Goal: Task Accomplishment & Management: Use online tool/utility

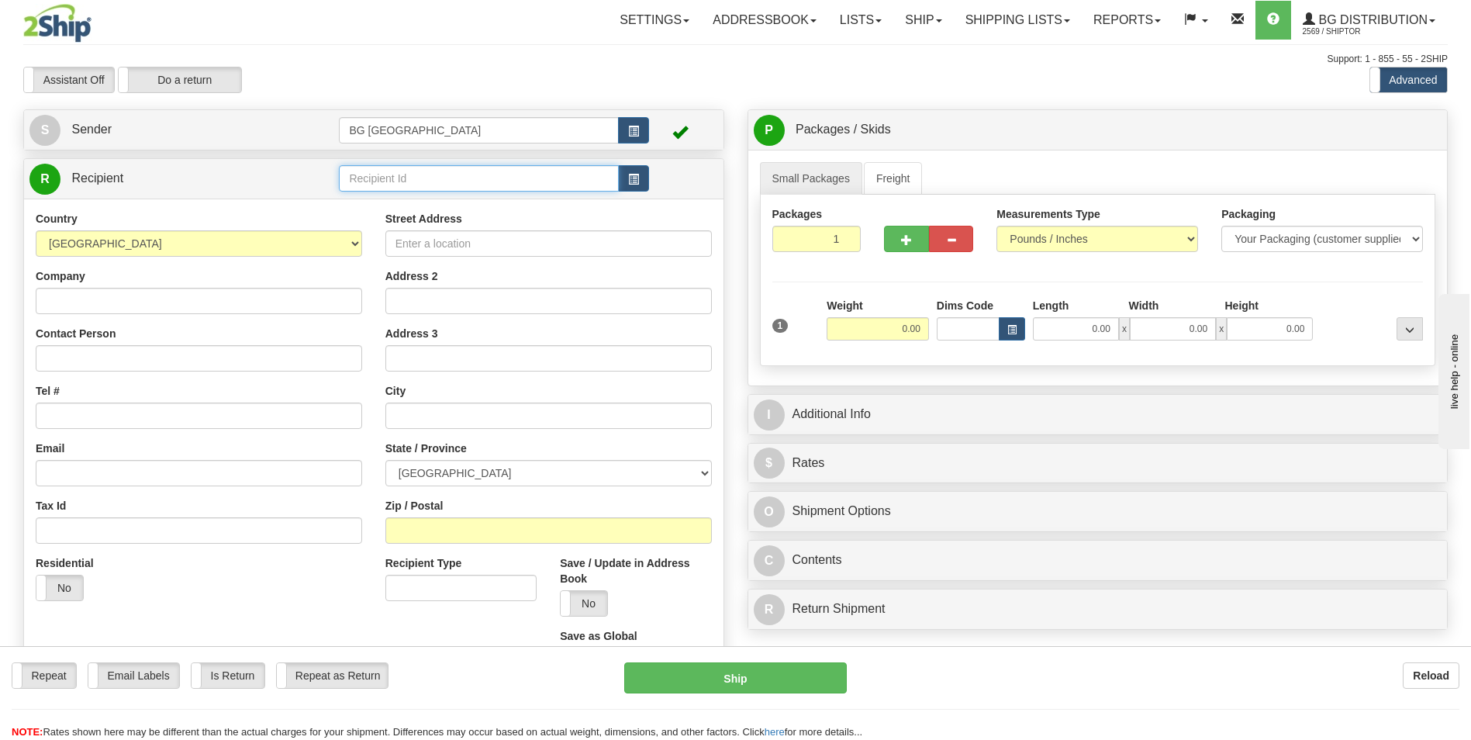
click at [354, 178] on input "text" at bounding box center [478, 178] width 279 height 26
type input "60419"
click at [455, 187] on input "text" at bounding box center [478, 178] width 279 height 26
click at [411, 202] on div "60419" at bounding box center [475, 203] width 263 height 16
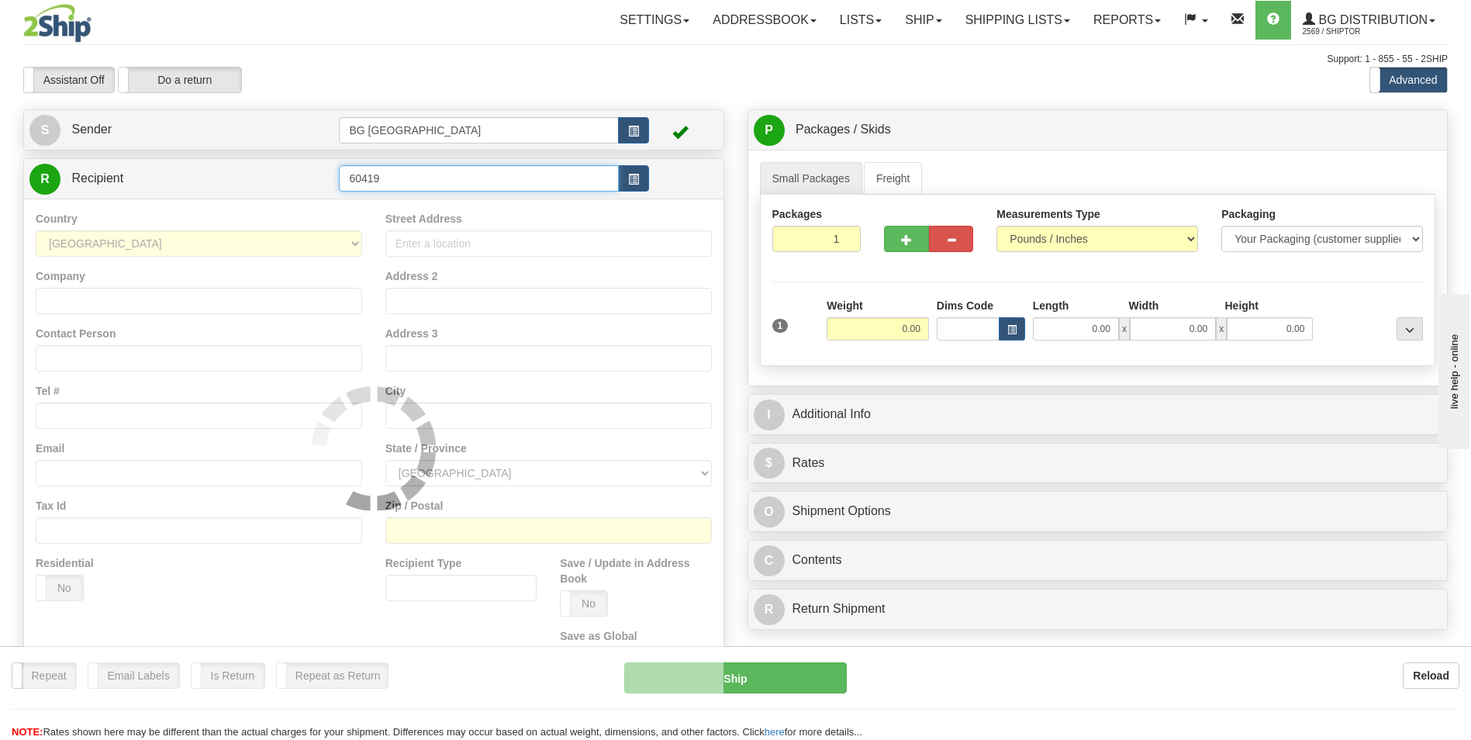
type input "60419"
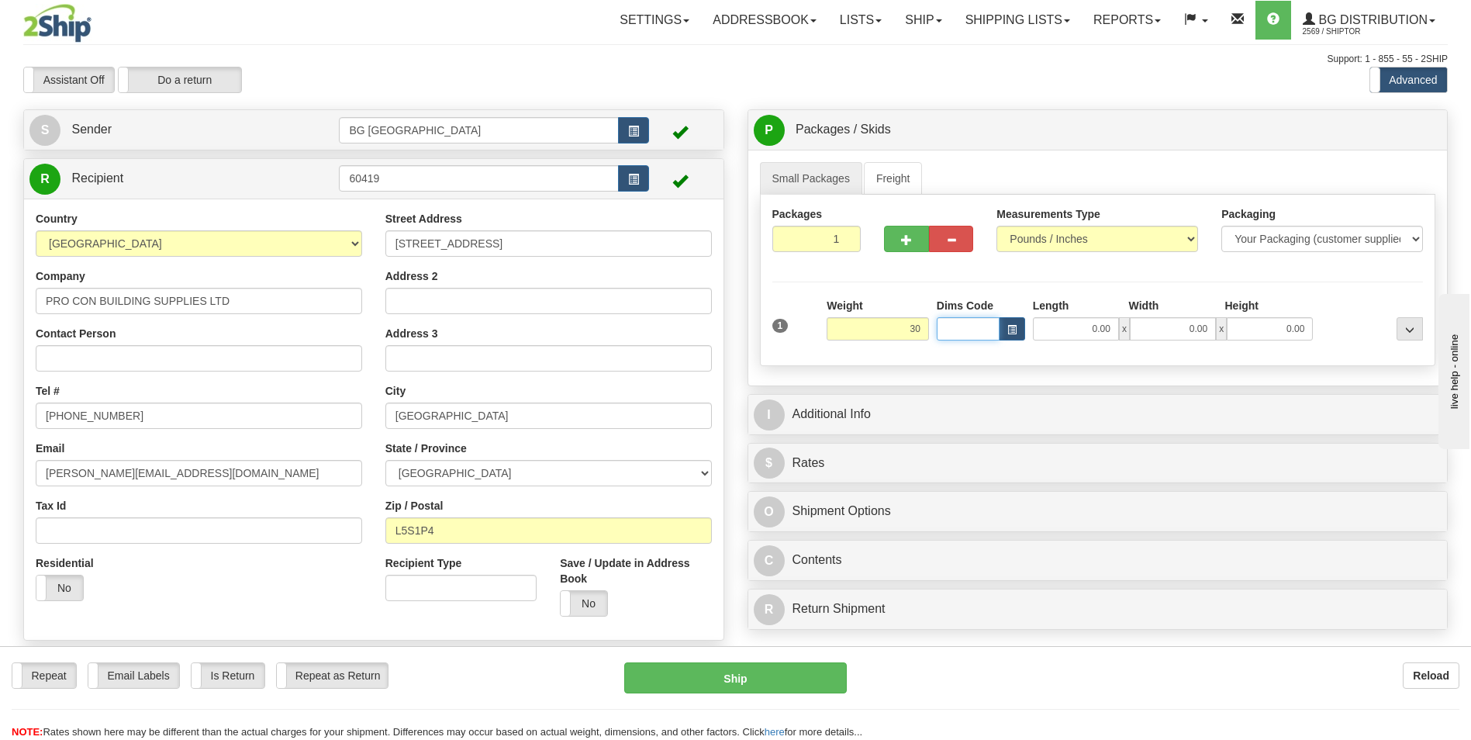
type input "30.00"
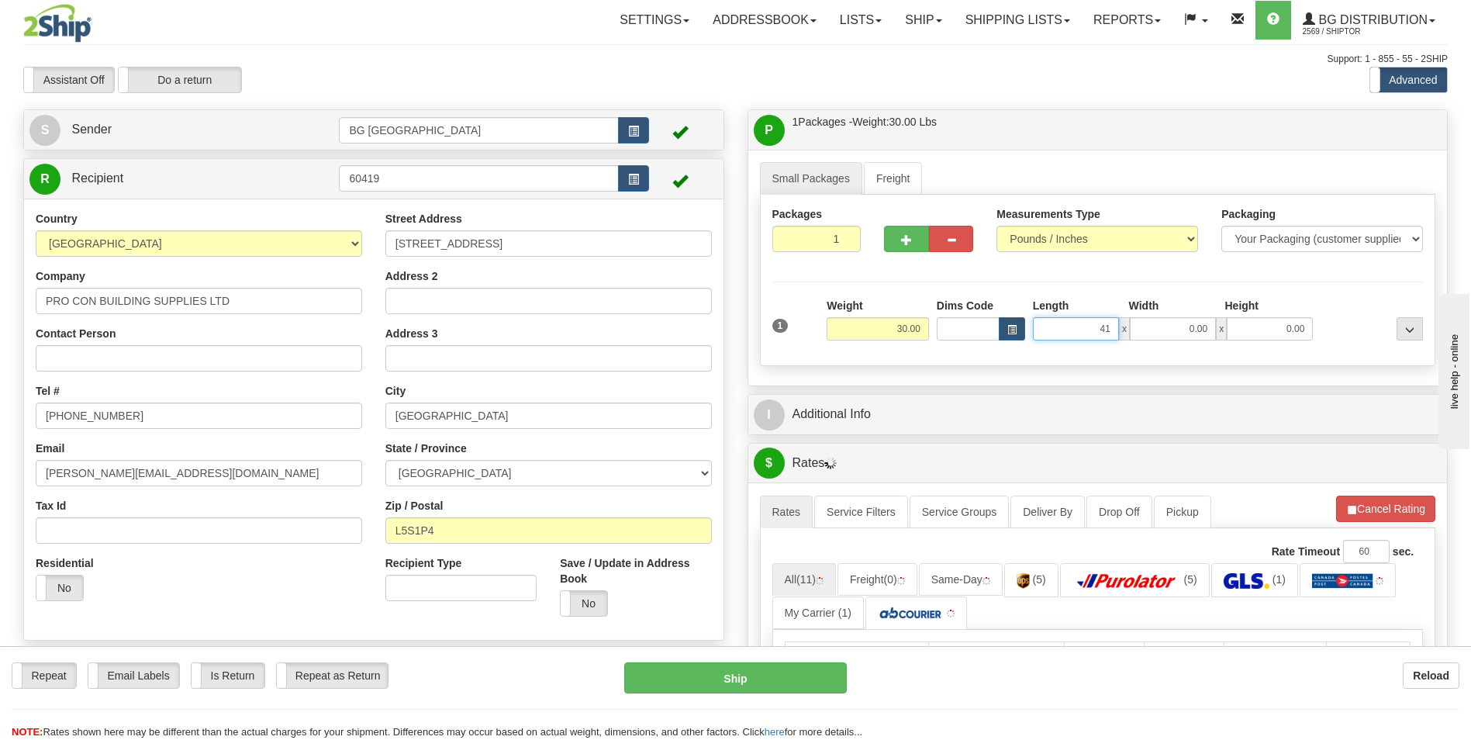
type input "41.00"
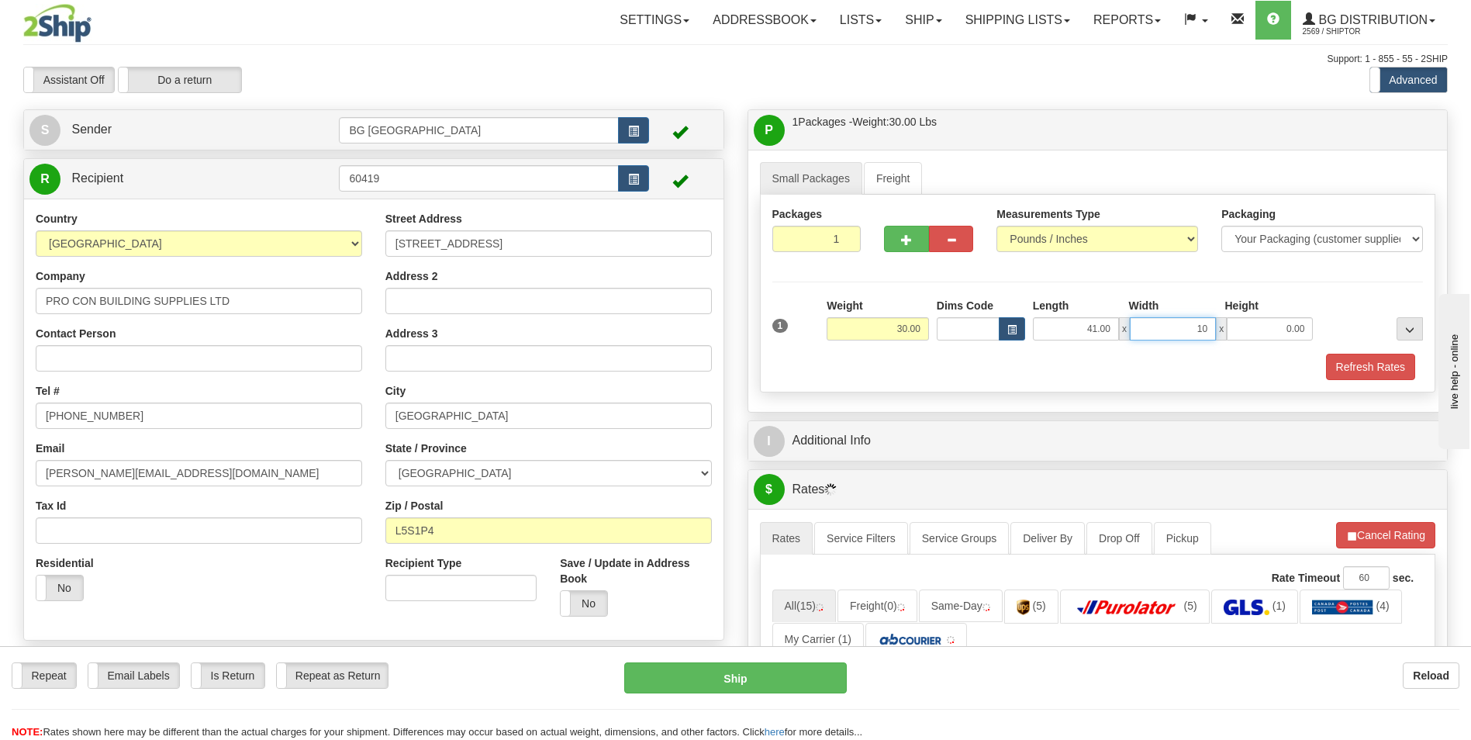
type input "10.00"
type input "5.00"
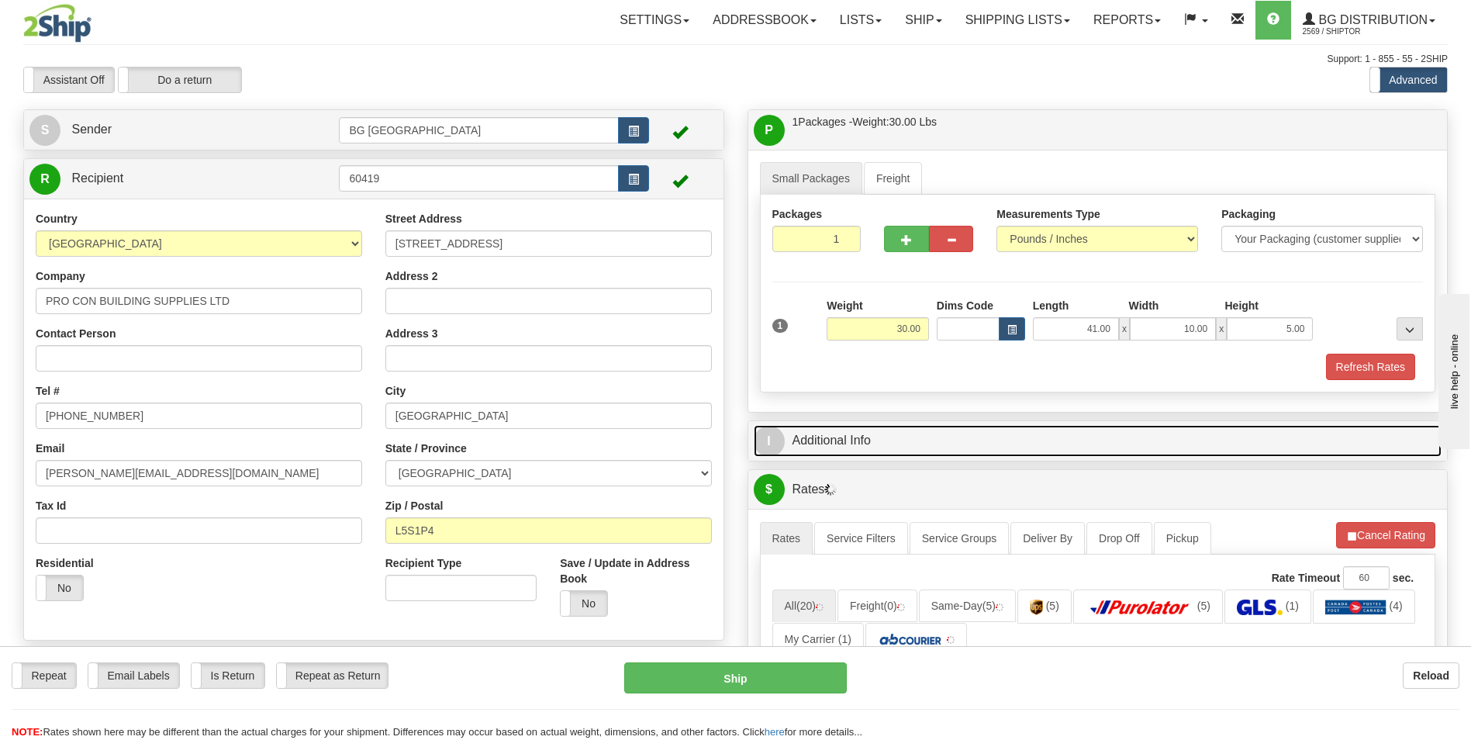
click at [866, 432] on link "I Additional Info" at bounding box center [1098, 441] width 689 height 32
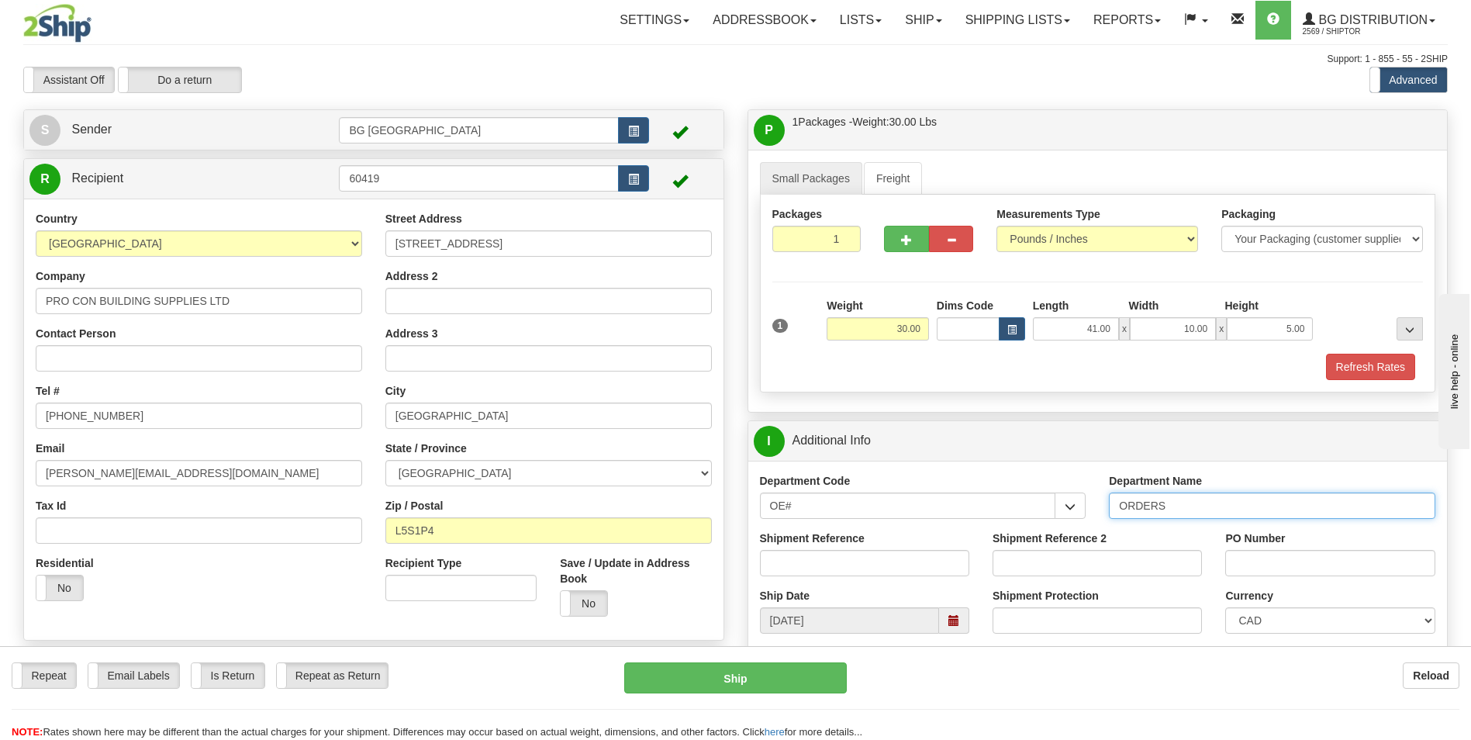
click at [1186, 508] on input "ORDERS" at bounding box center [1272, 505] width 326 height 26
type input "70178627-01"
click at [1253, 575] on input "PO Number" at bounding box center [1329, 563] width 209 height 26
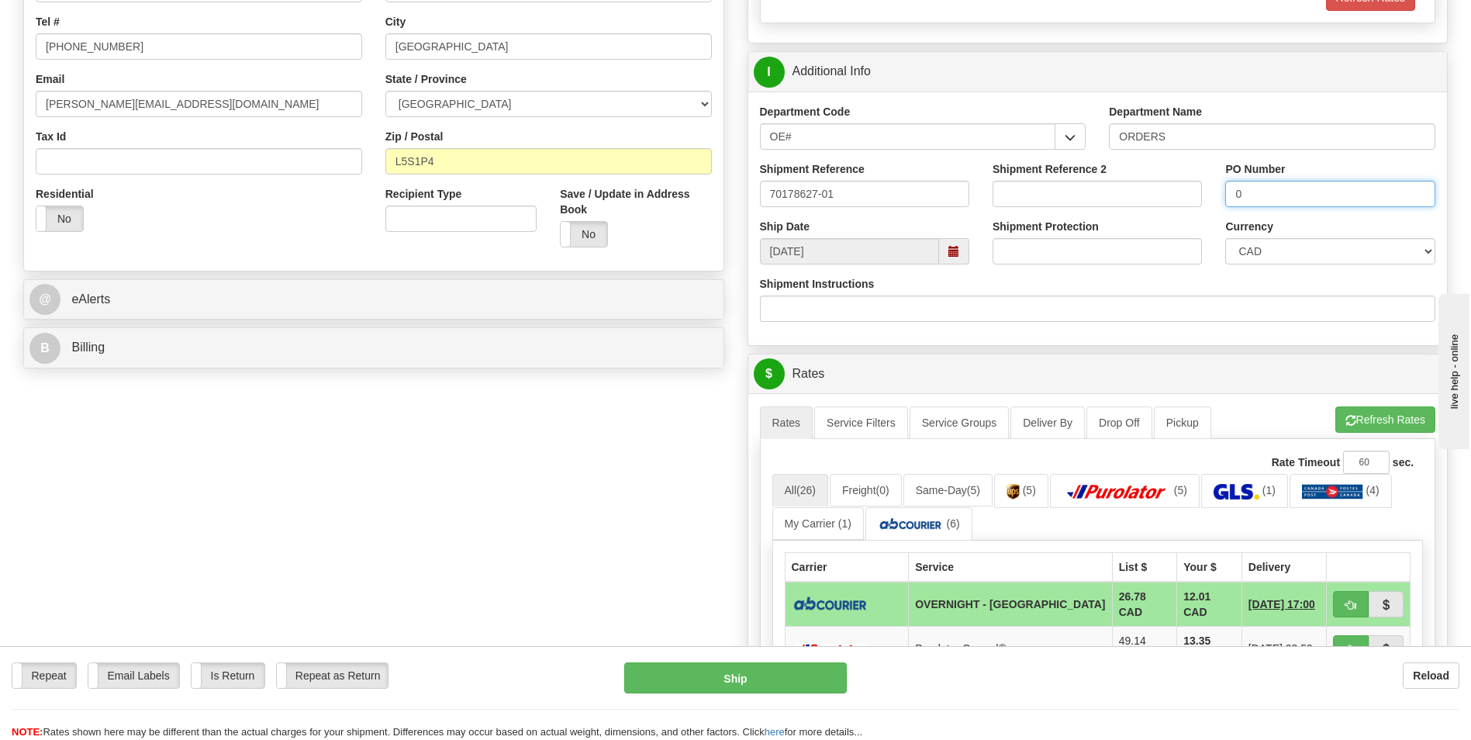
scroll to position [388, 0]
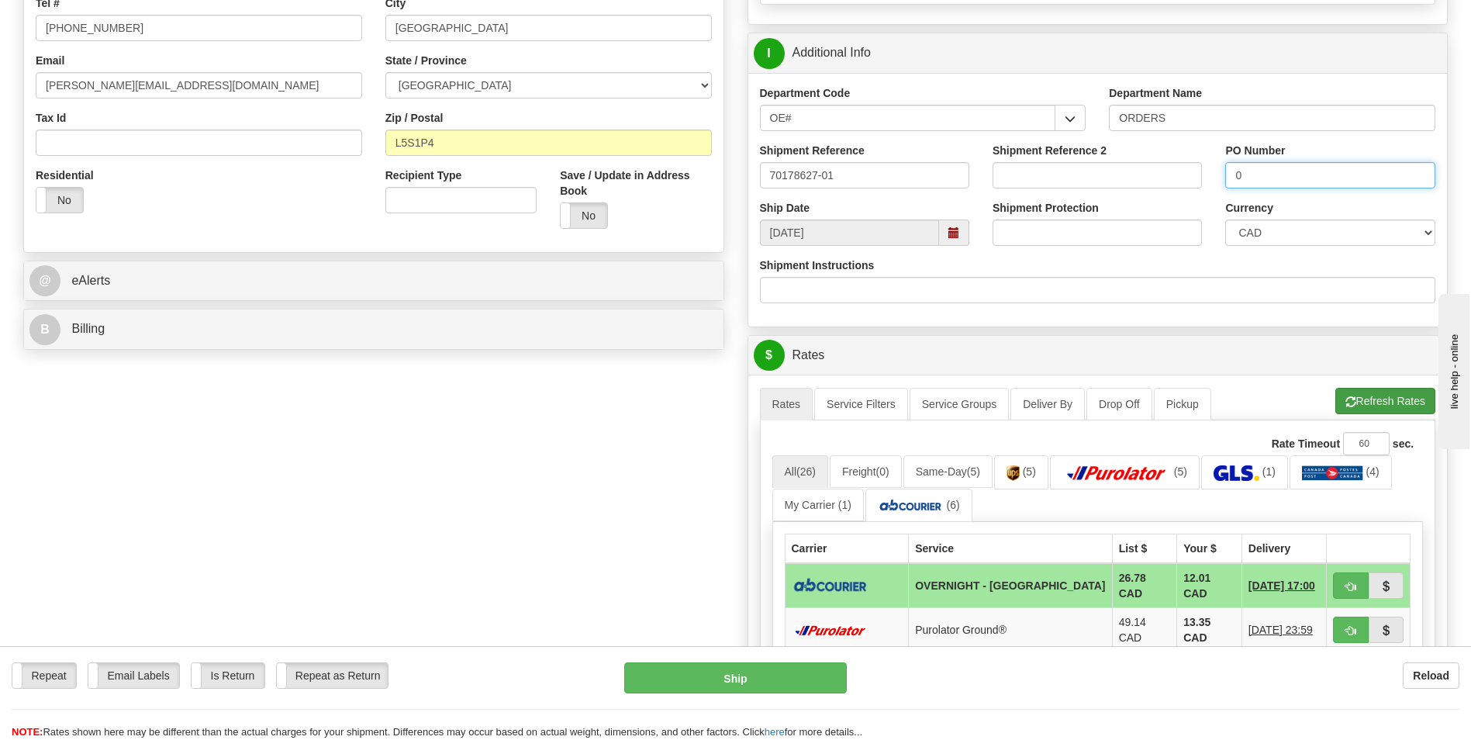
type input "0"
click at [1357, 406] on button "Refresh Rates" at bounding box center [1385, 401] width 100 height 26
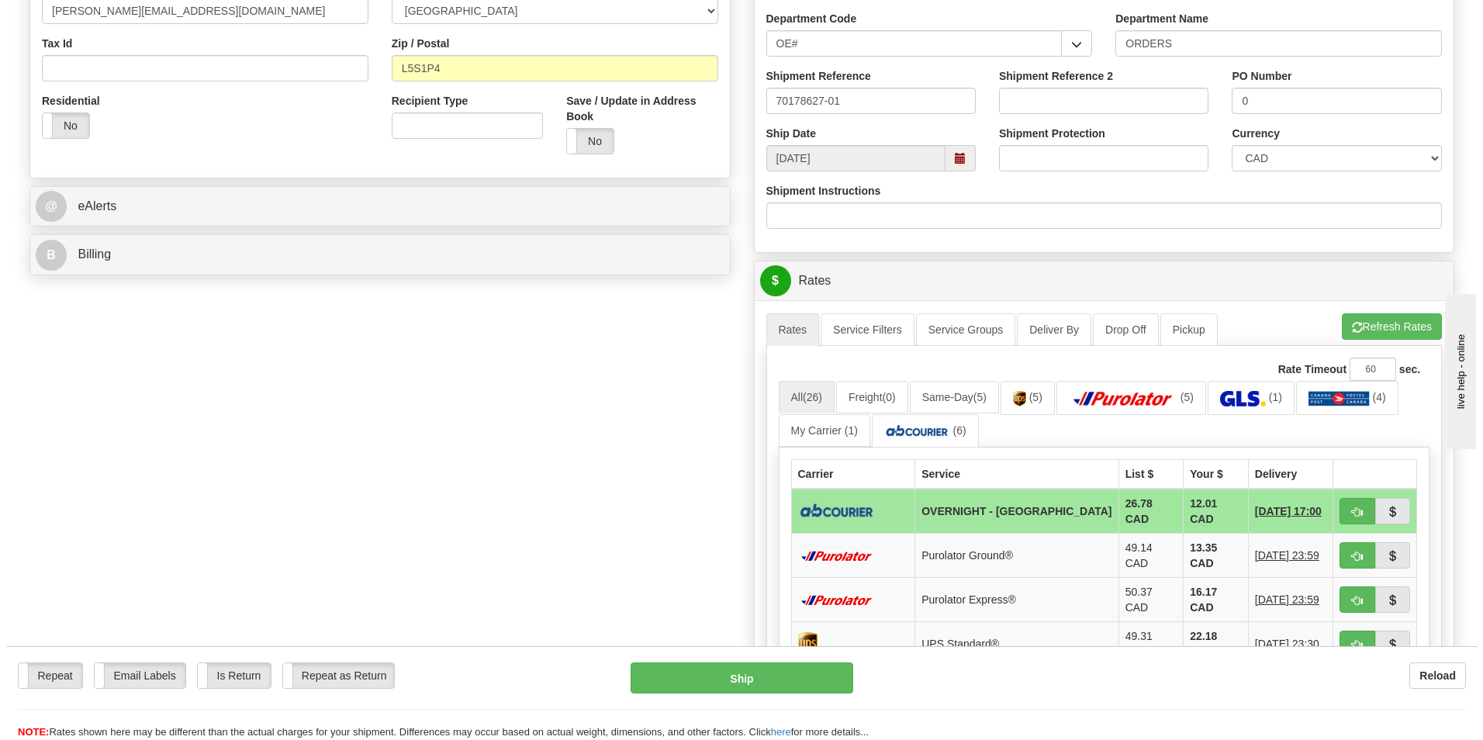
scroll to position [465, 0]
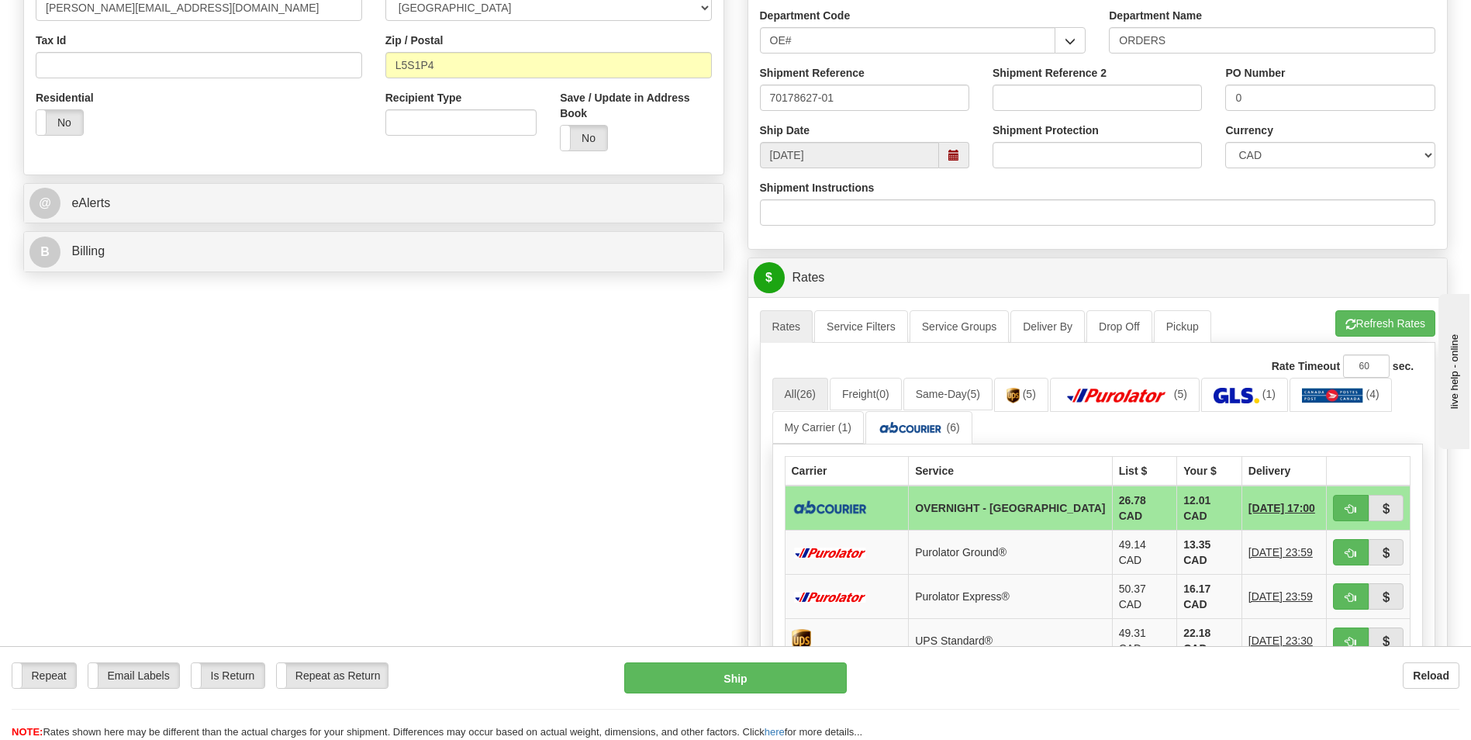
click at [1177, 509] on td "12.01 CAD" at bounding box center [1209, 507] width 65 height 45
click at [1357, 504] on button "button" at bounding box center [1351, 508] width 36 height 26
type input "4"
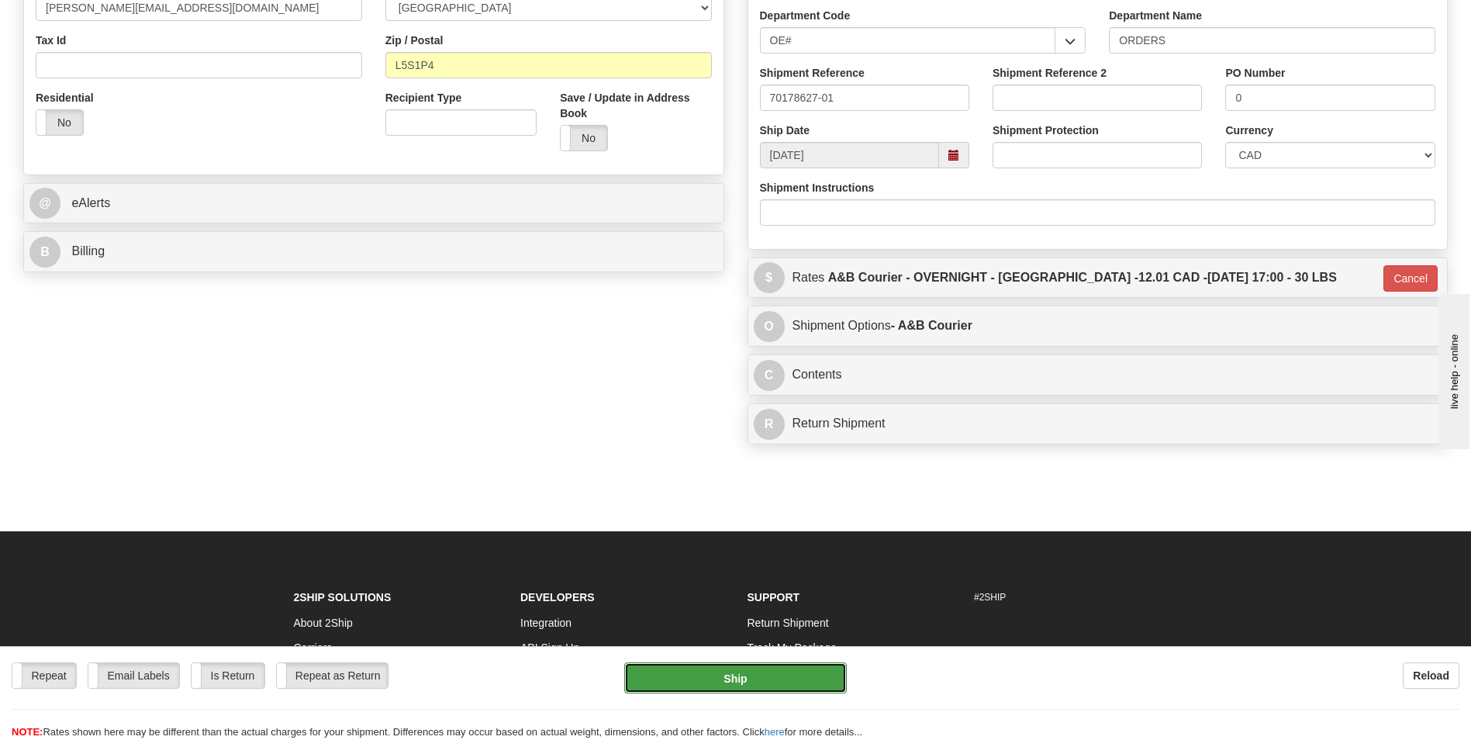
click at [765, 677] on button "Ship" at bounding box center [735, 677] width 222 height 31
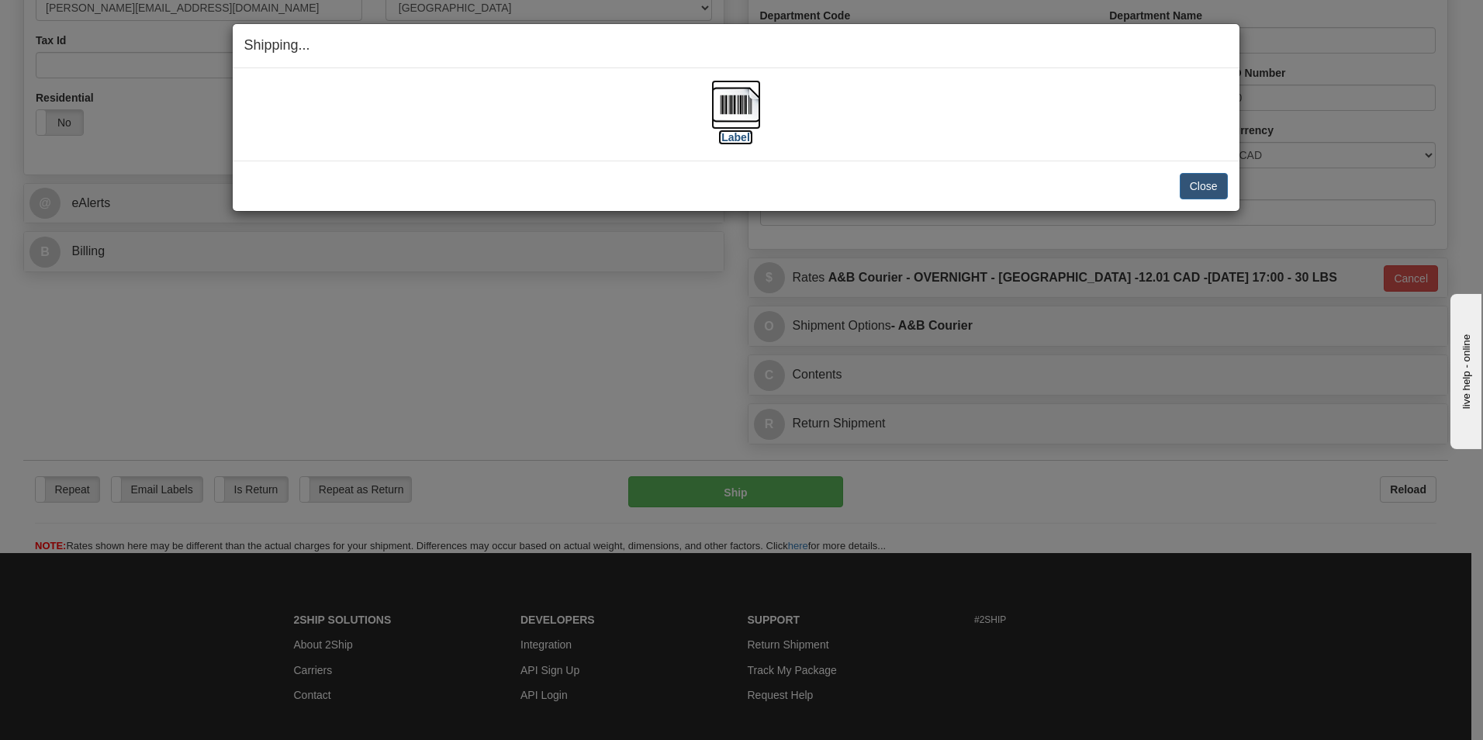
click at [755, 105] on img at bounding box center [736, 105] width 50 height 50
click at [1198, 191] on button "Close" at bounding box center [1203, 186] width 48 height 26
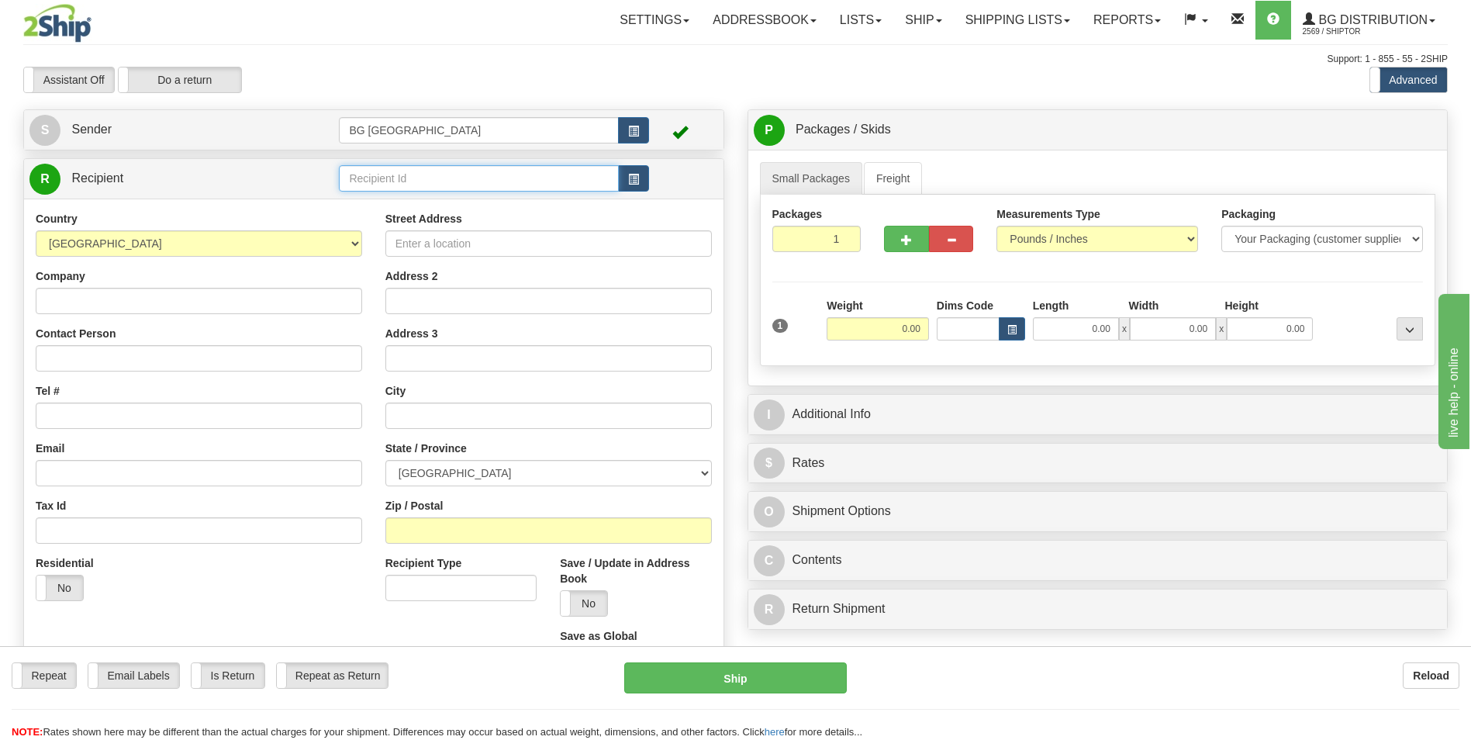
click at [375, 176] on input "text" at bounding box center [478, 178] width 279 height 26
click at [378, 206] on div "60464" at bounding box center [475, 203] width 263 height 16
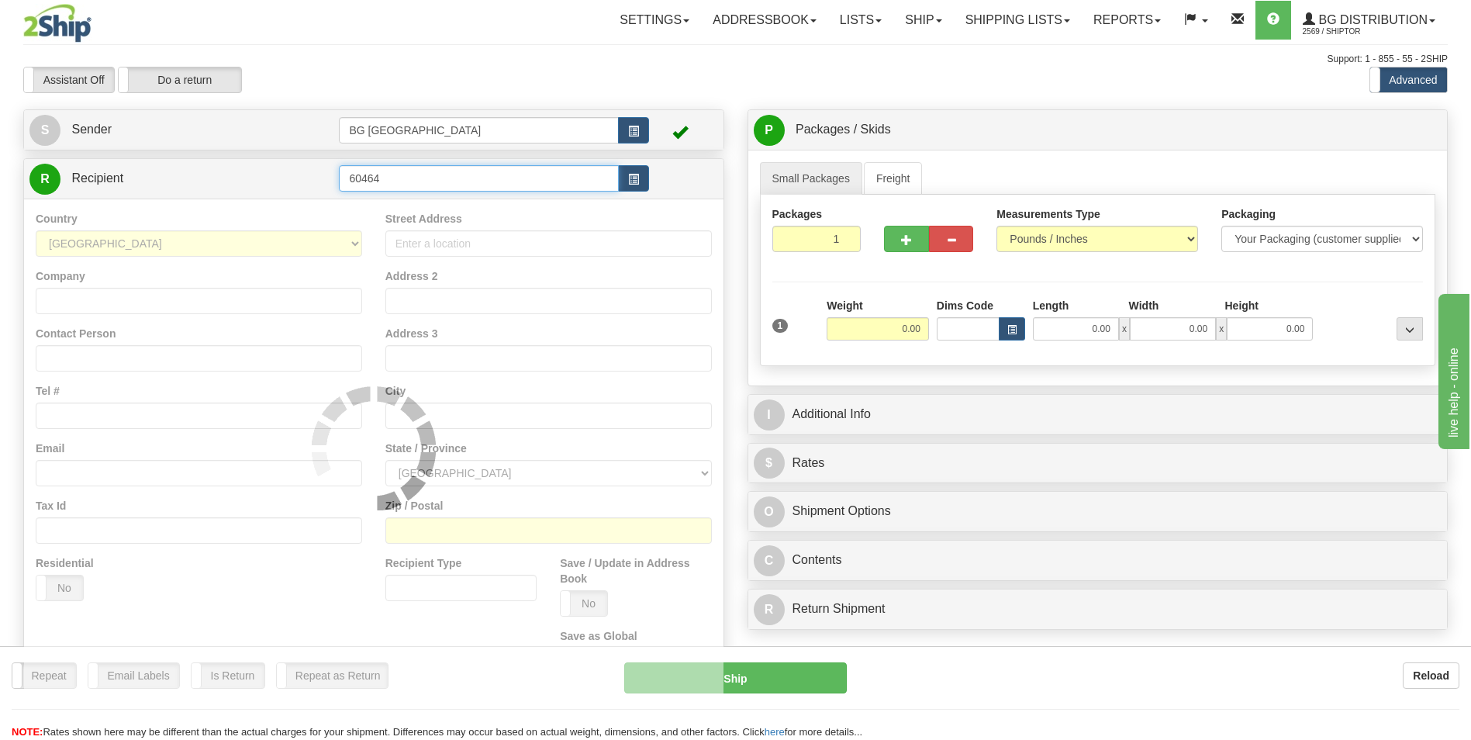
type input "60464"
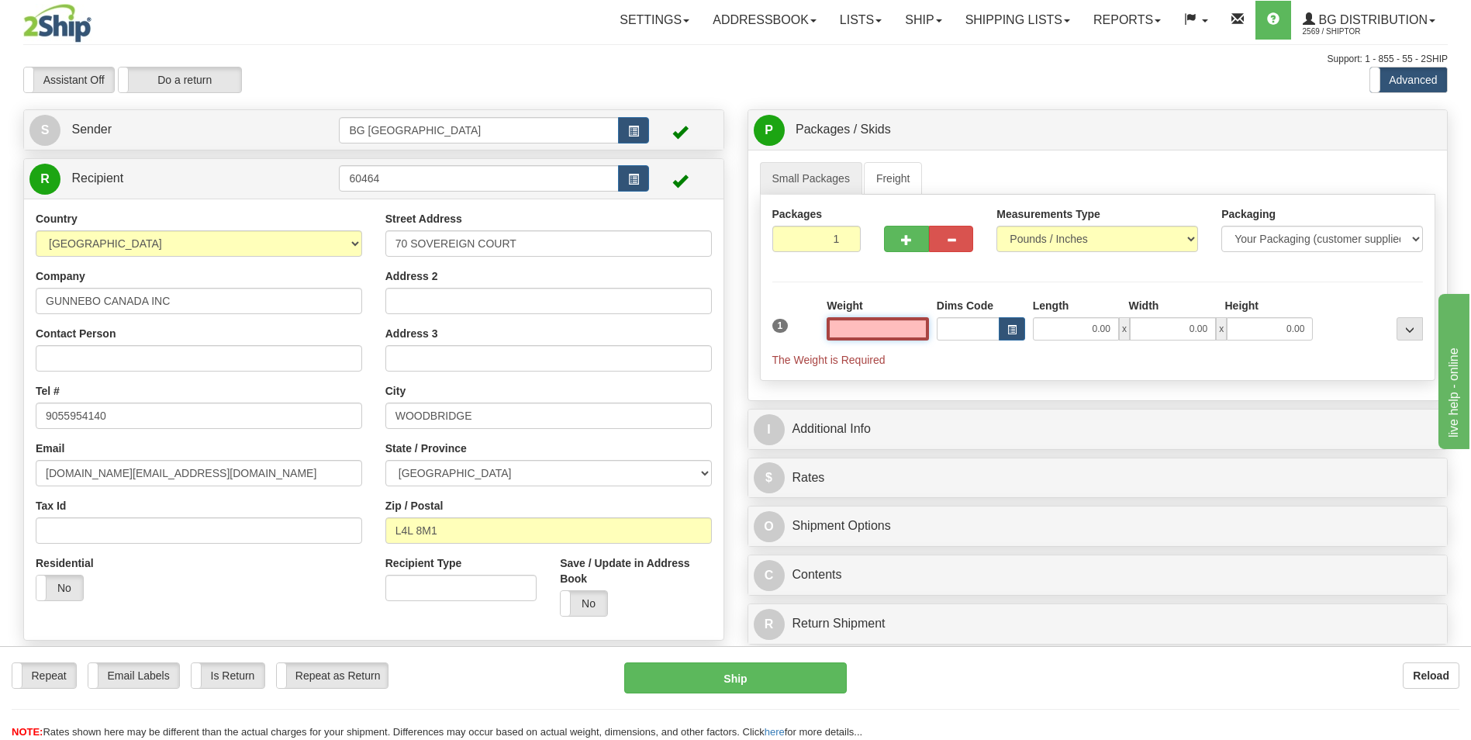
click at [870, 333] on input "text" at bounding box center [878, 328] width 102 height 23
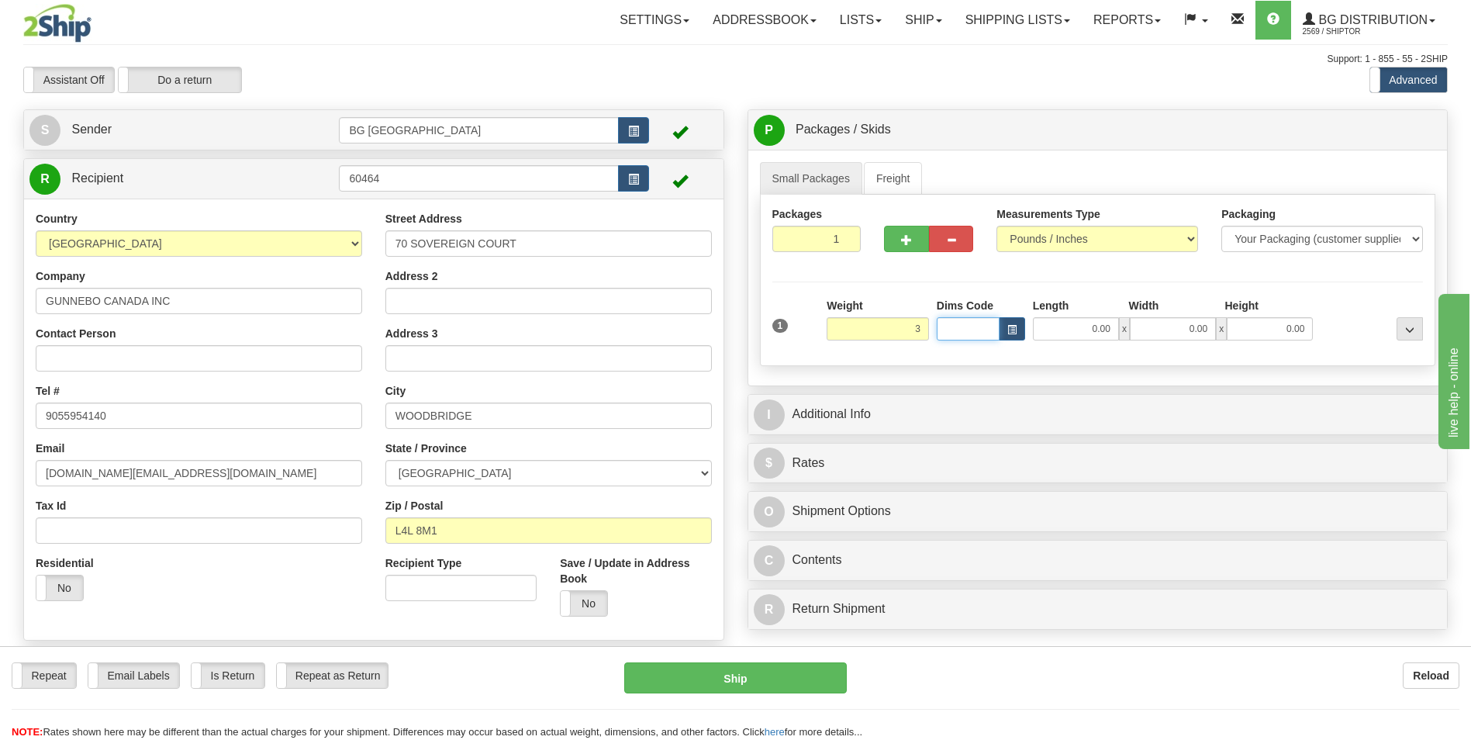
type input "3.00"
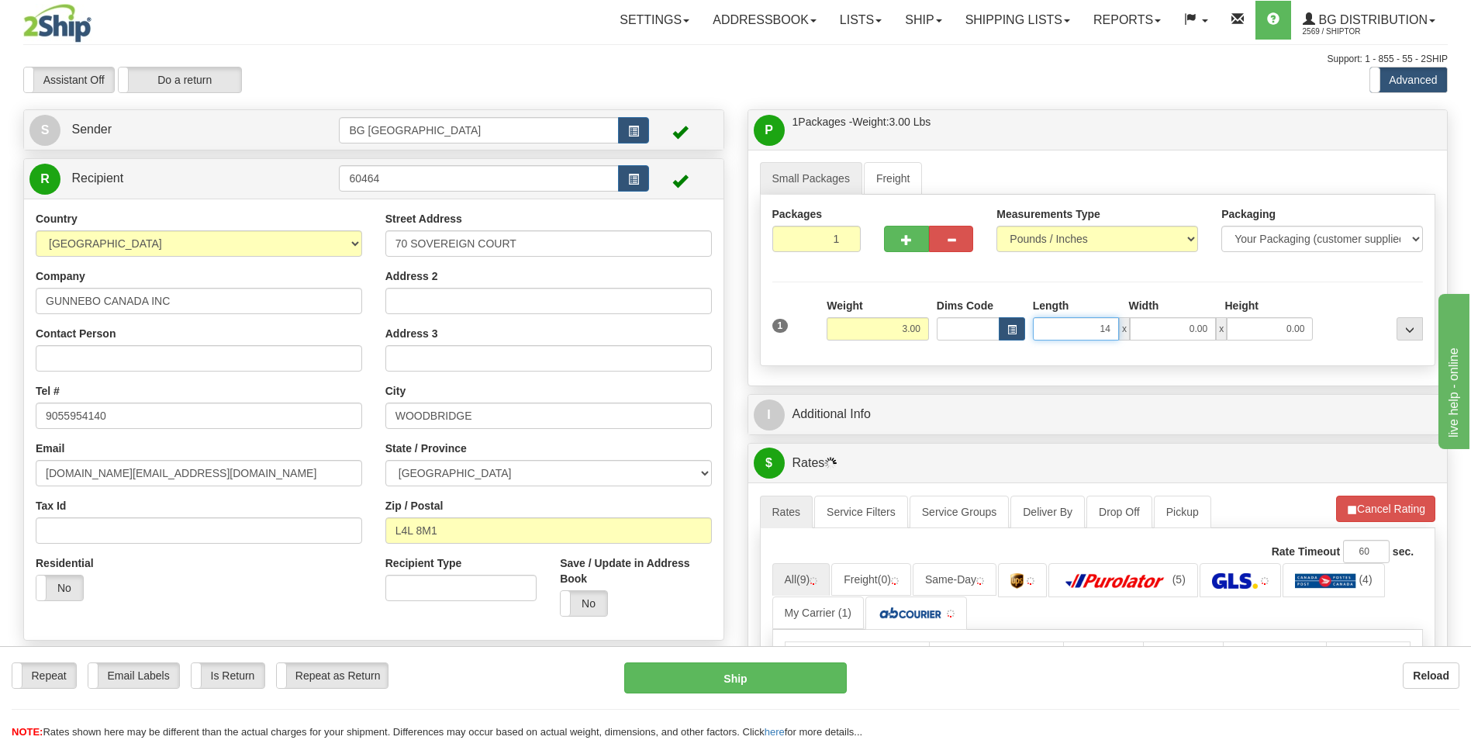
type input "14.00"
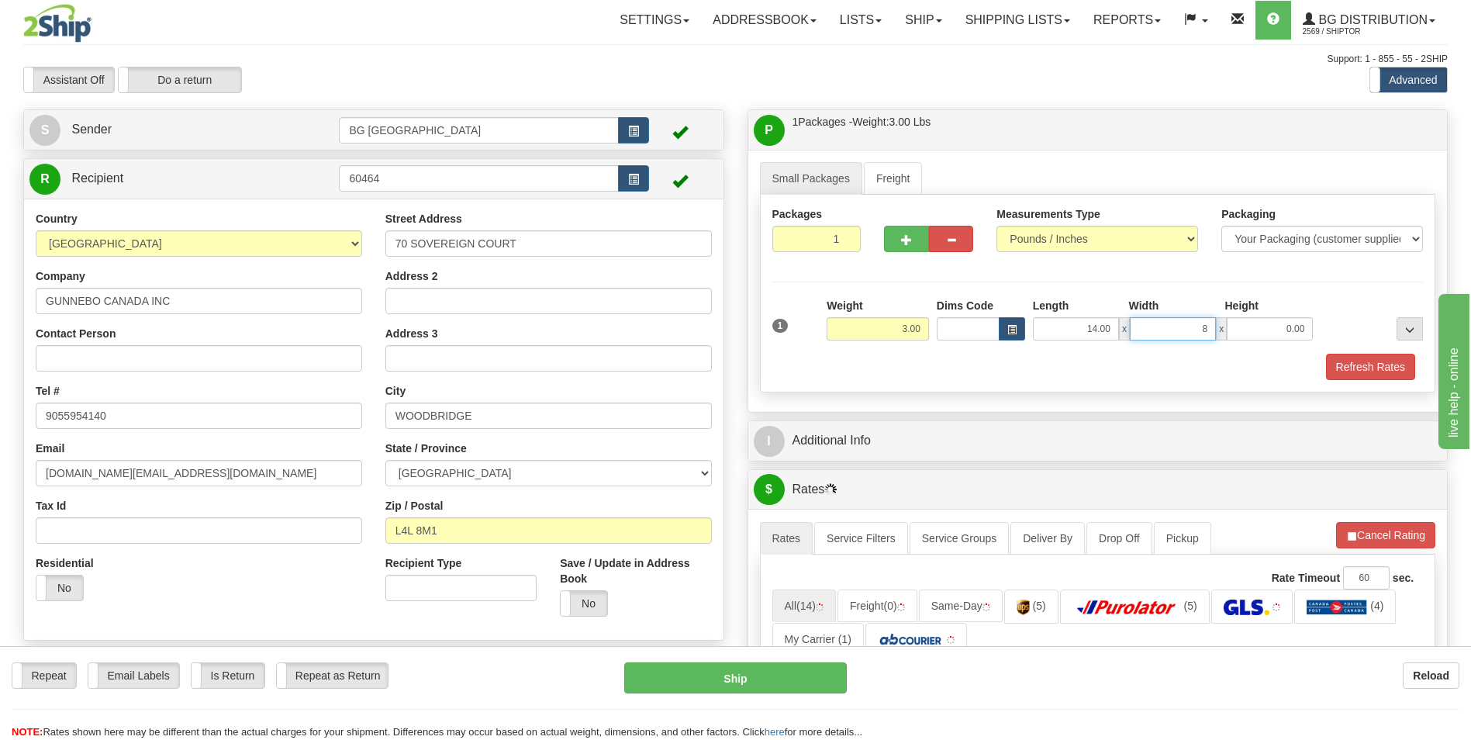
type input "8.00"
type input "4.00"
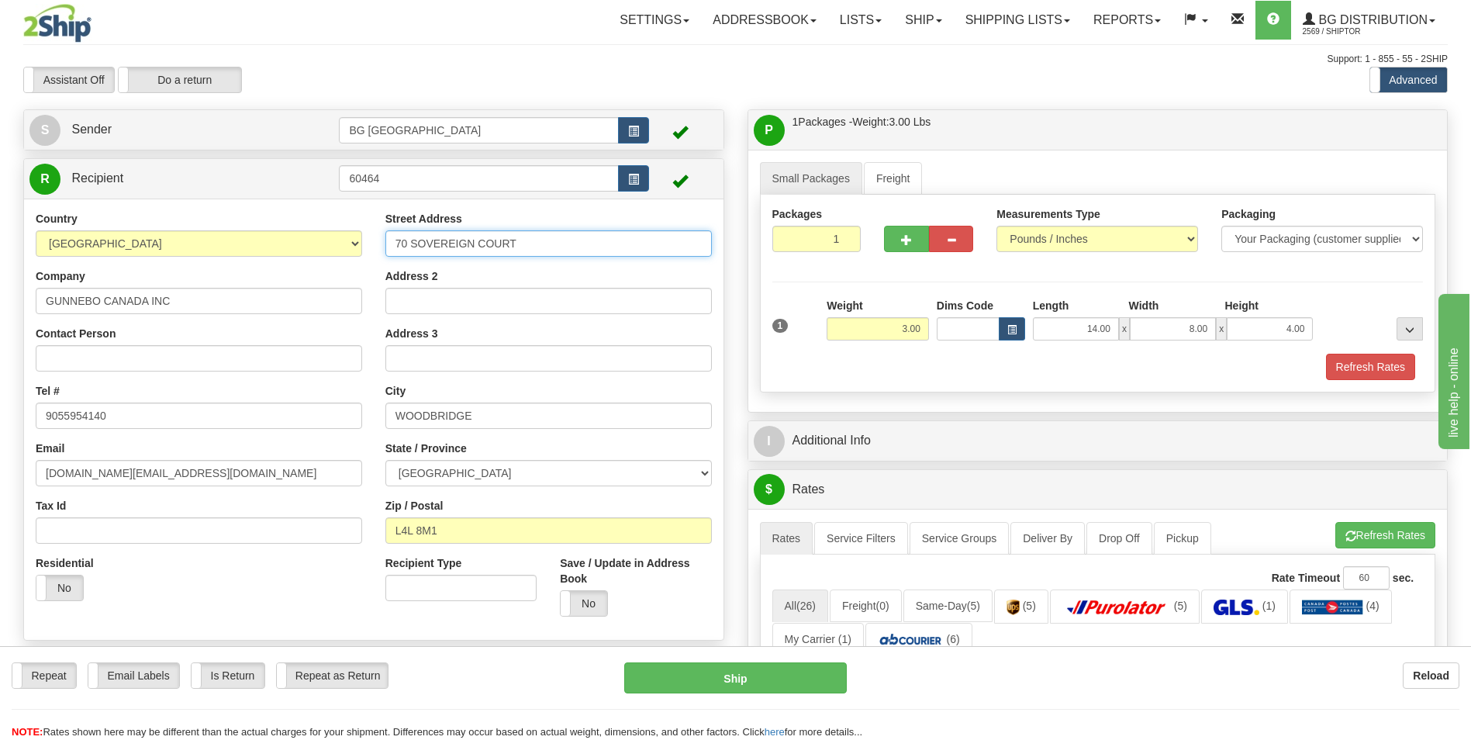
click at [475, 243] on input "70 SOVEREIGN COURT" at bounding box center [548, 243] width 326 height 26
paste input "697 Consortium Court"
type input "697 Consortium Court"
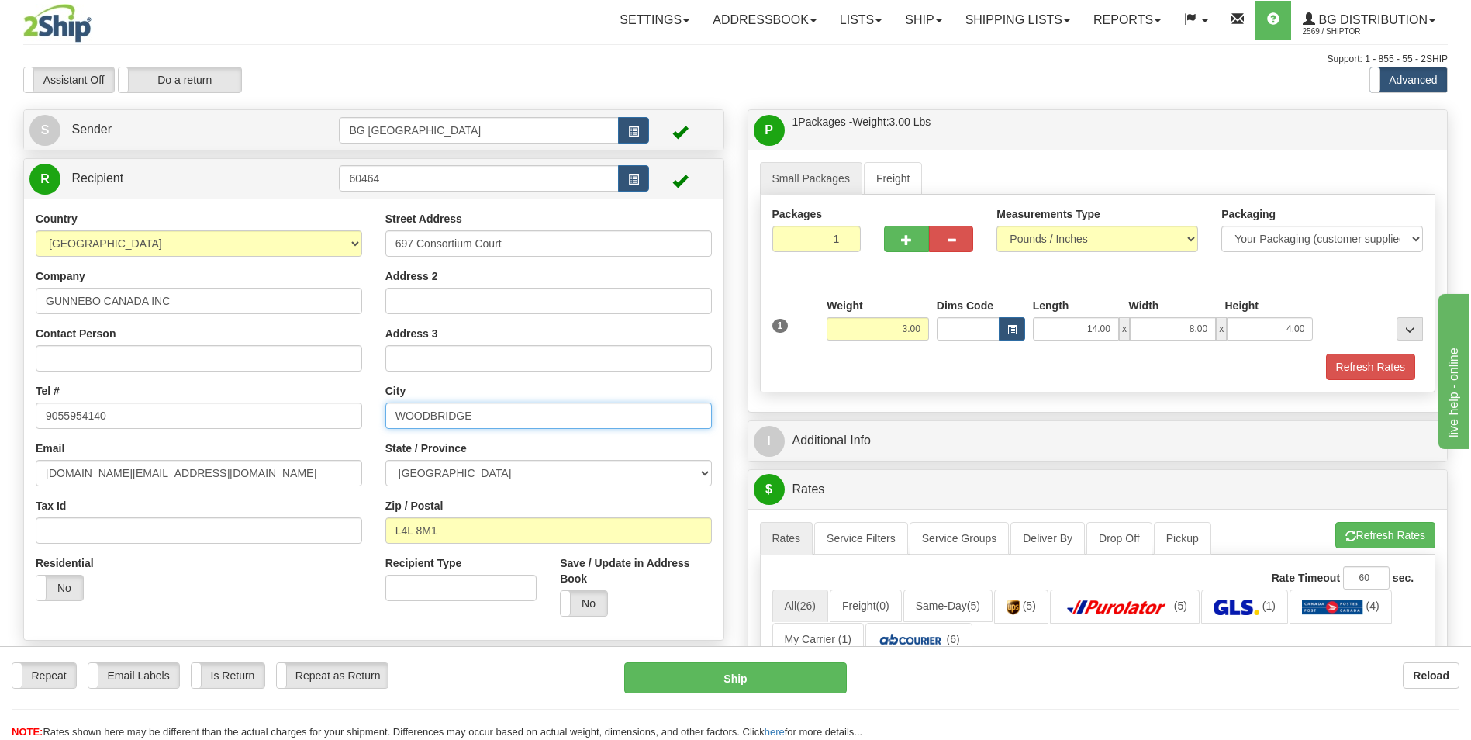
click at [432, 402] on input "WOODBRIDGE" at bounding box center [548, 415] width 326 height 26
paste input "London"
type input "London"
click at [441, 540] on input "L4L 8M1" at bounding box center [548, 530] width 326 height 26
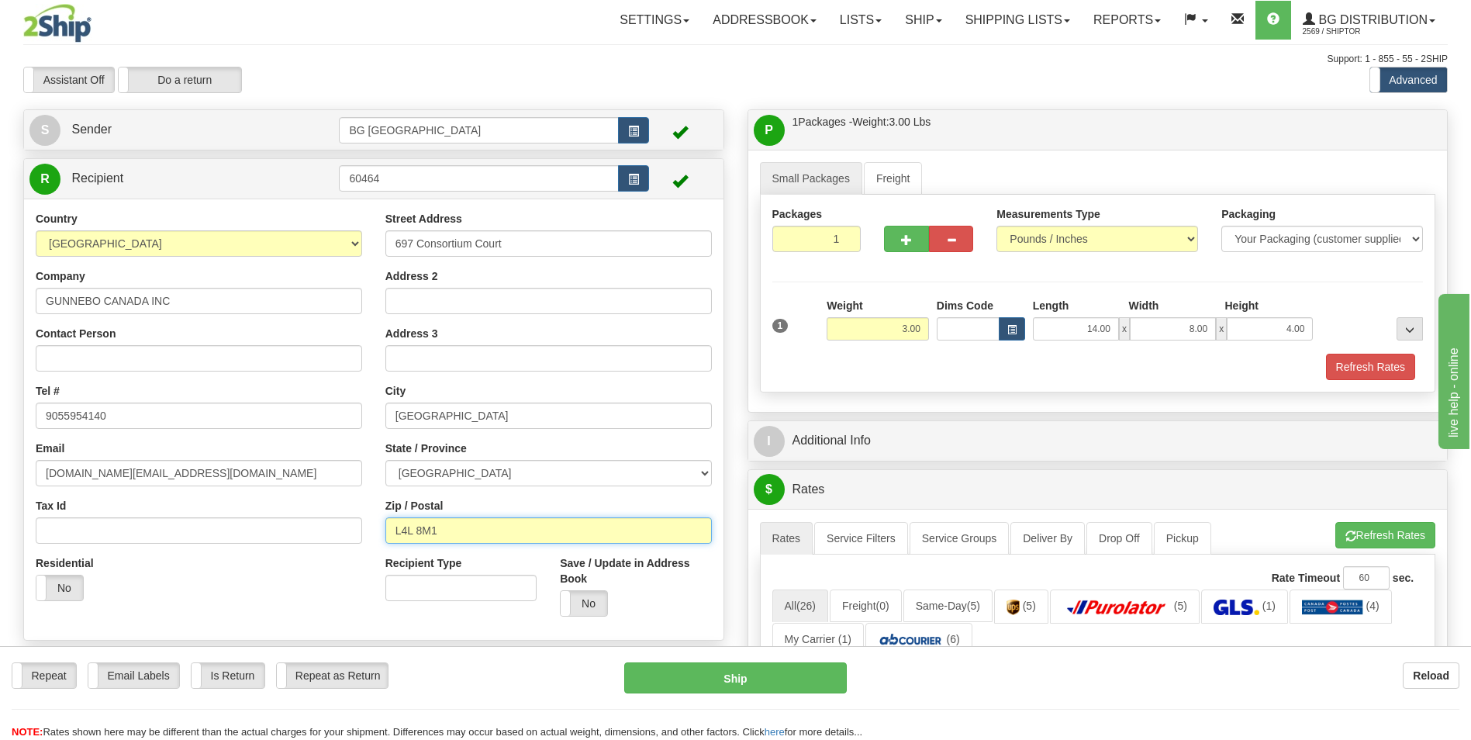
click at [441, 540] on input "L4L 8M1" at bounding box center [548, 530] width 326 height 26
paste input "N6E 2S8"
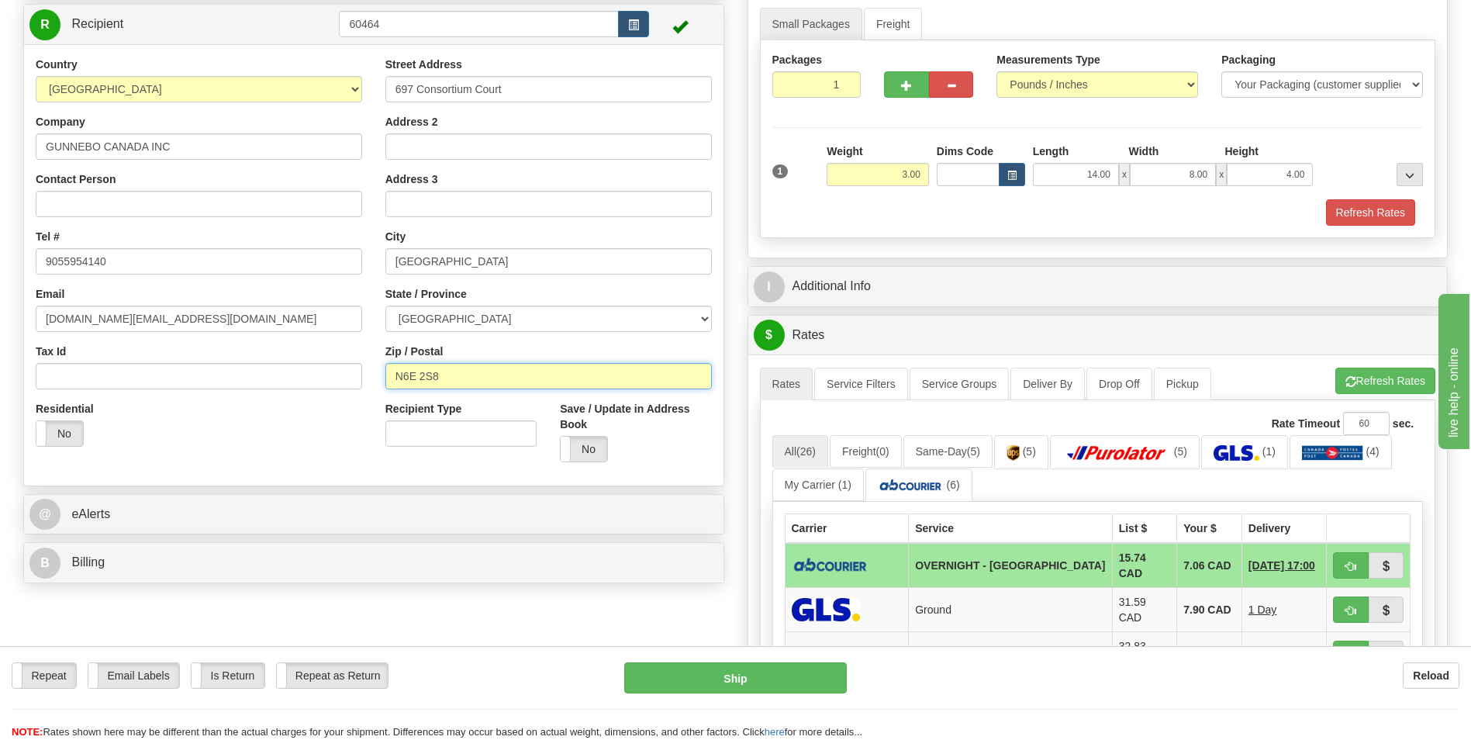
scroll to position [155, 0]
type input "N6E 2S8"
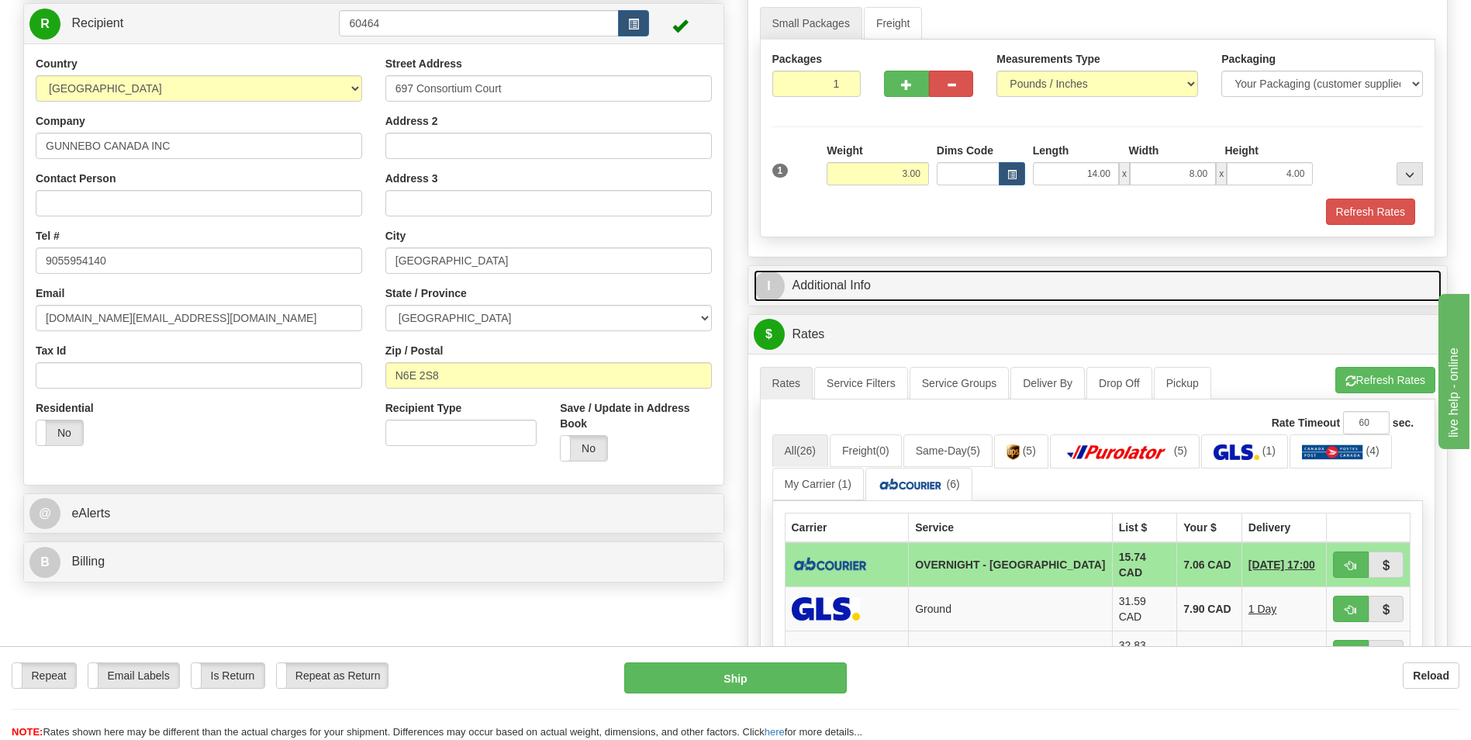
click at [875, 286] on link "I Additional Info" at bounding box center [1098, 286] width 689 height 32
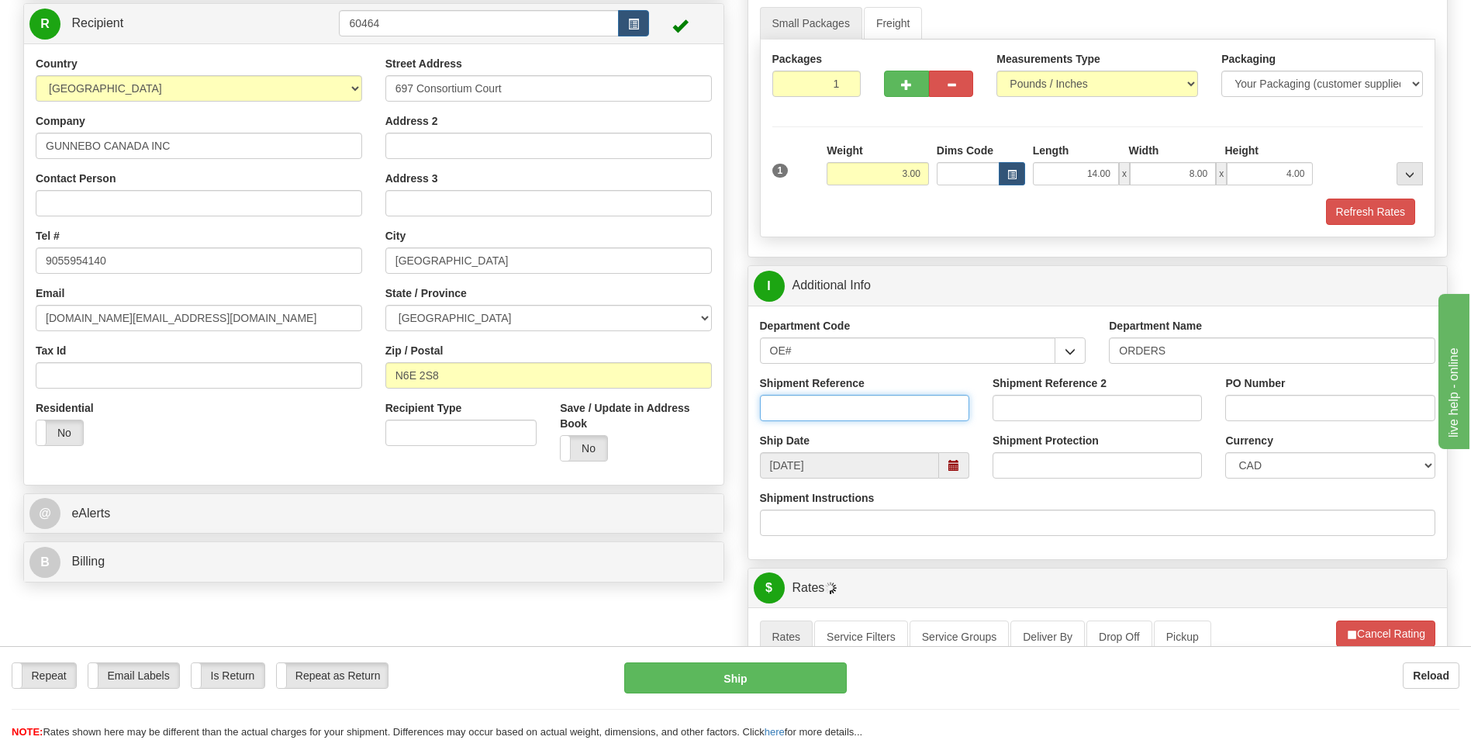
click at [889, 407] on input "Shipment Reference" at bounding box center [864, 408] width 209 height 26
type input "70181510-00"
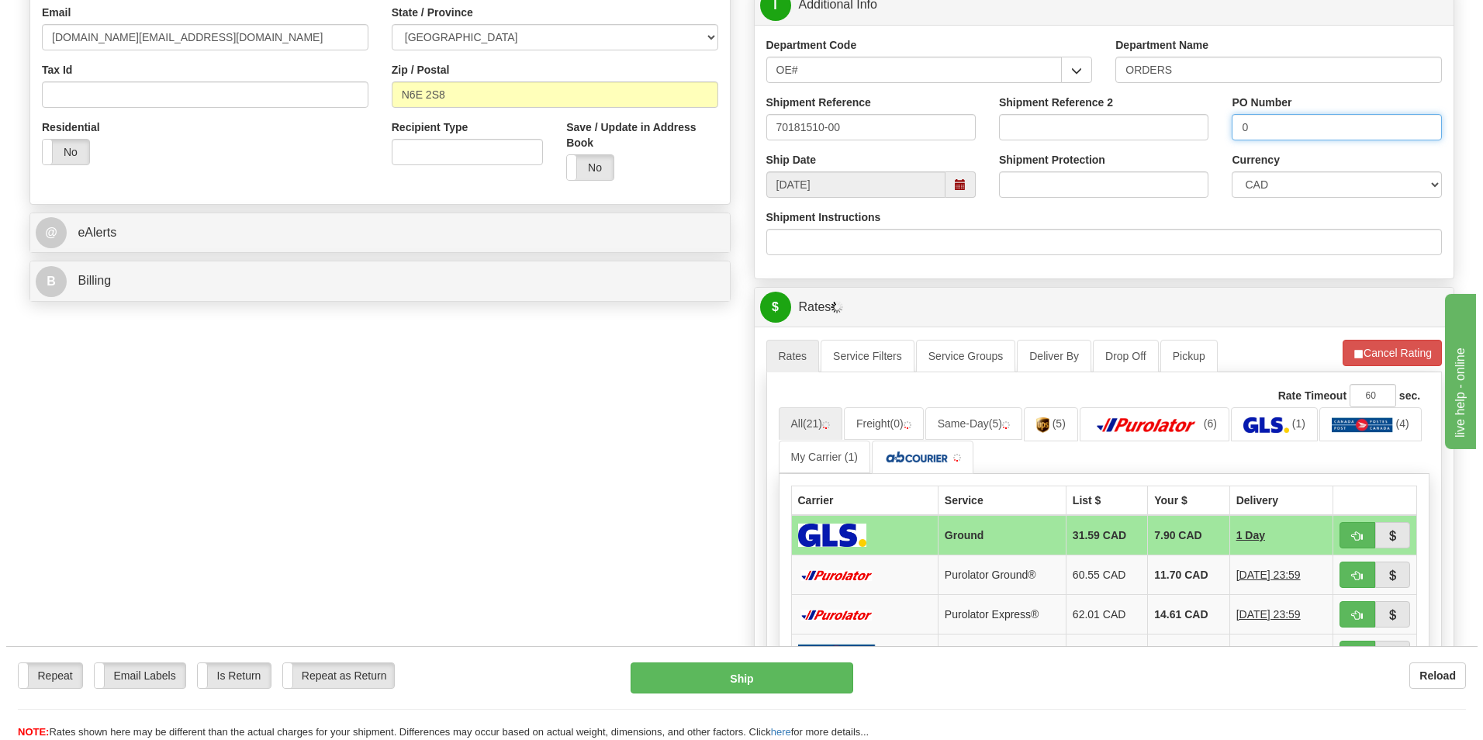
scroll to position [465, 0]
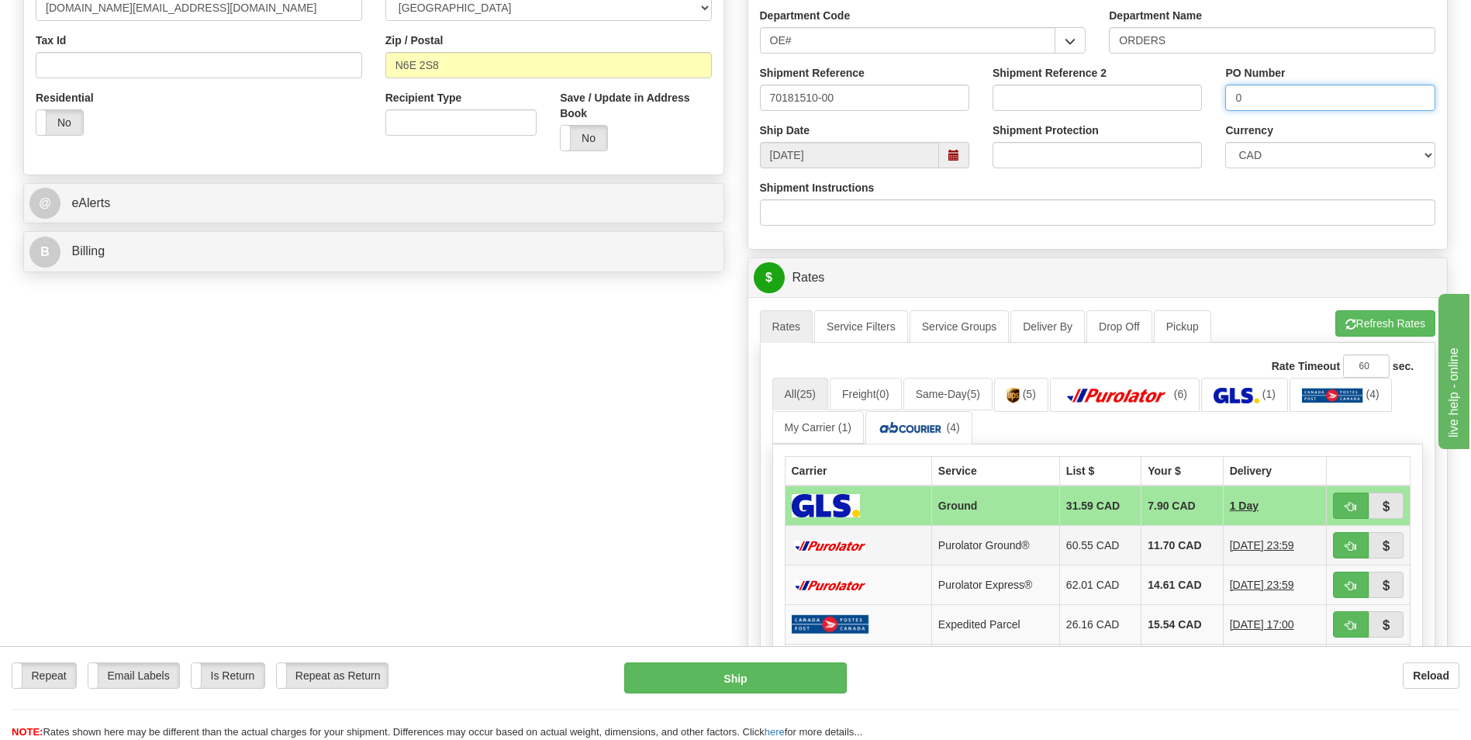
type input "0"
click at [1174, 541] on td "11.70 CAD" at bounding box center [1181, 546] width 81 height 40
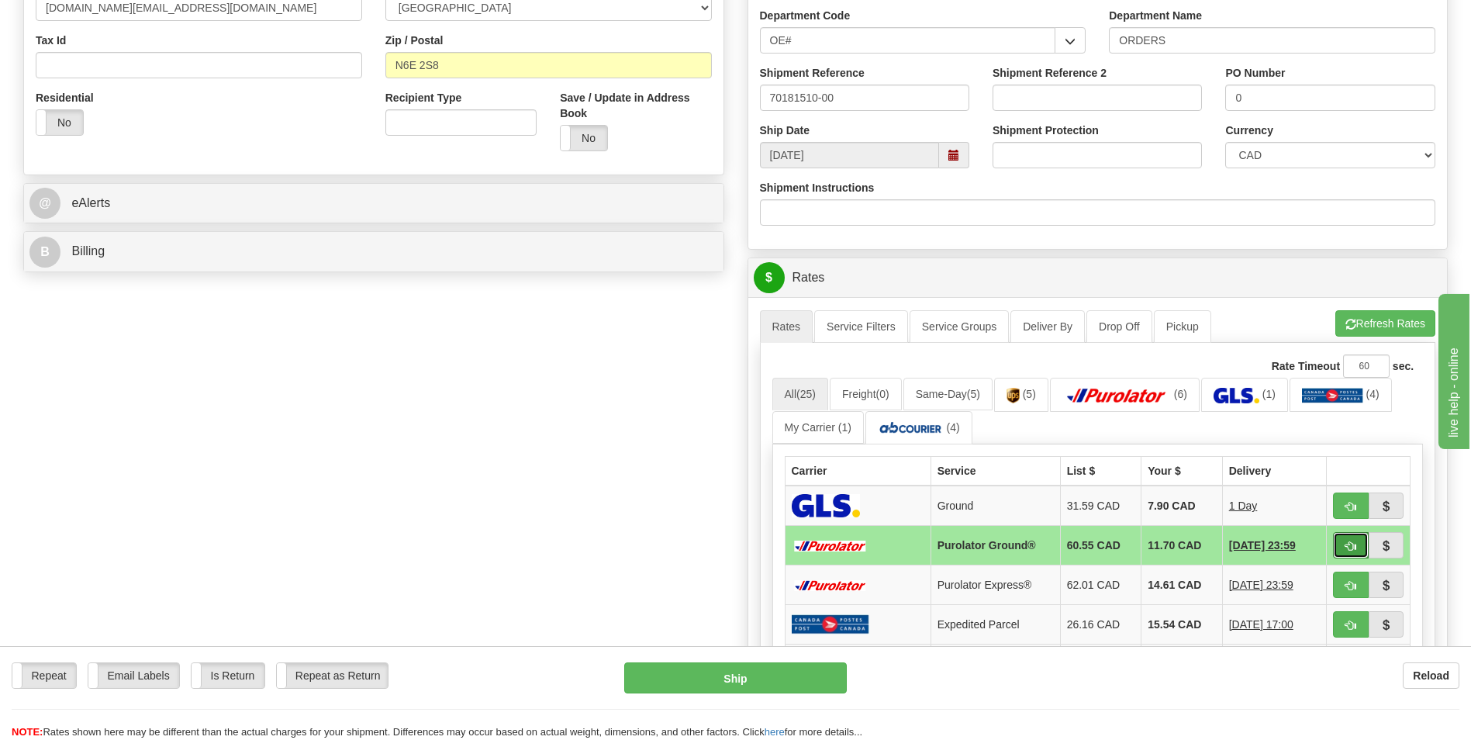
click at [1338, 545] on button "button" at bounding box center [1351, 545] width 36 height 26
type input "260"
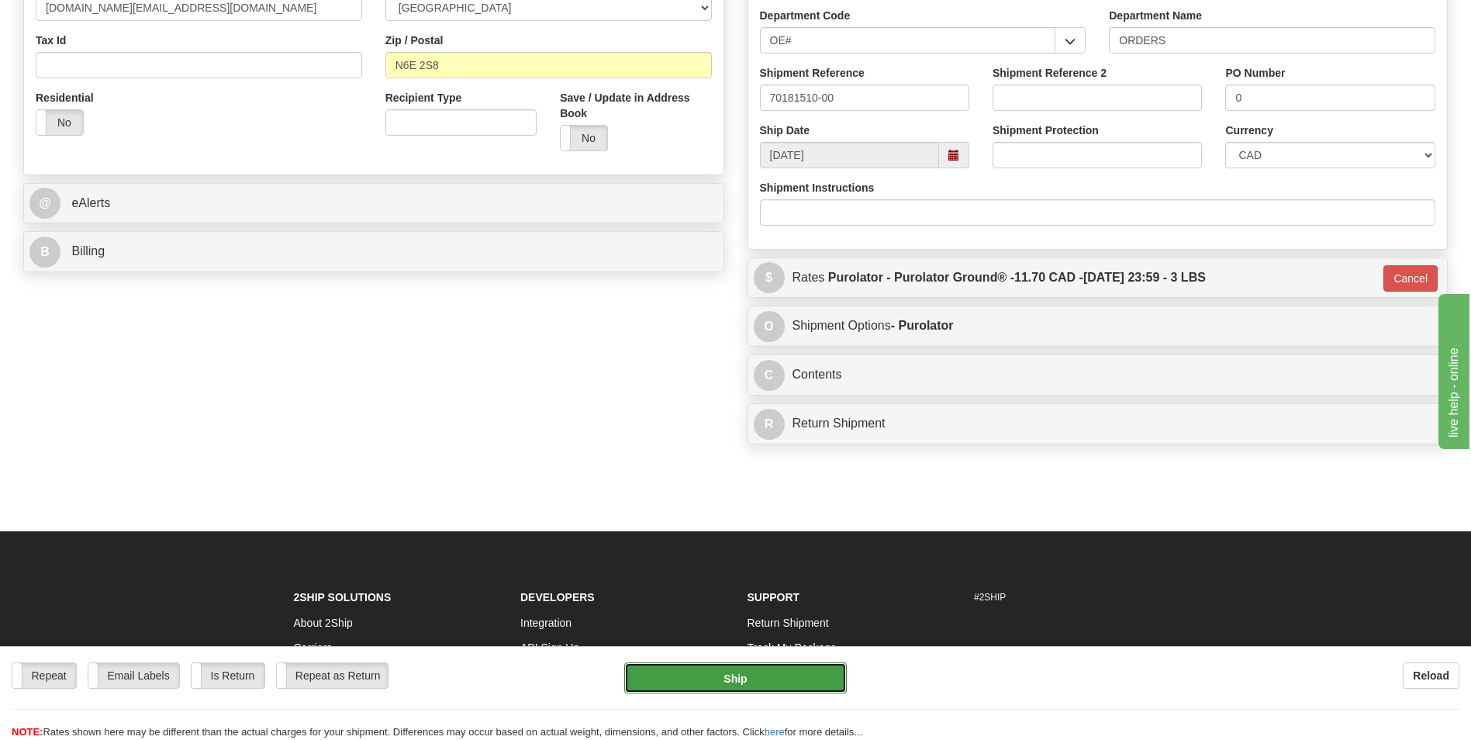
click at [789, 668] on button "Ship" at bounding box center [735, 677] width 222 height 31
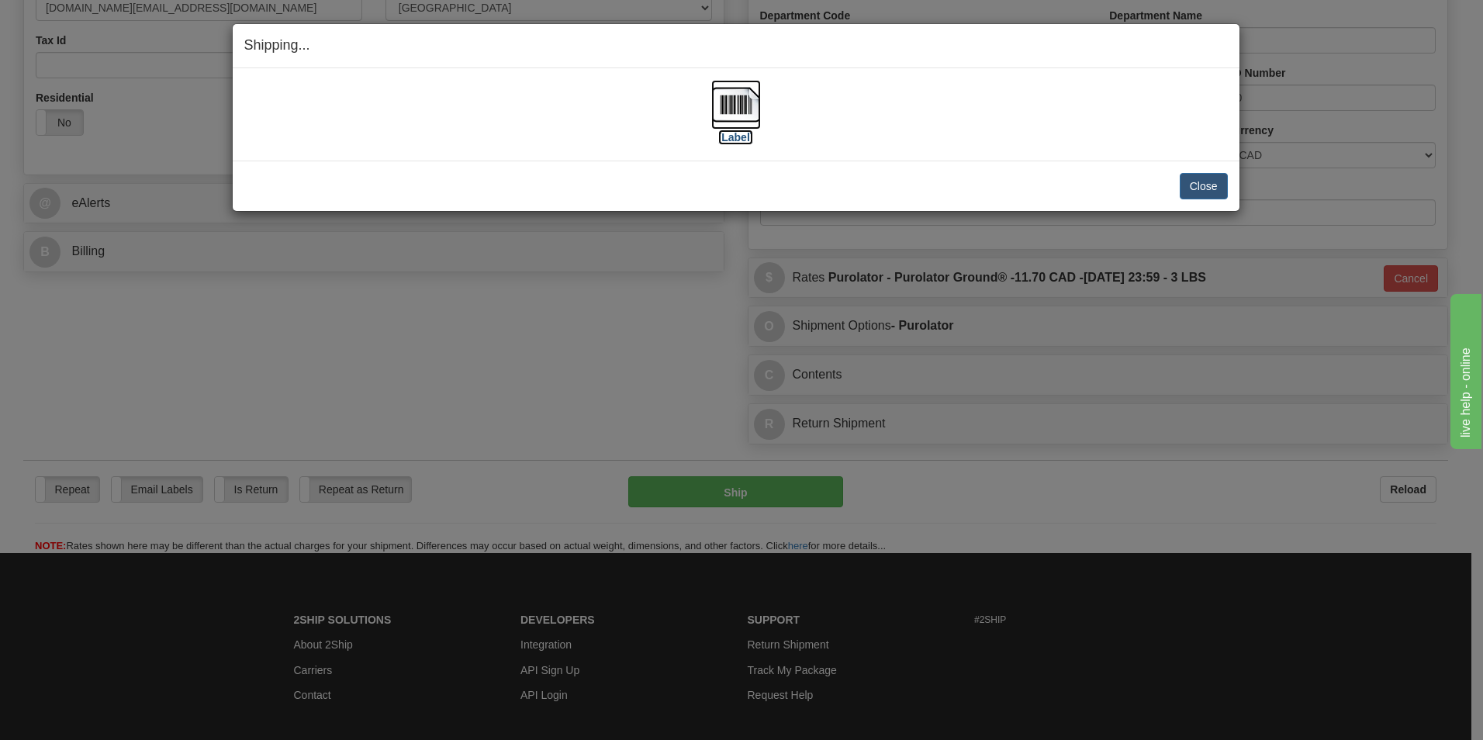
click at [744, 99] on img at bounding box center [736, 105] width 50 height 50
drag, startPoint x: 1212, startPoint y: 184, endPoint x: 1055, endPoint y: 156, distance: 159.9
click at [1212, 184] on button "Close" at bounding box center [1203, 186] width 48 height 26
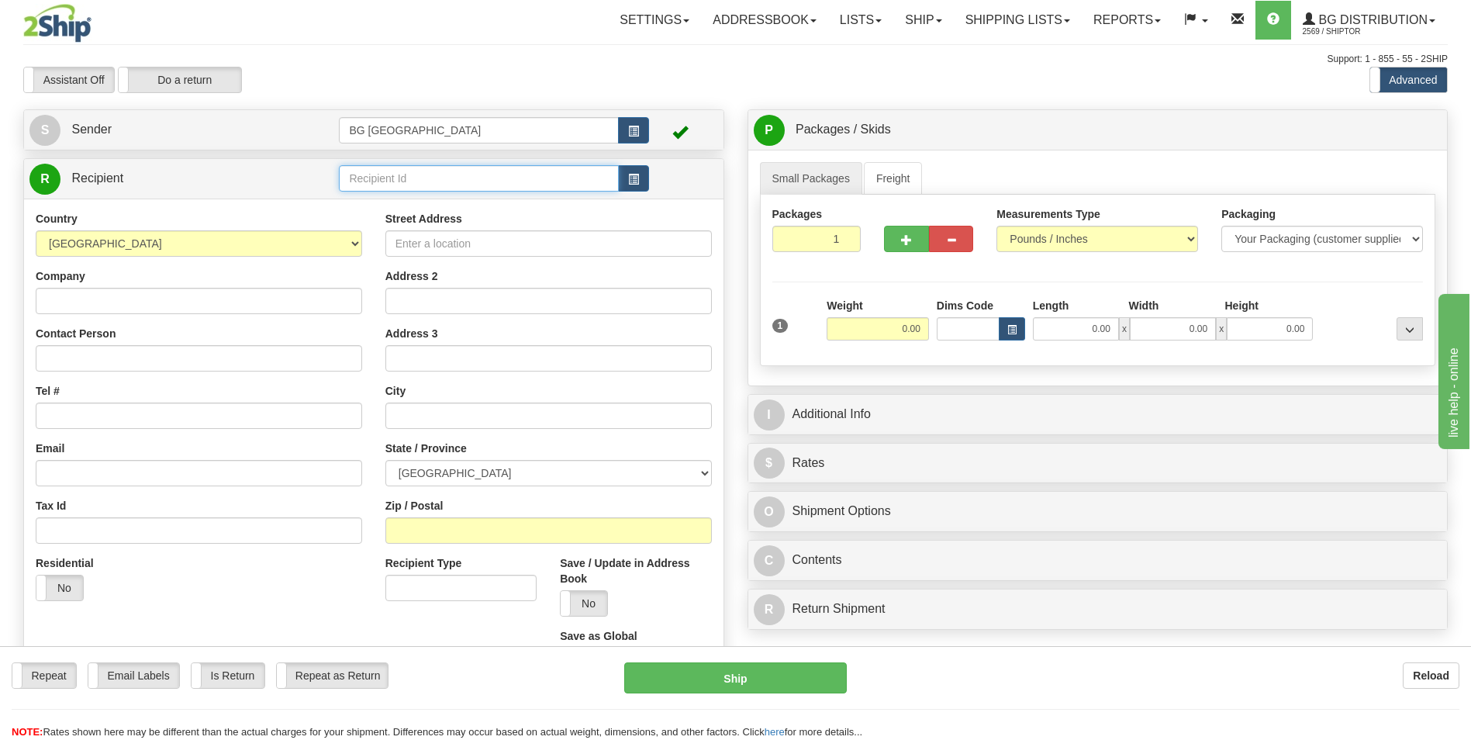
click at [415, 178] on input "text" at bounding box center [478, 178] width 279 height 26
click at [357, 210] on div "60048" at bounding box center [476, 202] width 264 height 17
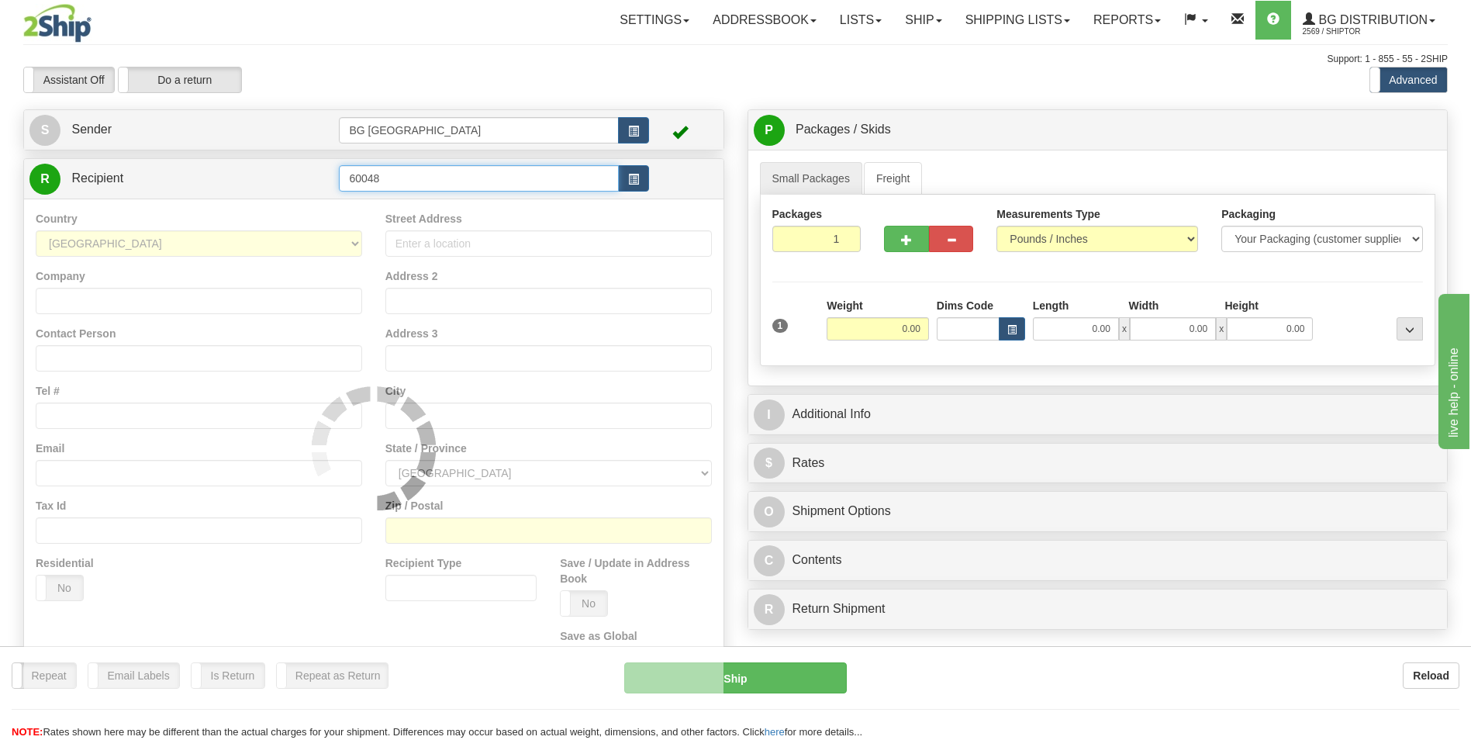
type input "60048"
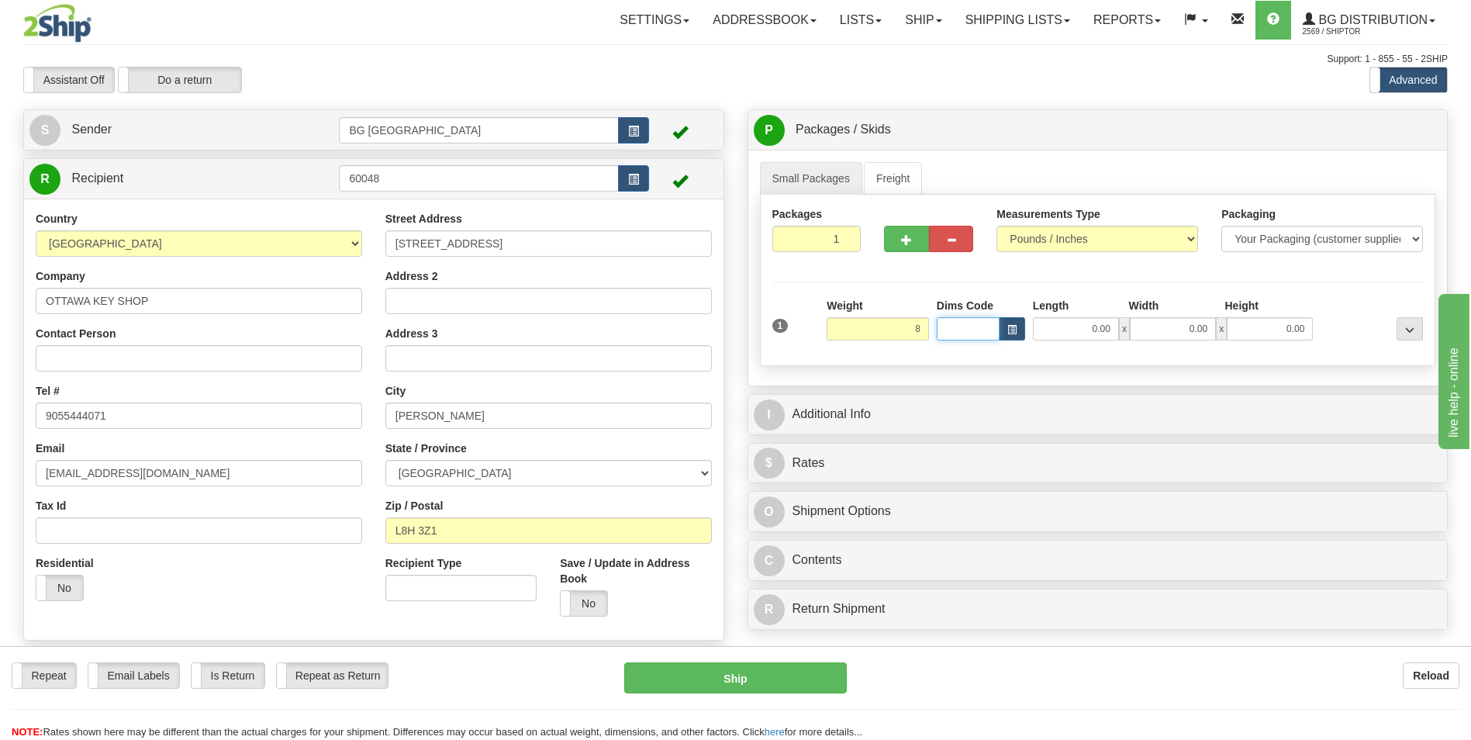
type input "8.00"
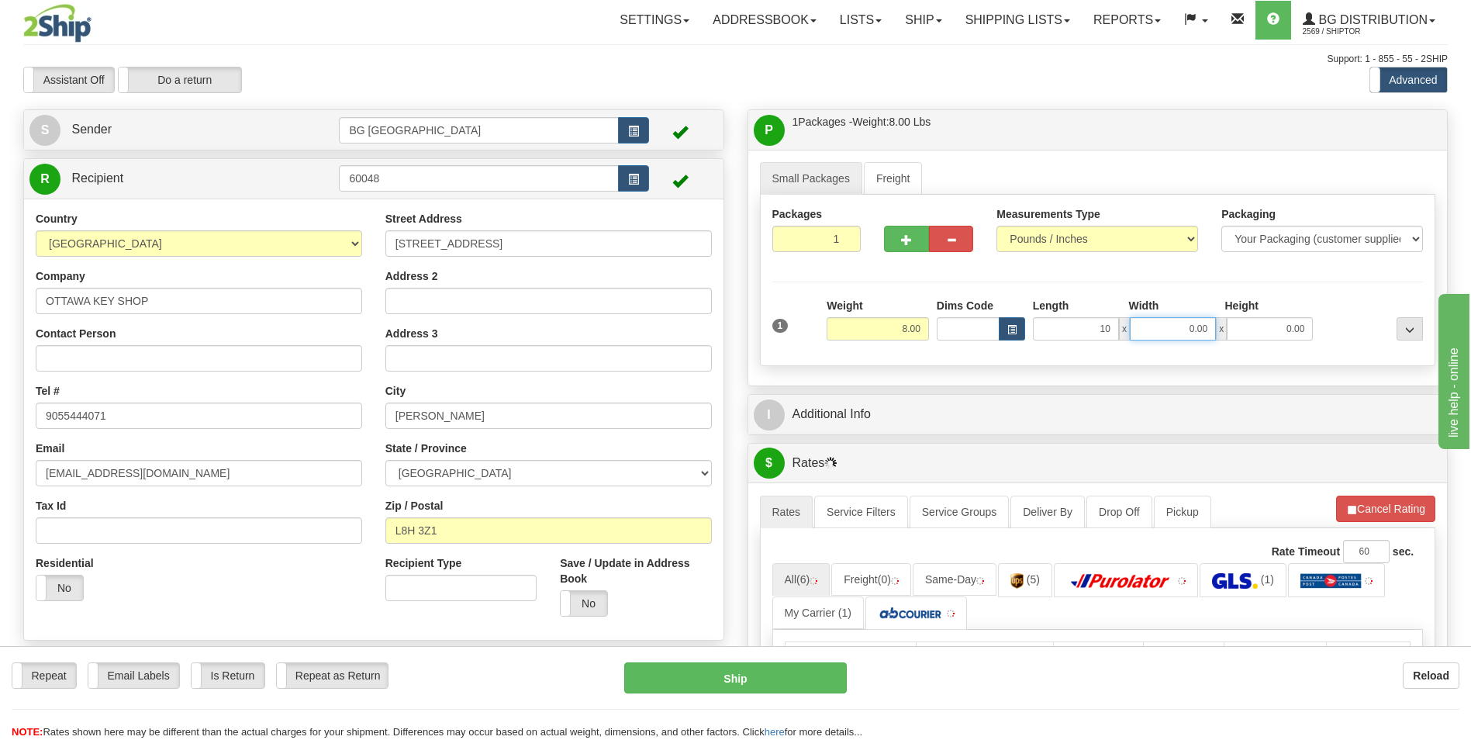
type input "10.00"
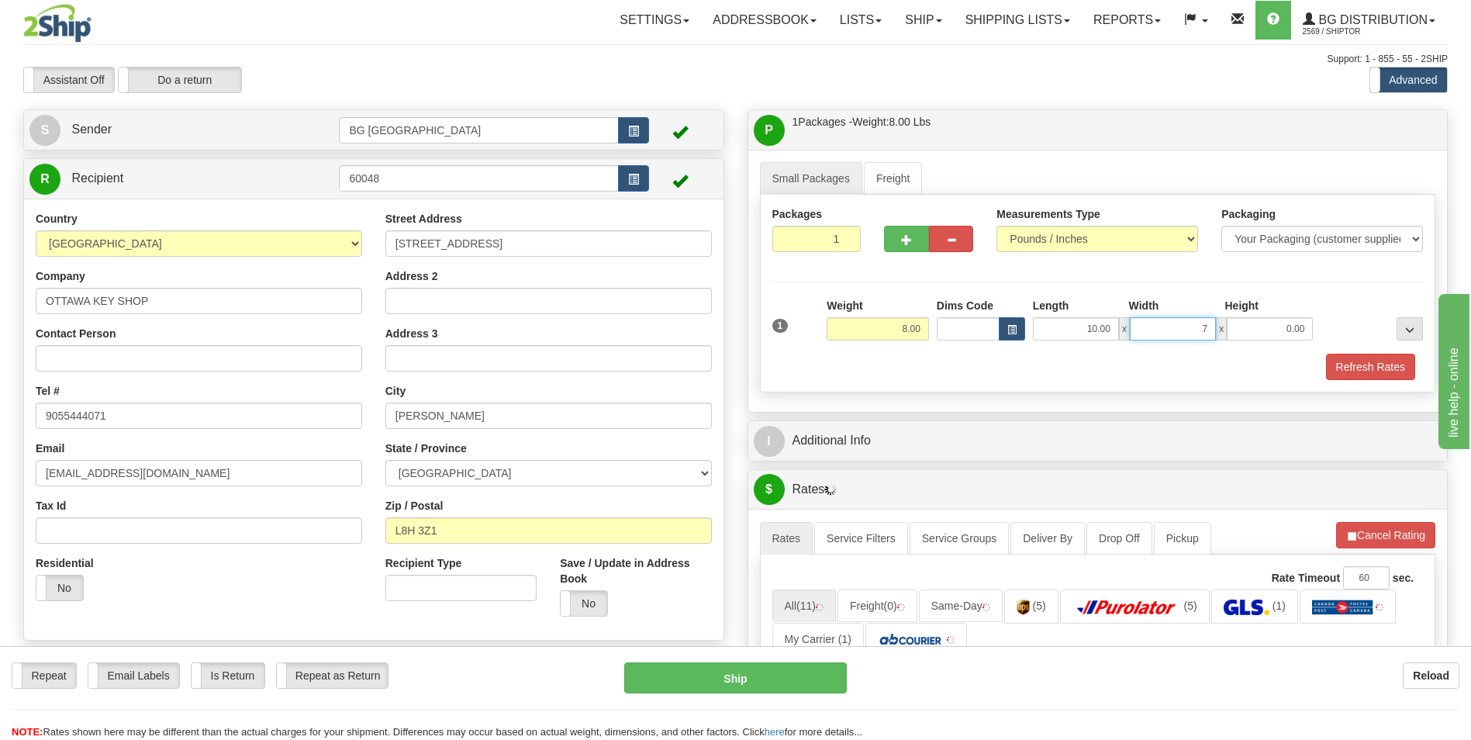
type input "7.00"
type input "5.00"
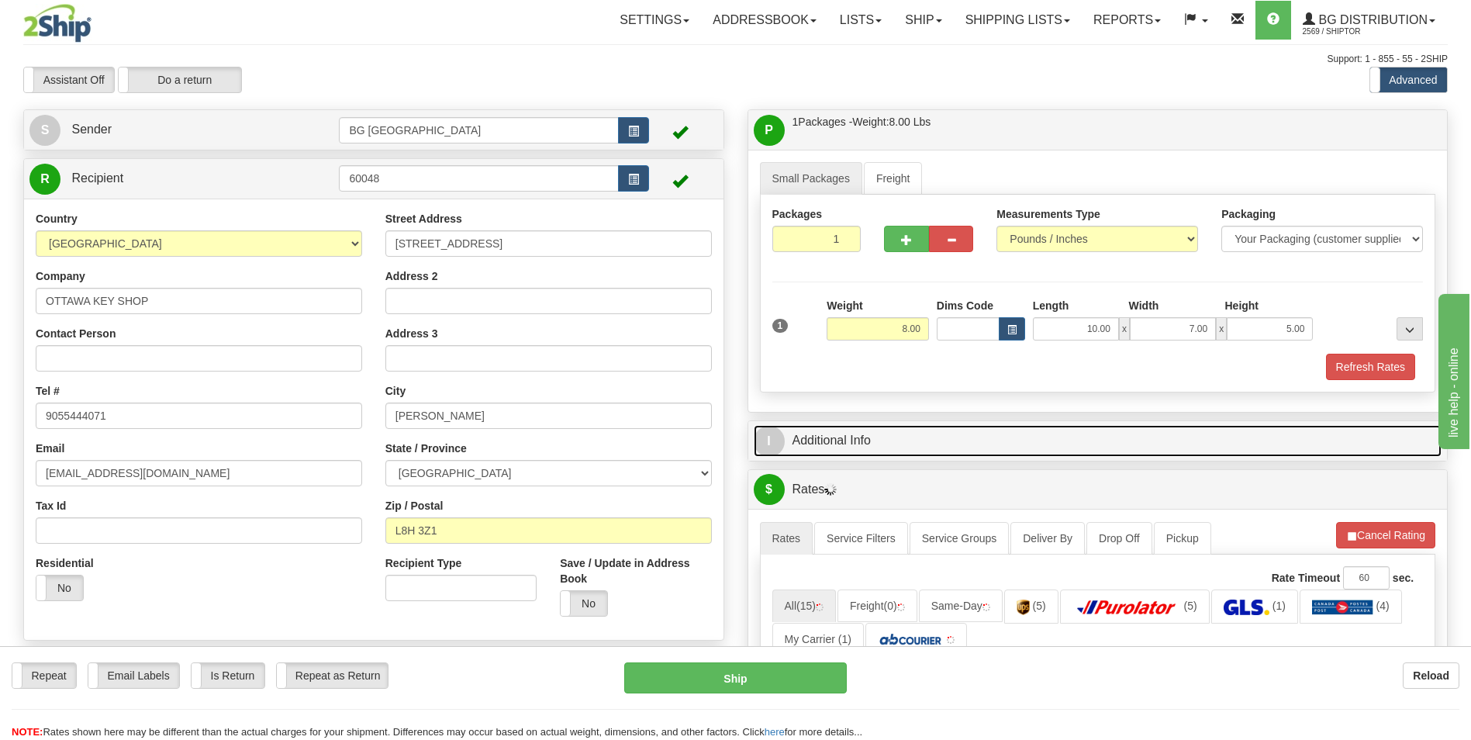
click at [859, 430] on link "I Additional Info" at bounding box center [1098, 441] width 689 height 32
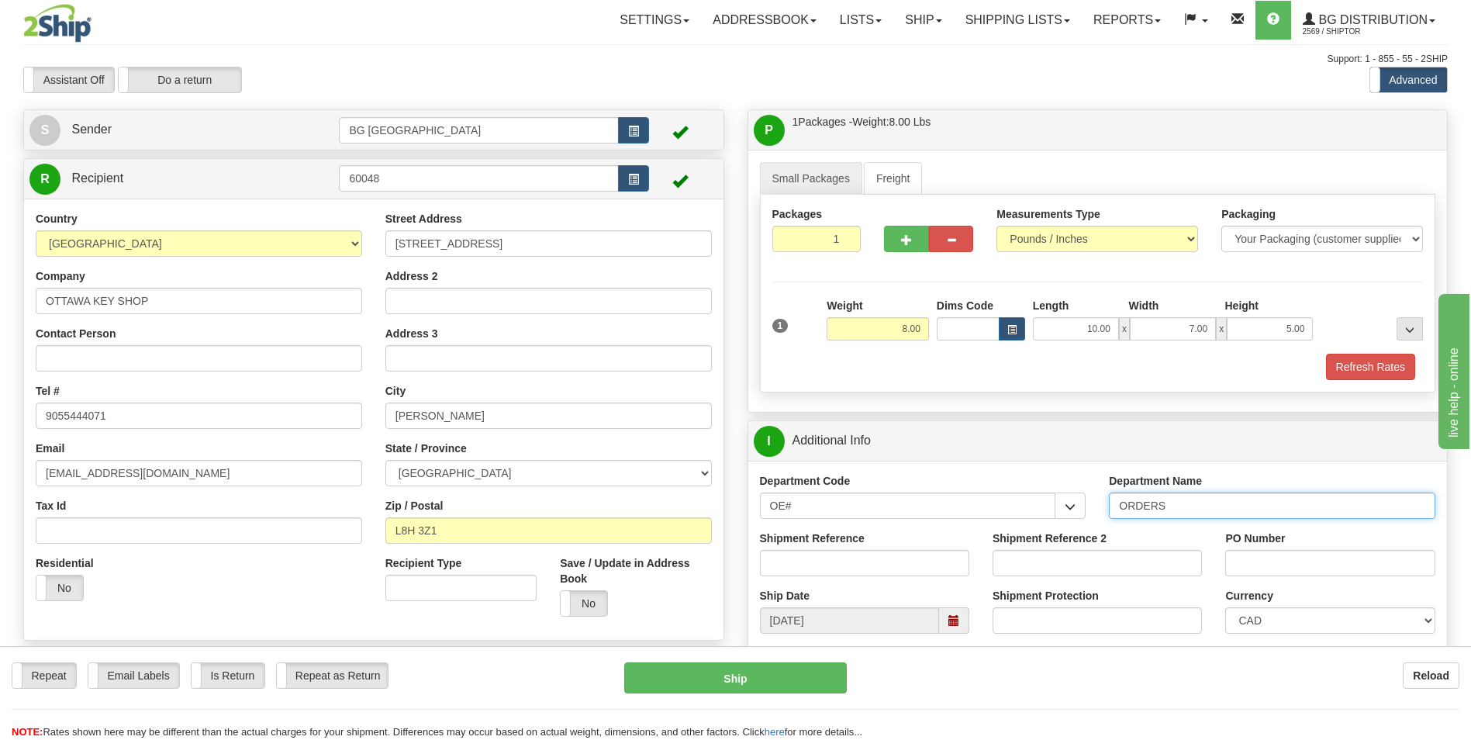
click at [1189, 502] on input "ORDERS" at bounding box center [1272, 505] width 326 height 26
type input "70182756-00"
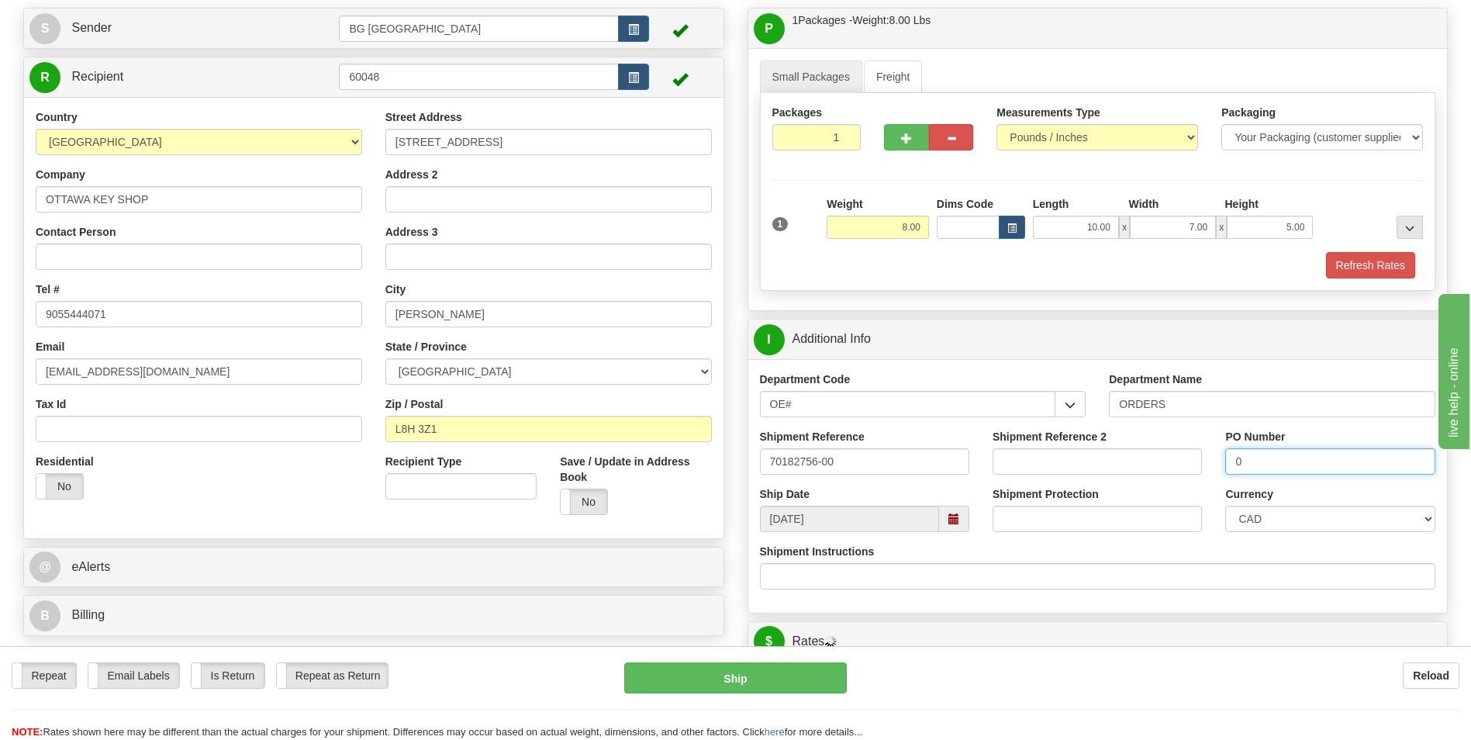
scroll to position [310, 0]
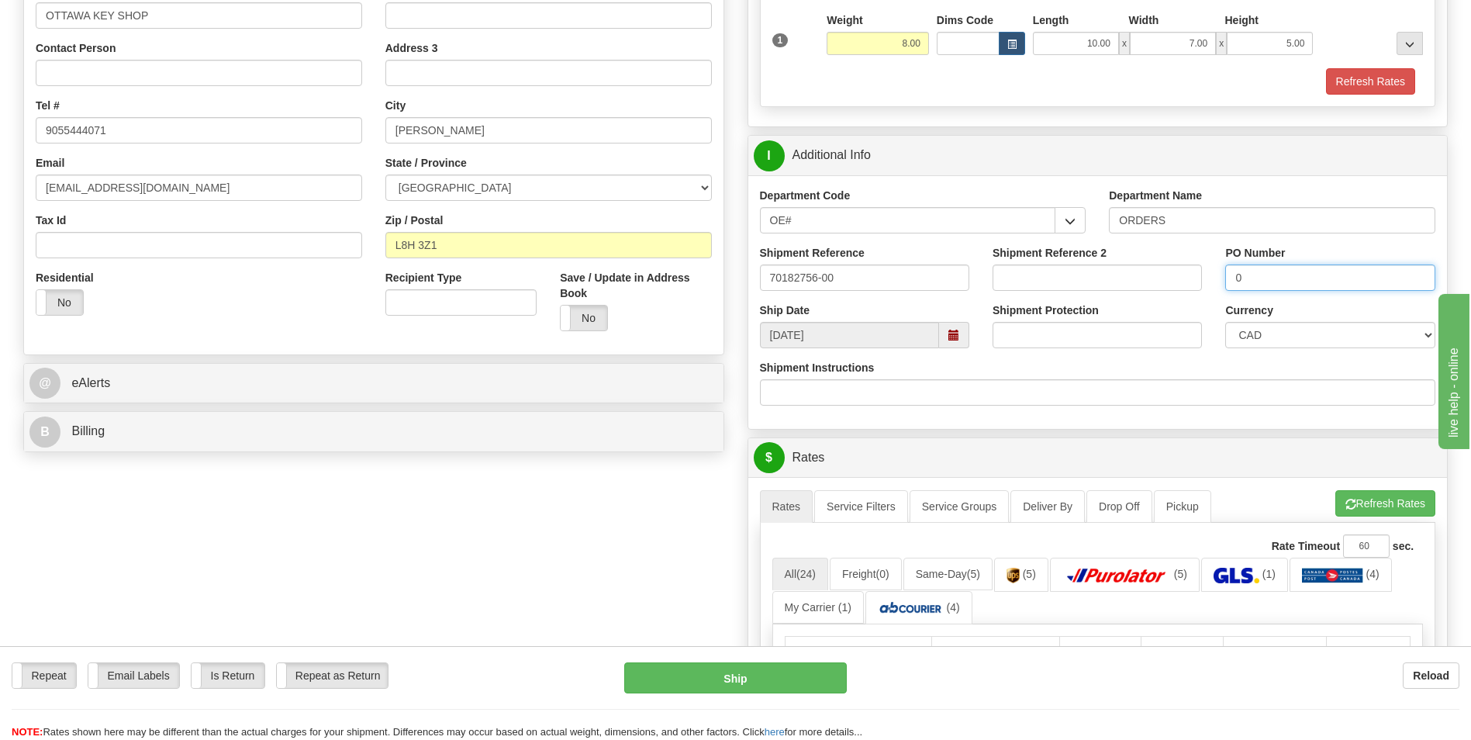
type input "0"
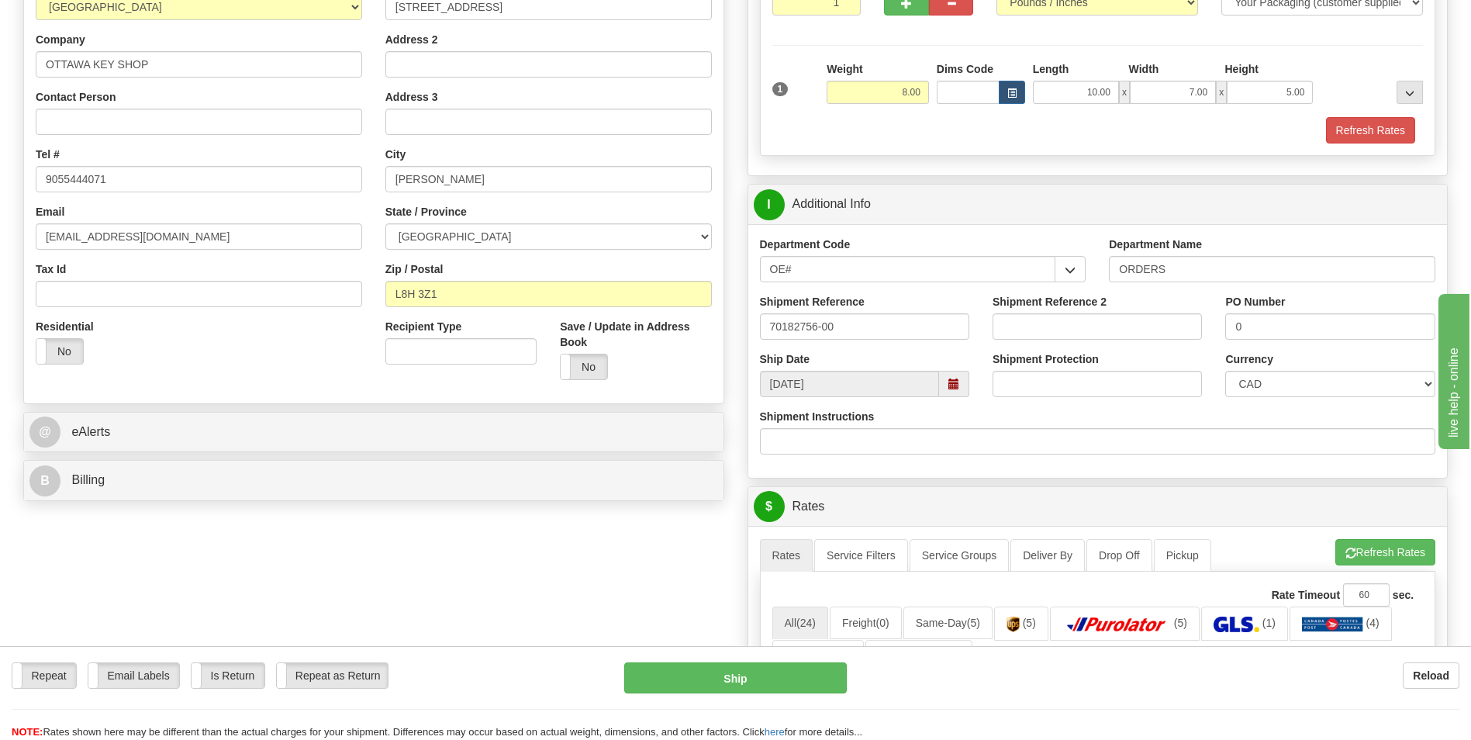
scroll to position [233, 0]
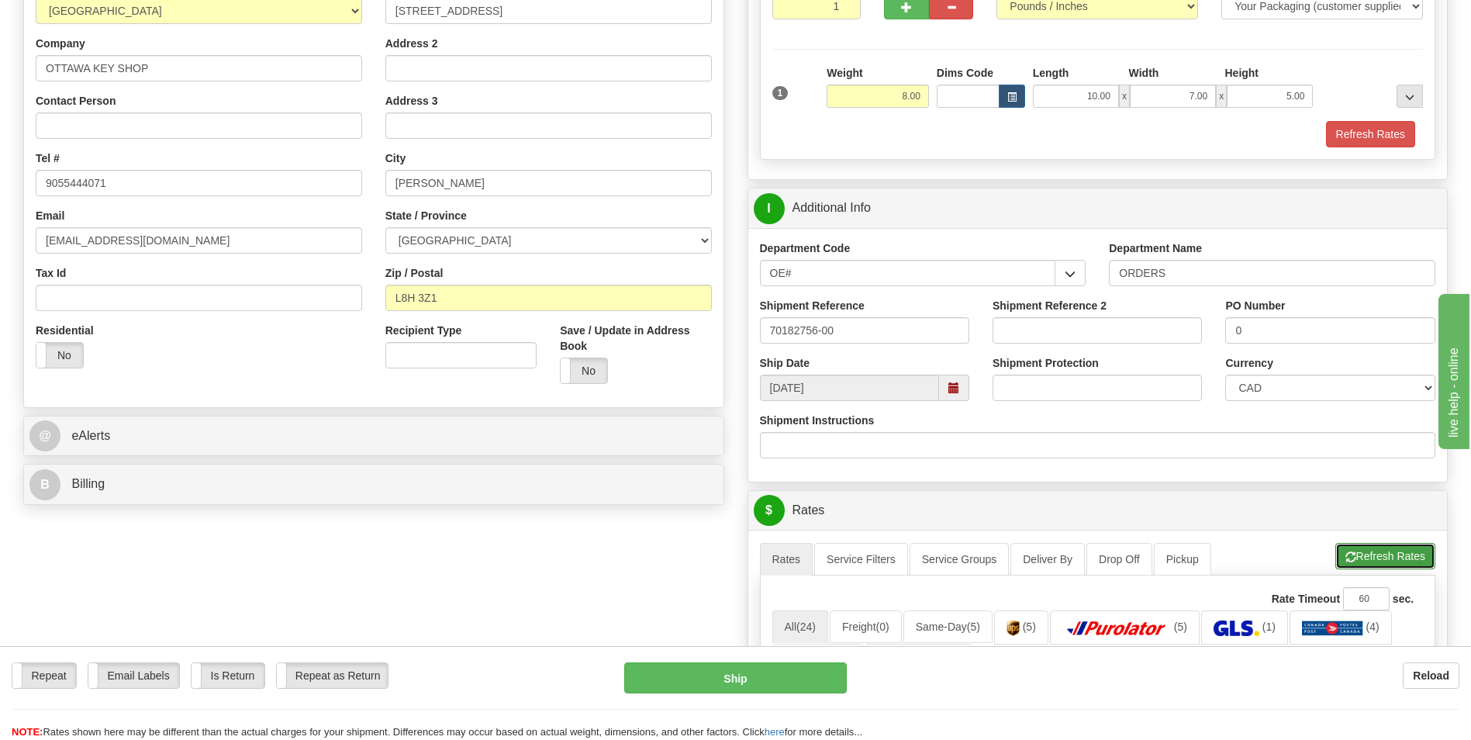
click at [1378, 561] on button "Refresh Rates" at bounding box center [1385, 556] width 100 height 26
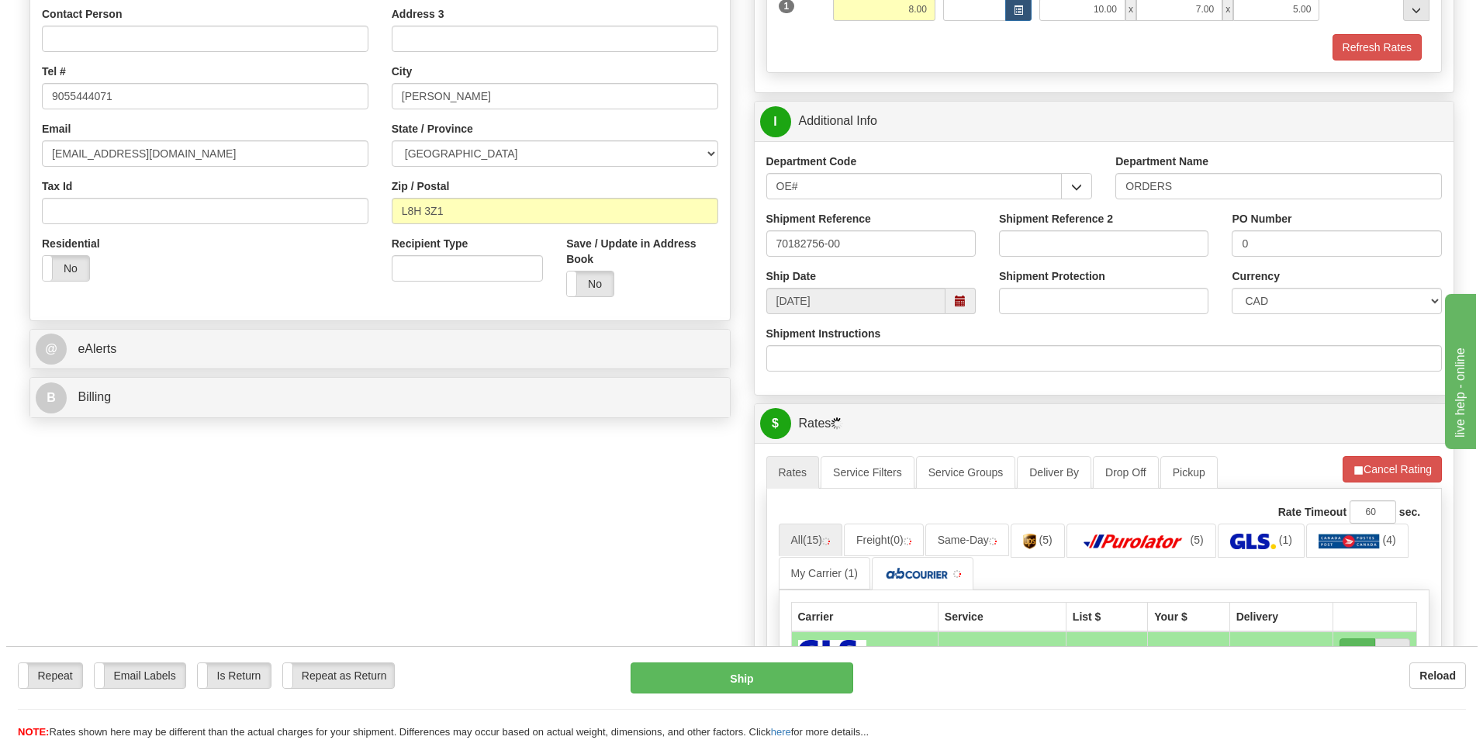
scroll to position [465, 0]
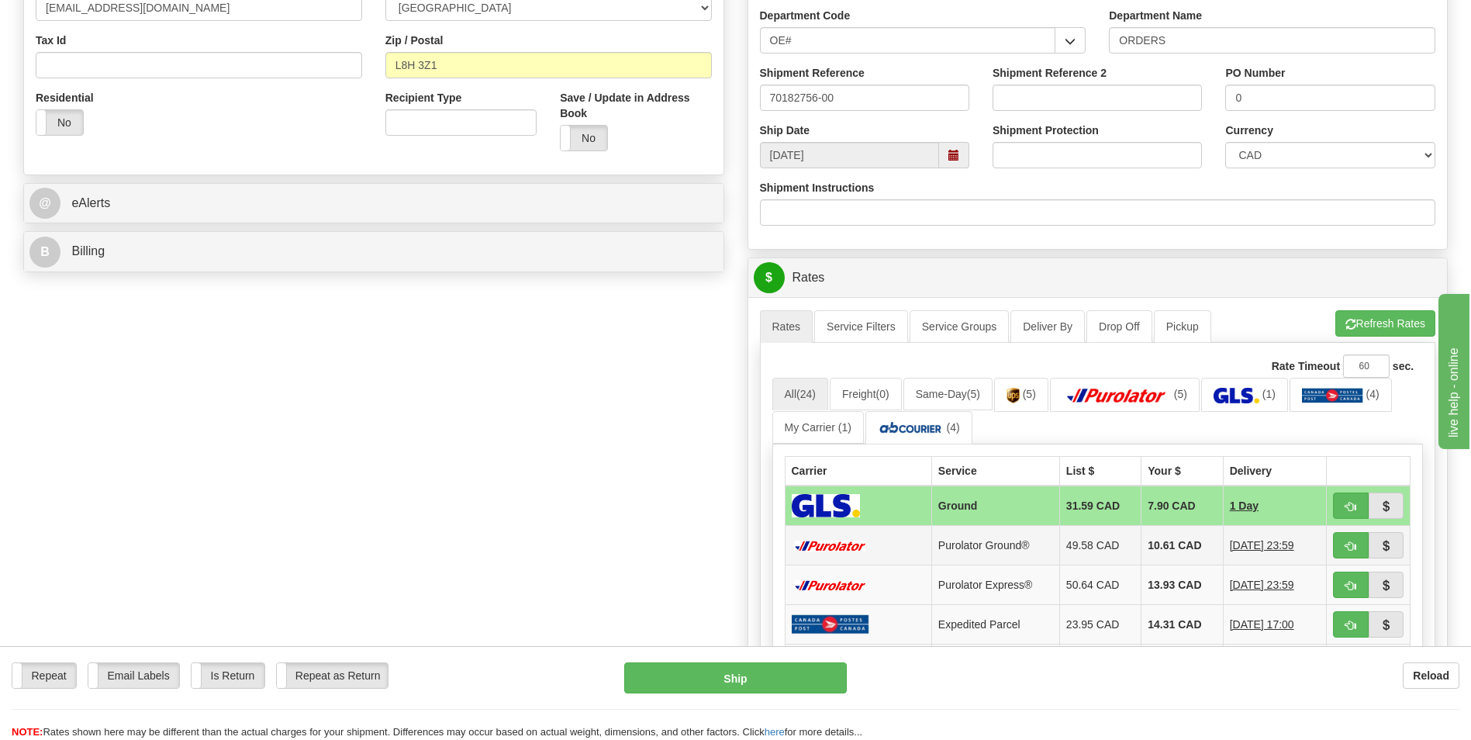
click at [1176, 540] on td "10.61 CAD" at bounding box center [1181, 546] width 81 height 40
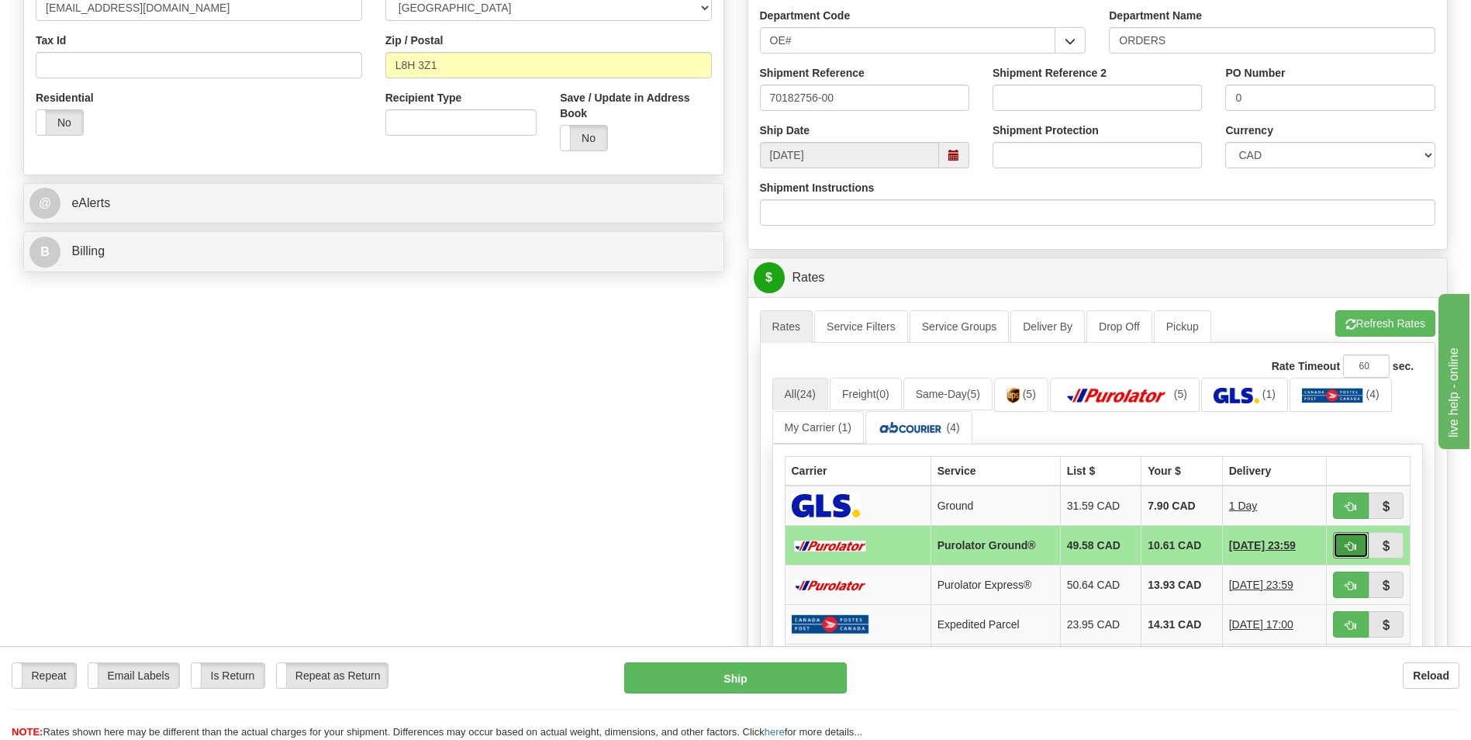
click at [1356, 551] on button "button" at bounding box center [1351, 545] width 36 height 26
type input "260"
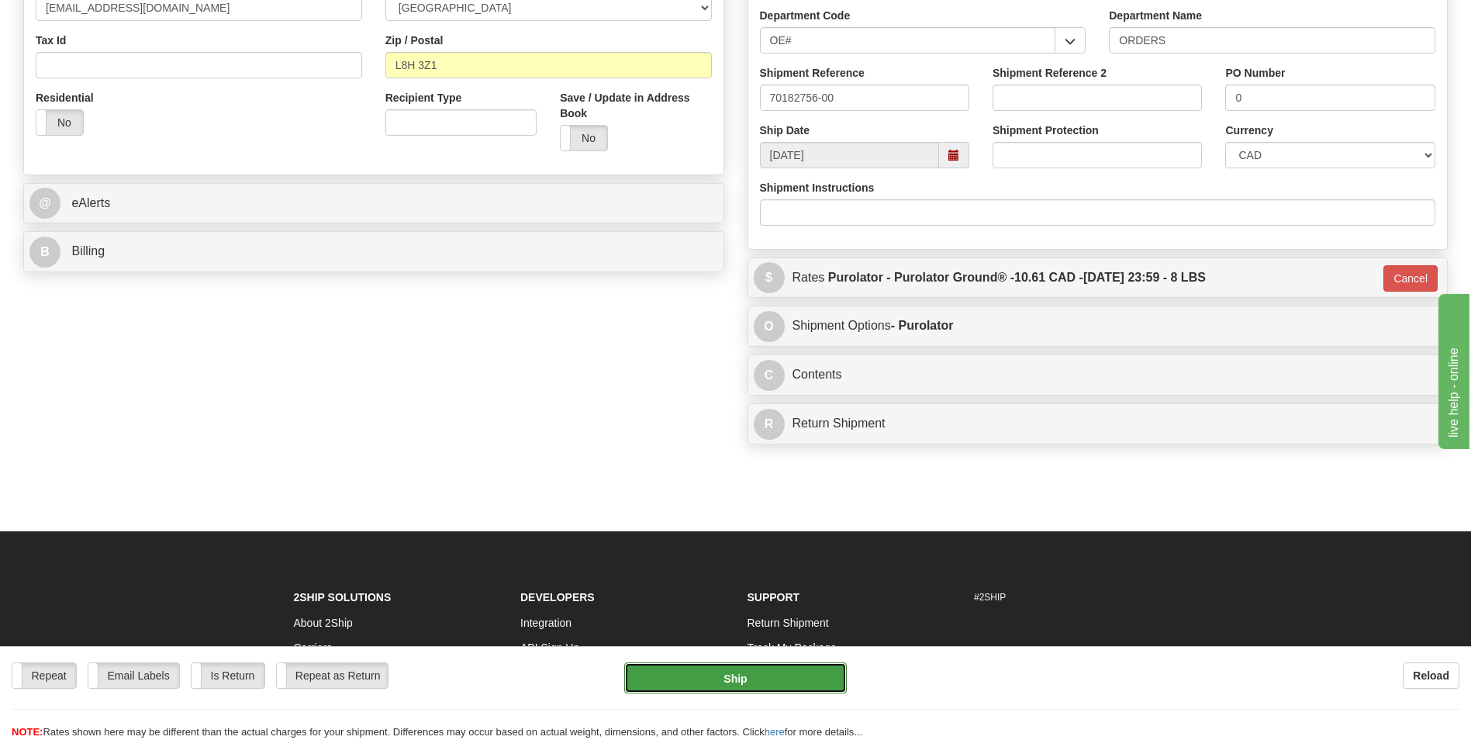
click at [755, 680] on button "Ship" at bounding box center [735, 677] width 222 height 31
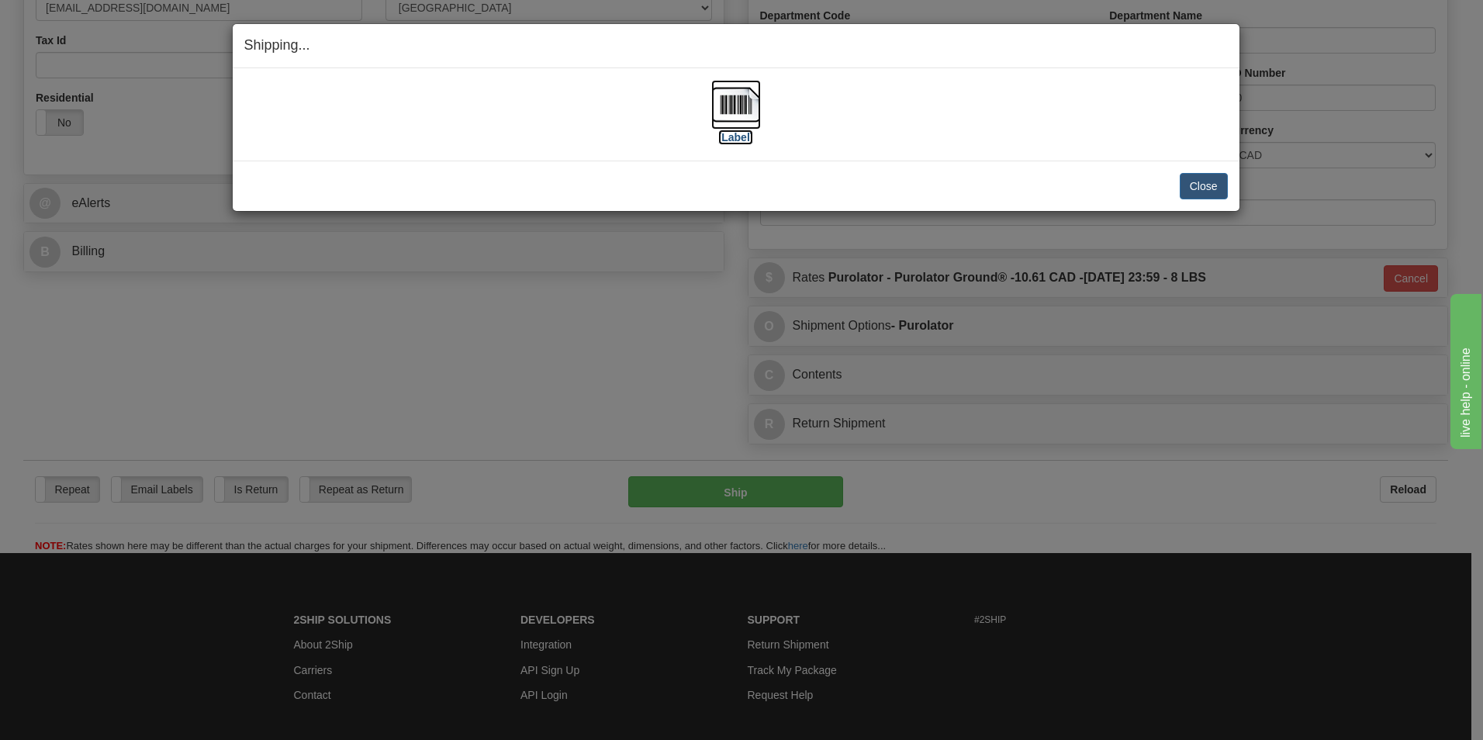
click at [748, 89] on img at bounding box center [736, 105] width 50 height 50
click at [1212, 188] on button "Close" at bounding box center [1203, 186] width 48 height 26
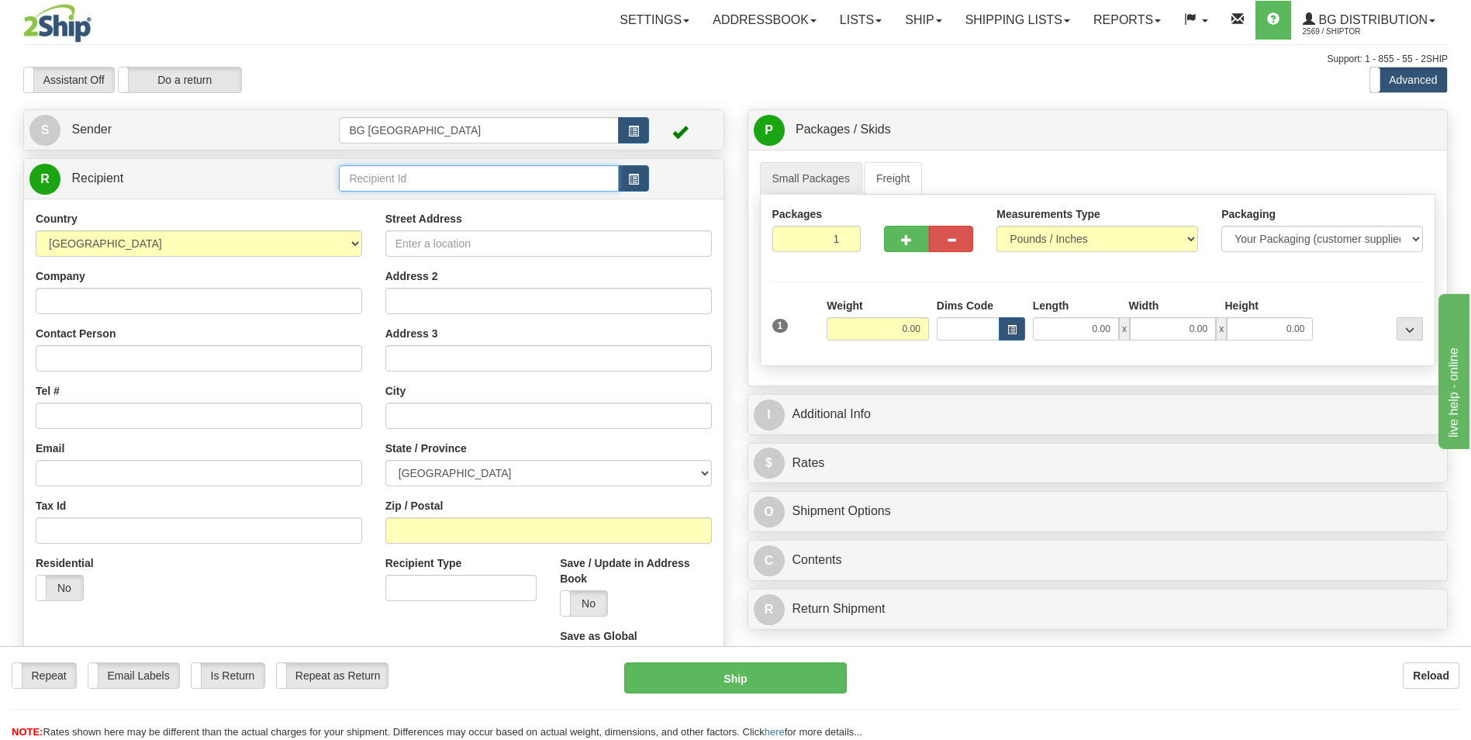
click at [374, 178] on input "text" at bounding box center [478, 178] width 279 height 26
click at [370, 204] on div "60022" at bounding box center [475, 203] width 263 height 16
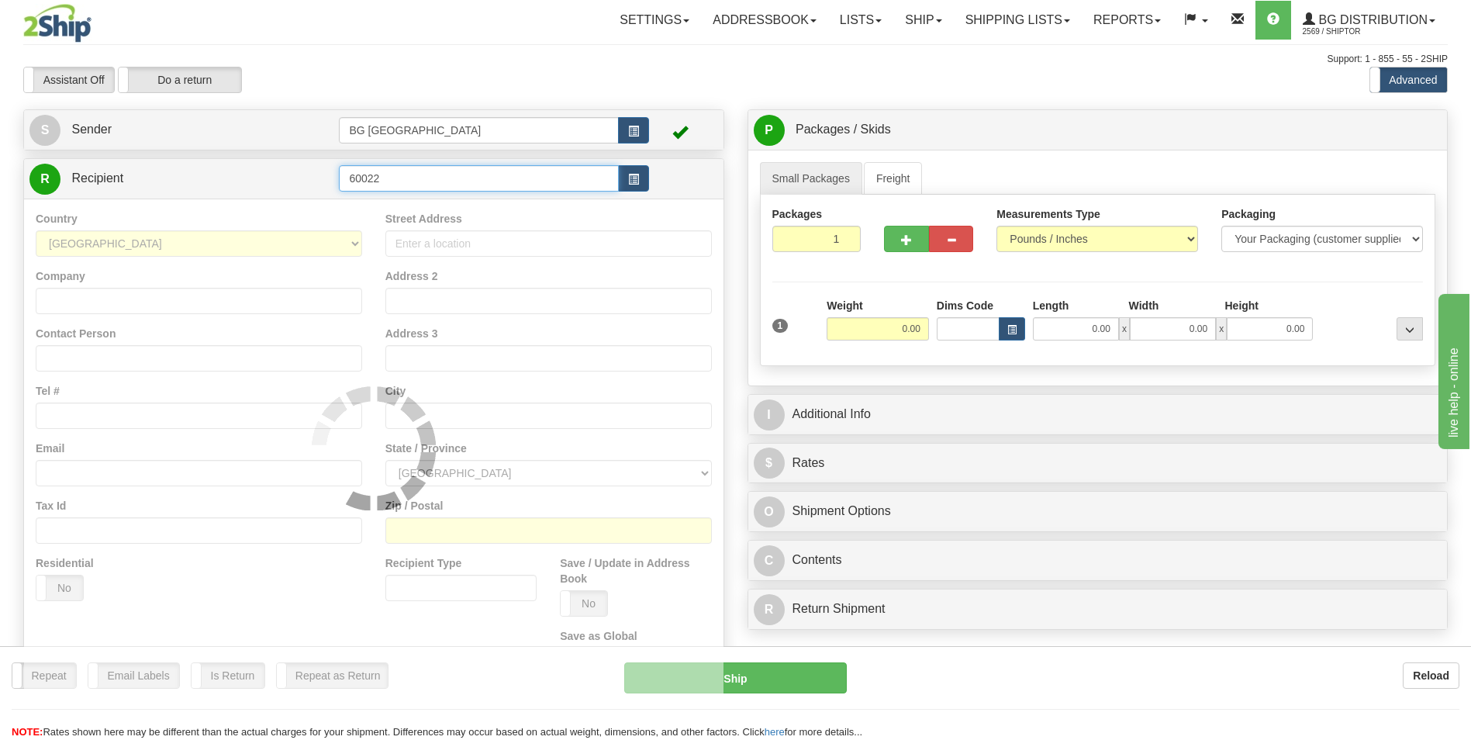
type input "60022"
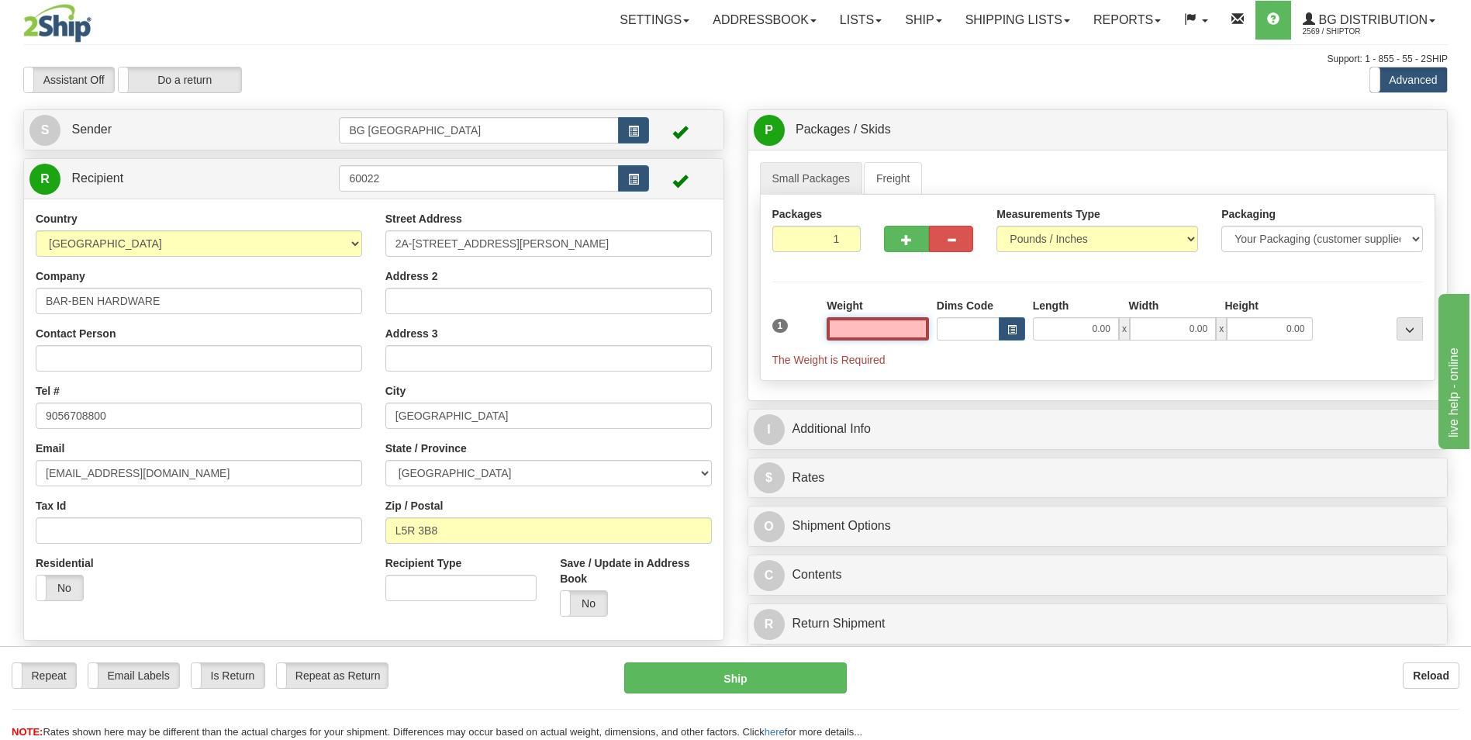
click at [870, 335] on input "text" at bounding box center [878, 328] width 102 height 23
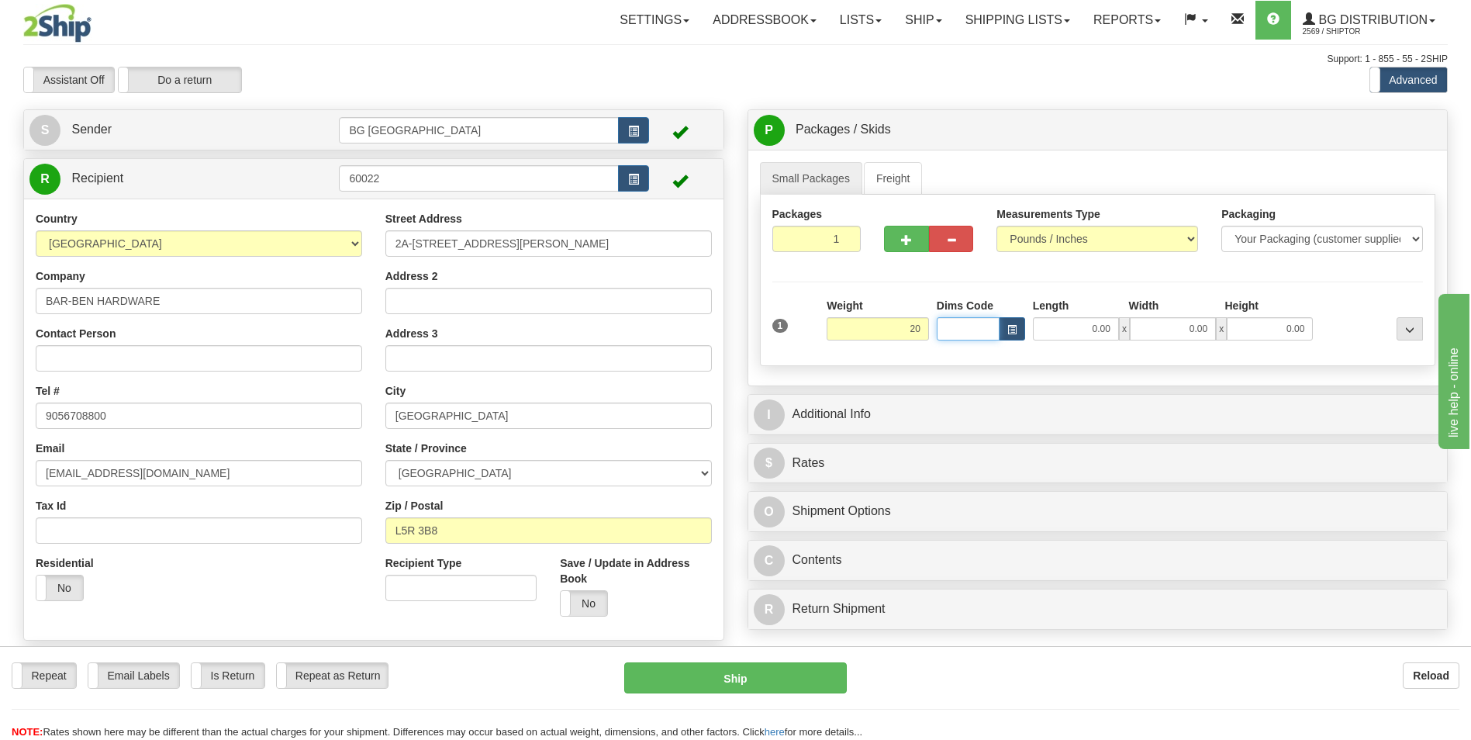
type input "20.00"
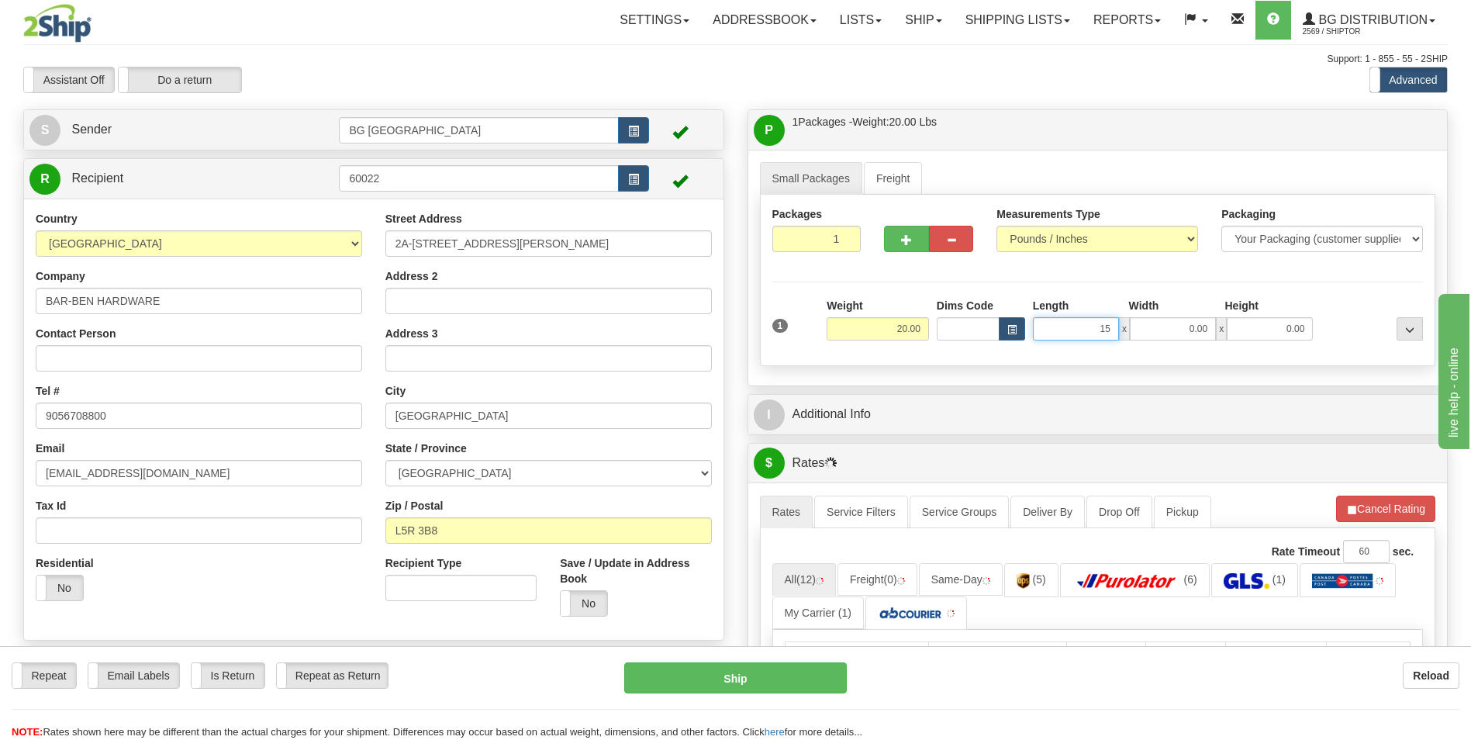
type input "15.00"
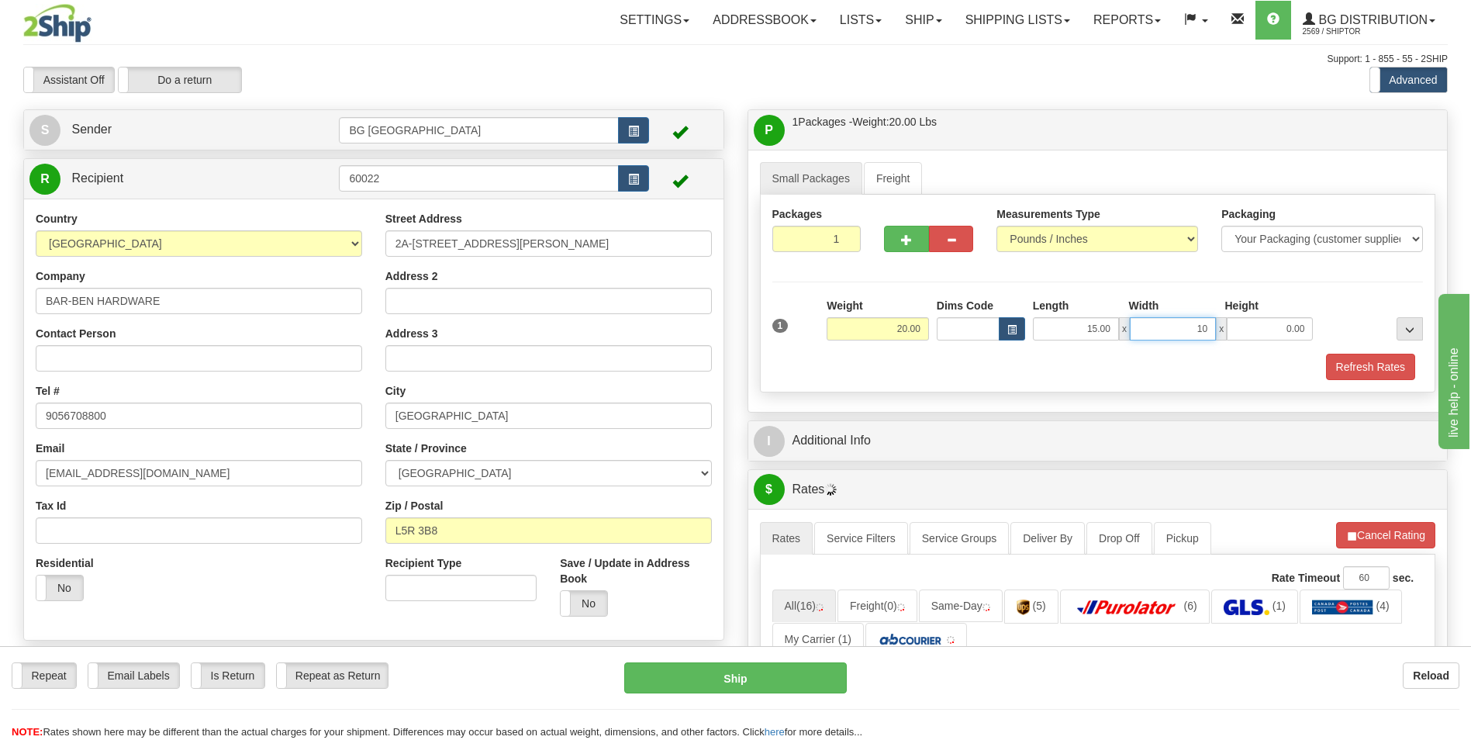
type input "10.00"
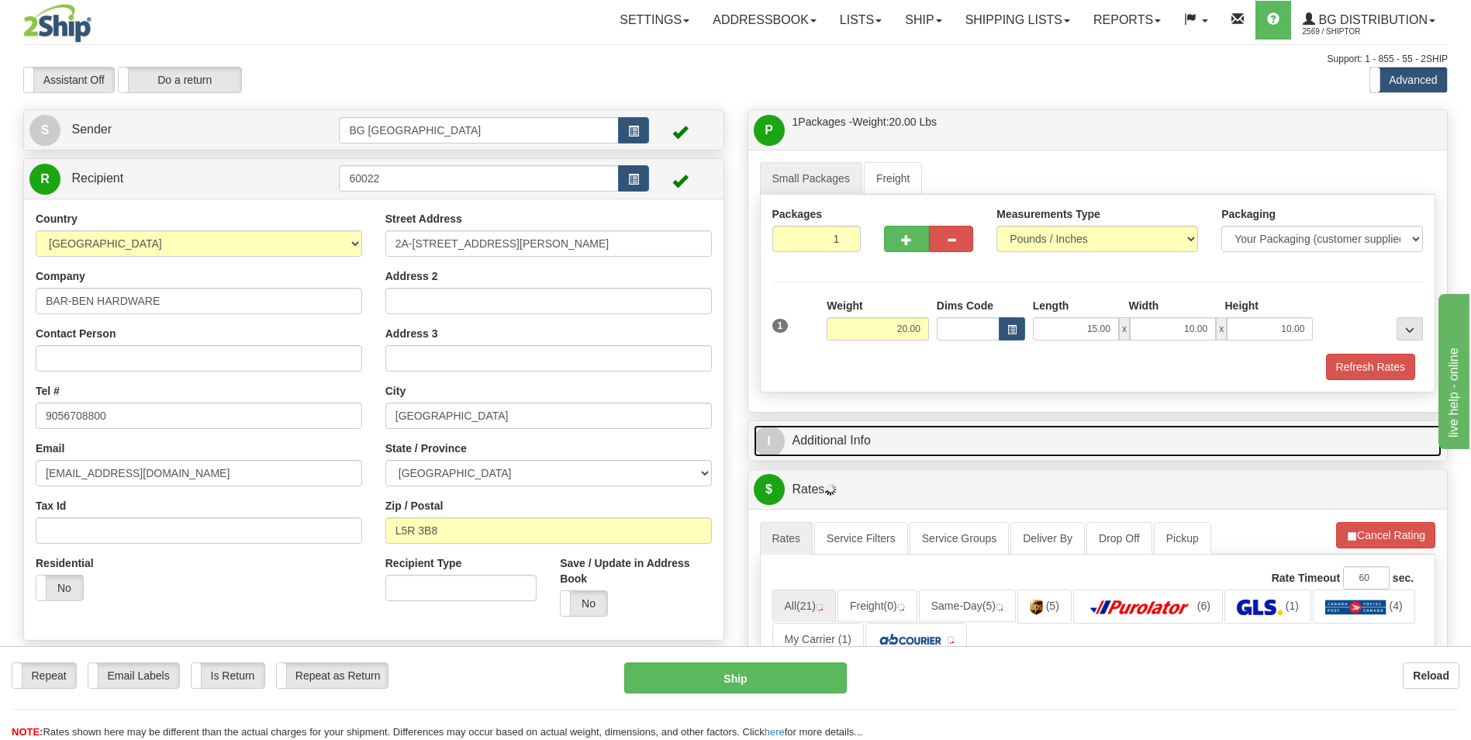
click at [830, 439] on link "I Additional Info" at bounding box center [1098, 441] width 689 height 32
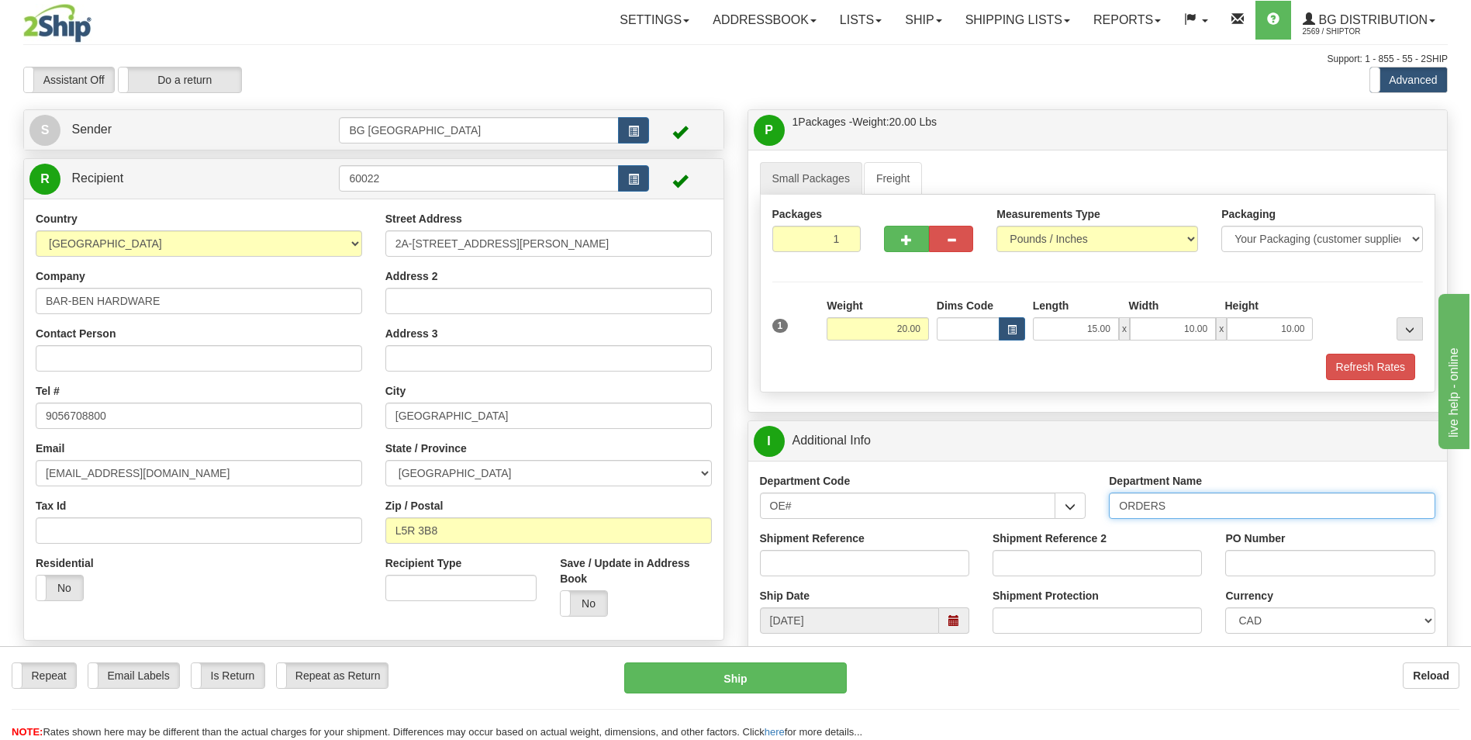
click at [1293, 513] on input "ORDERS" at bounding box center [1272, 505] width 326 height 26
type input "70174831-03"
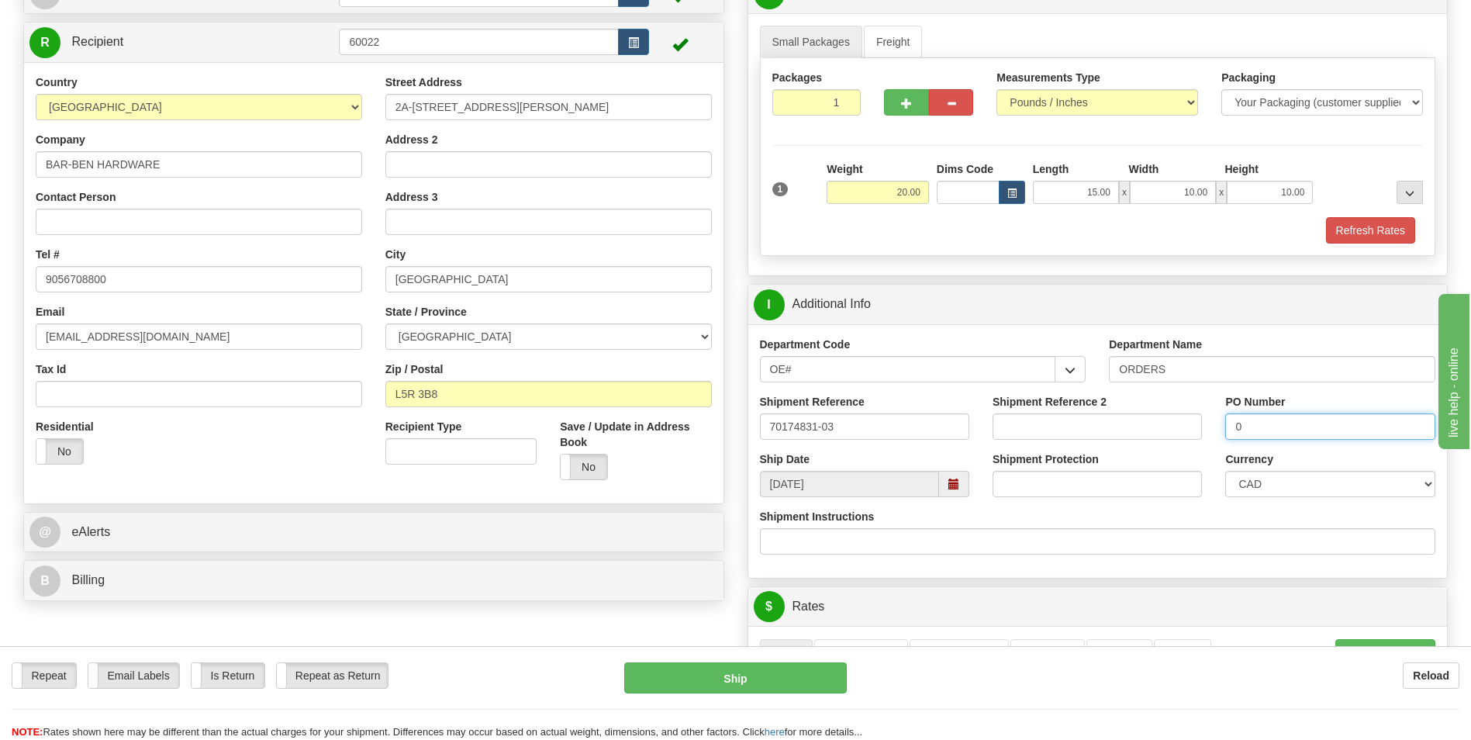
scroll to position [310, 0]
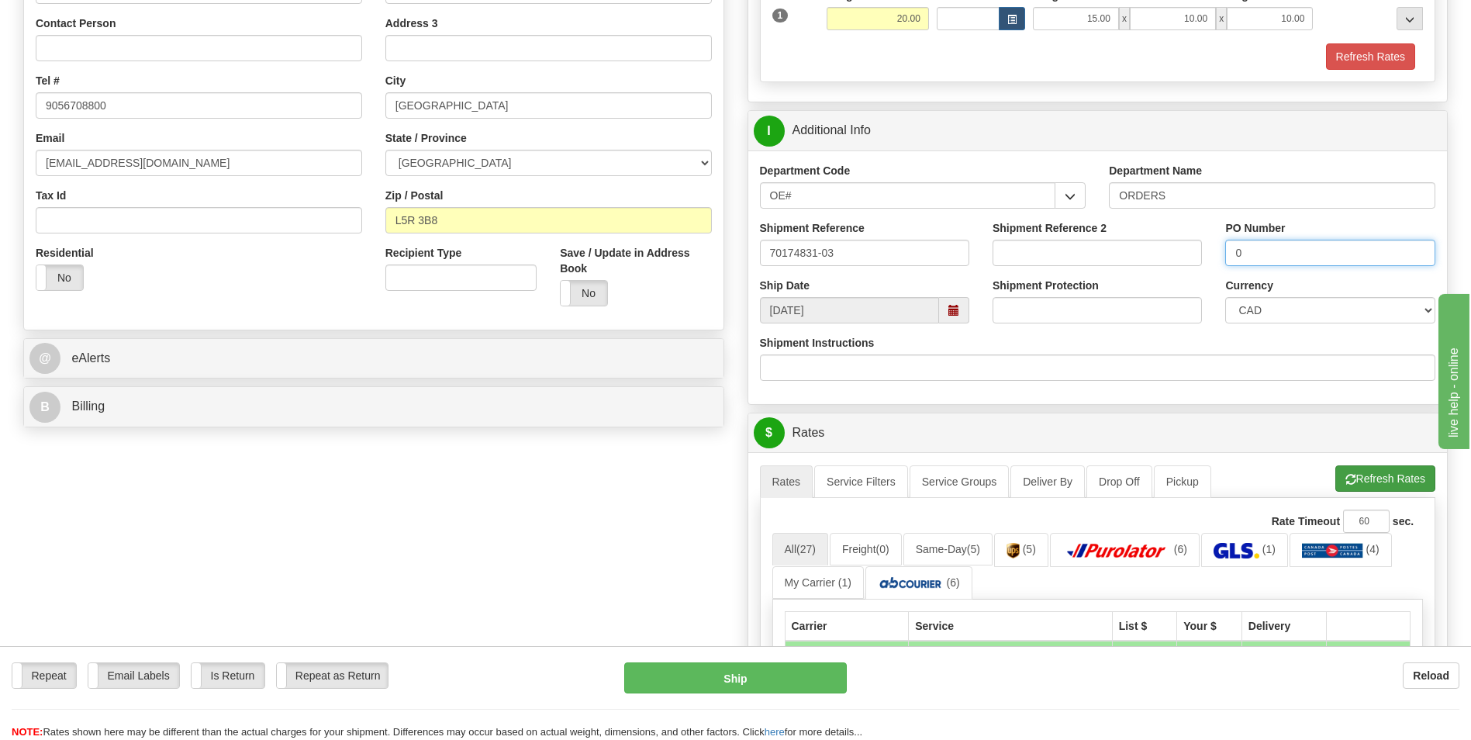
type input "0"
click at [1352, 478] on span "button" at bounding box center [1350, 480] width 11 height 10
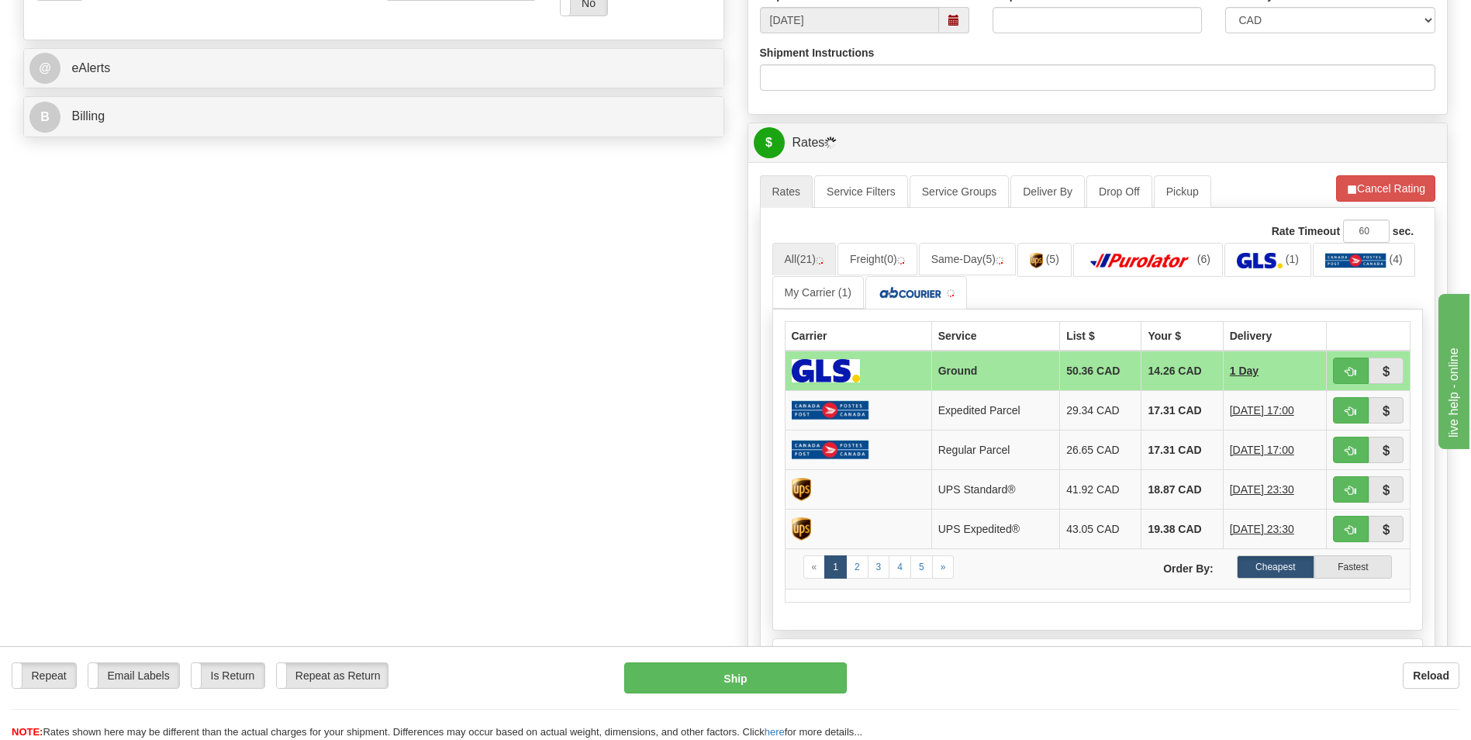
scroll to position [620, 0]
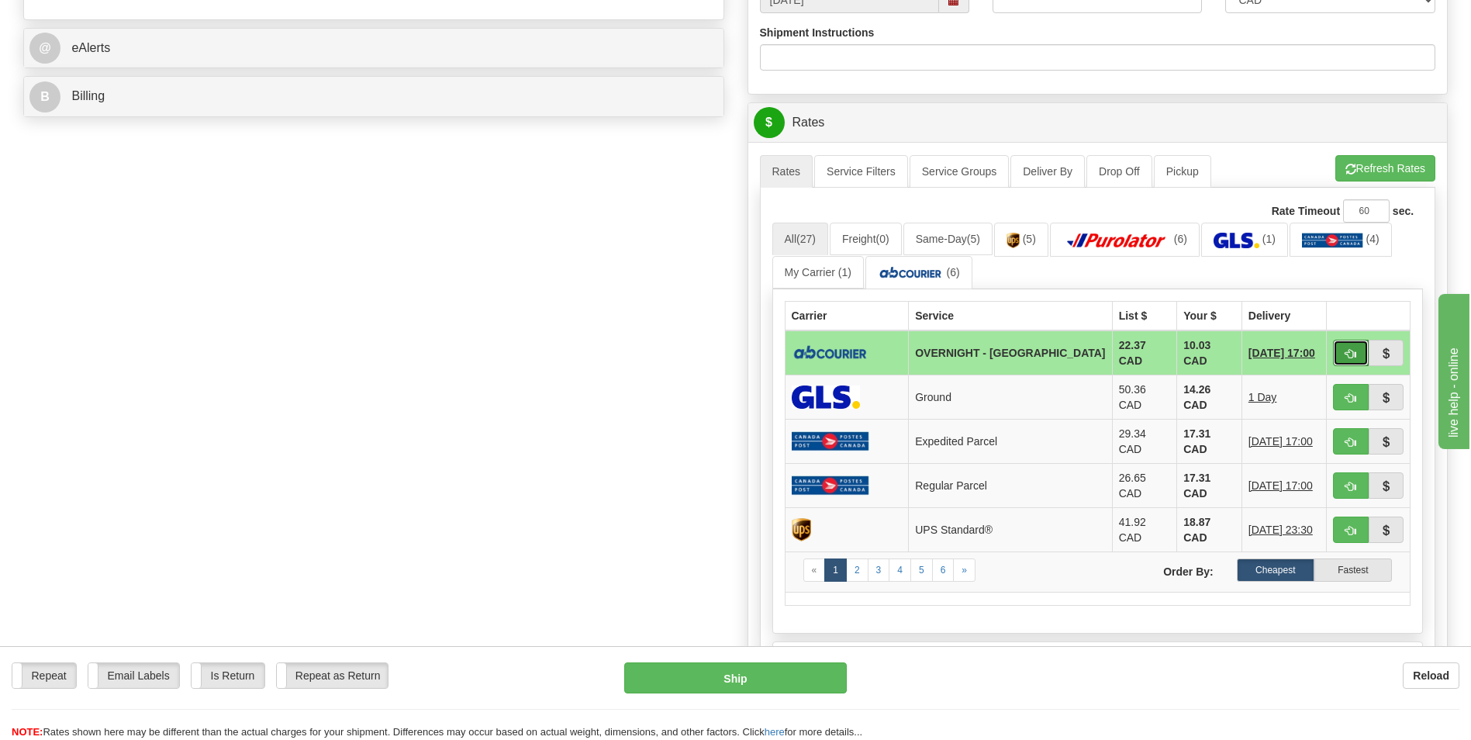
click at [1355, 355] on span "button" at bounding box center [1350, 354] width 11 height 10
type input "4"
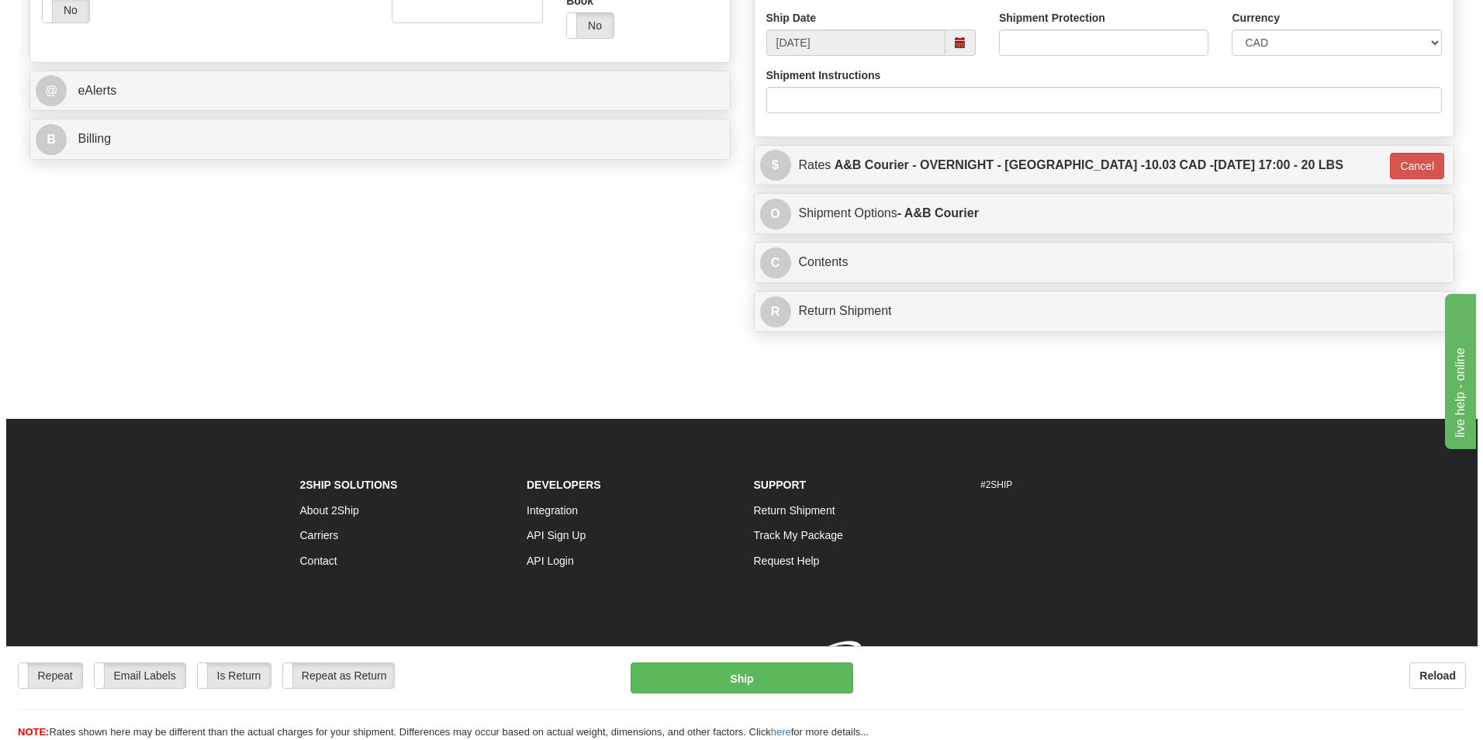
scroll to position [600, 0]
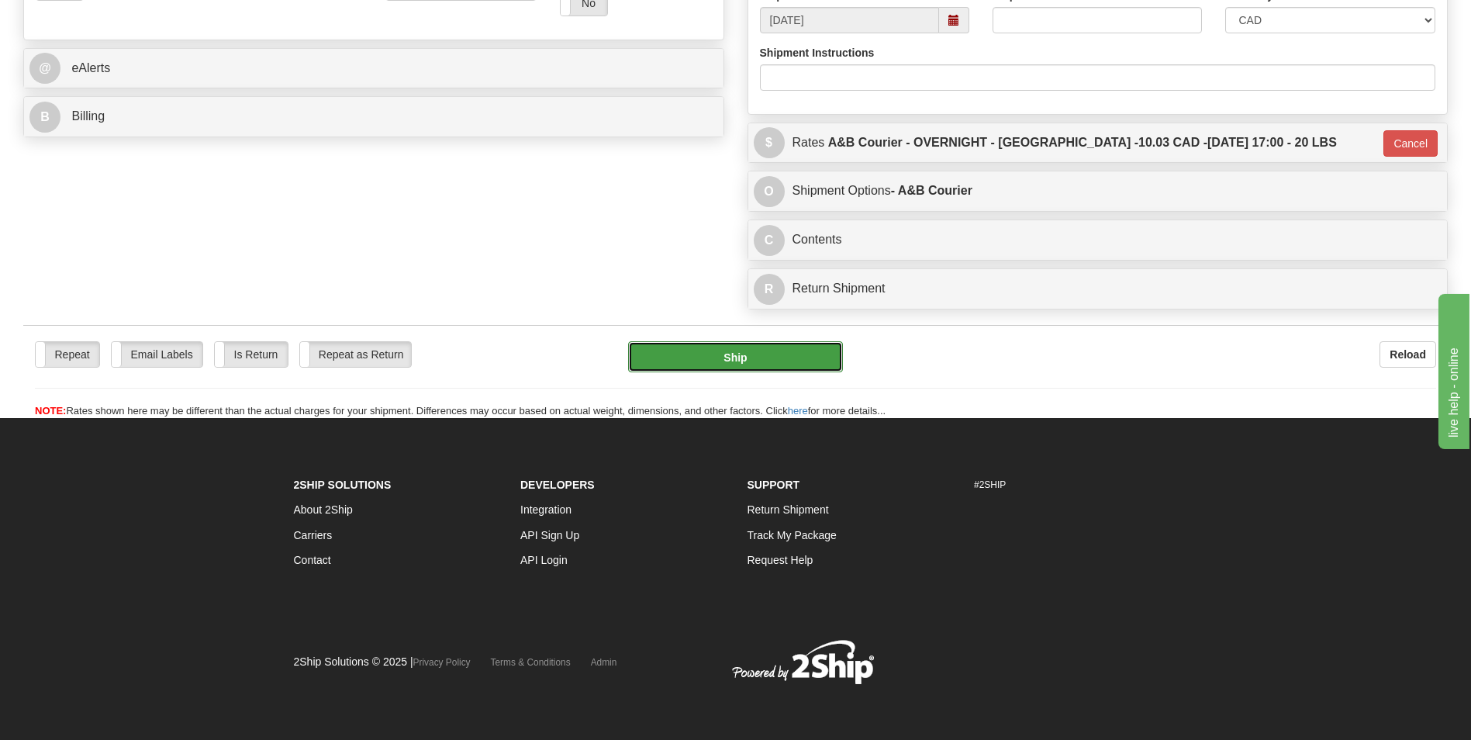
click at [715, 364] on button "Ship" at bounding box center [735, 356] width 214 height 31
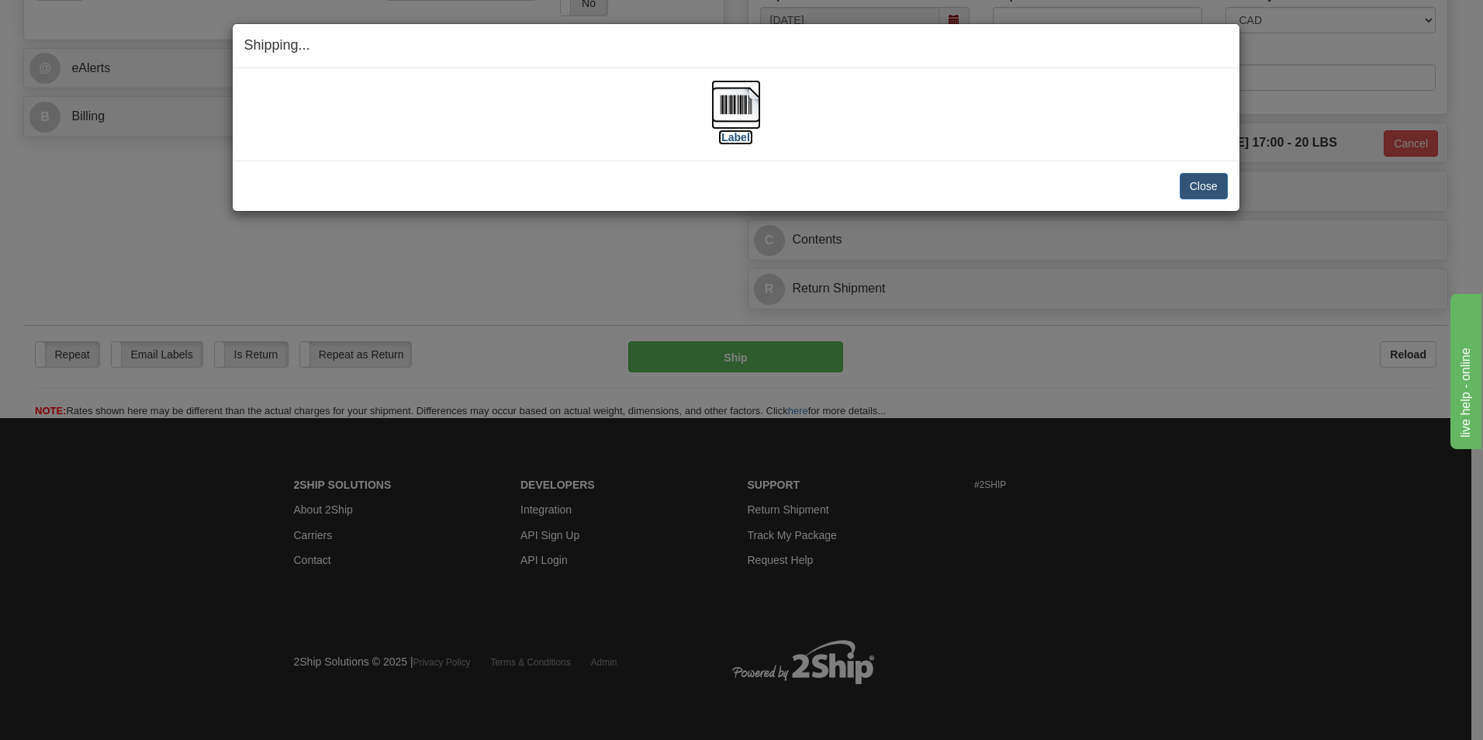
click at [738, 105] on img at bounding box center [736, 105] width 50 height 50
click at [1216, 188] on button "Close" at bounding box center [1203, 186] width 48 height 26
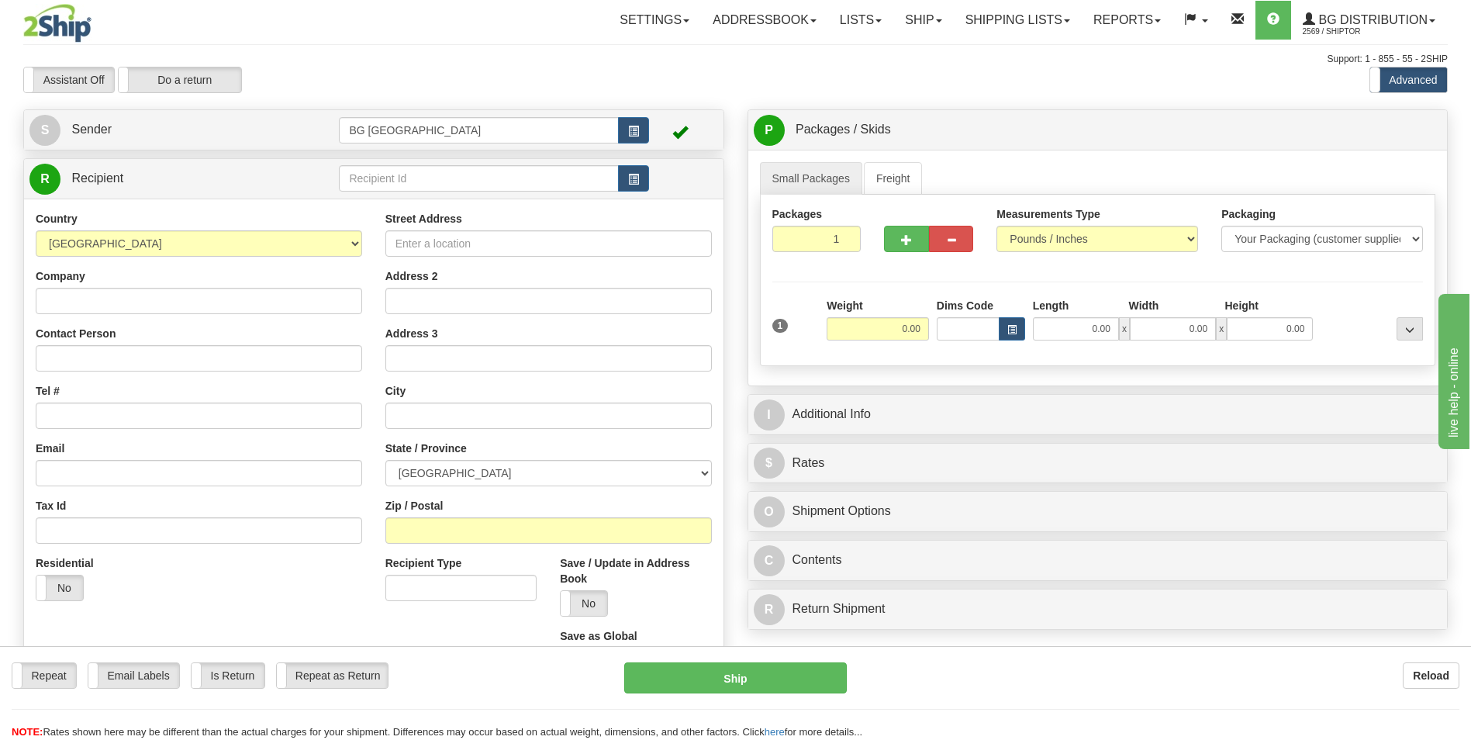
click at [400, 193] on td at bounding box center [493, 179] width 309 height 32
click at [412, 178] on input "text" at bounding box center [478, 178] width 279 height 26
type input "60387"
click at [412, 206] on div "Country AFGHANISTAN ALAND ISLANDS ALBANIA ALGERIA AMERICAN SAMOA ANDORRA ANGOLA…" at bounding box center [373, 448] width 699 height 499
type input "20.00"
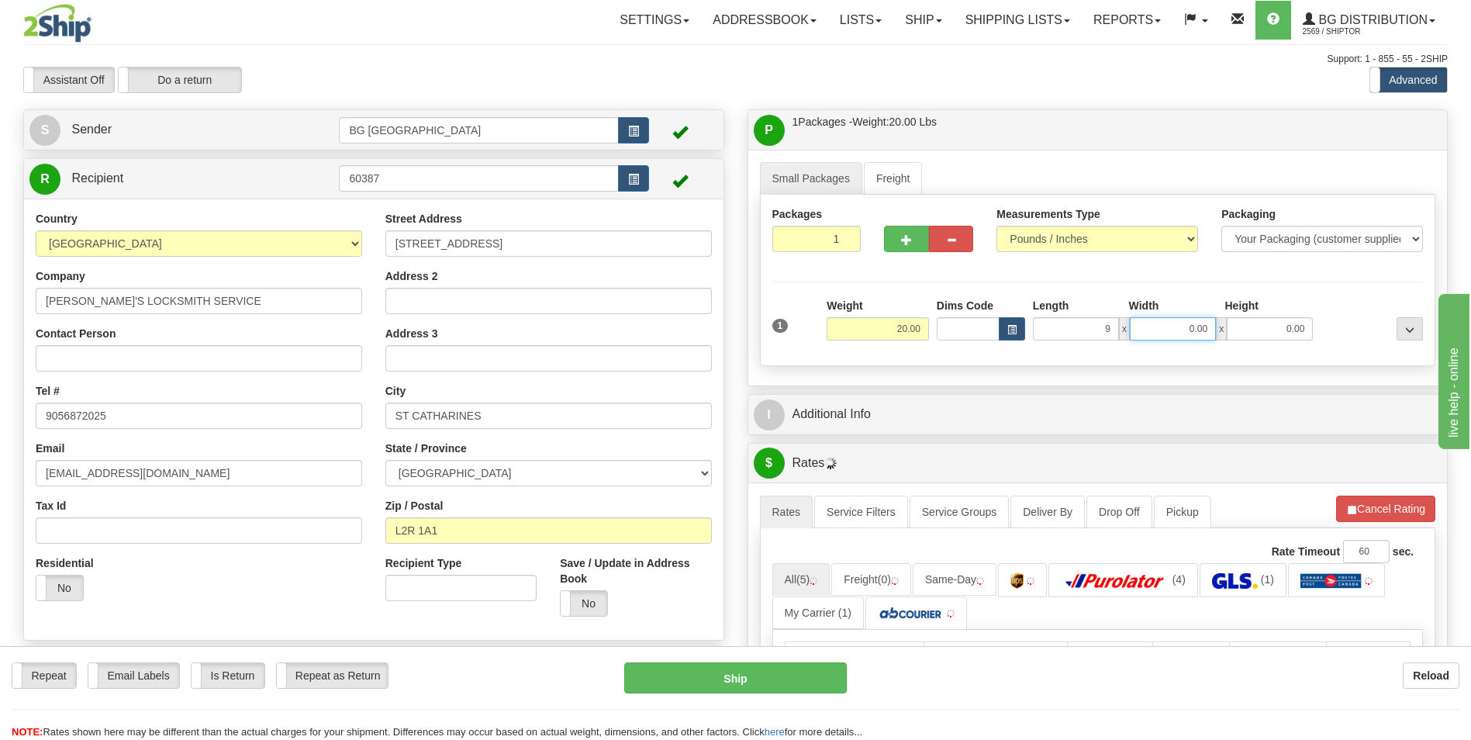
type input "9.00"
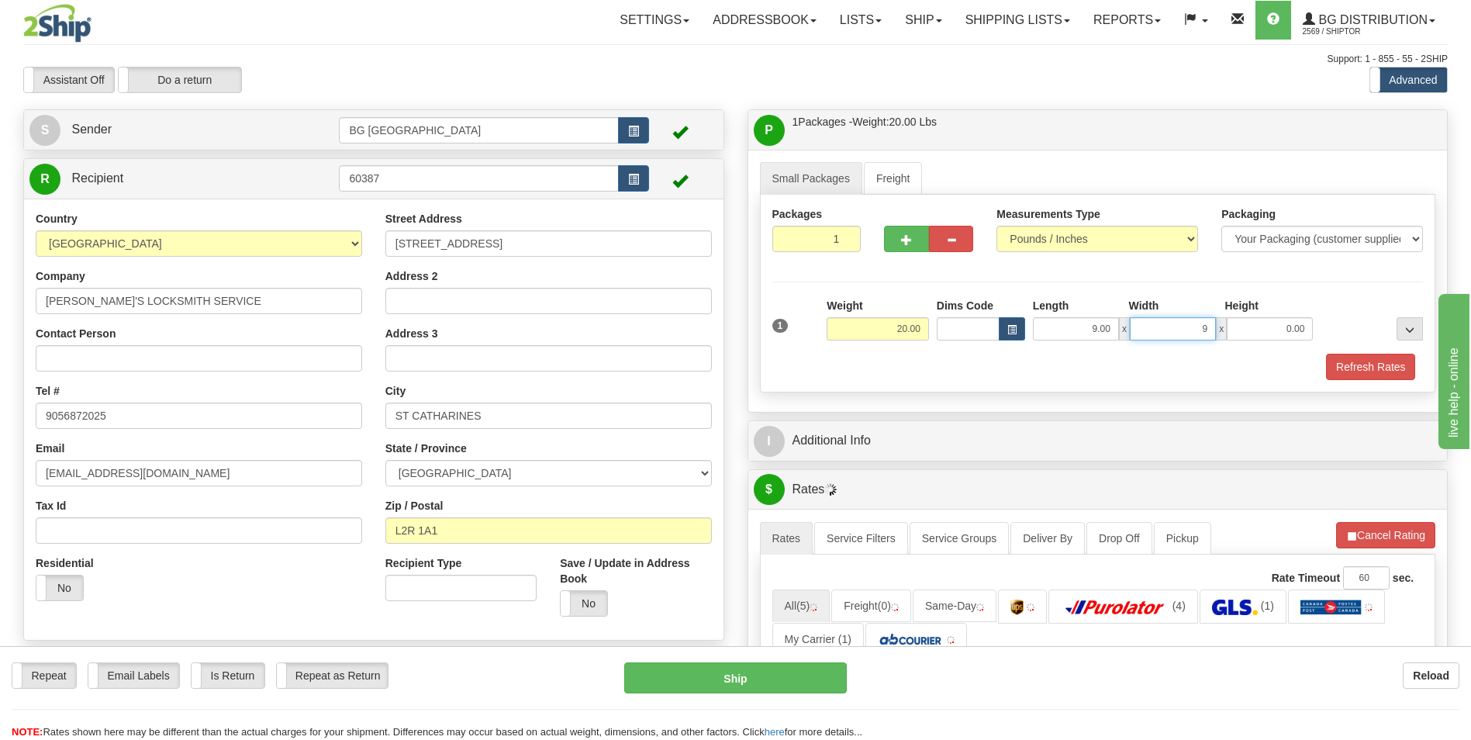
type input "9.00"
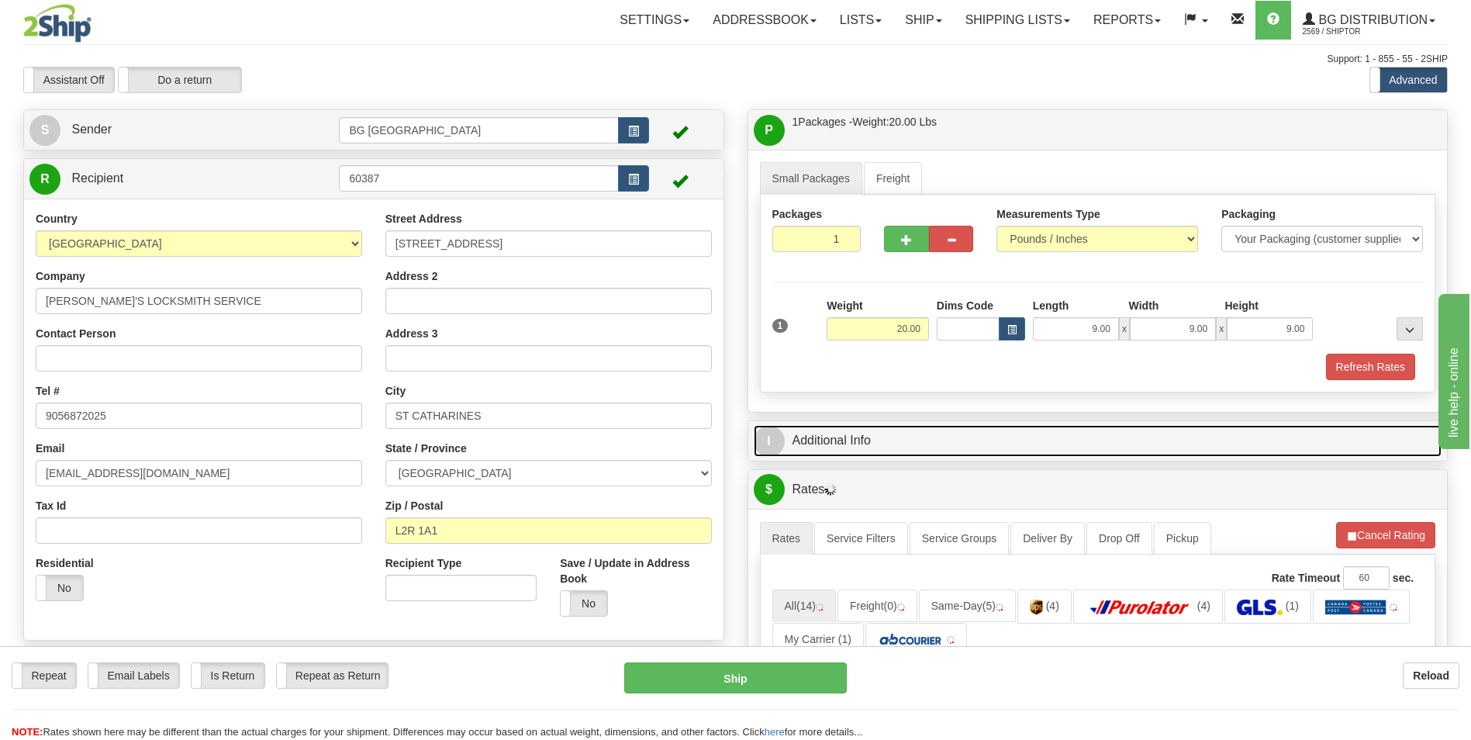
click at [852, 426] on link "I Additional Info" at bounding box center [1098, 441] width 689 height 32
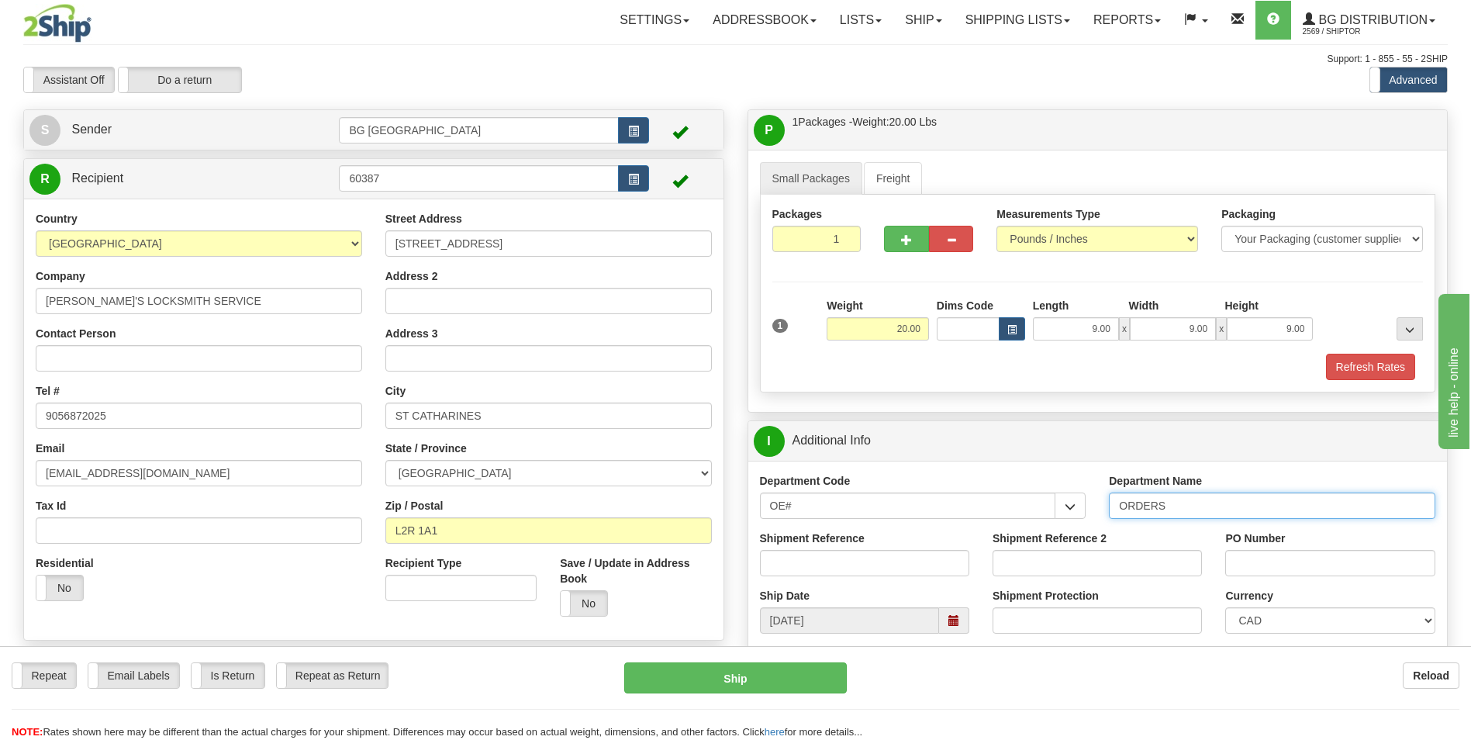
click at [1214, 509] on input "ORDERS" at bounding box center [1272, 505] width 326 height 26
type input "70177395-00"
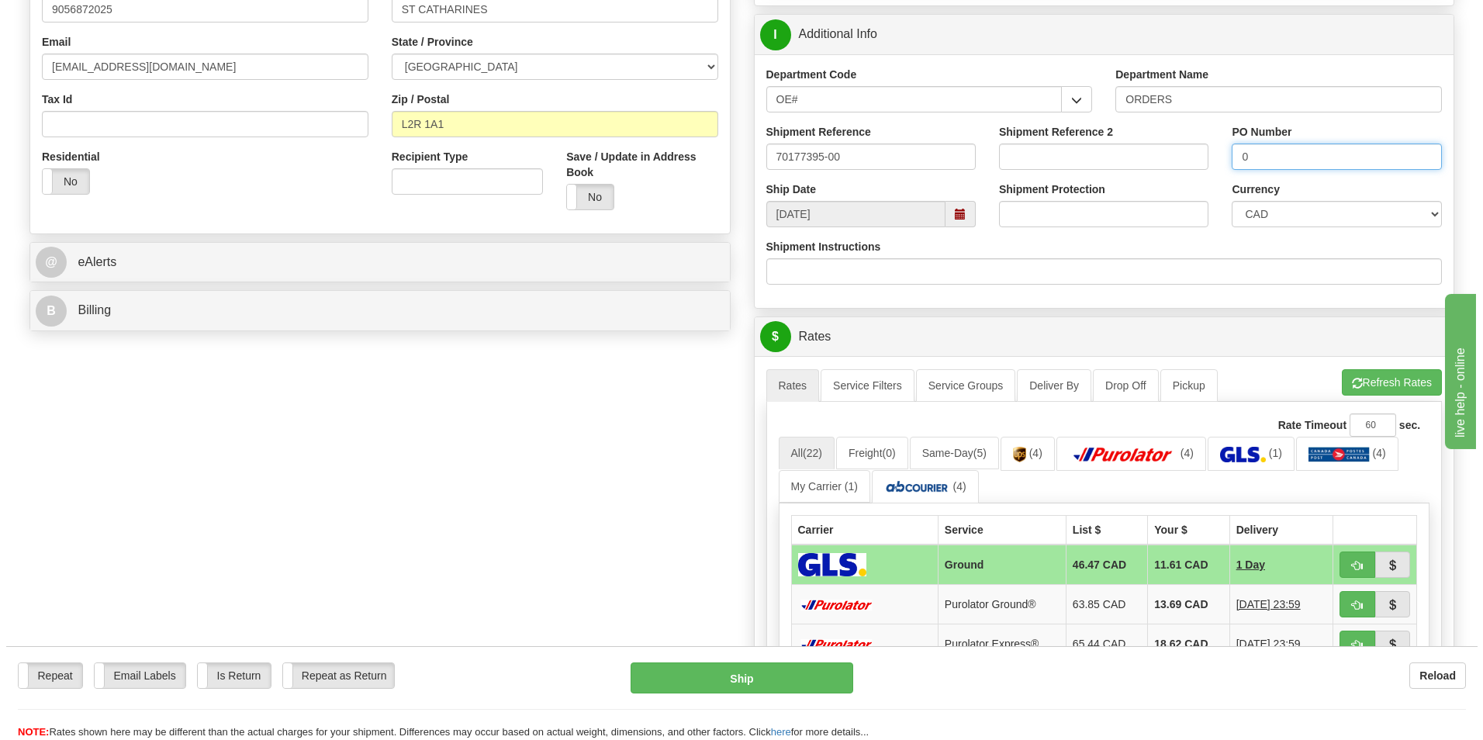
scroll to position [465, 0]
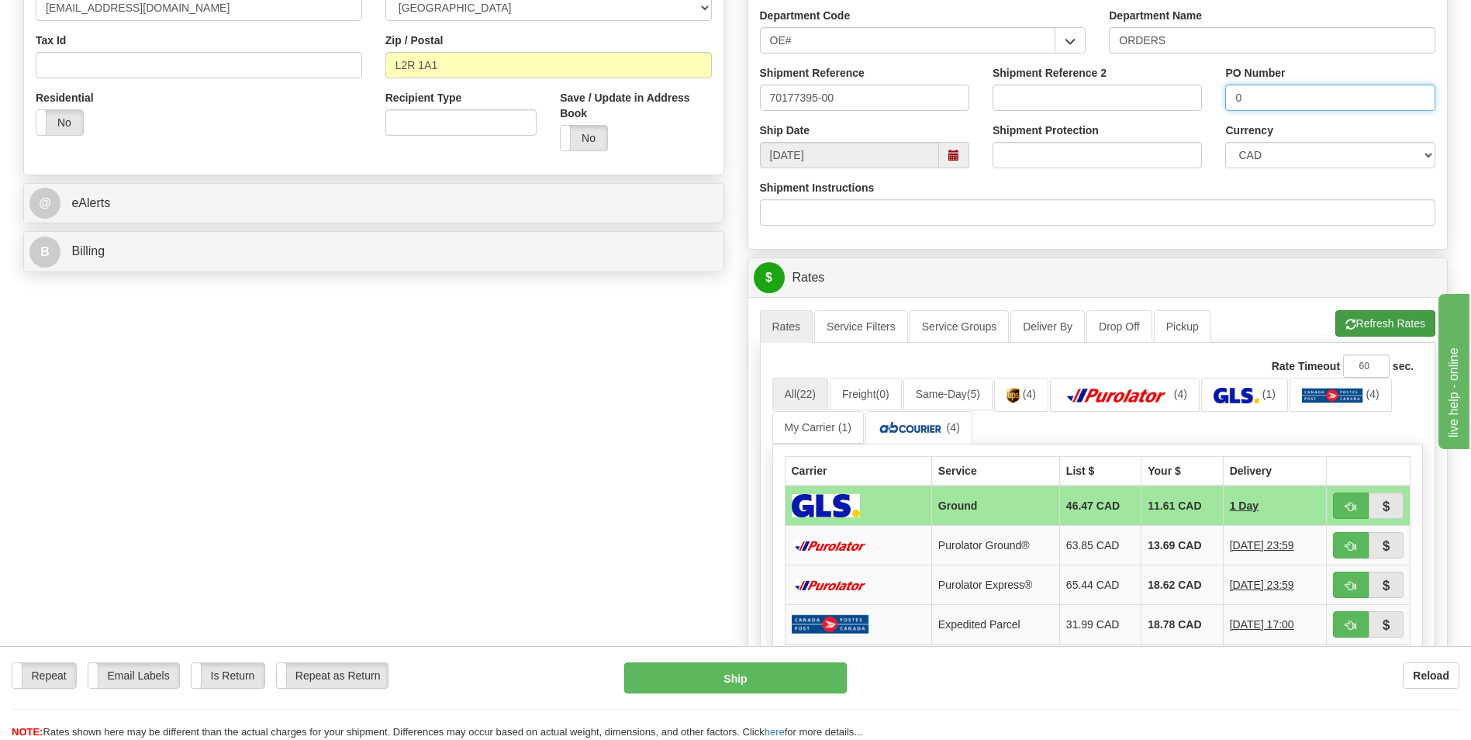
type input "0"
click at [1352, 323] on span "button" at bounding box center [1350, 324] width 11 height 10
click at [1123, 532] on td "63.85 CAD" at bounding box center [1099, 546] width 81 height 40
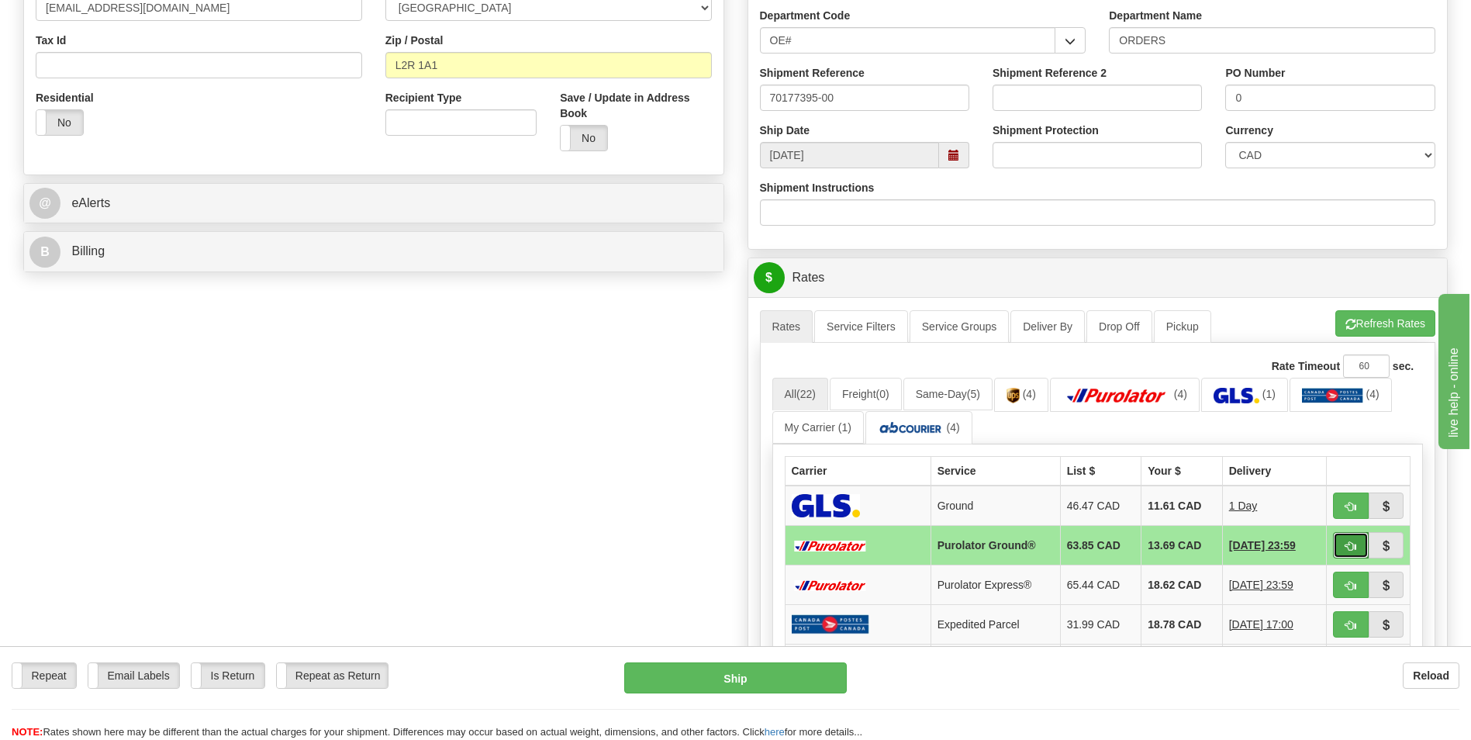
click at [1340, 549] on button "button" at bounding box center [1351, 545] width 36 height 26
type input "260"
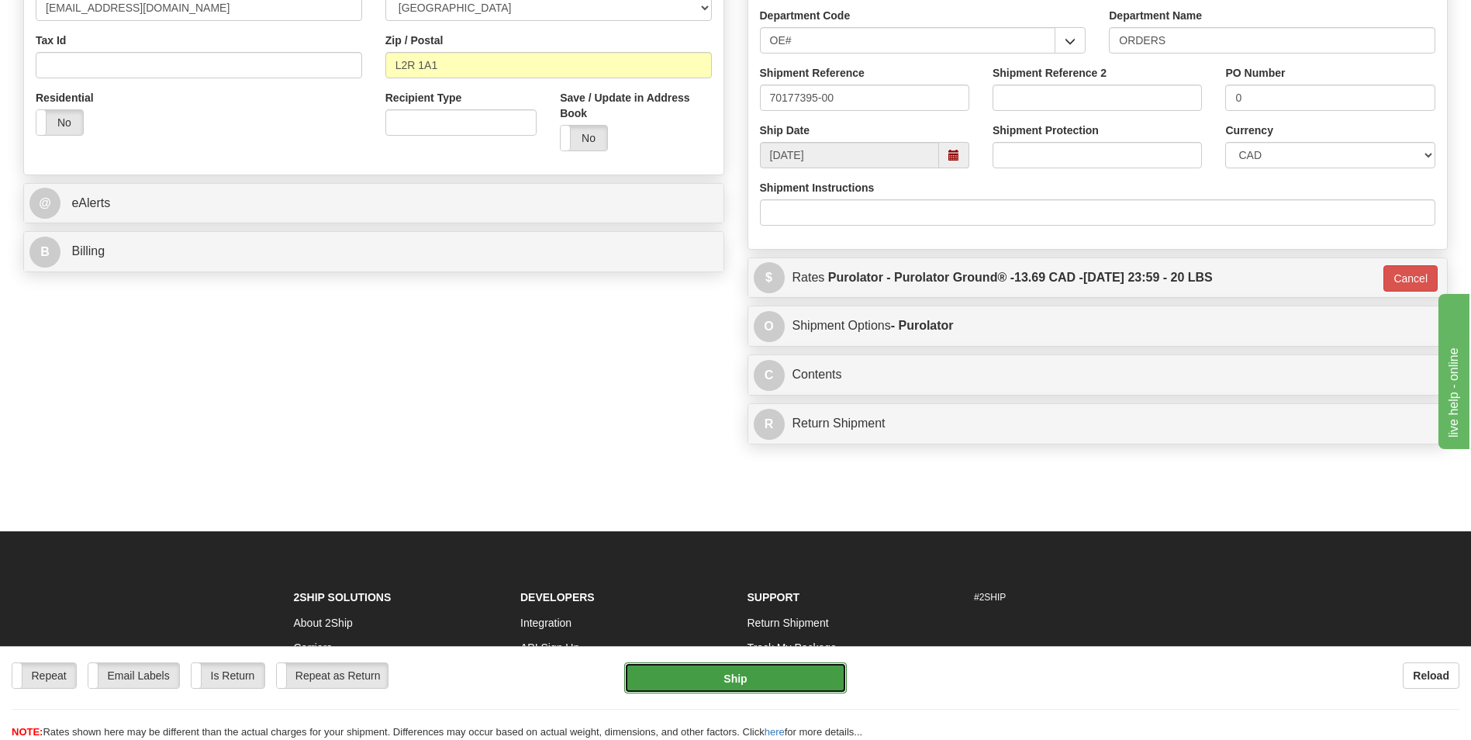
click at [824, 679] on button "Ship" at bounding box center [735, 677] width 222 height 31
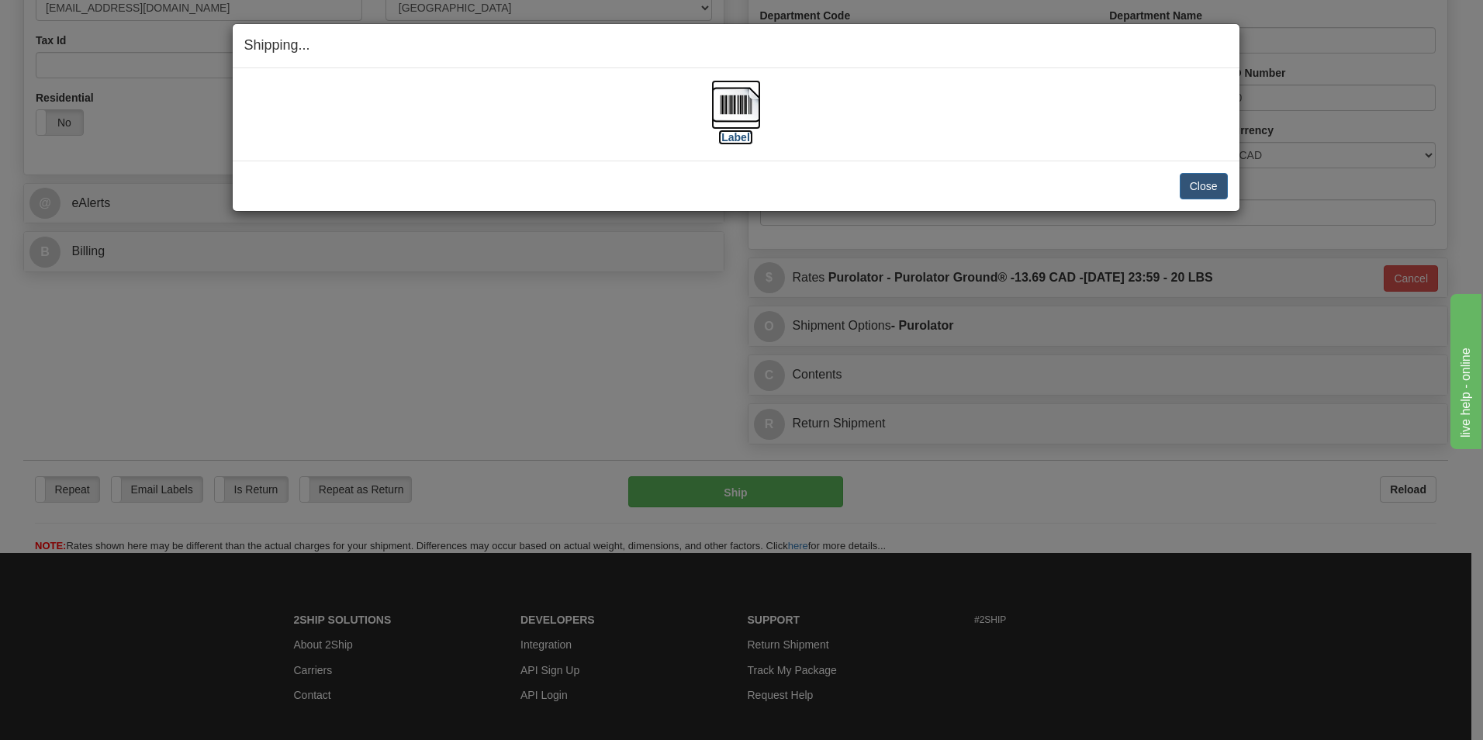
click at [759, 107] on img at bounding box center [736, 105] width 50 height 50
click at [1214, 181] on button "Close" at bounding box center [1203, 186] width 48 height 26
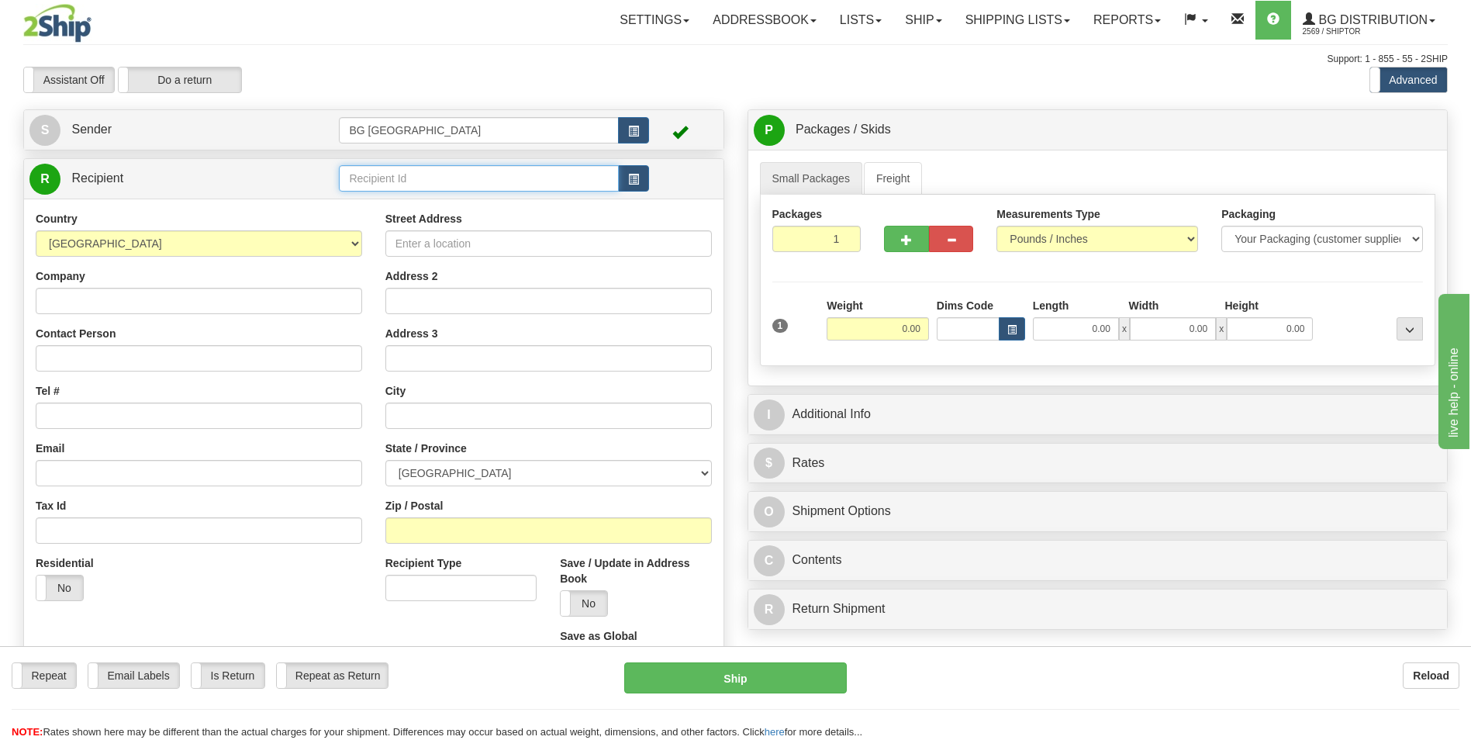
click at [418, 189] on input "text" at bounding box center [478, 178] width 279 height 26
click at [405, 204] on div "60792" at bounding box center [475, 203] width 263 height 16
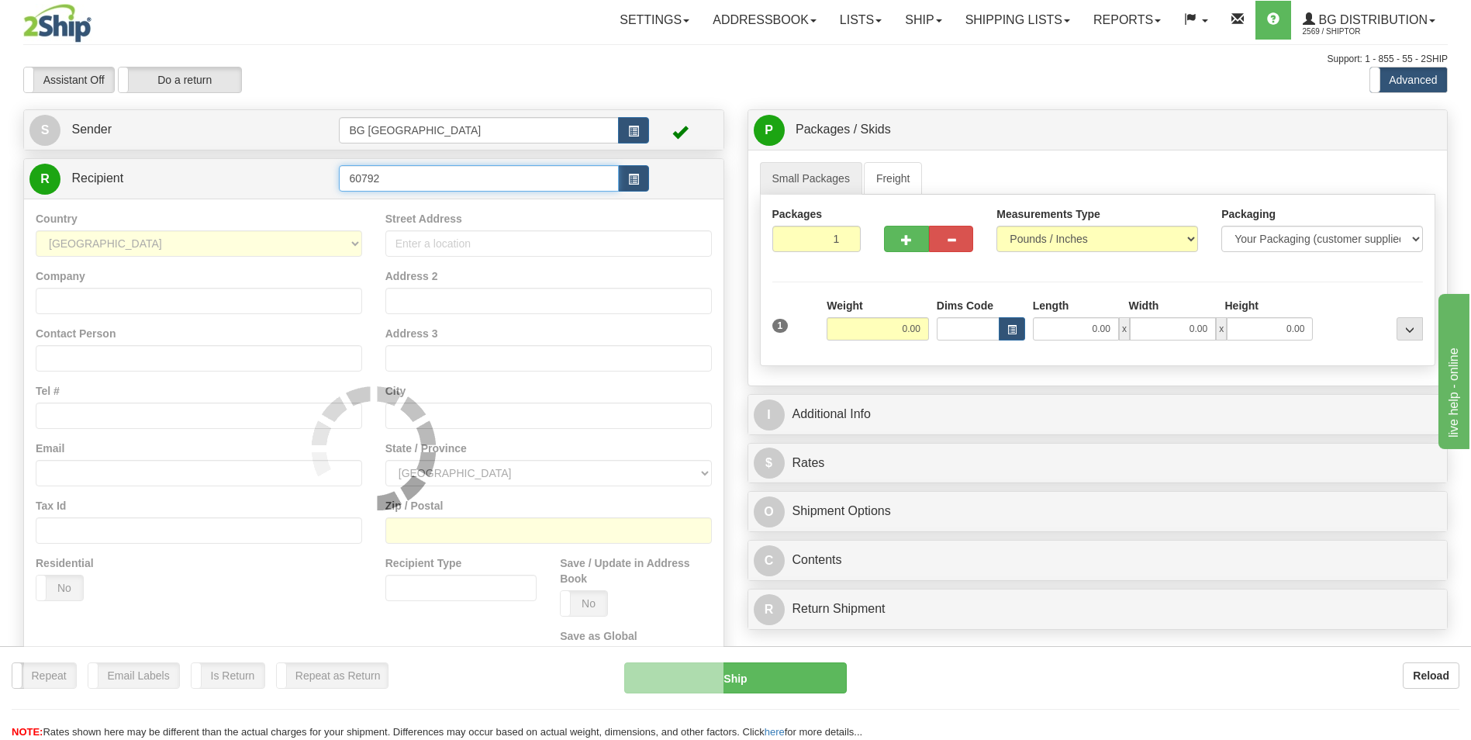
type input "60792"
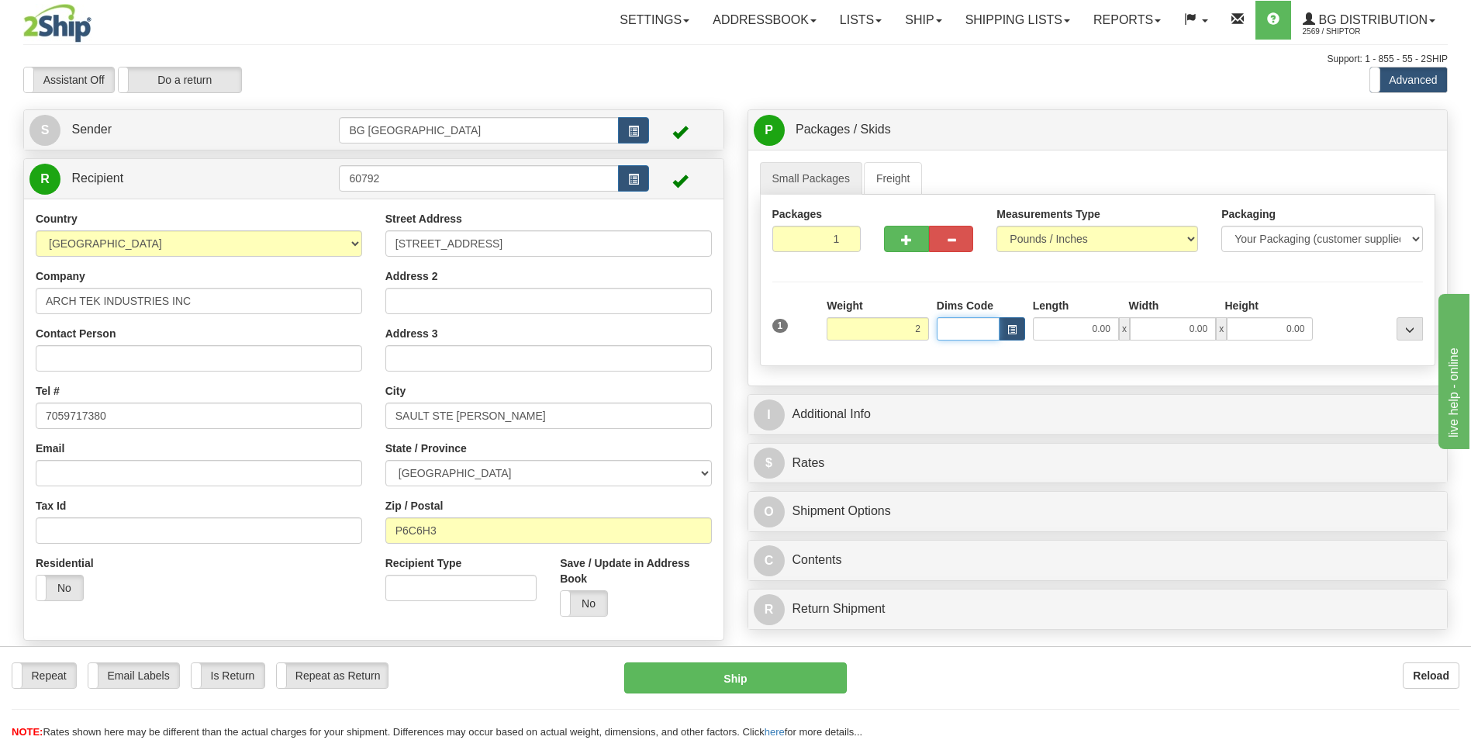
type input "2.00"
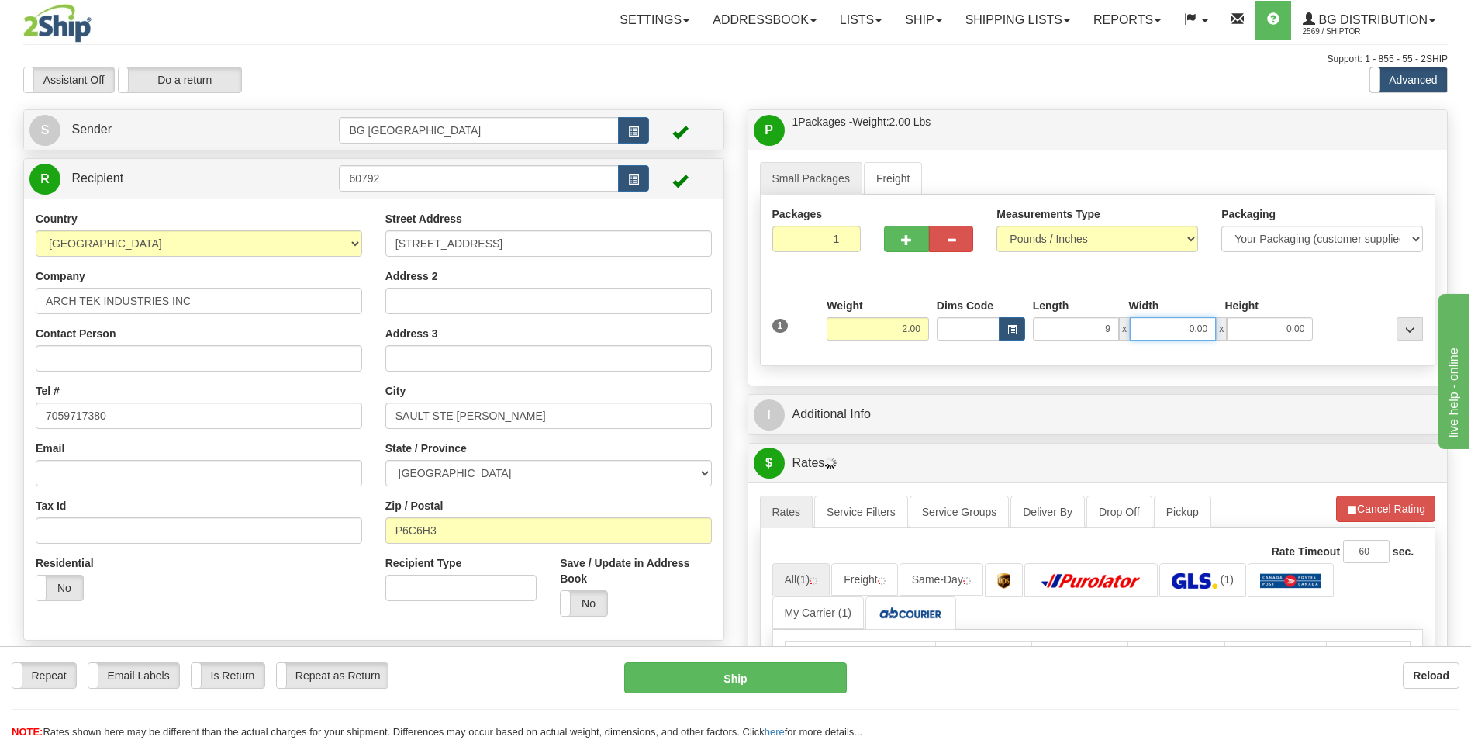
type input "9.00"
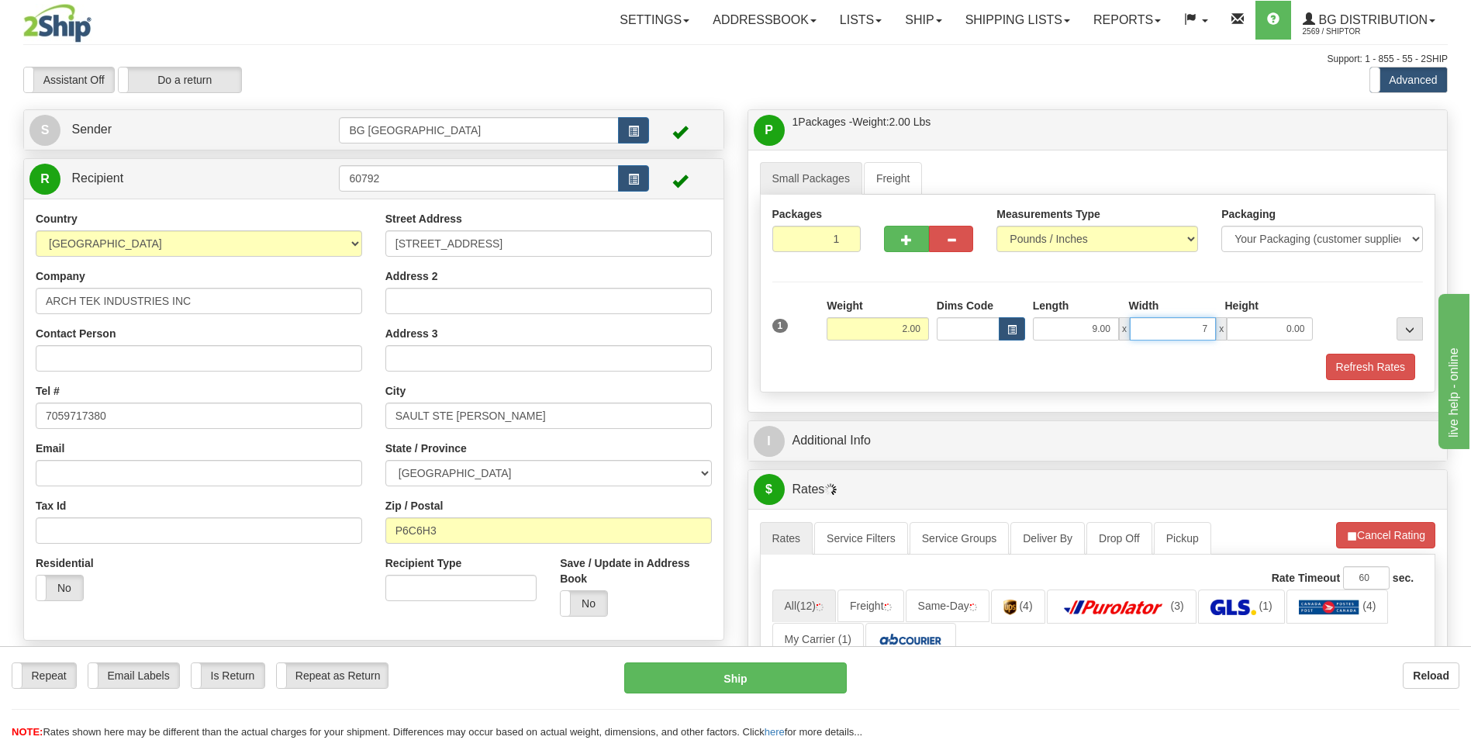
type input "7.00"
type input "5.00"
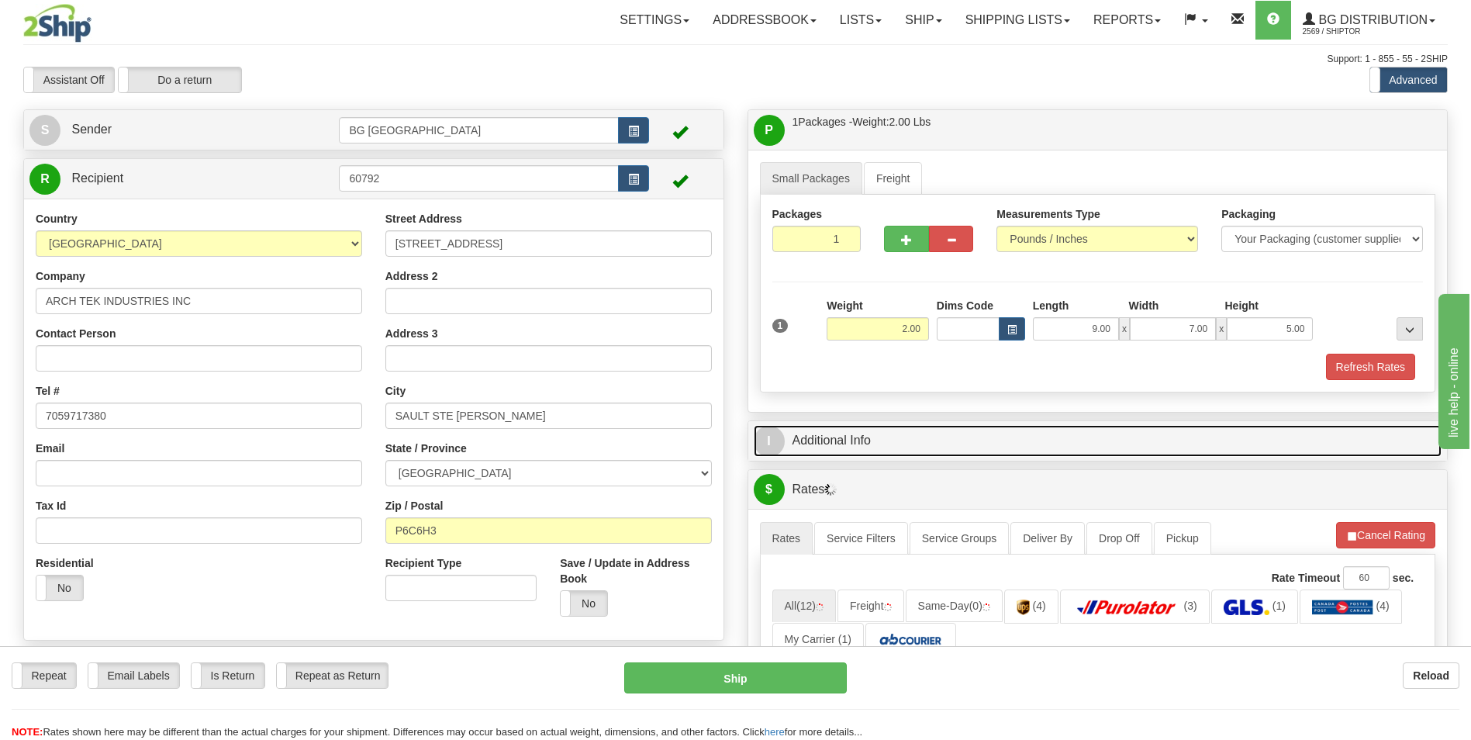
click at [875, 433] on link "I Additional Info" at bounding box center [1098, 441] width 689 height 32
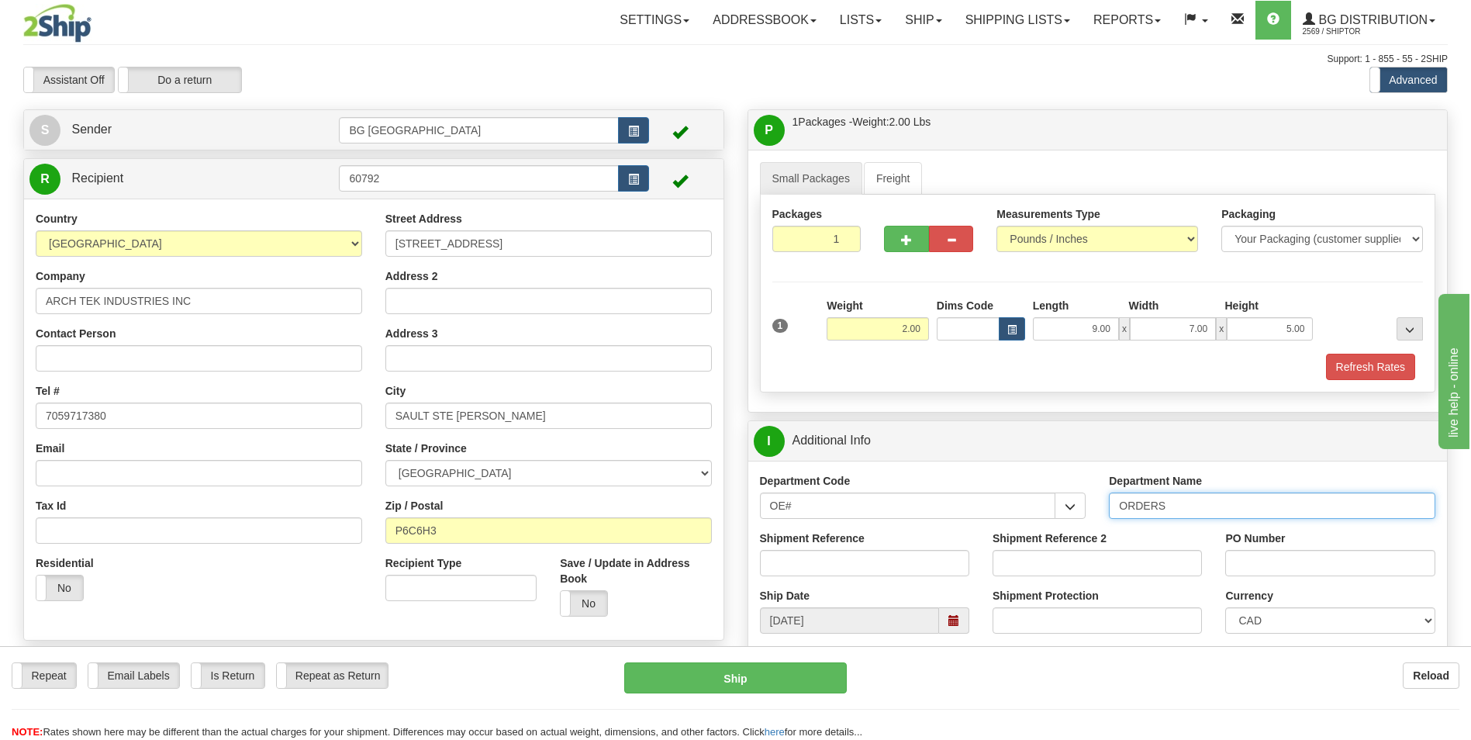
click at [1195, 510] on input "ORDERS" at bounding box center [1272, 505] width 326 height 26
type input "70182503-00"
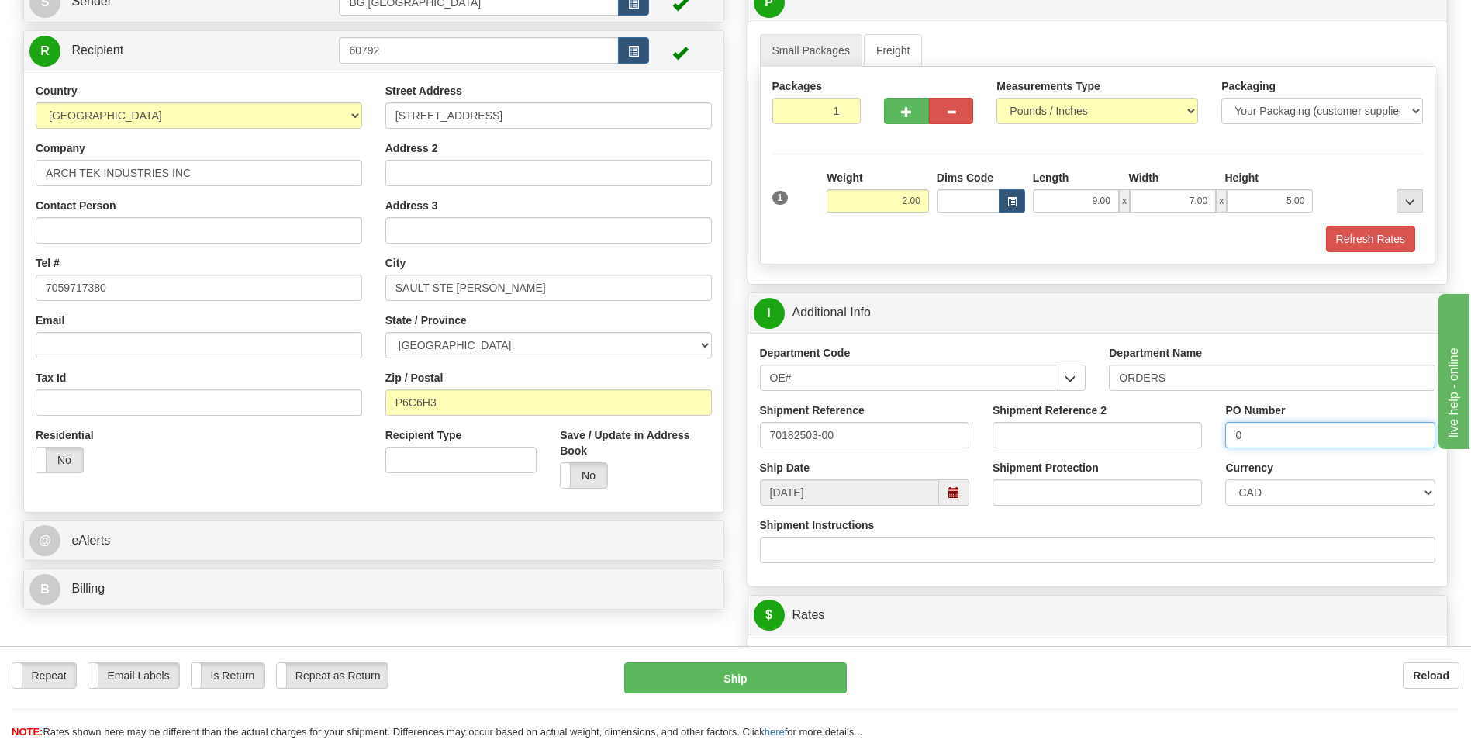
scroll to position [388, 0]
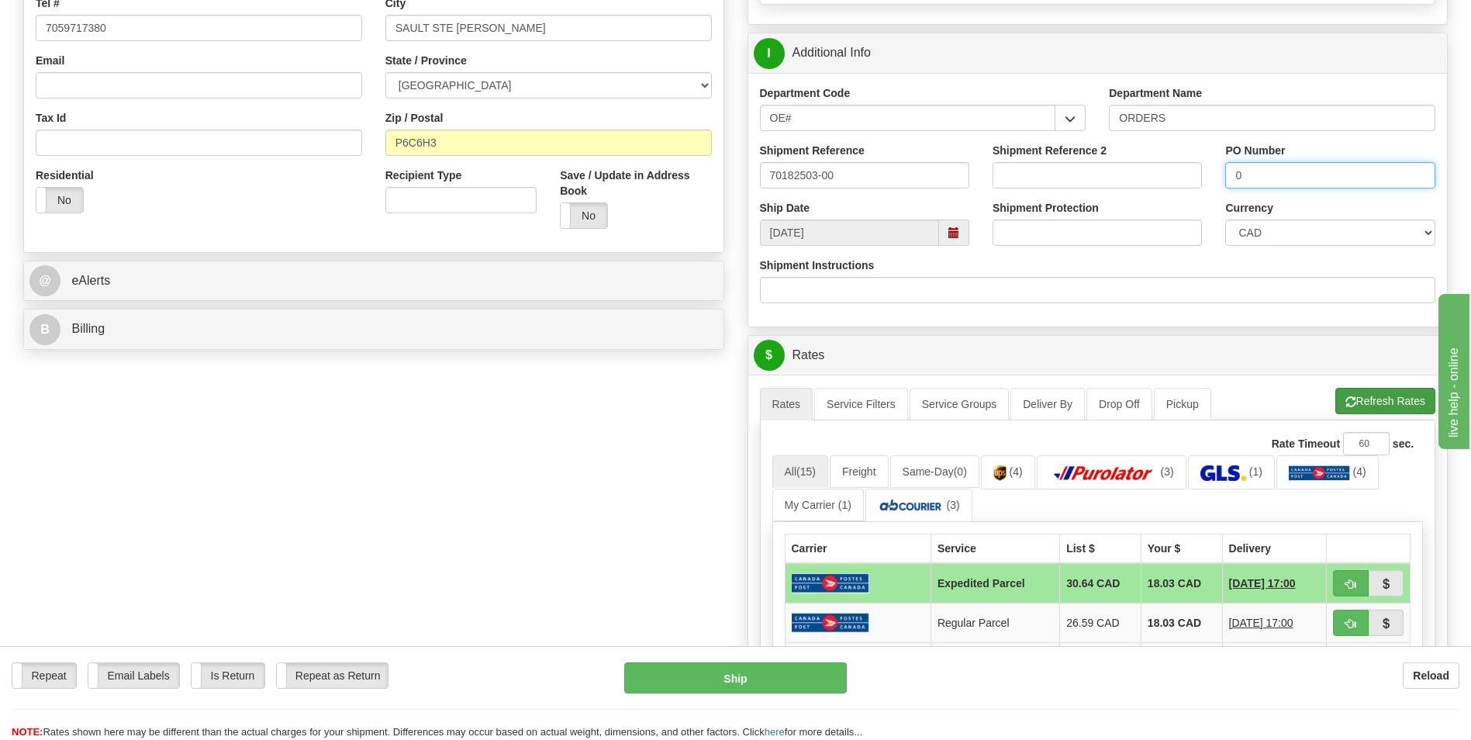
type input "0"
click at [1348, 399] on span "button" at bounding box center [1350, 402] width 11 height 10
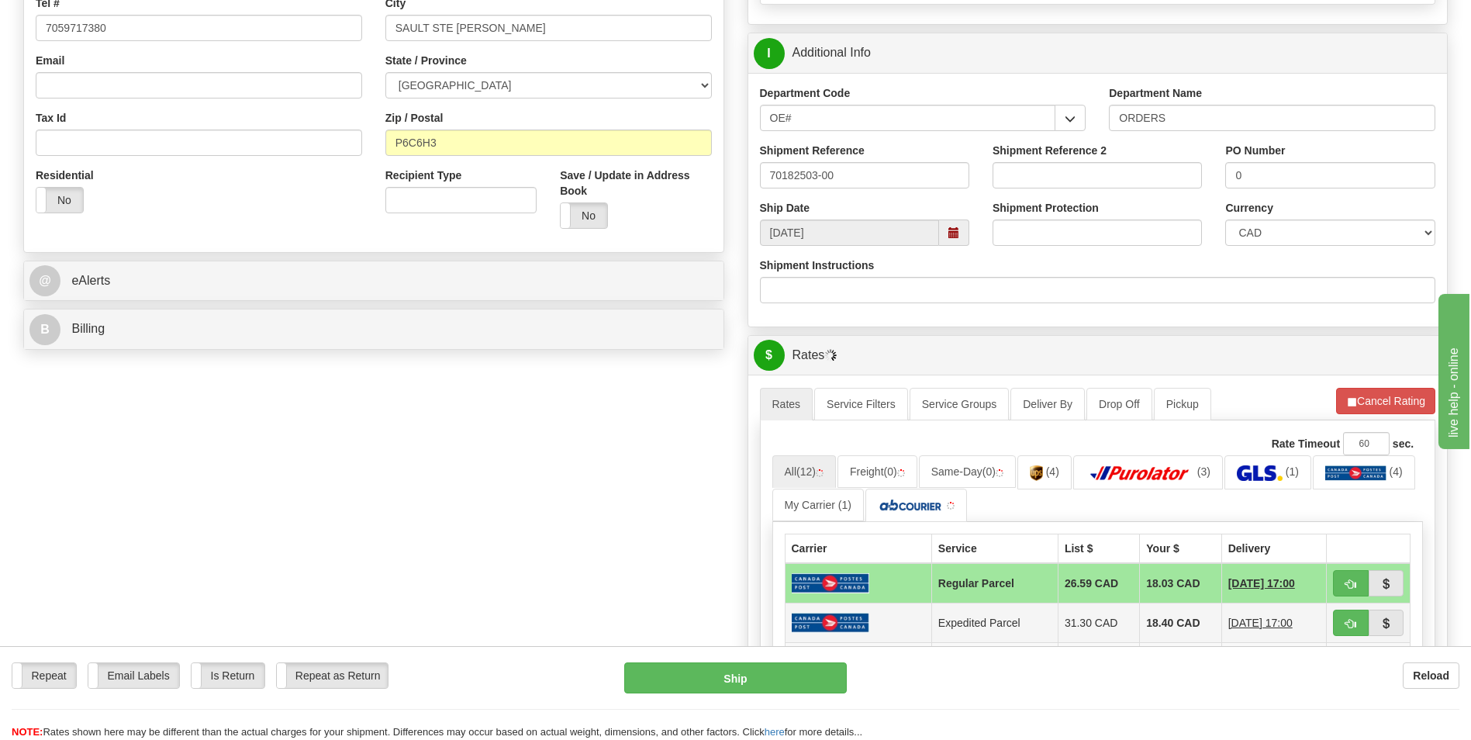
scroll to position [620, 0]
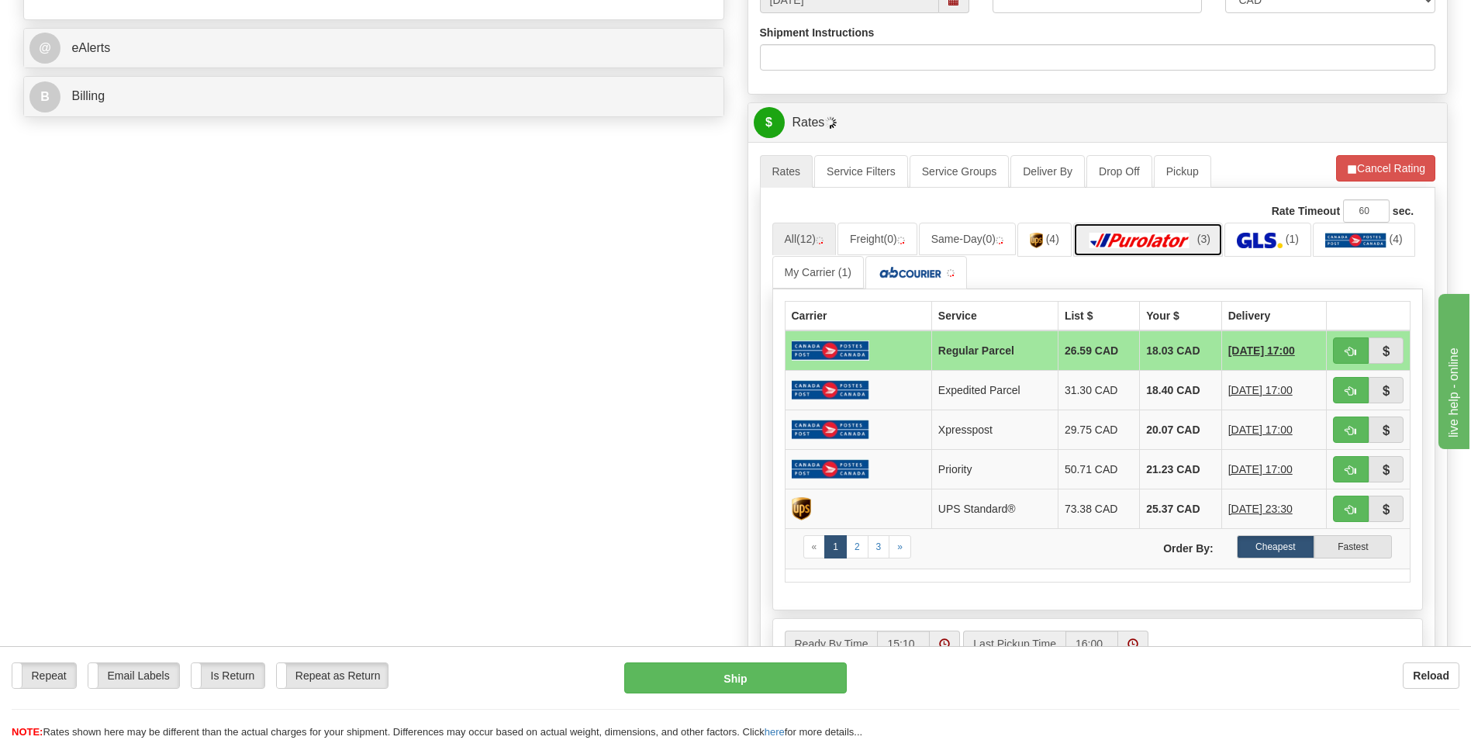
click at [1172, 241] on img at bounding box center [1140, 241] width 109 height 16
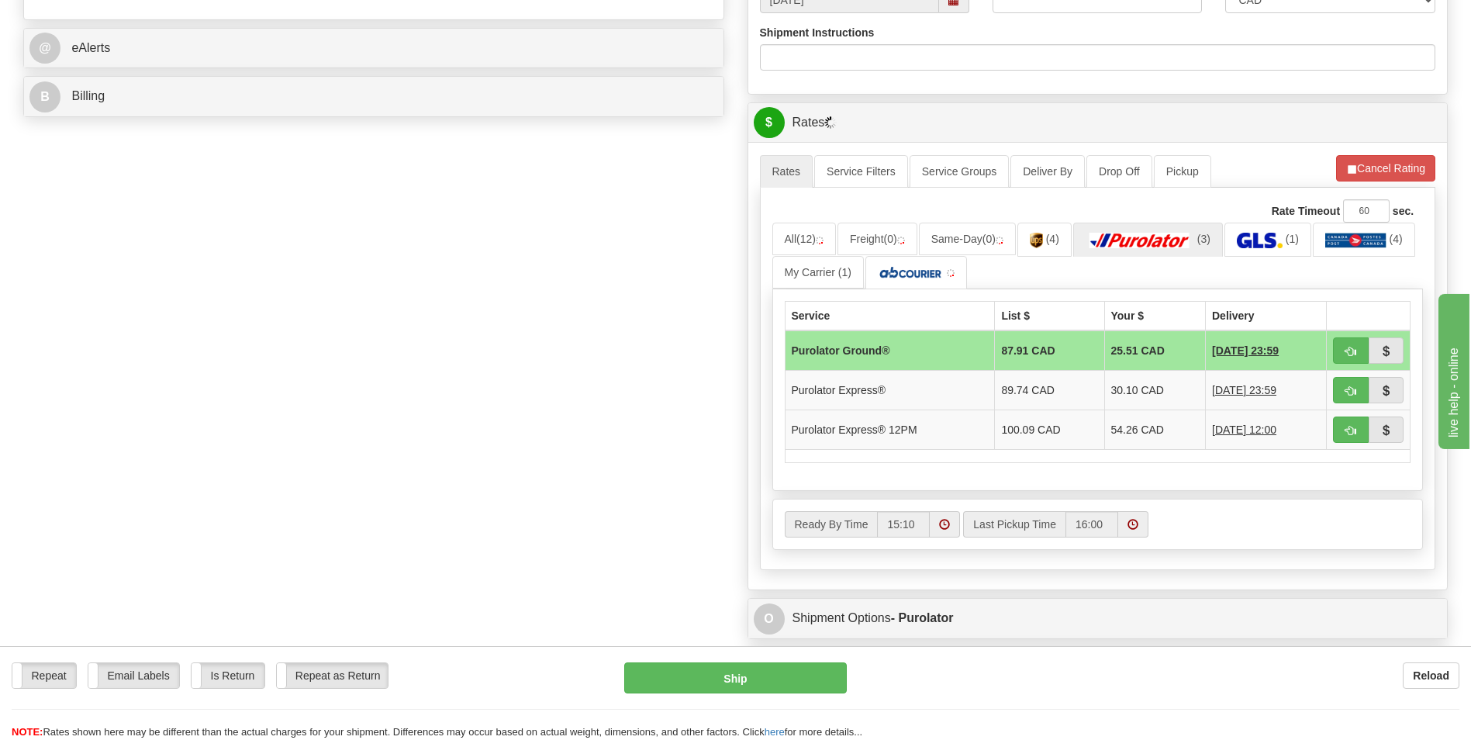
click at [1162, 354] on td "25.51 CAD" at bounding box center [1155, 350] width 102 height 40
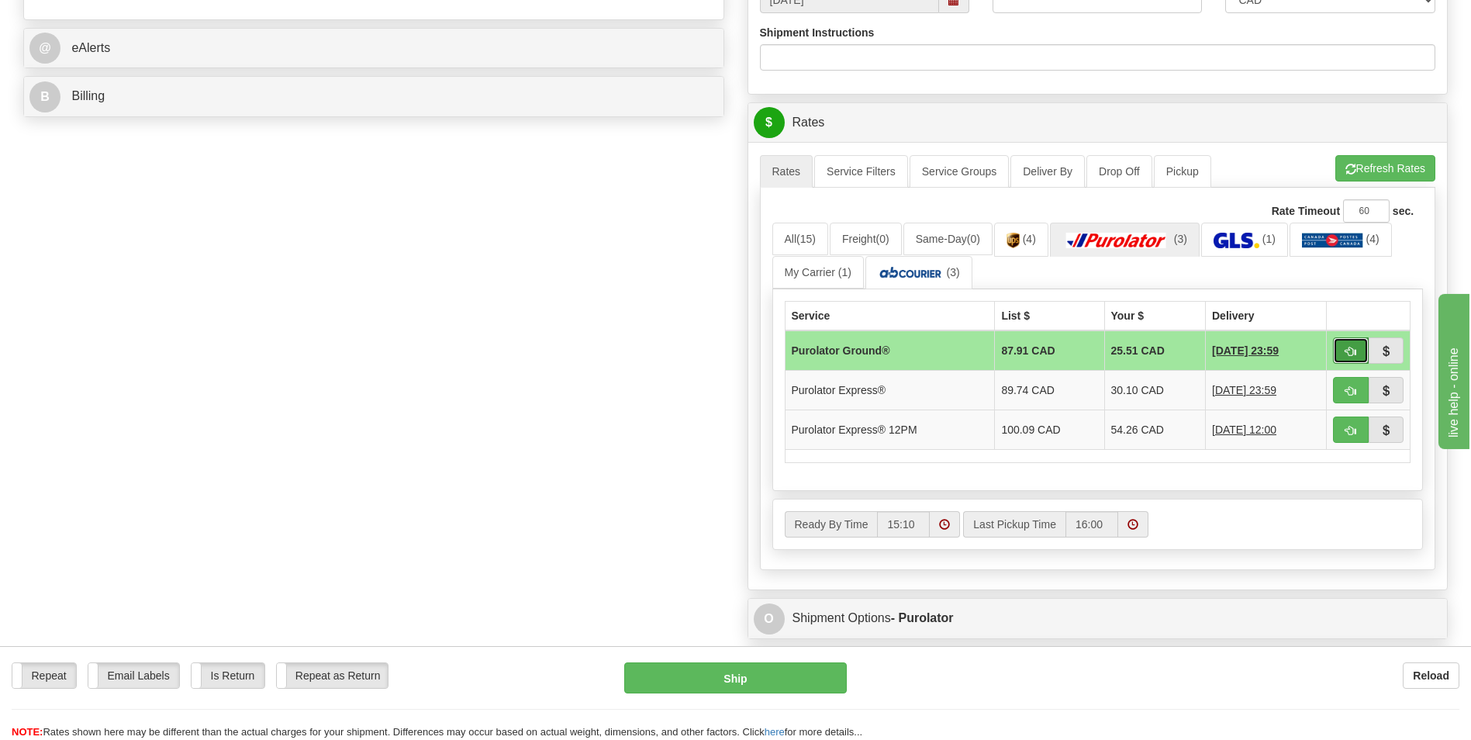
click at [1352, 354] on span "button" at bounding box center [1350, 352] width 11 height 10
type input "260"
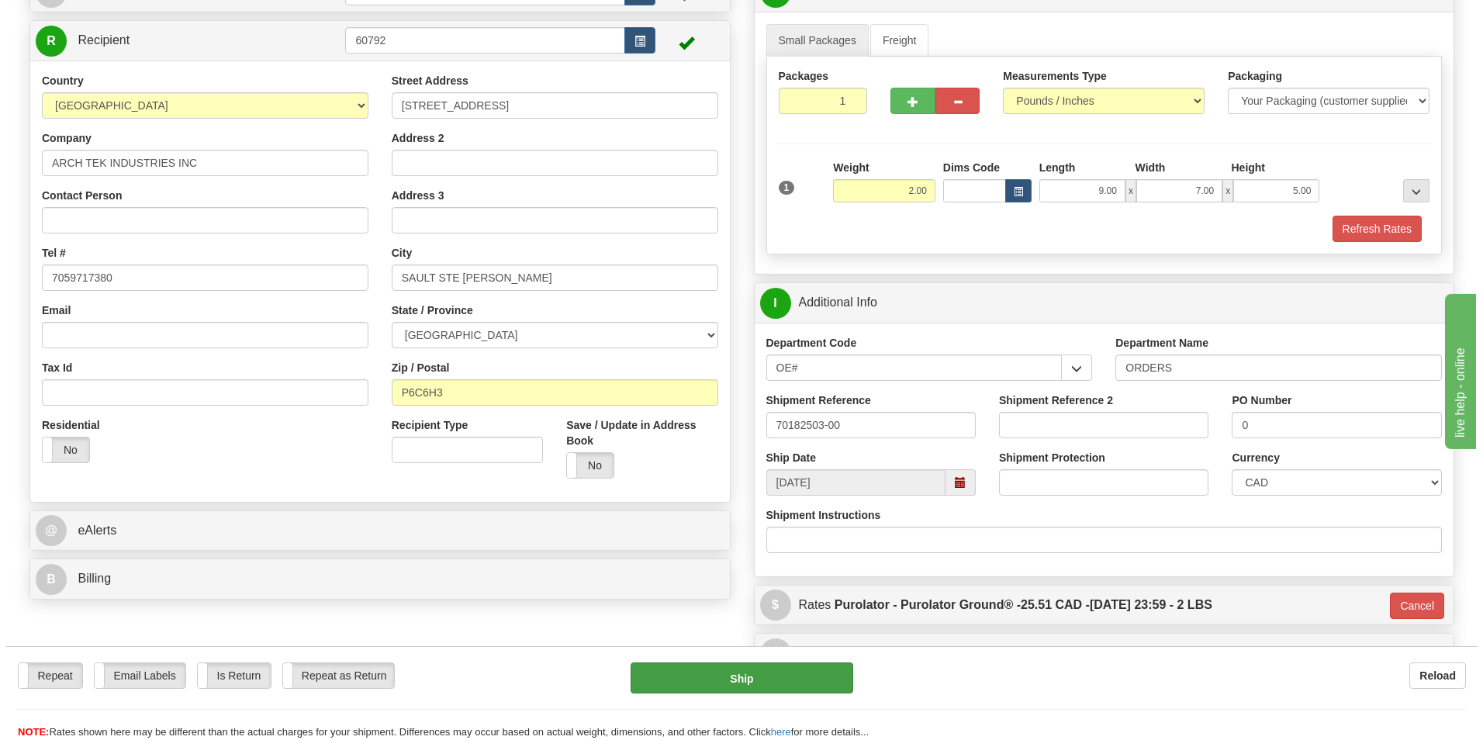
scroll to position [135, 0]
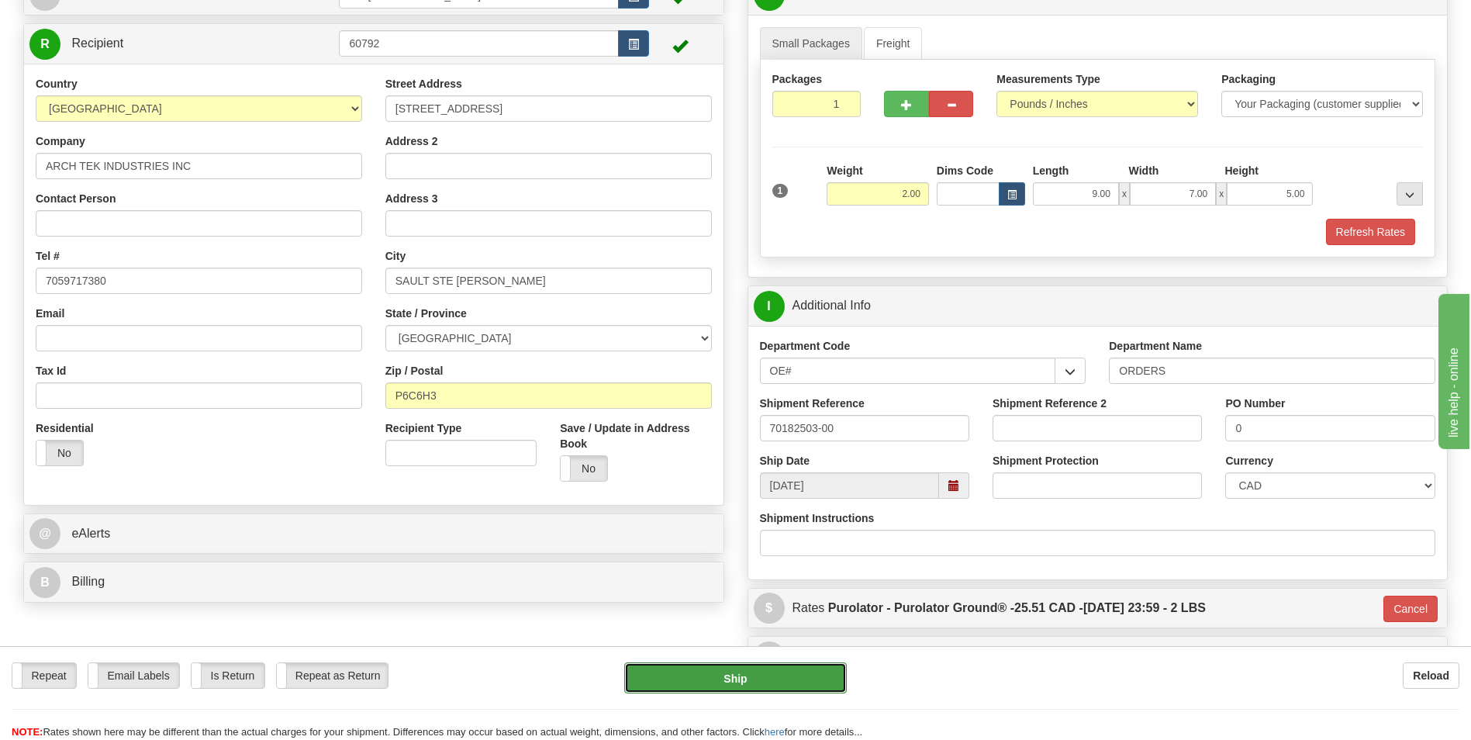
click at [767, 682] on button "Ship" at bounding box center [735, 677] width 222 height 31
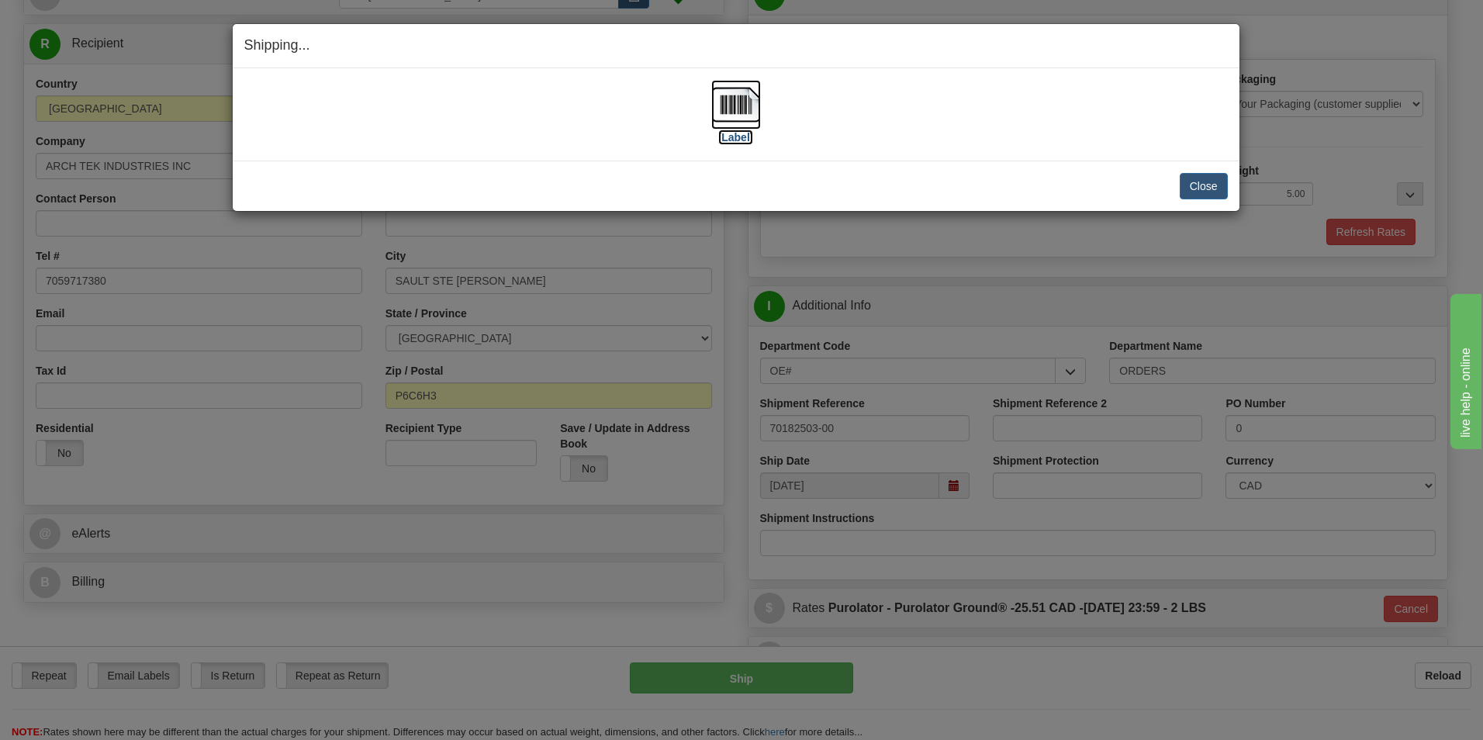
click at [738, 110] on img at bounding box center [736, 105] width 50 height 50
click at [1196, 173] on button "Close" at bounding box center [1203, 186] width 48 height 26
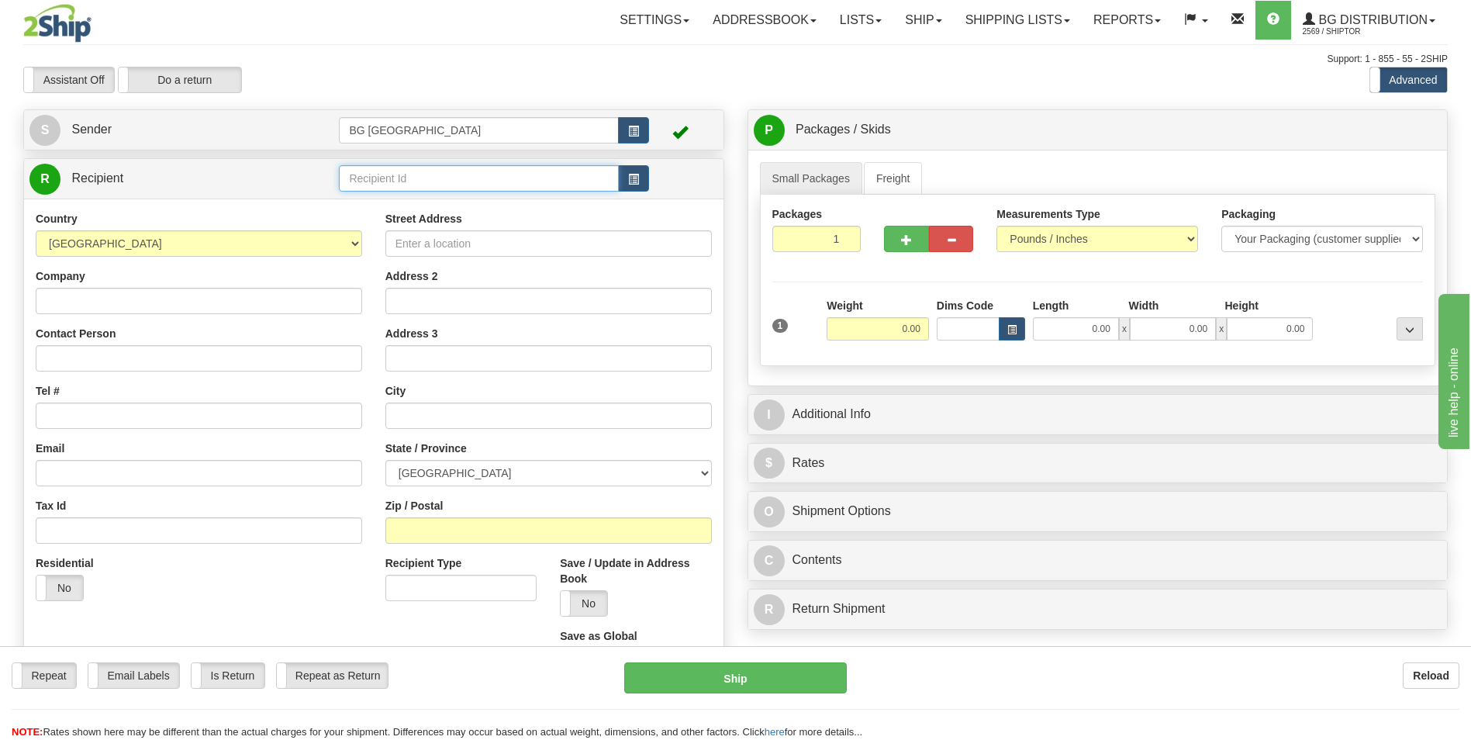
click at [378, 178] on input "text" at bounding box center [478, 178] width 279 height 26
click at [366, 205] on div "60117" at bounding box center [475, 203] width 263 height 16
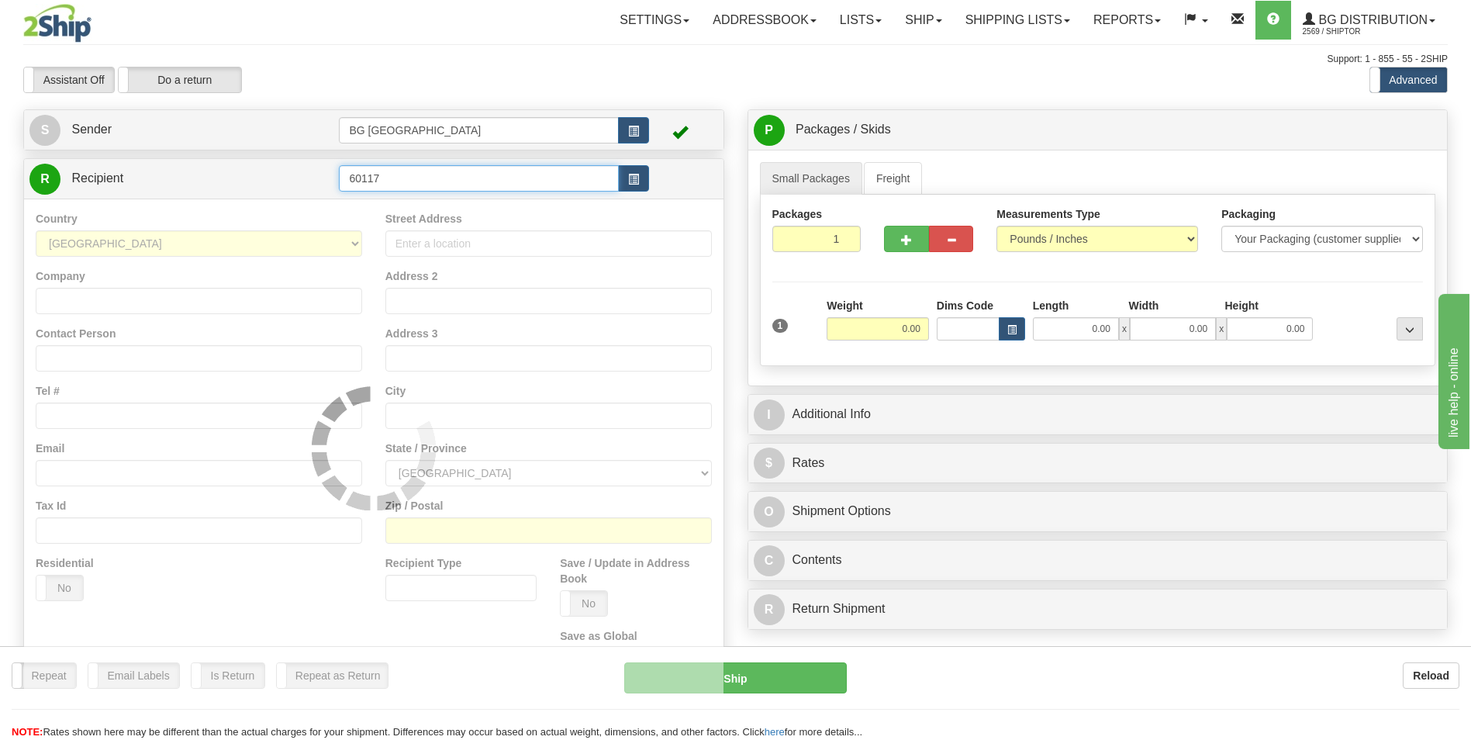
type input "60117"
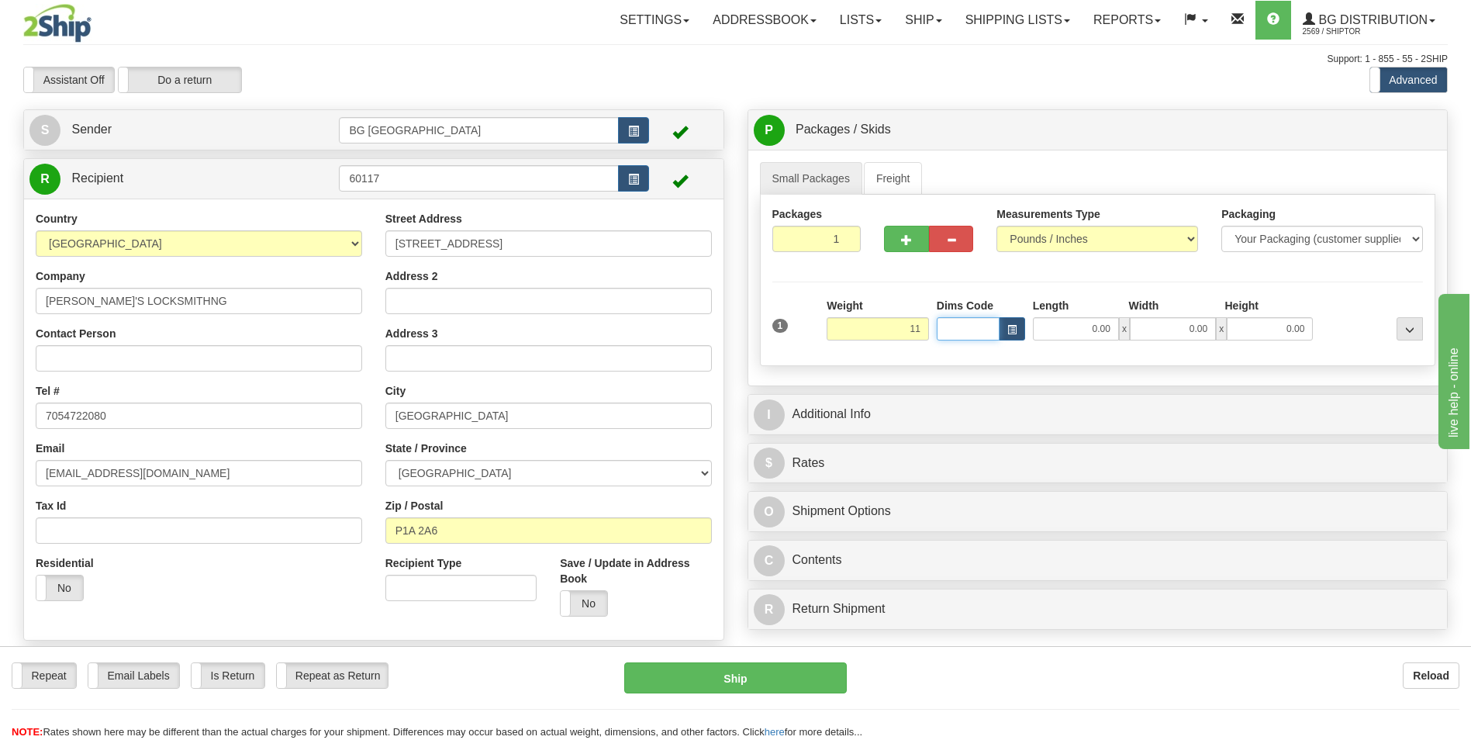
type input "11.00"
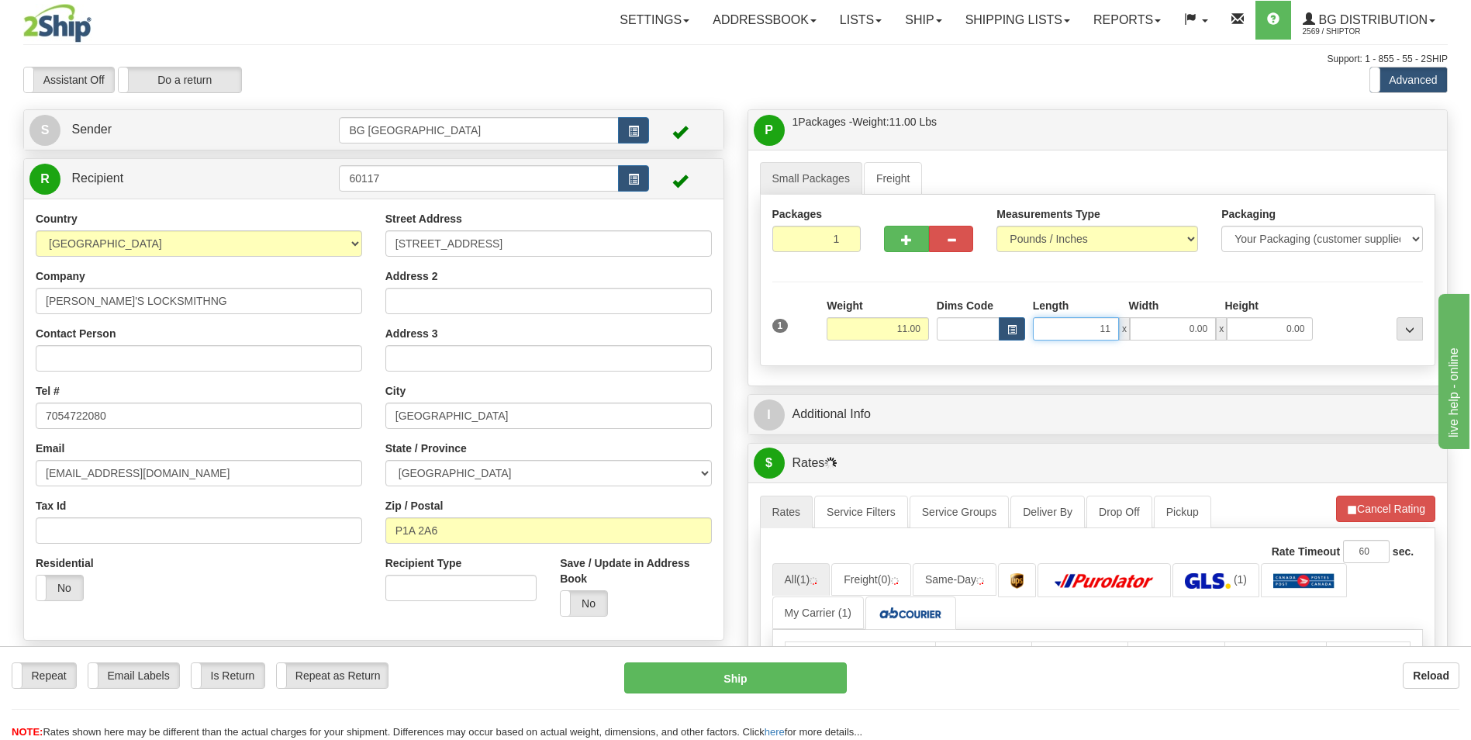
type input "11.00"
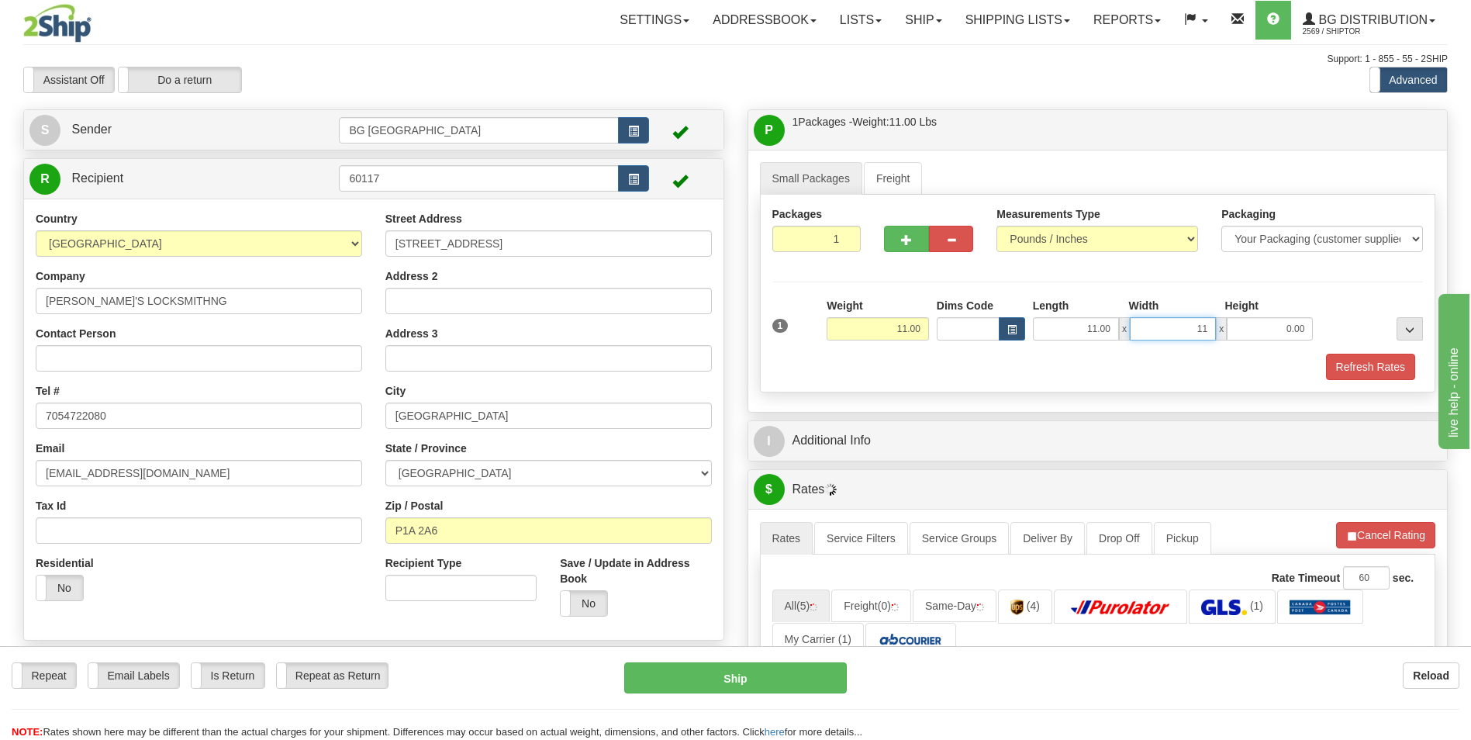
type input "11.00"
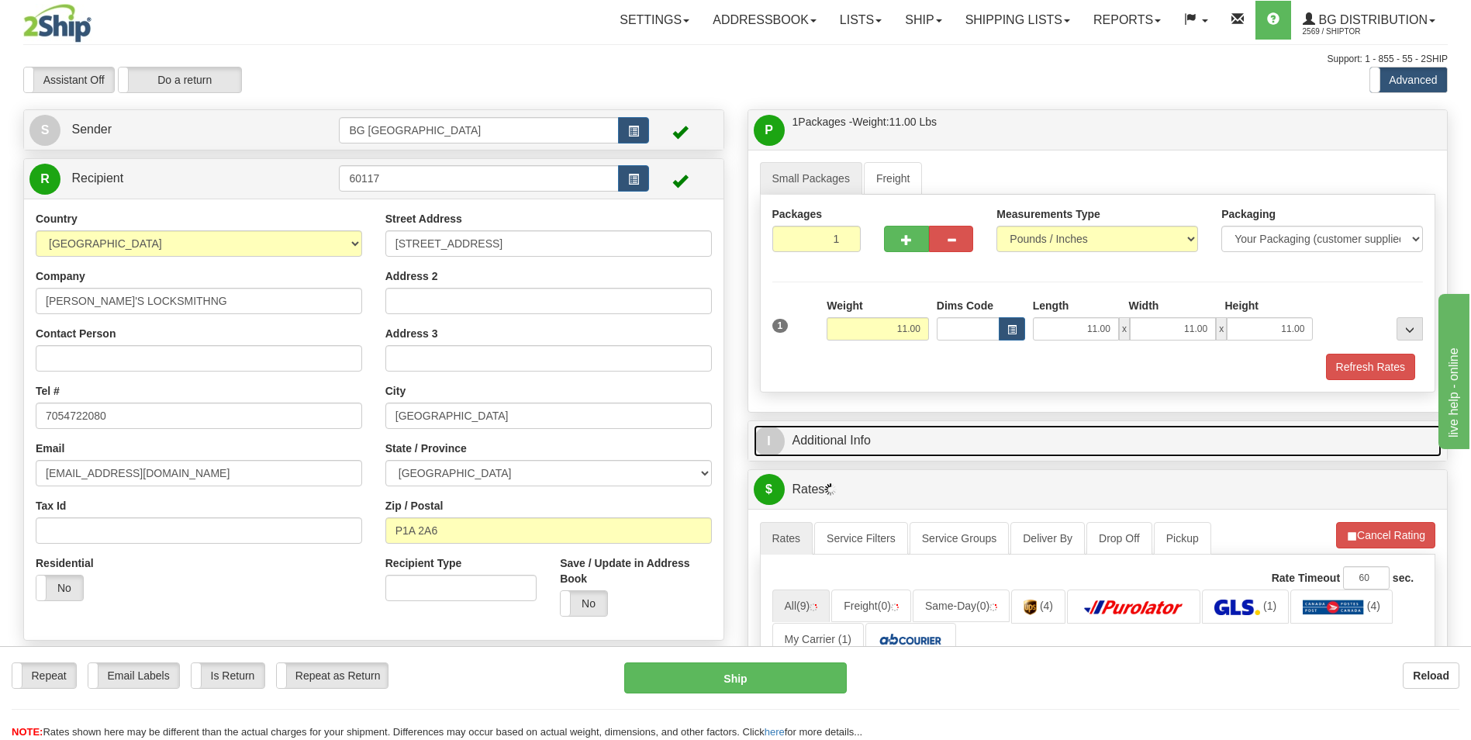
click at [886, 438] on link "I Additional Info" at bounding box center [1098, 441] width 689 height 32
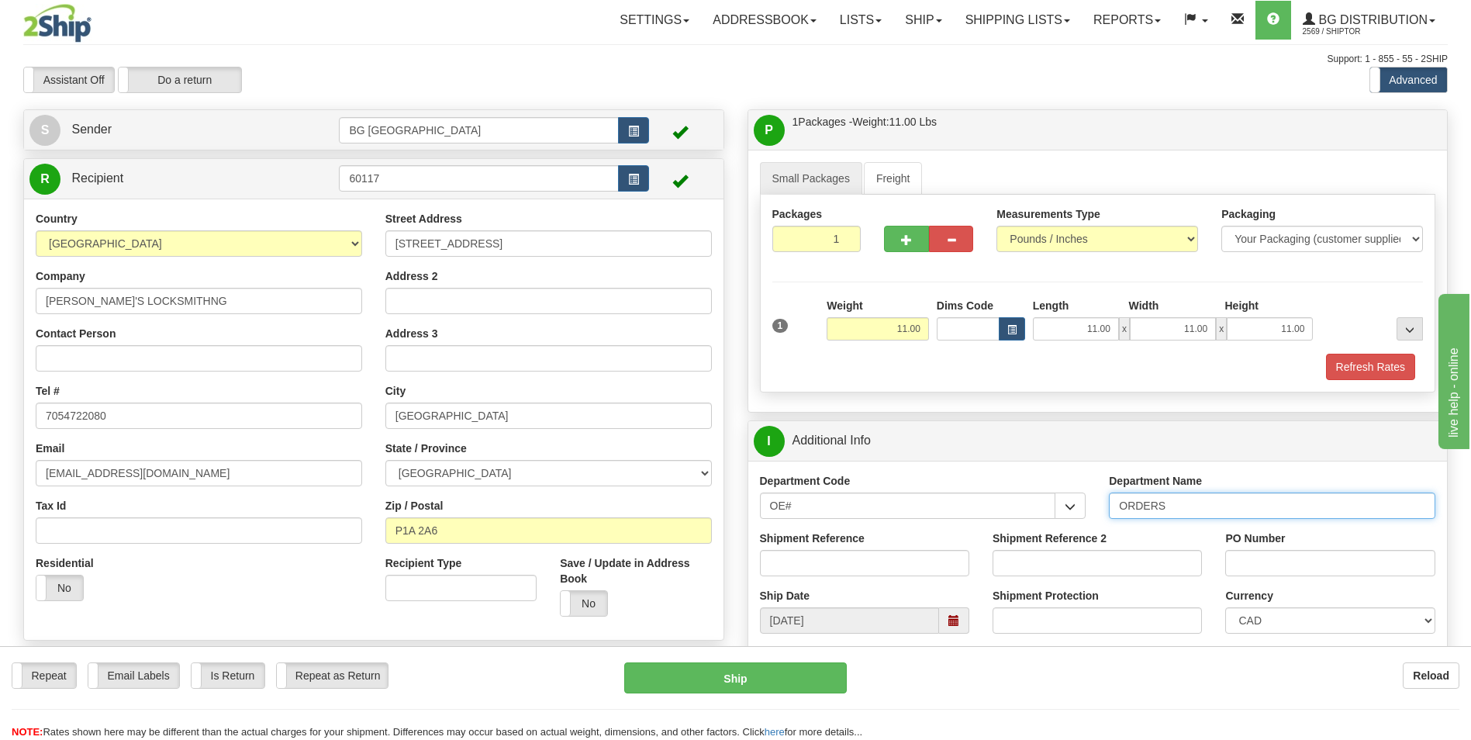
click at [1174, 510] on input "ORDERS" at bounding box center [1272, 505] width 326 height 26
type input "70182369-00"
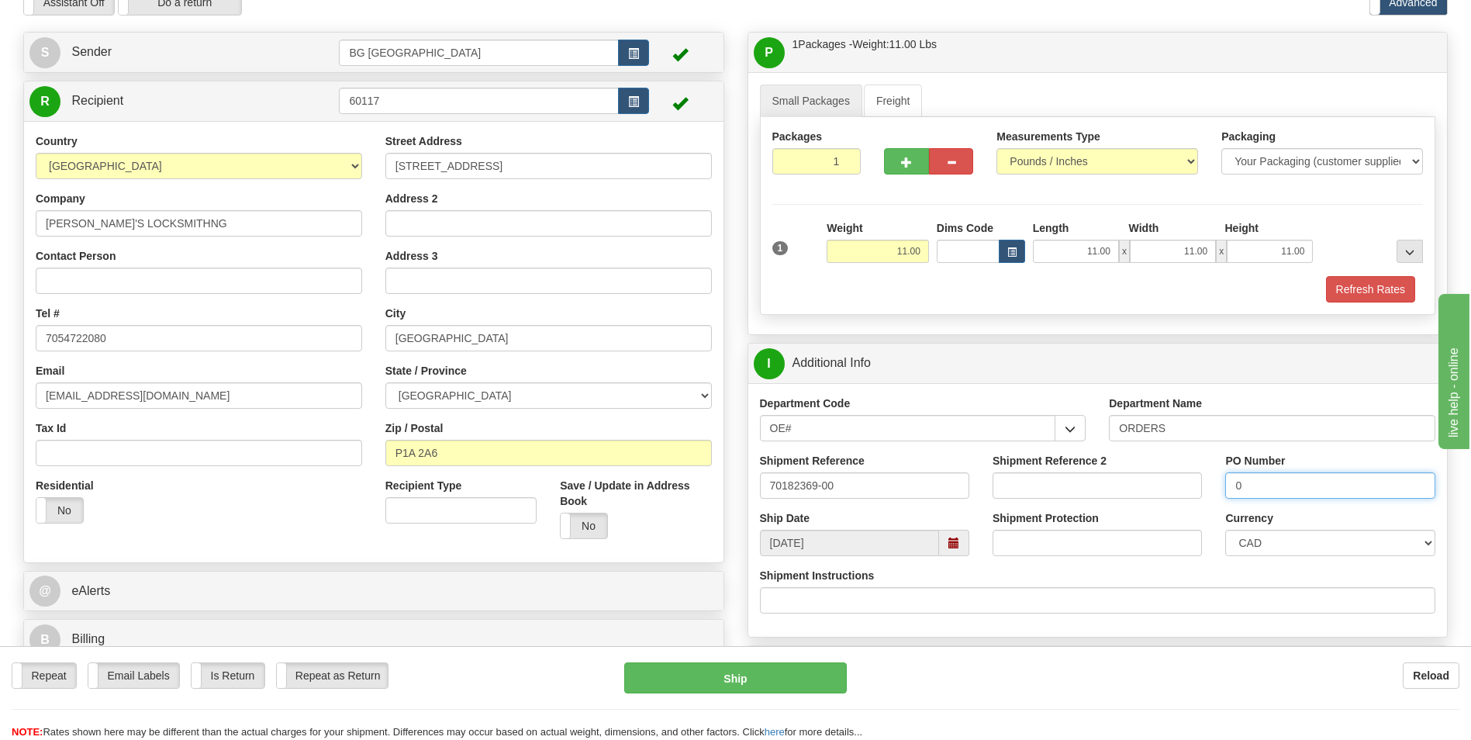
scroll to position [388, 0]
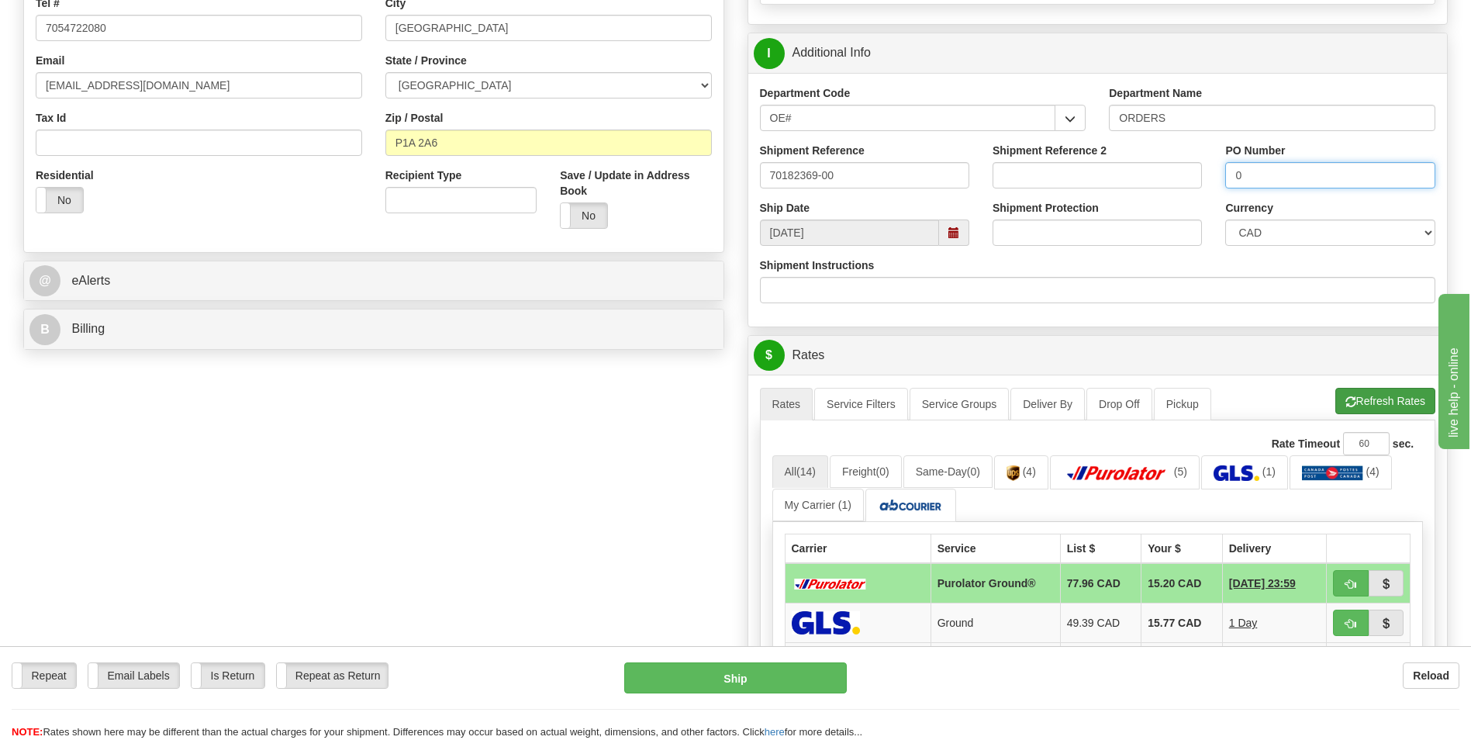
type input "0"
click at [1379, 399] on button "Refresh Rates" at bounding box center [1385, 401] width 100 height 26
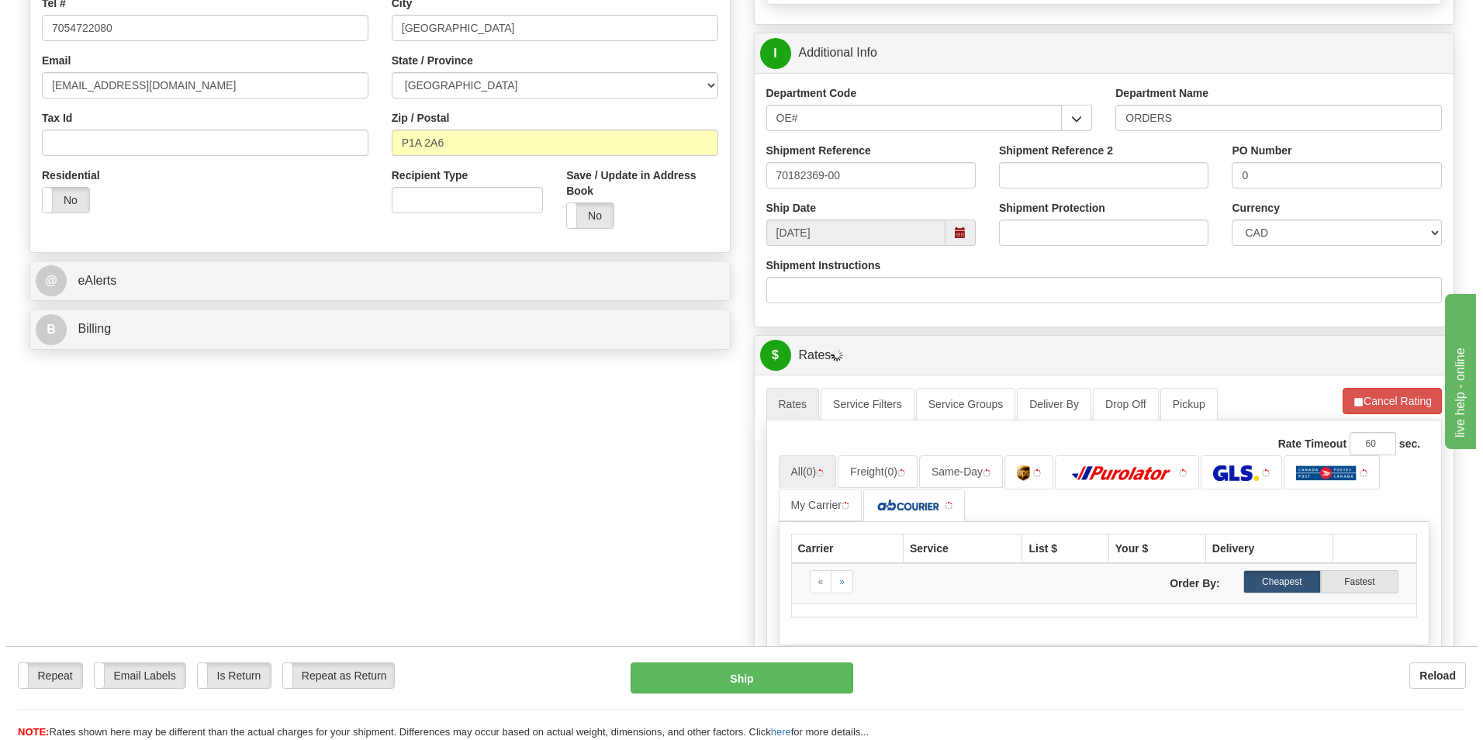
scroll to position [620, 0]
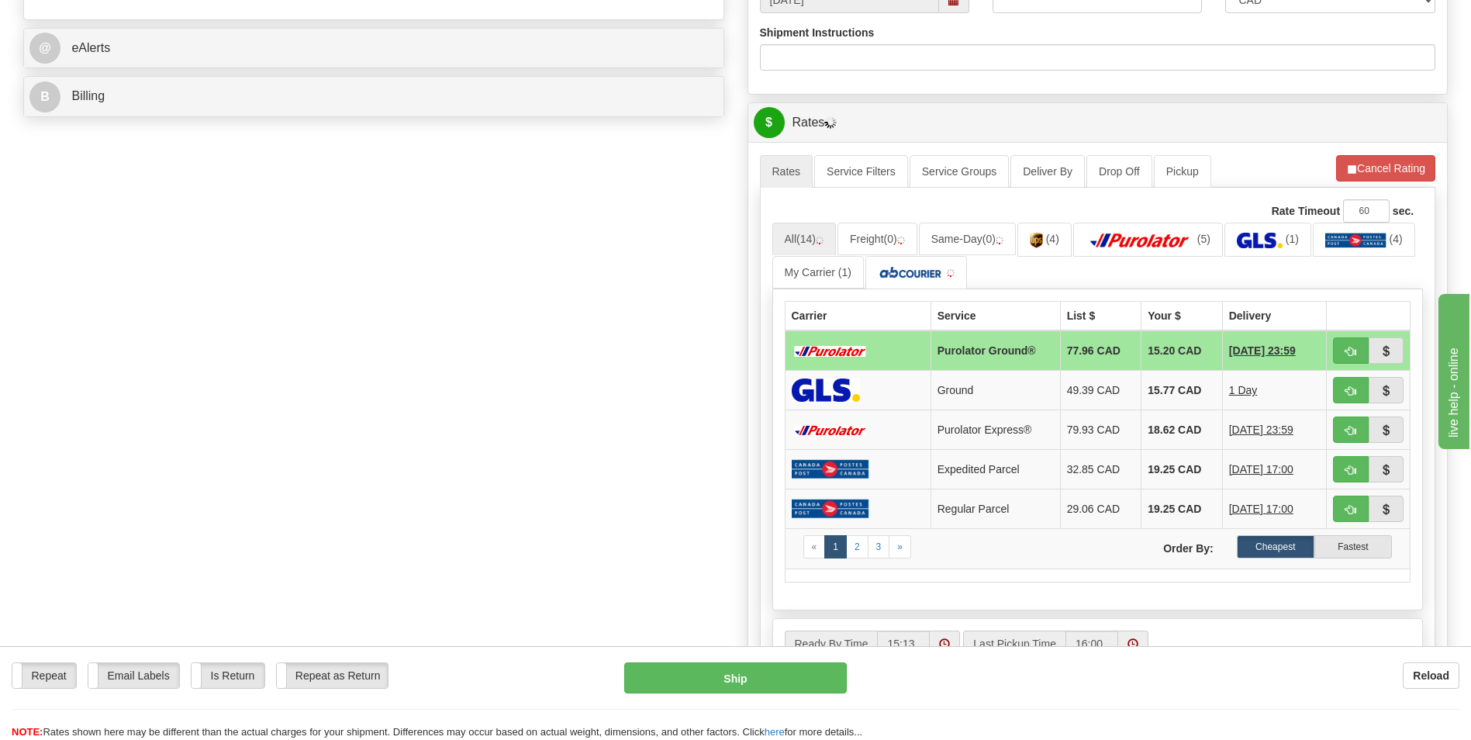
click at [1168, 351] on td "15.20 CAD" at bounding box center [1181, 350] width 81 height 40
click at [1359, 353] on button "button" at bounding box center [1351, 350] width 36 height 26
click at [692, 673] on button "Ship" at bounding box center [735, 677] width 222 height 31
type input "260"
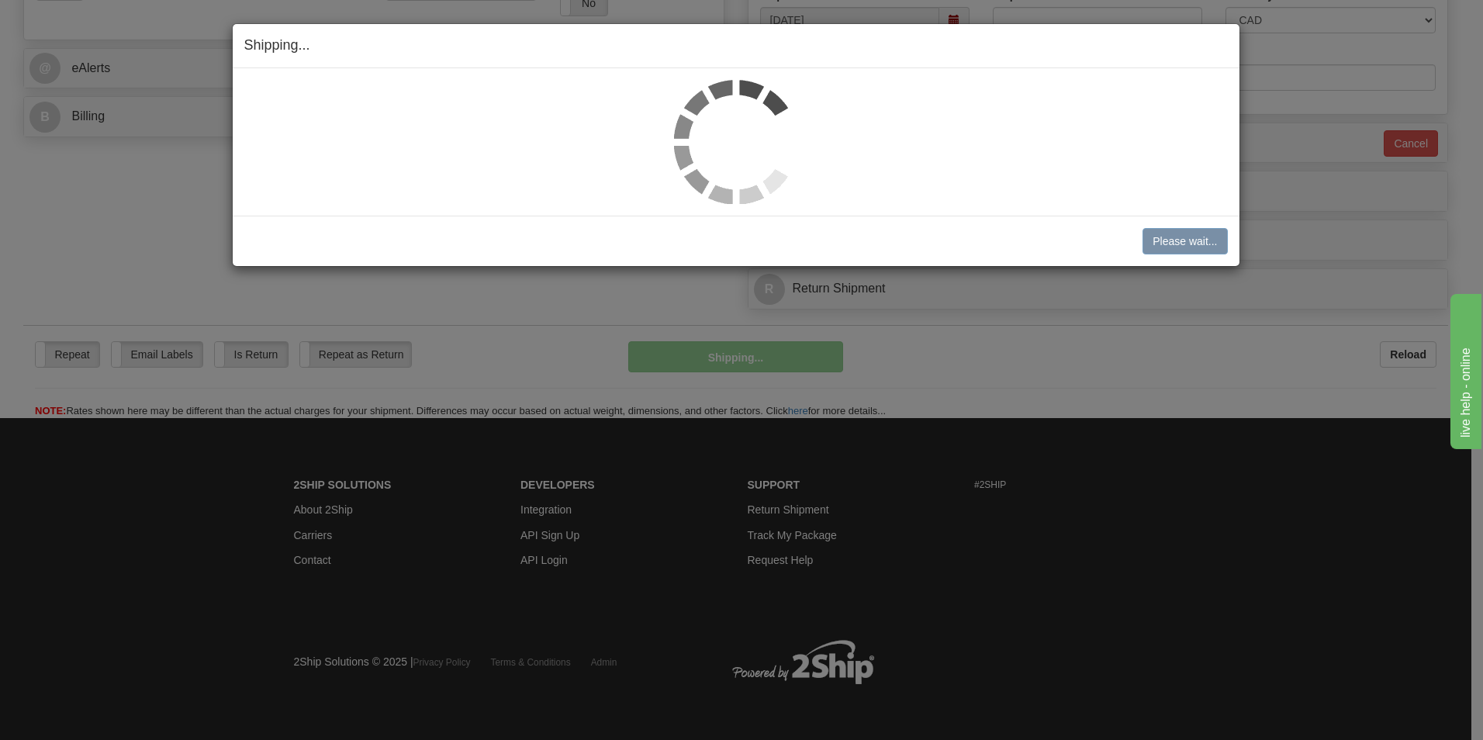
scroll to position [600, 0]
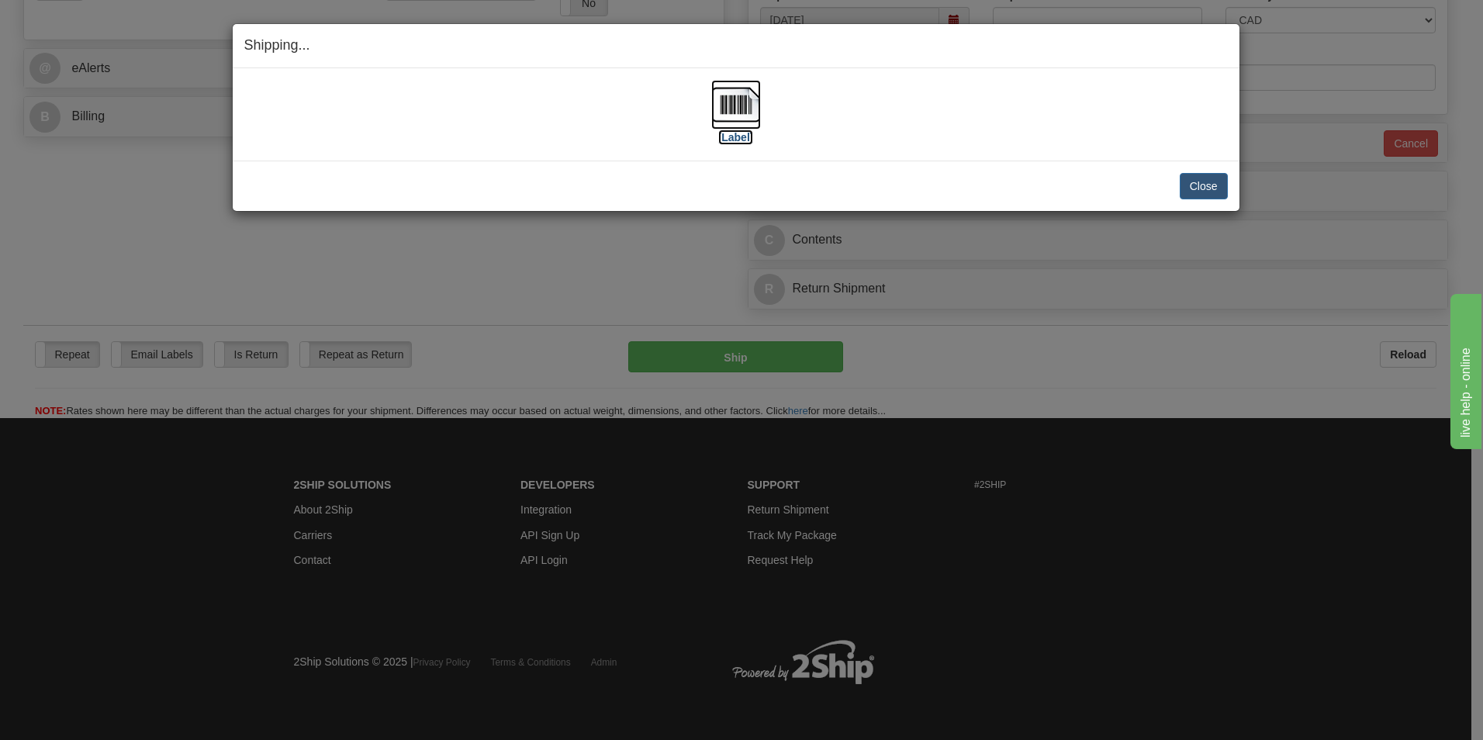
click at [723, 95] on img at bounding box center [736, 105] width 50 height 50
click at [1190, 182] on button "Close" at bounding box center [1203, 186] width 48 height 26
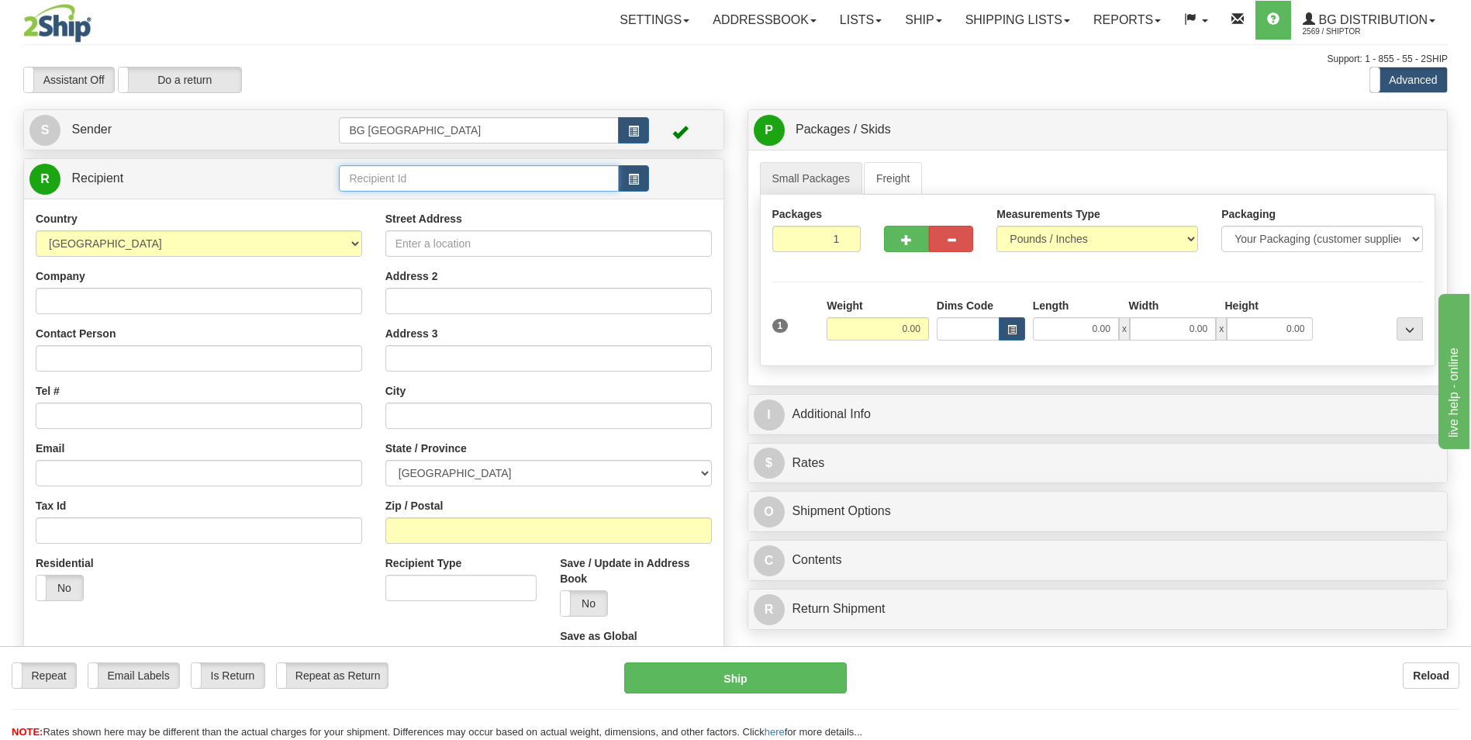
click at [432, 187] on input "text" at bounding box center [478, 178] width 279 height 26
click at [375, 200] on div "60311" at bounding box center [475, 203] width 263 height 16
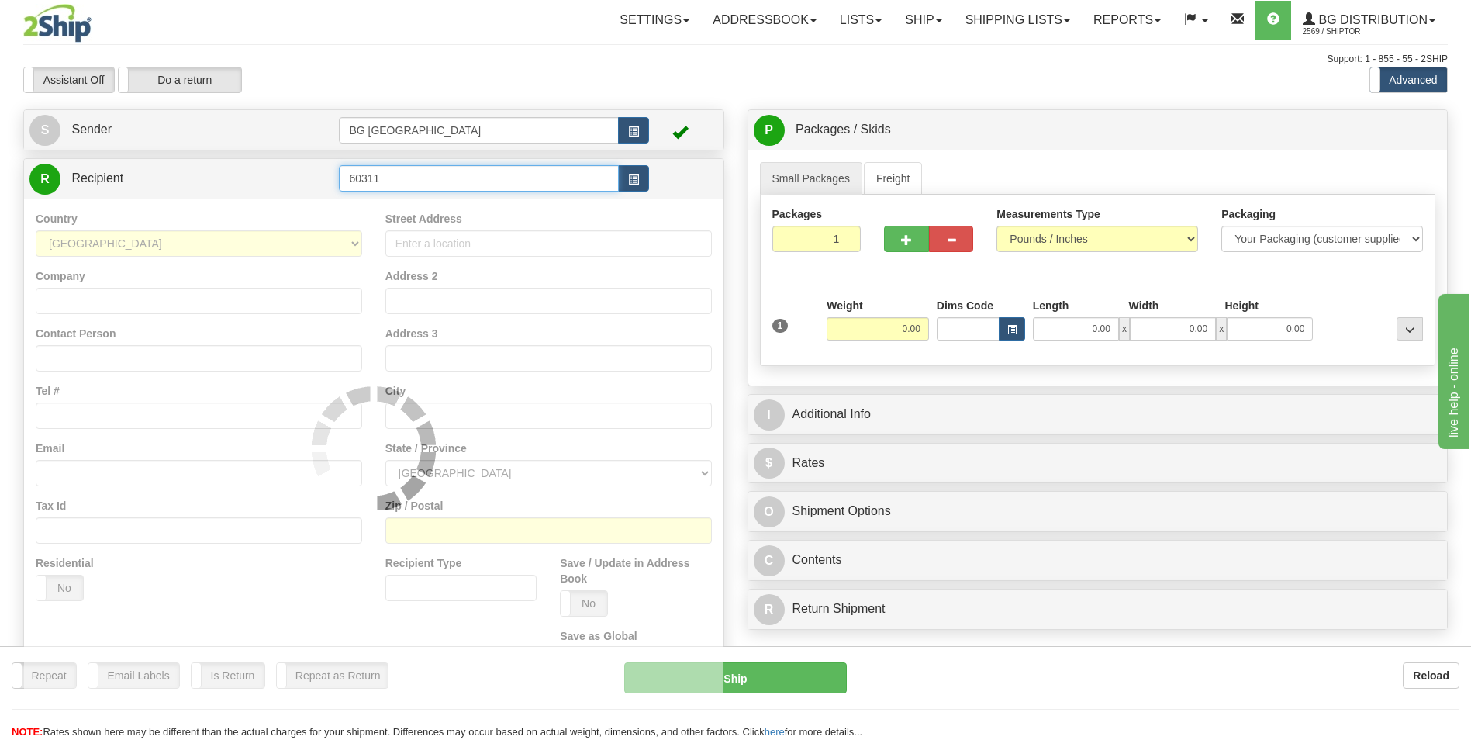
type input "60311"
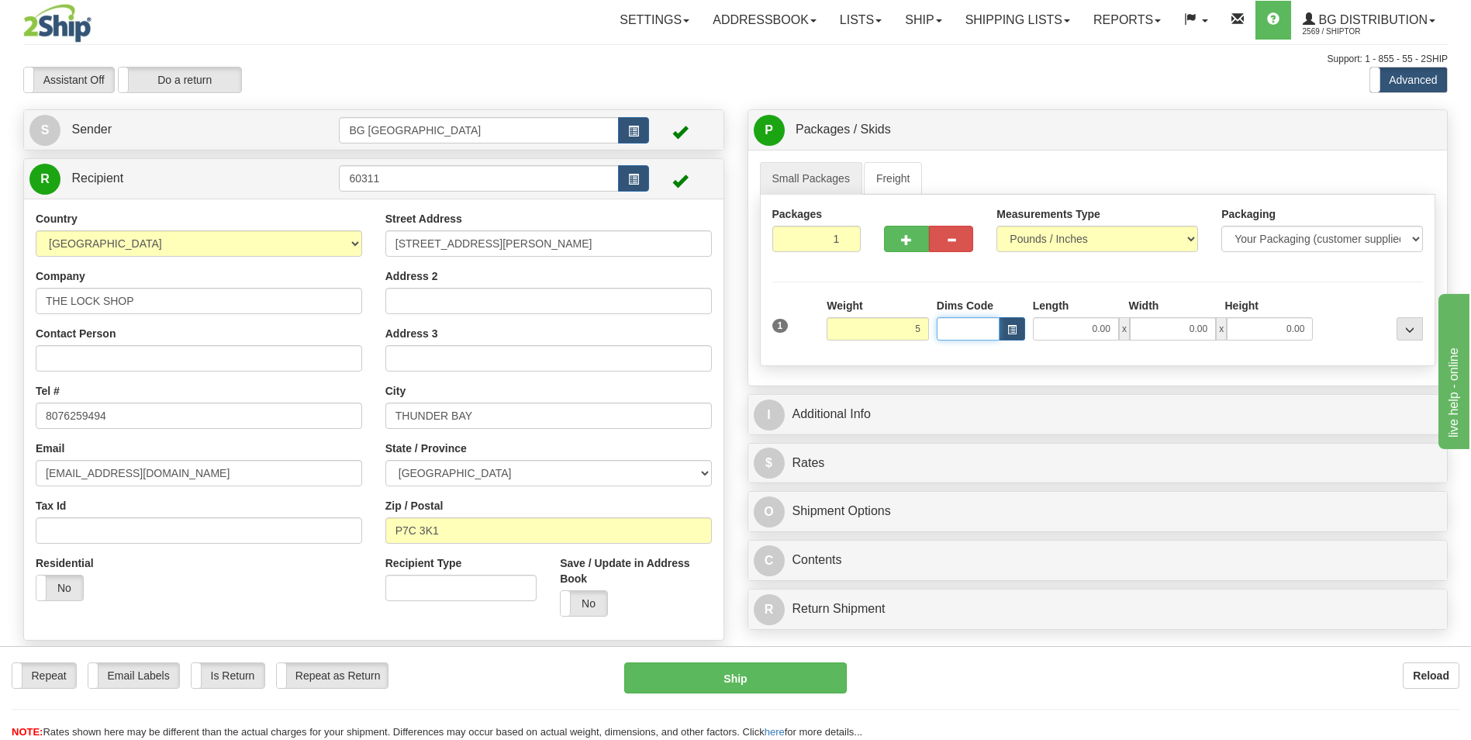
type input "5.00"
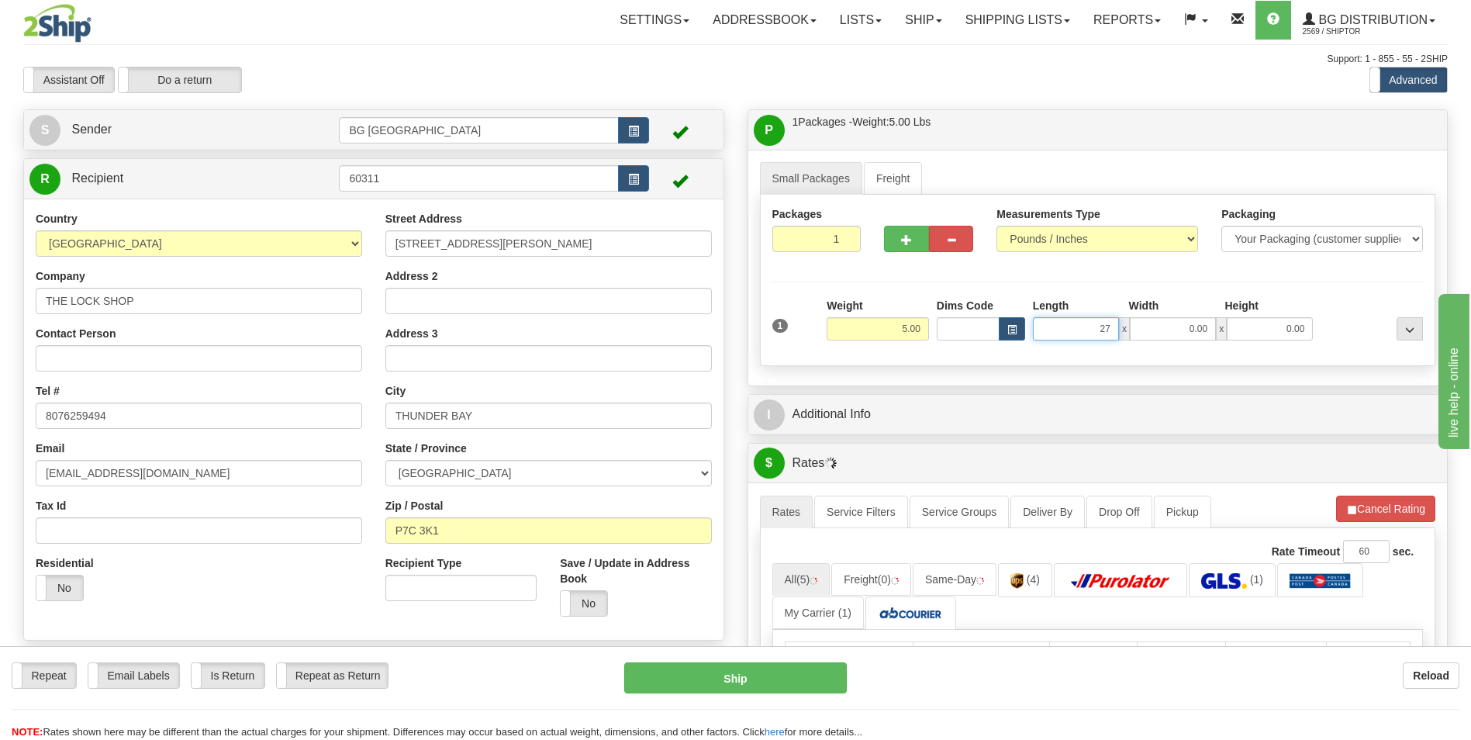
type input "27.00"
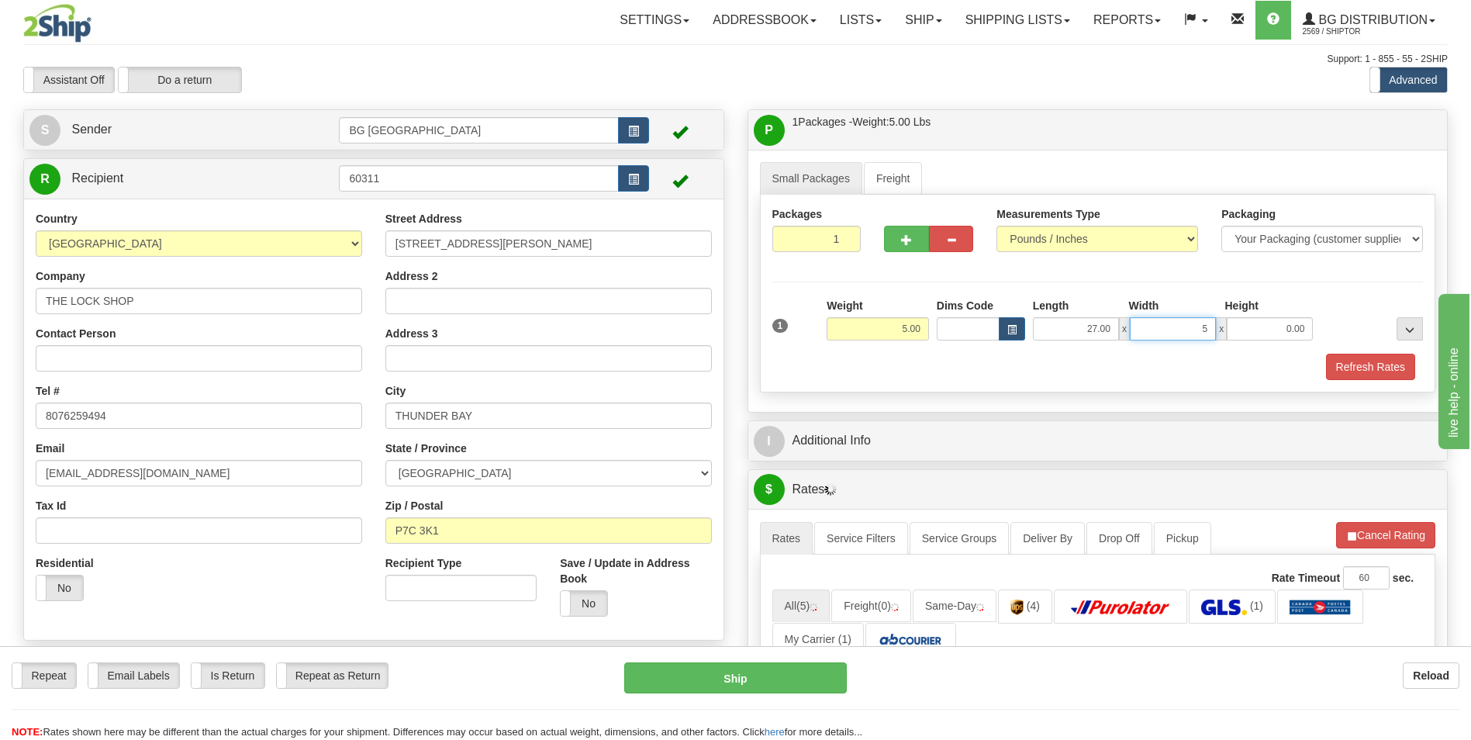
type input "5.00"
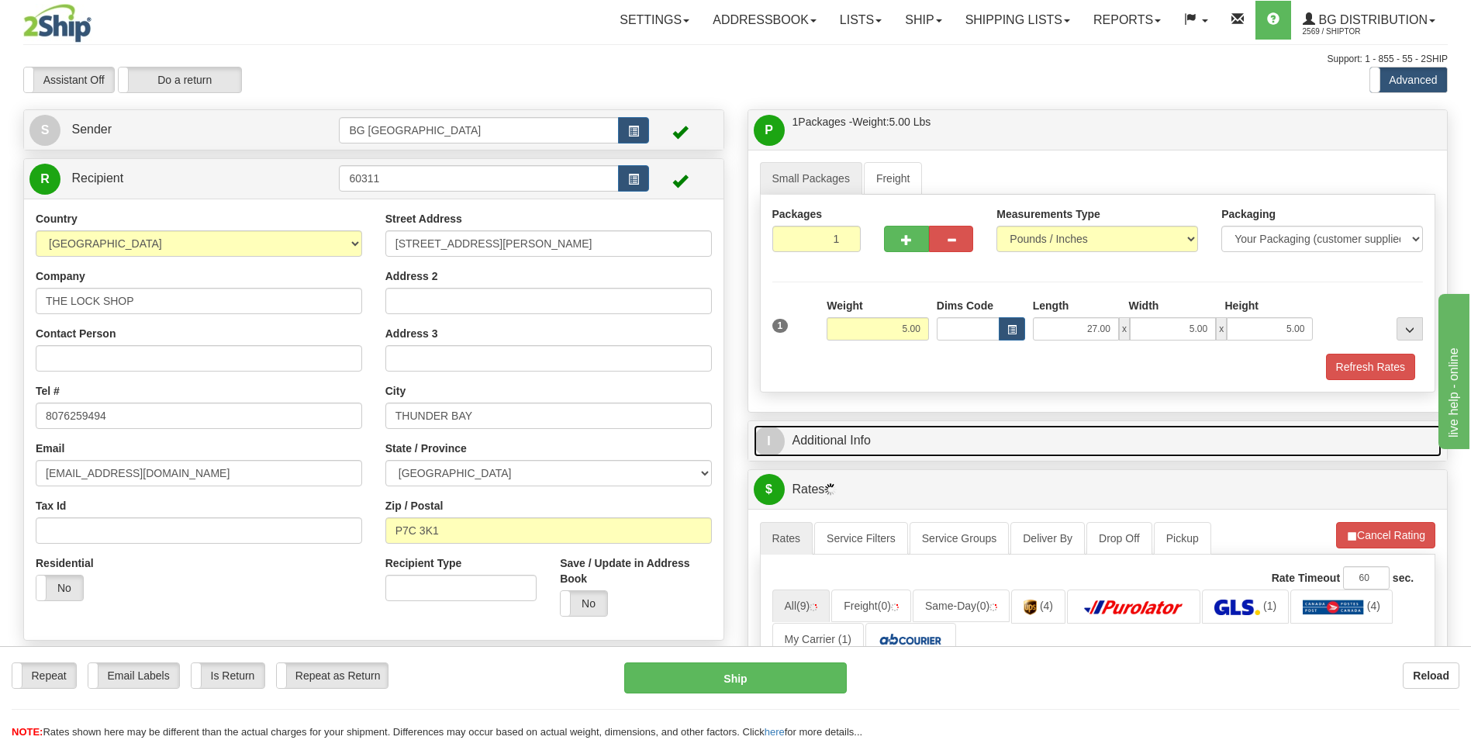
click at [861, 441] on link "I Additional Info" at bounding box center [1098, 441] width 689 height 32
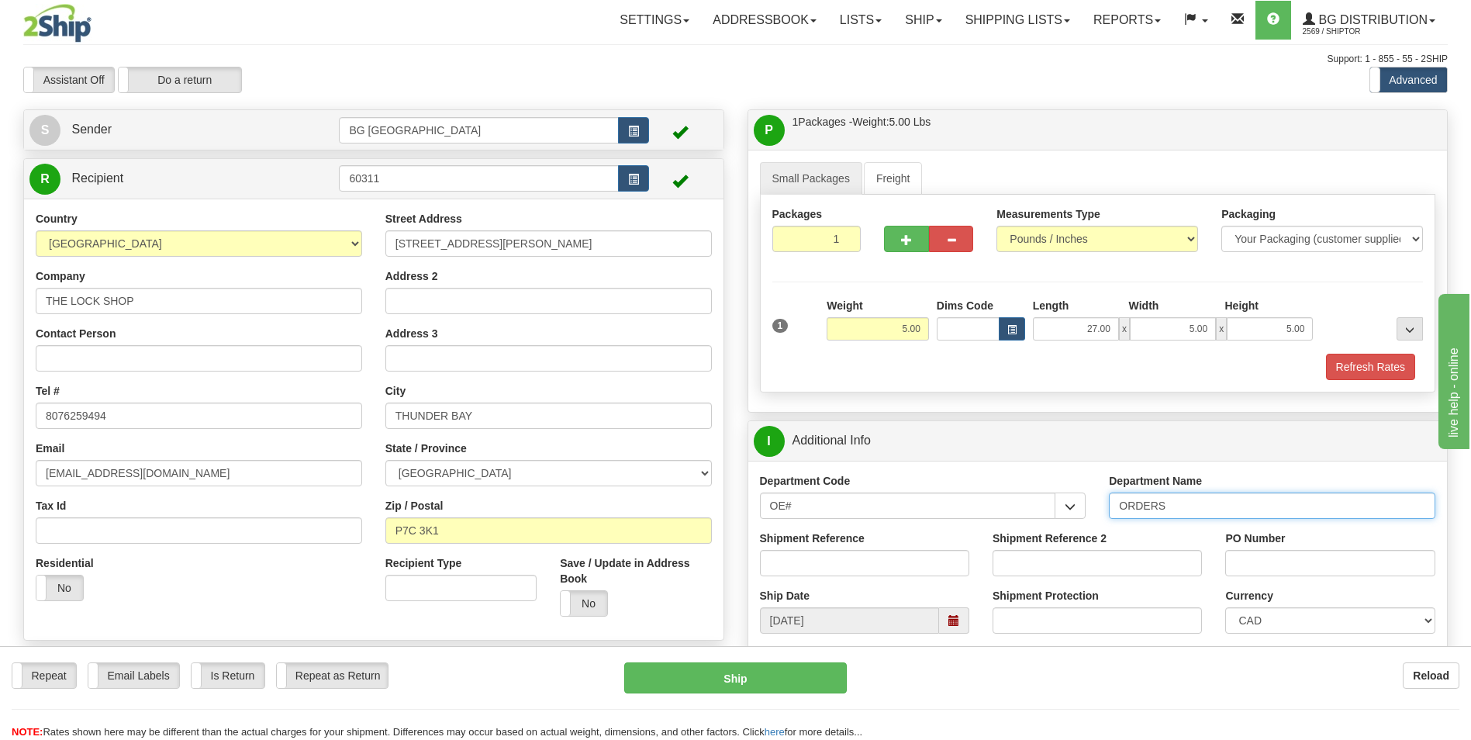
click at [1197, 515] on input "ORDERS" at bounding box center [1272, 505] width 326 height 26
type input "70182676-00"
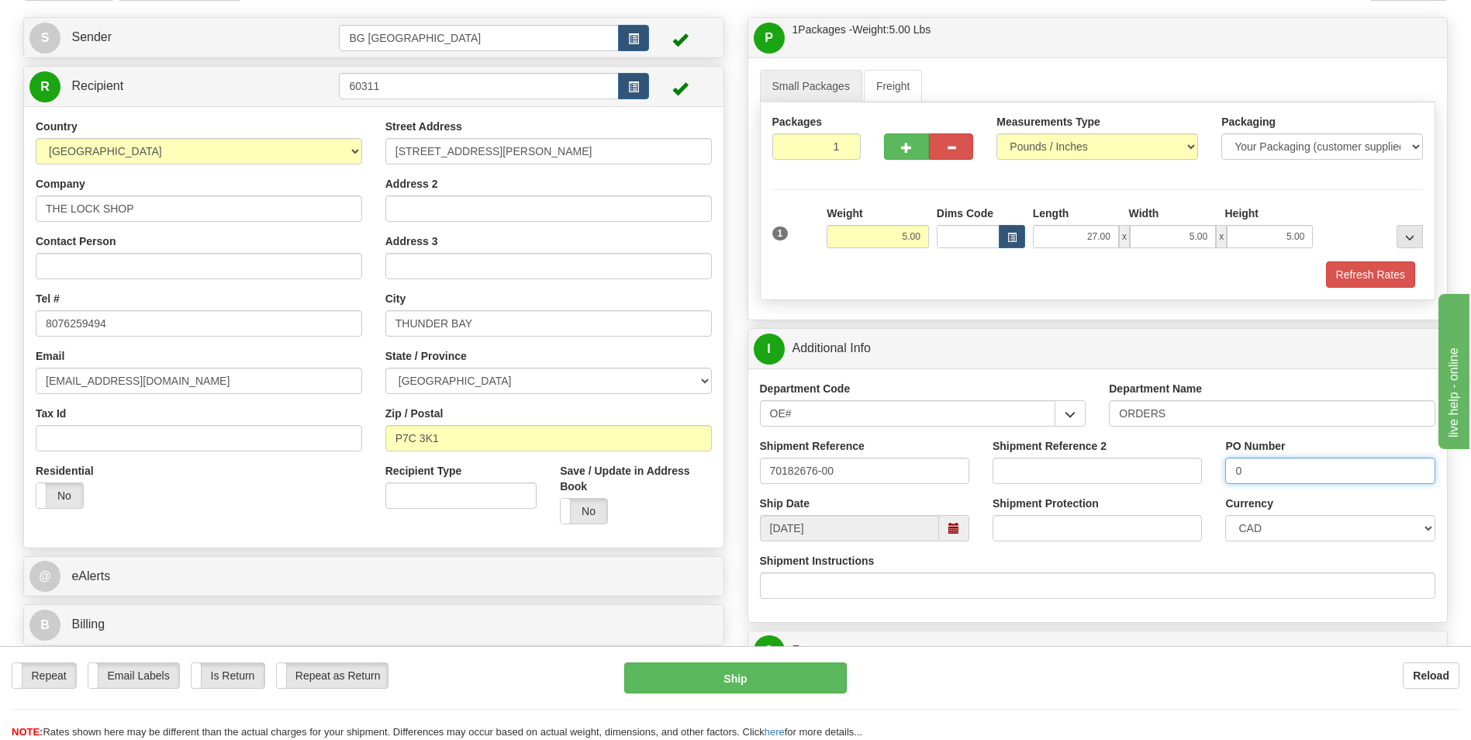
scroll to position [233, 0]
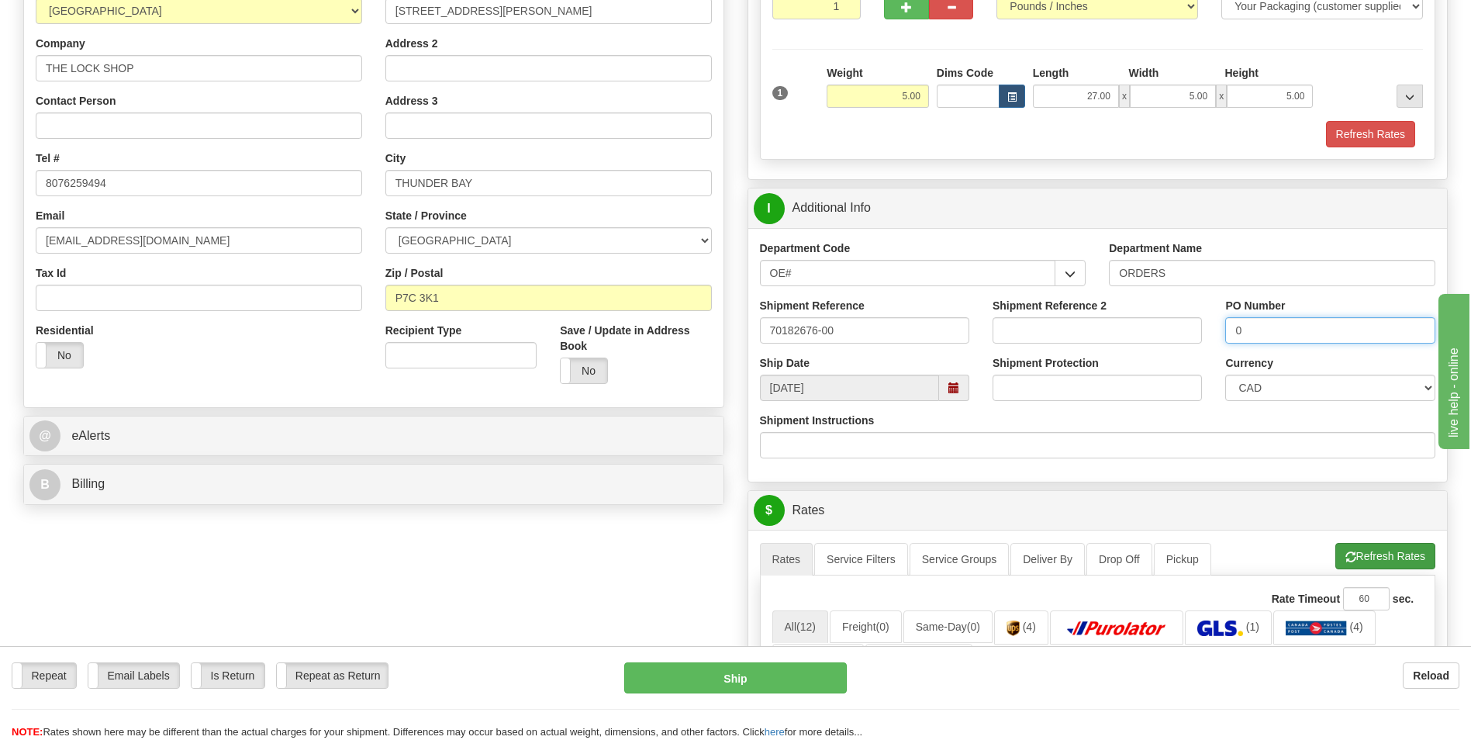
type input "0"
click at [1347, 552] on span "button" at bounding box center [1350, 557] width 11 height 10
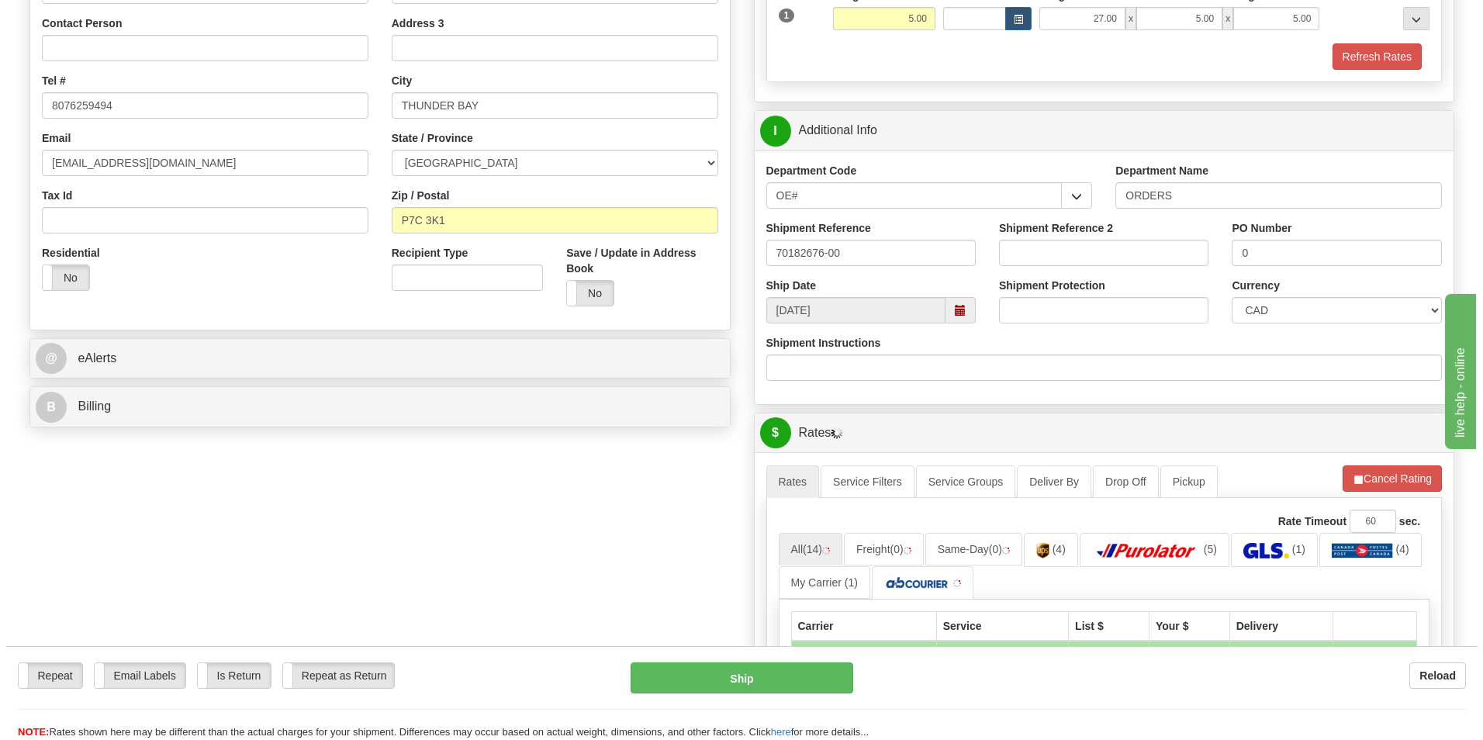
scroll to position [465, 0]
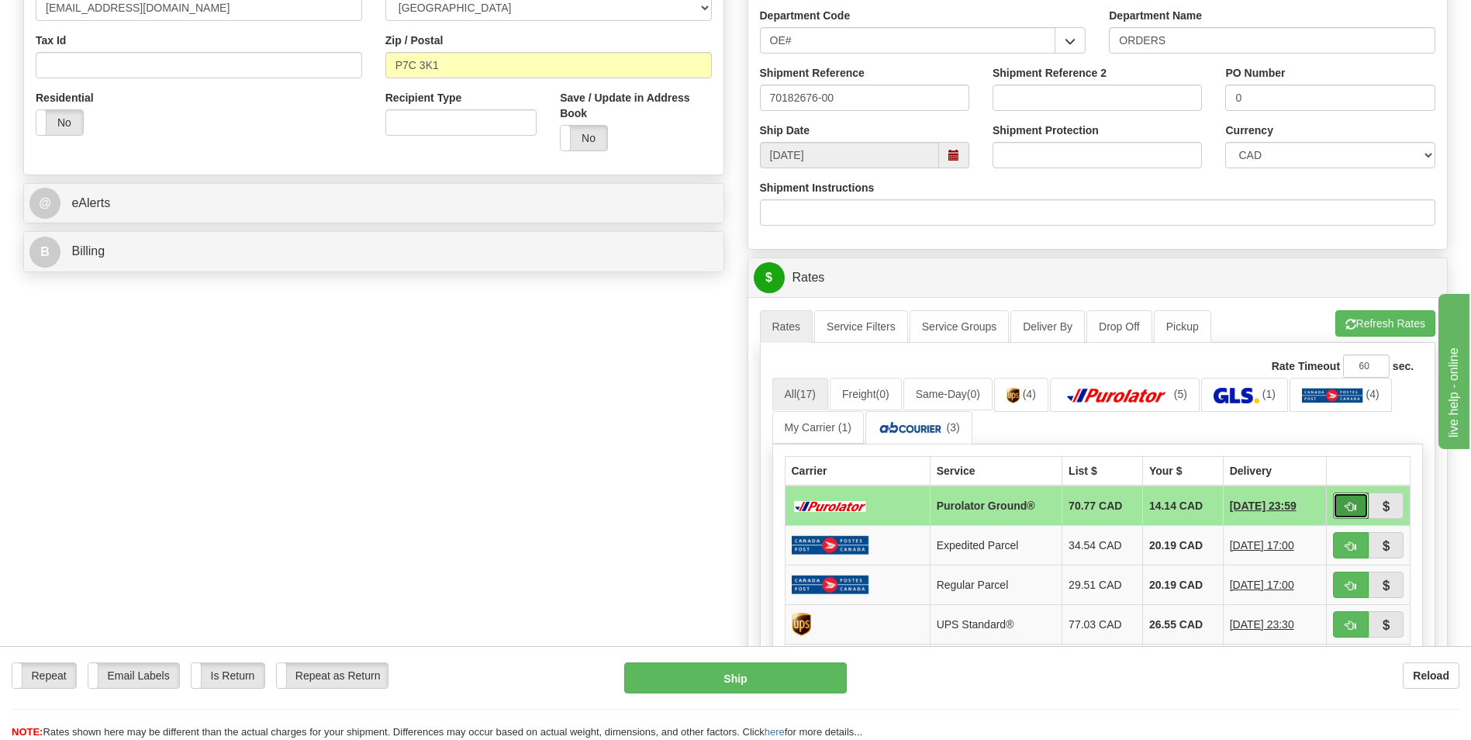
click at [1352, 506] on span "button" at bounding box center [1350, 507] width 11 height 10
type input "260"
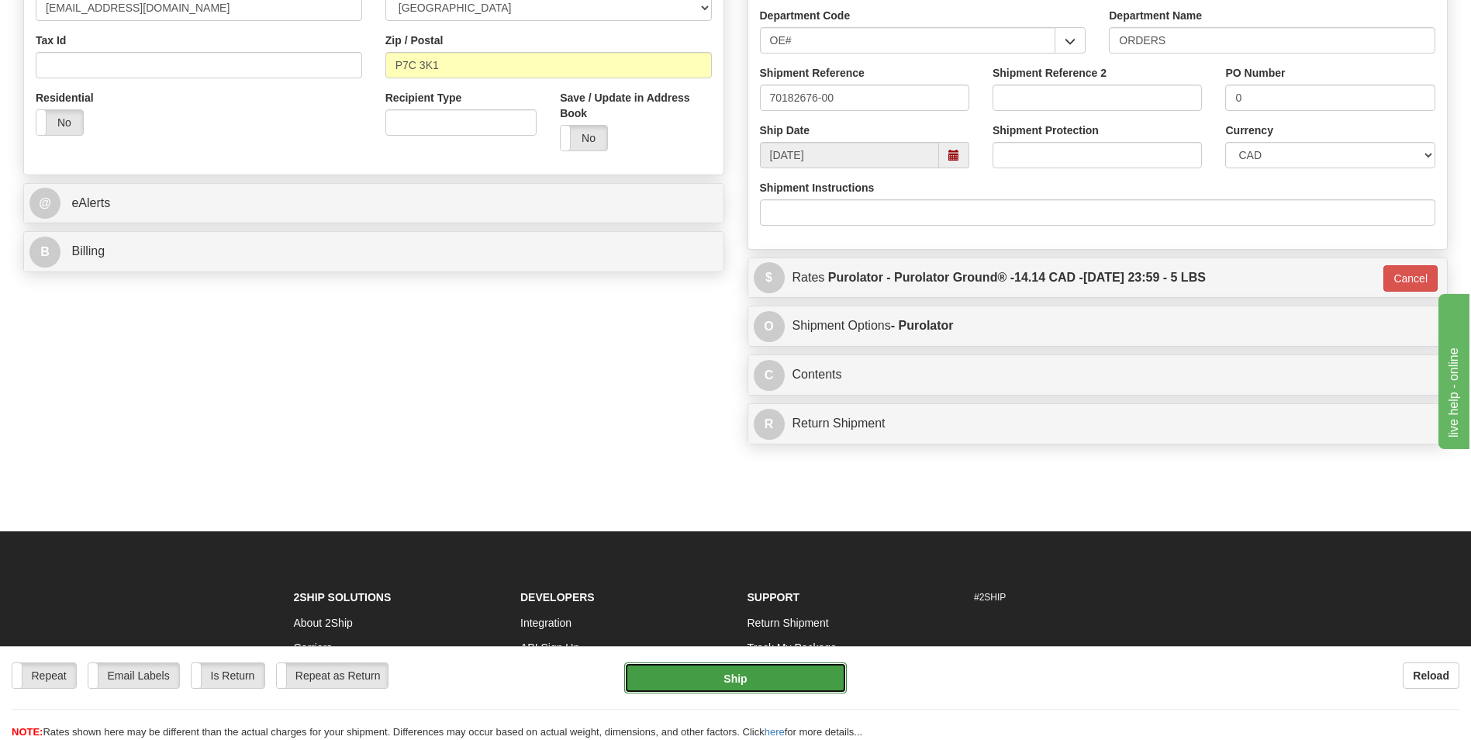
click at [727, 684] on button "Ship" at bounding box center [735, 677] width 222 height 31
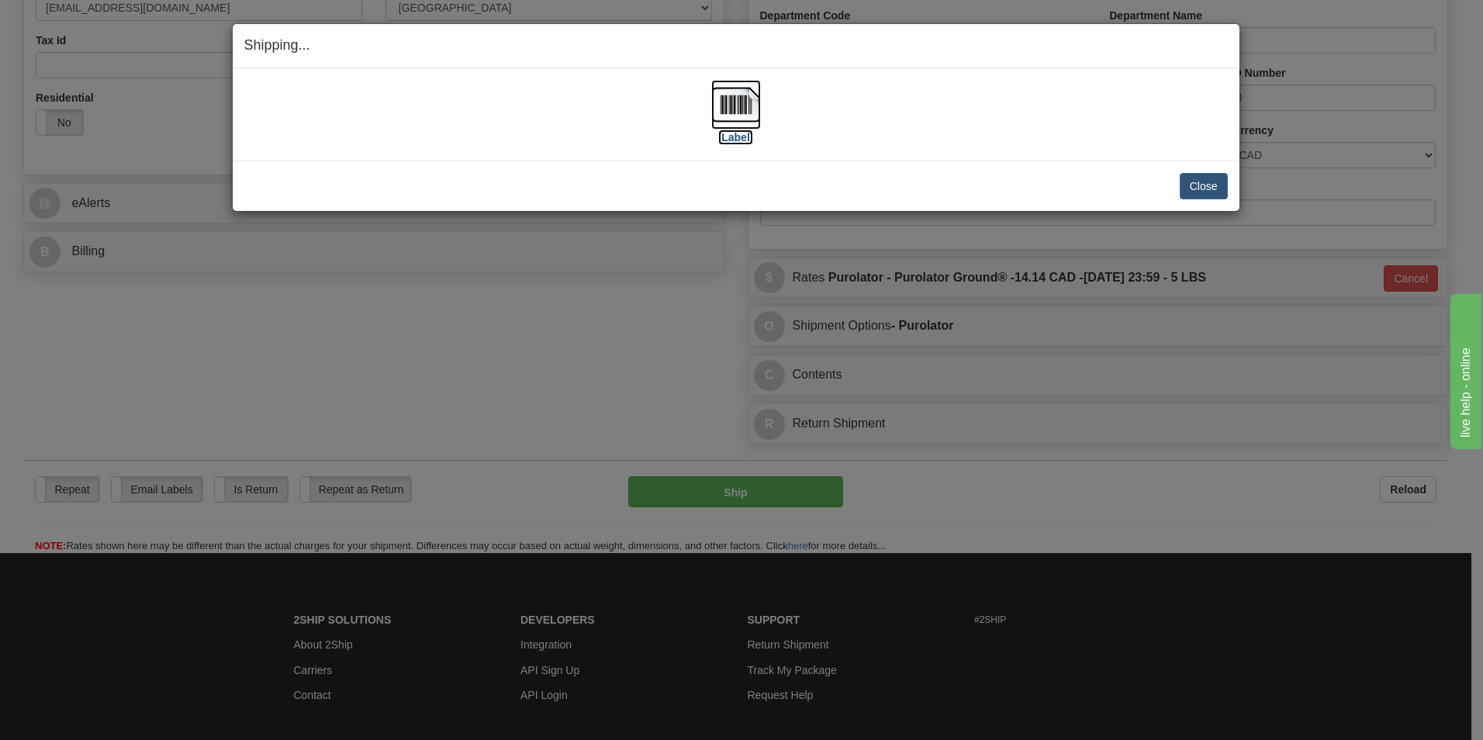
click at [735, 107] on img at bounding box center [736, 105] width 50 height 50
click at [1186, 174] on button "Close" at bounding box center [1203, 186] width 48 height 26
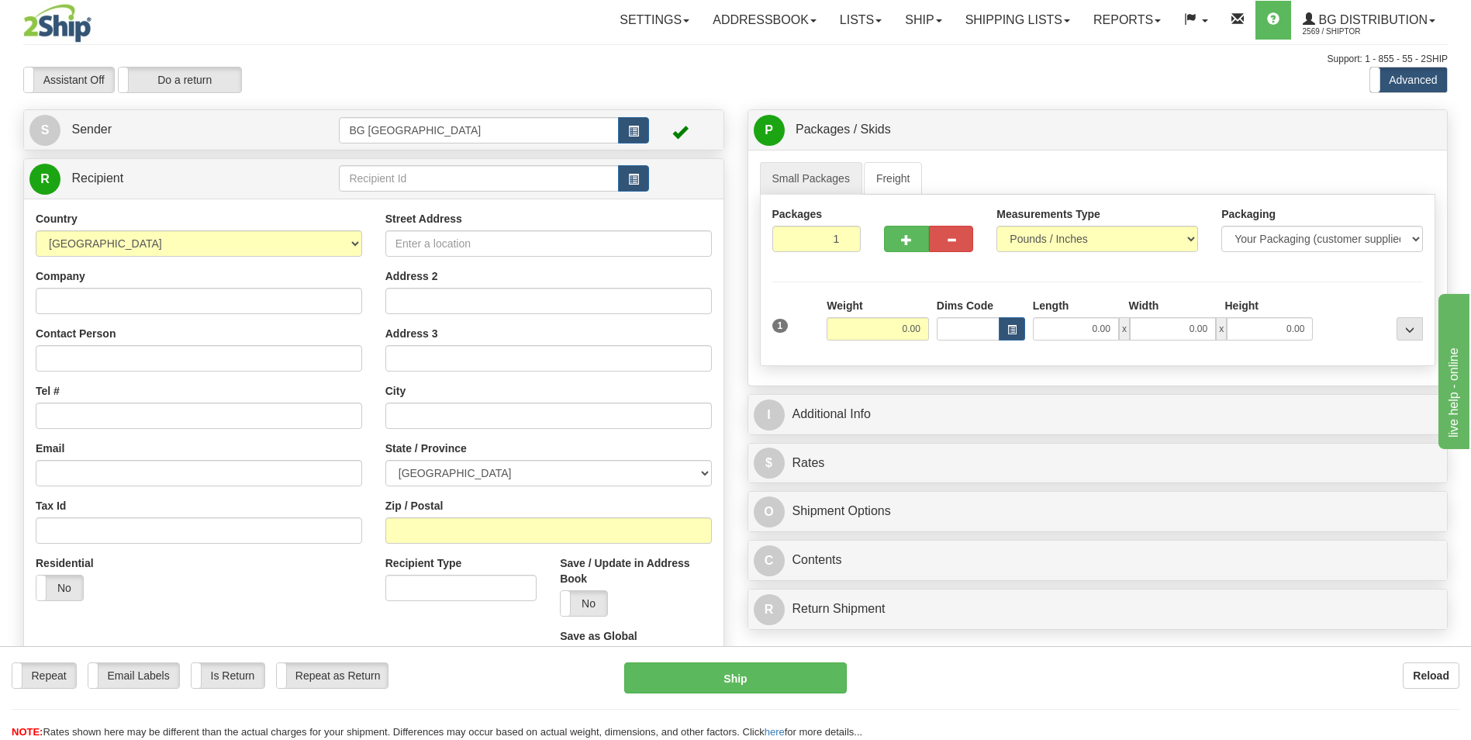
click at [372, 196] on div "R Recipient" at bounding box center [373, 179] width 699 height 40
click at [383, 188] on input "text" at bounding box center [478, 178] width 279 height 26
click at [377, 206] on div "60464" at bounding box center [475, 203] width 263 height 16
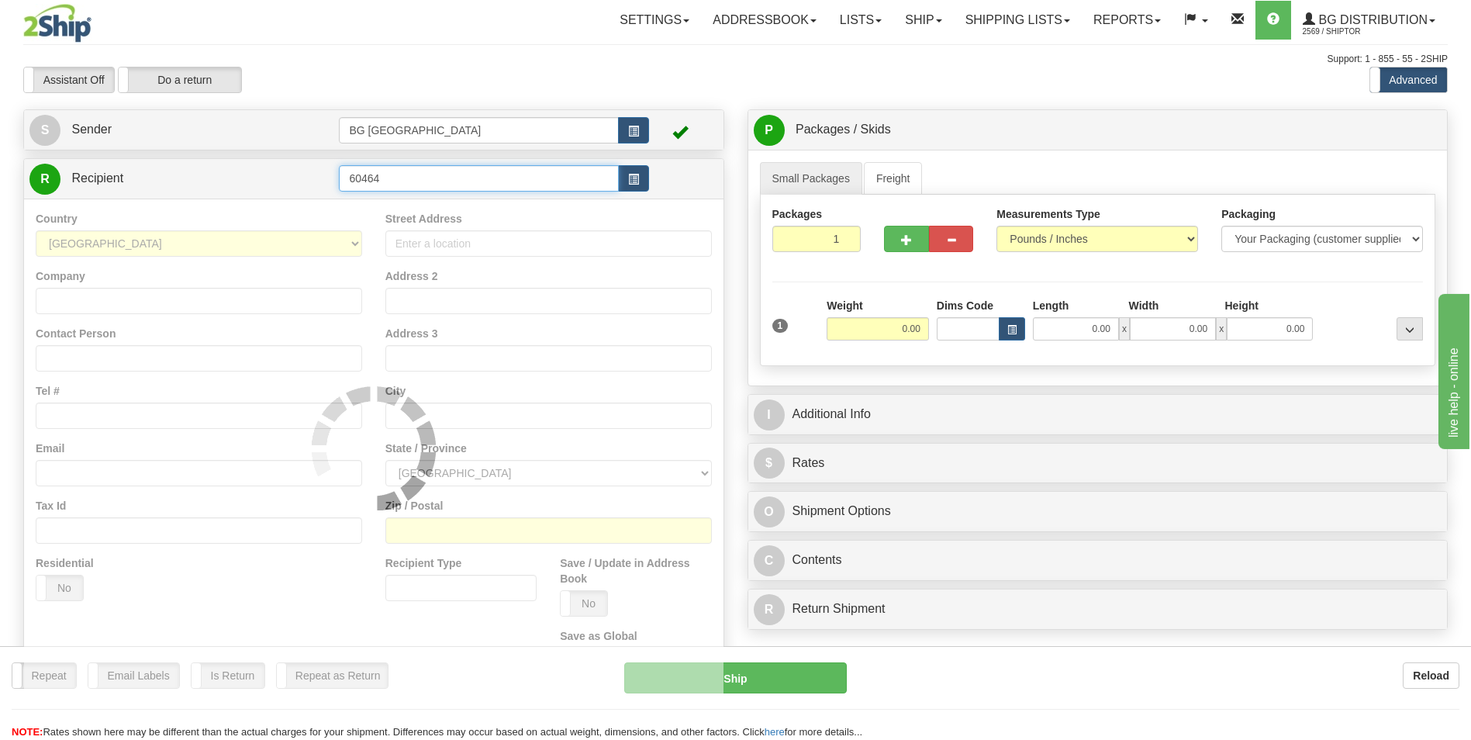
type input "60464"
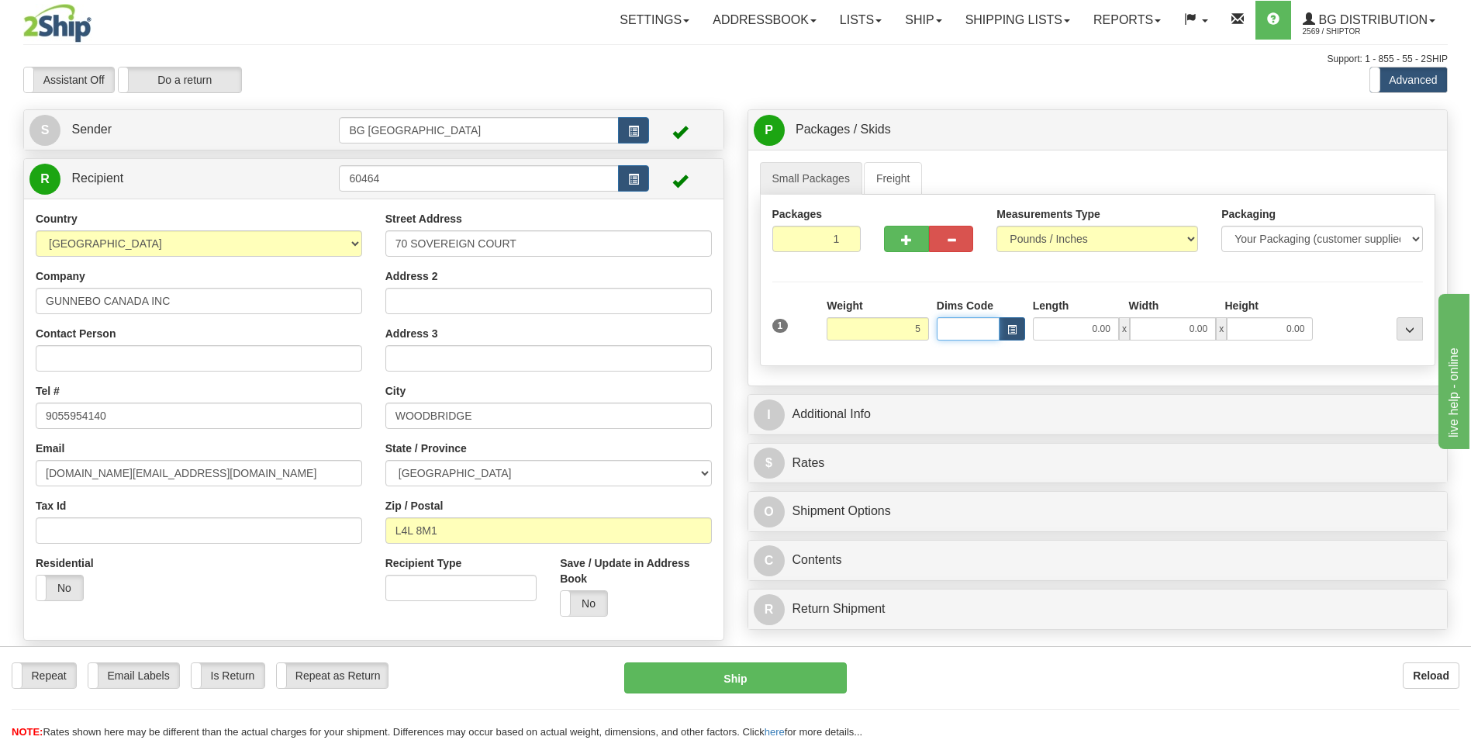
type input "5.00"
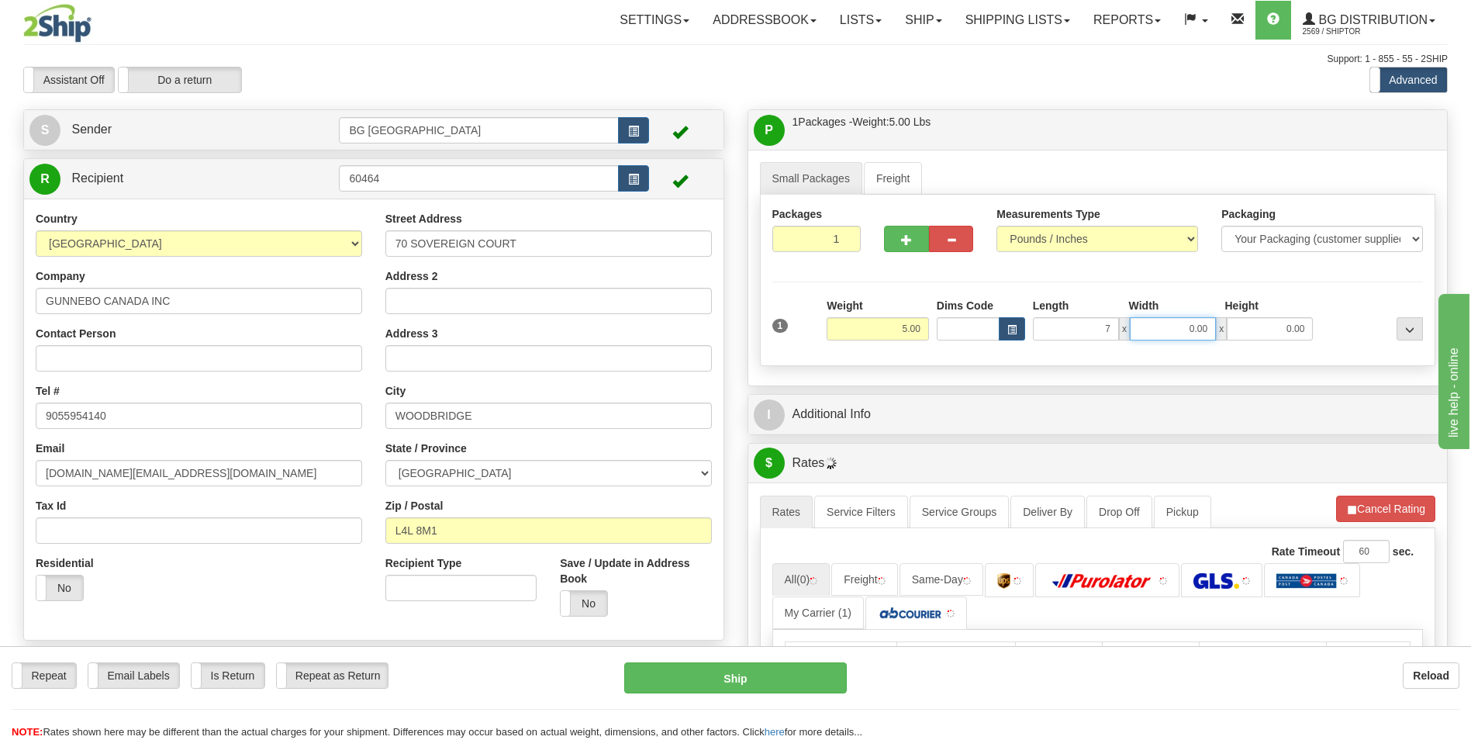
type input "7.00"
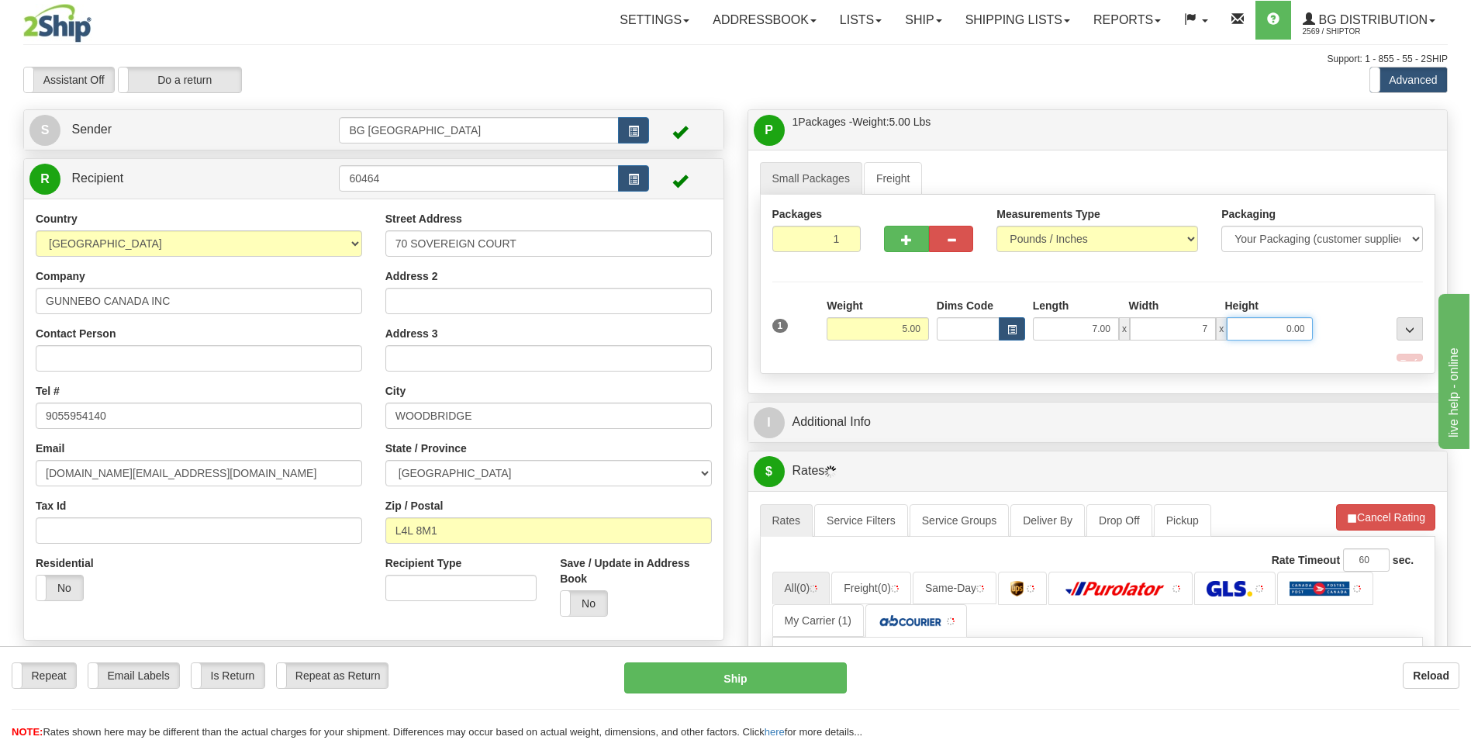
type input "7.00"
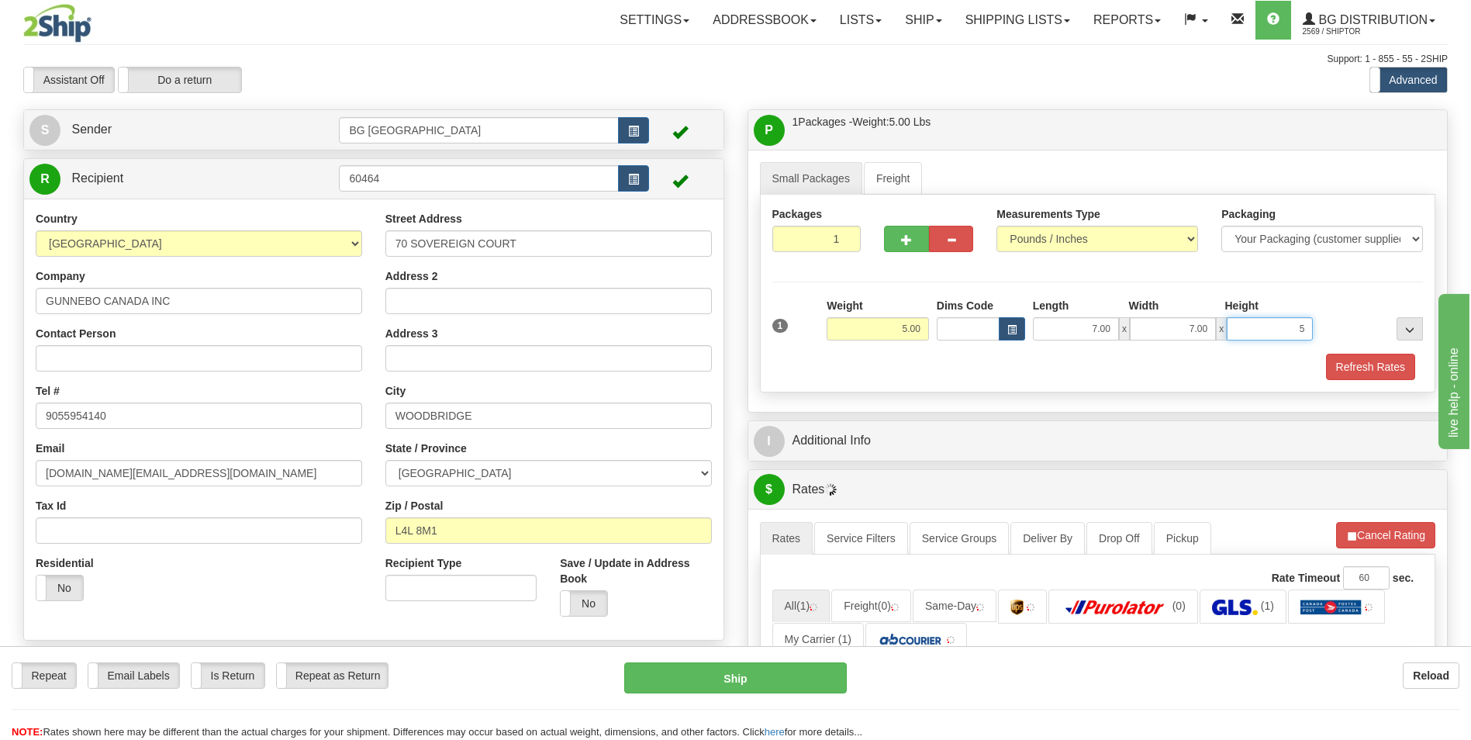
type input "5.00"
click at [876, 422] on div "I Additional Info" at bounding box center [1097, 441] width 699 height 40
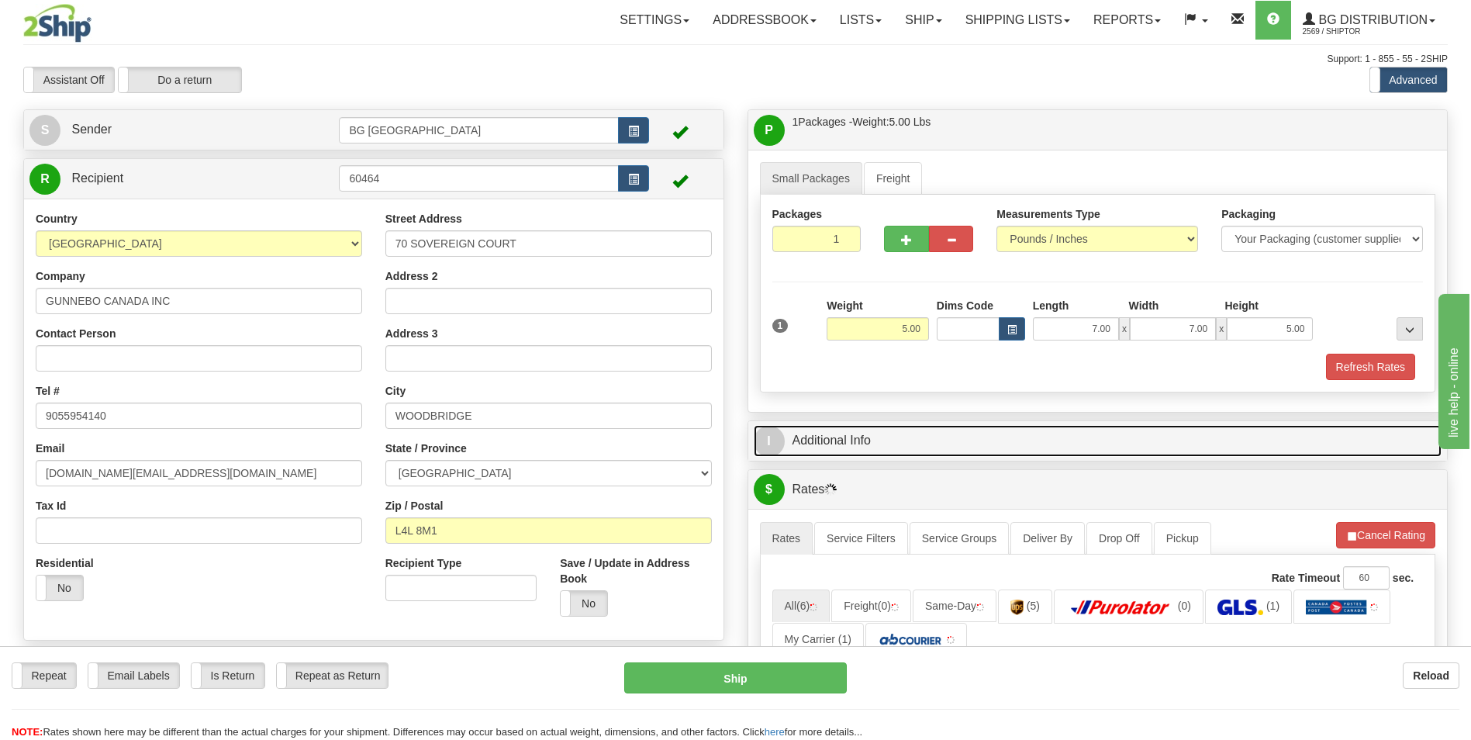
click at [879, 437] on link "I Additional Info" at bounding box center [1098, 441] width 689 height 32
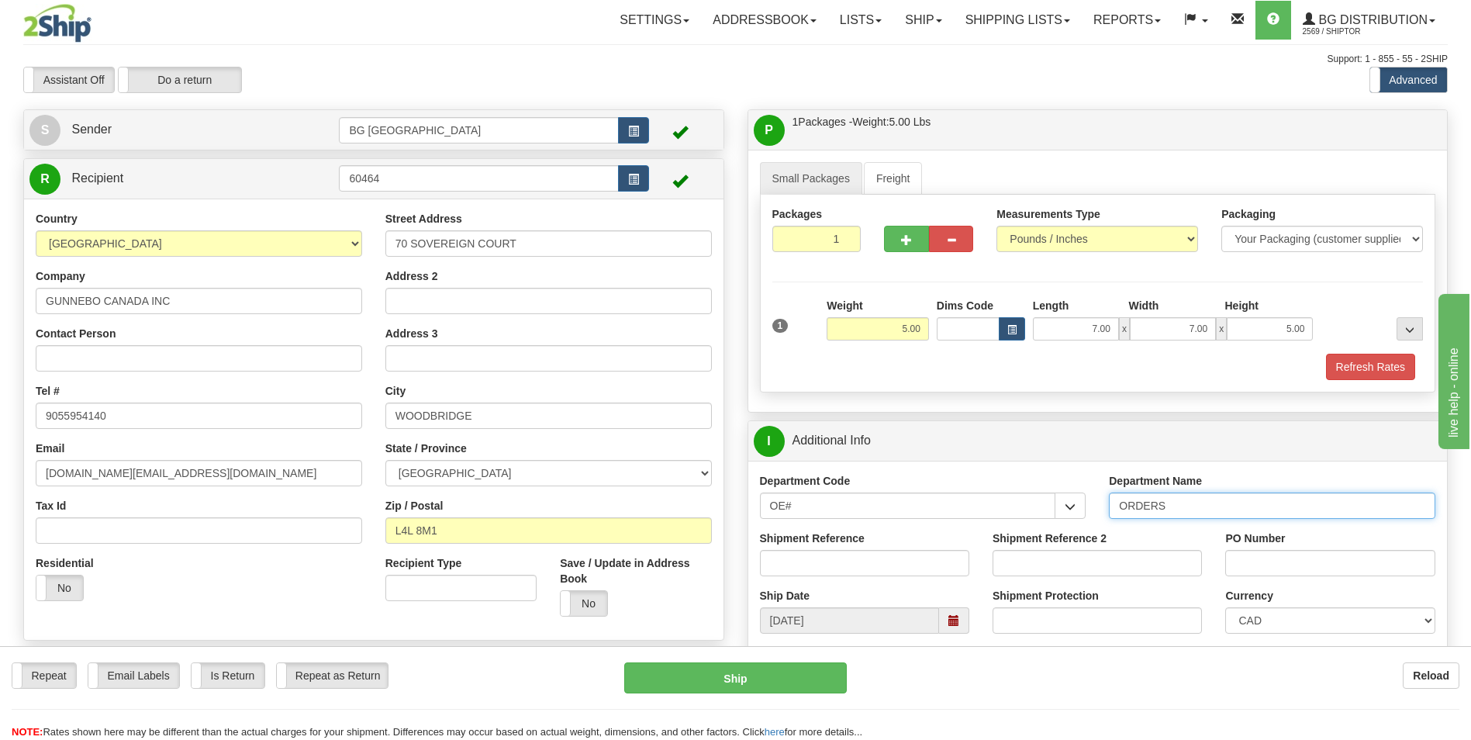
click at [1179, 509] on input "ORDERS" at bounding box center [1272, 505] width 326 height 26
type input "70182636-00"
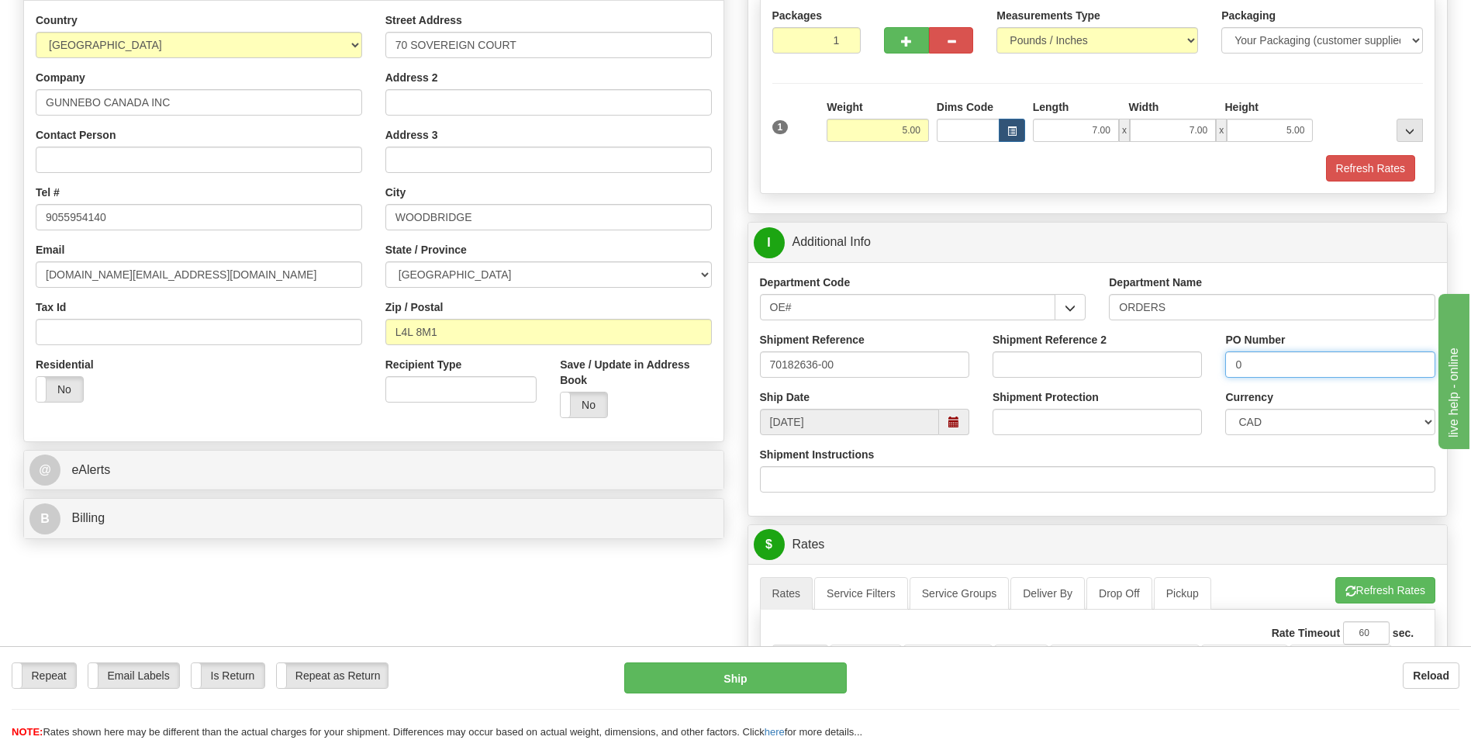
scroll to position [388, 0]
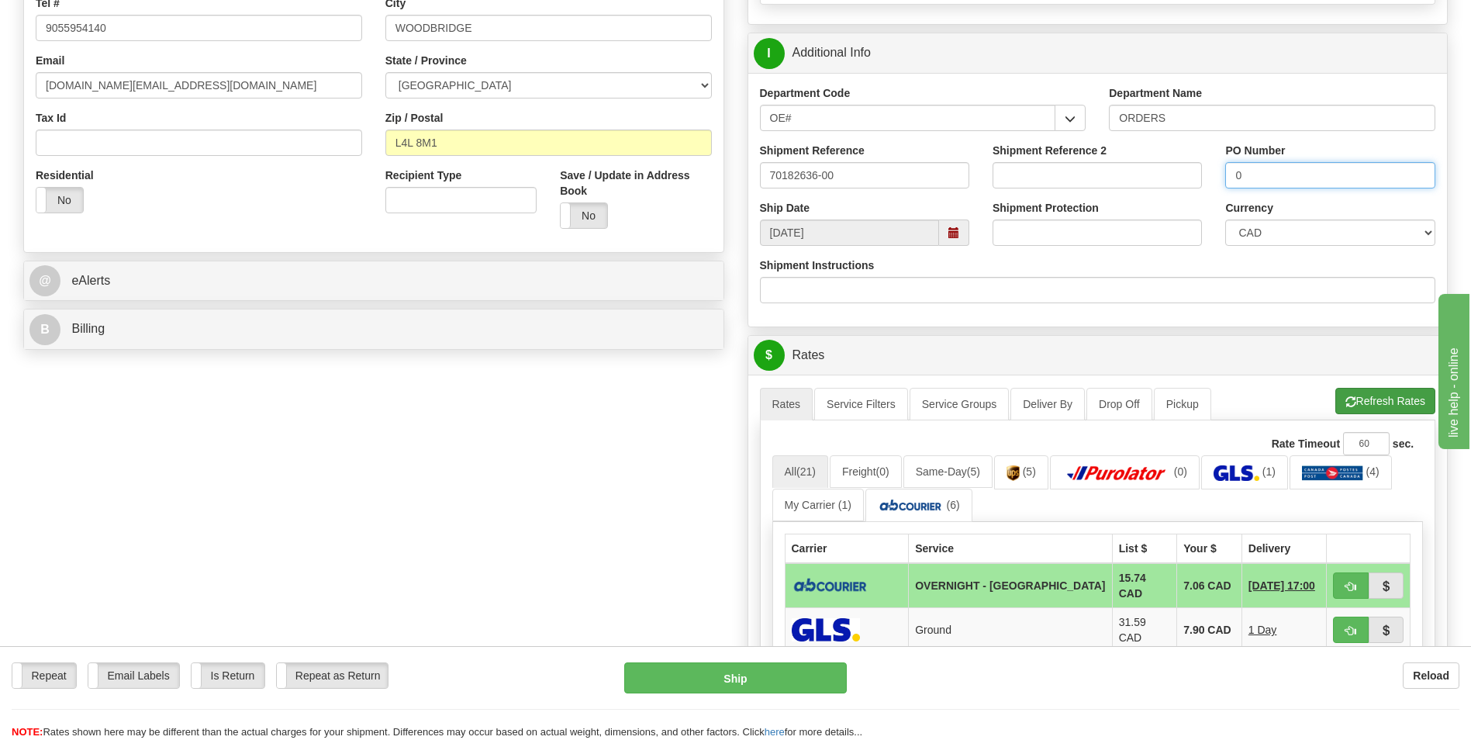
type input "0"
click at [1369, 398] on button "Refresh Rates" at bounding box center [1385, 401] width 100 height 26
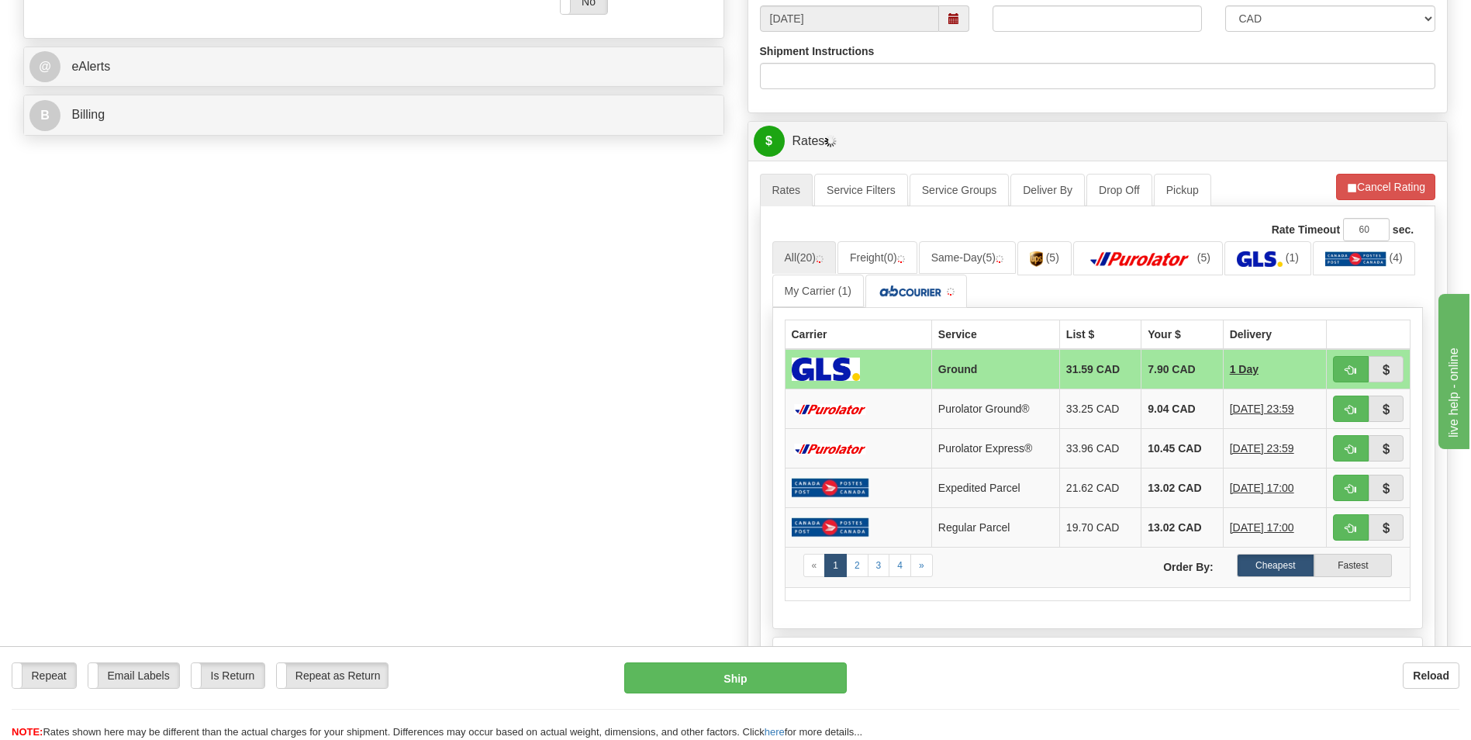
scroll to position [620, 0]
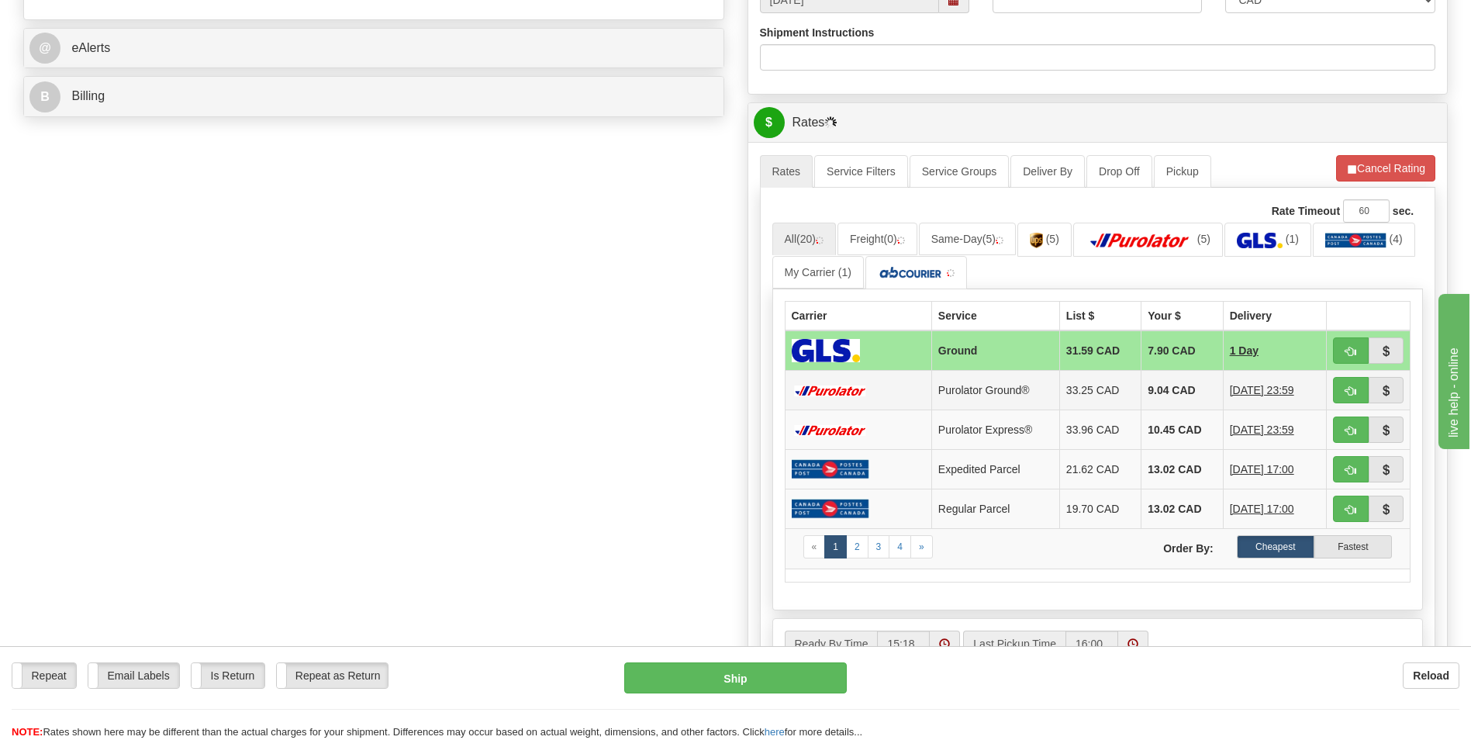
click at [1165, 388] on td "9.04 CAD" at bounding box center [1181, 391] width 81 height 40
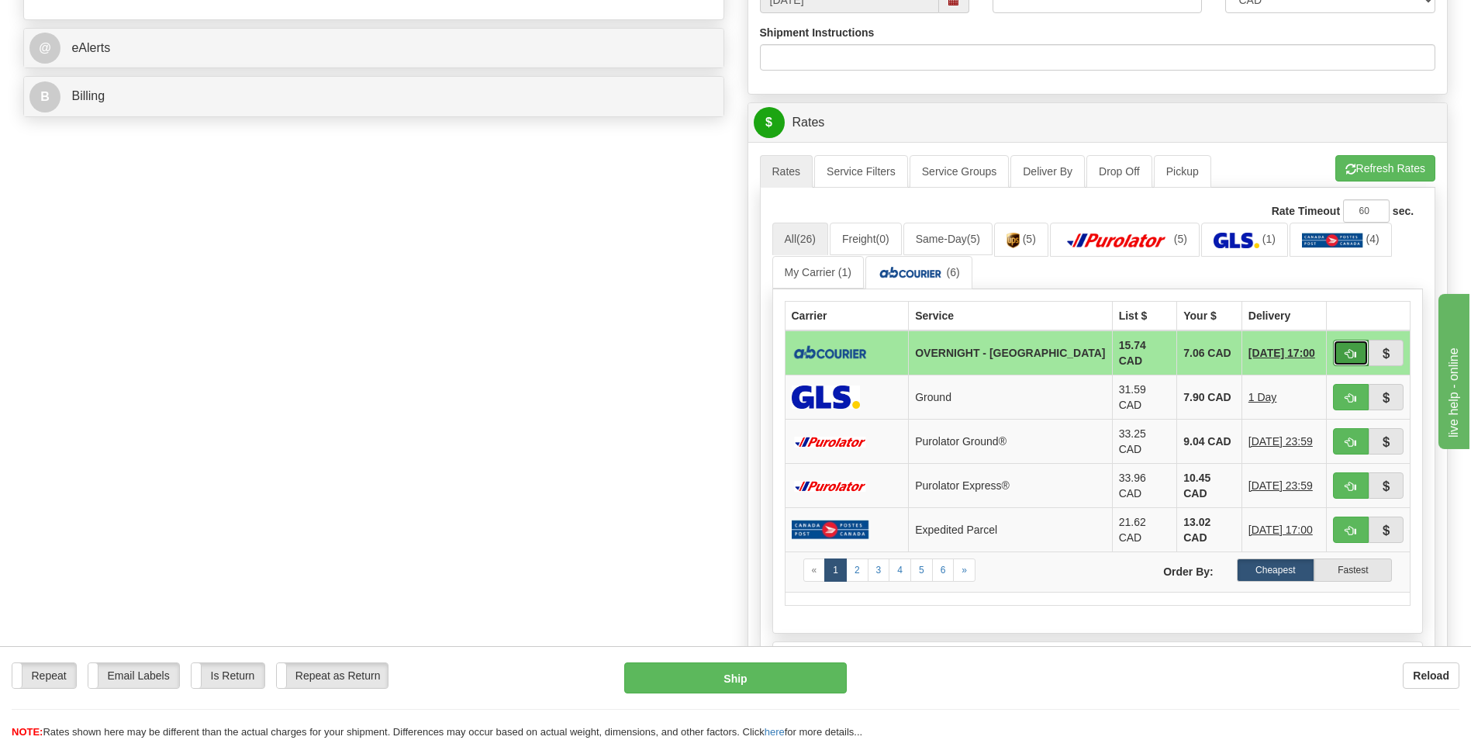
click at [1362, 361] on button "button" at bounding box center [1351, 353] width 36 height 26
type input "4"
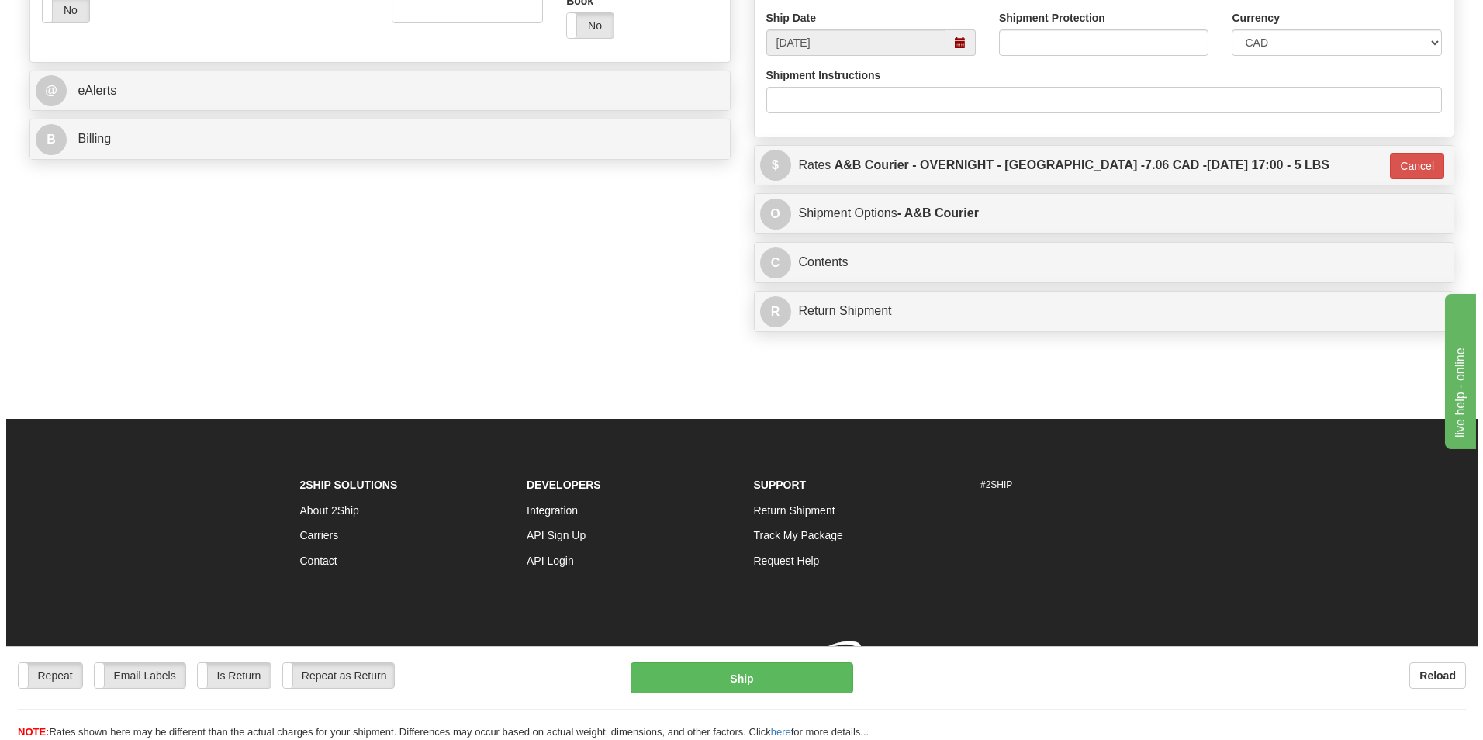
scroll to position [600, 0]
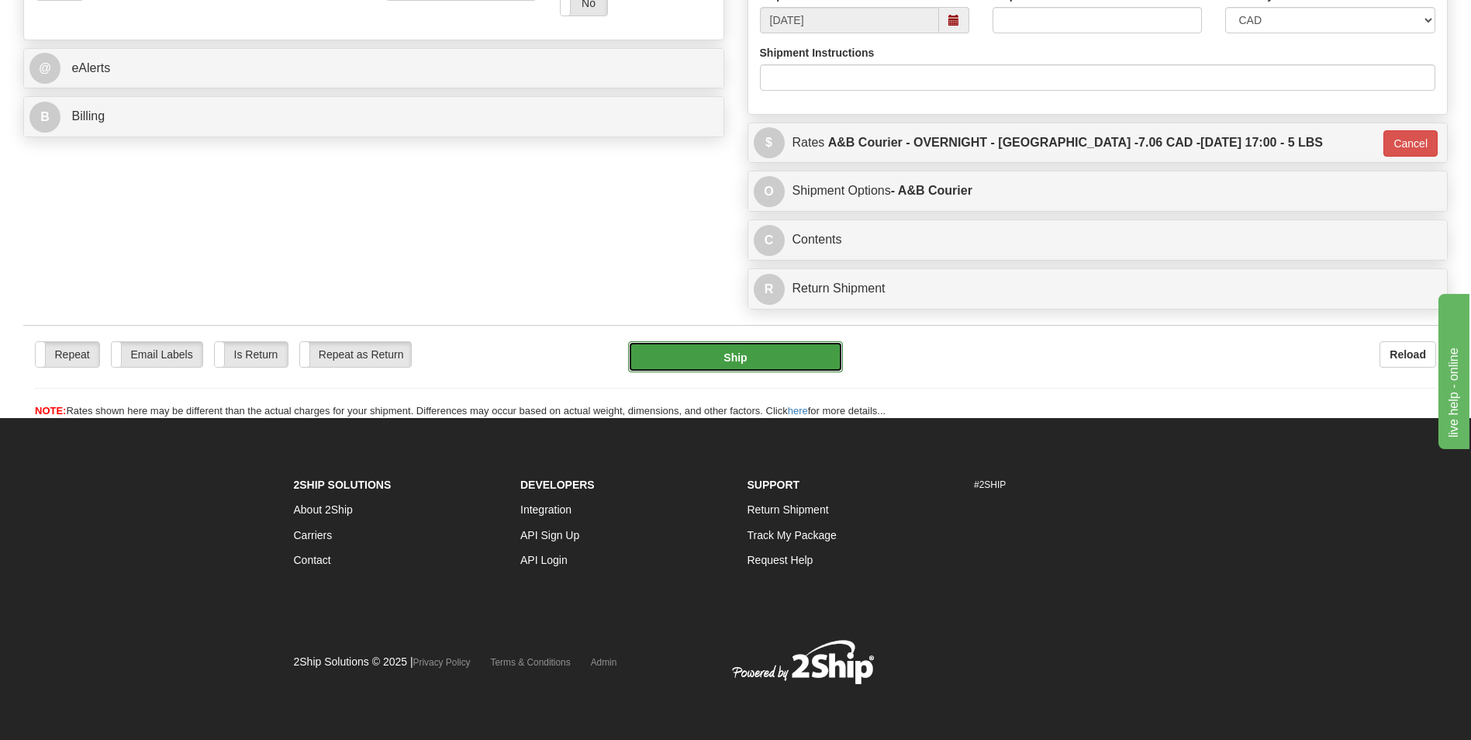
click at [791, 365] on button "Ship" at bounding box center [735, 356] width 214 height 31
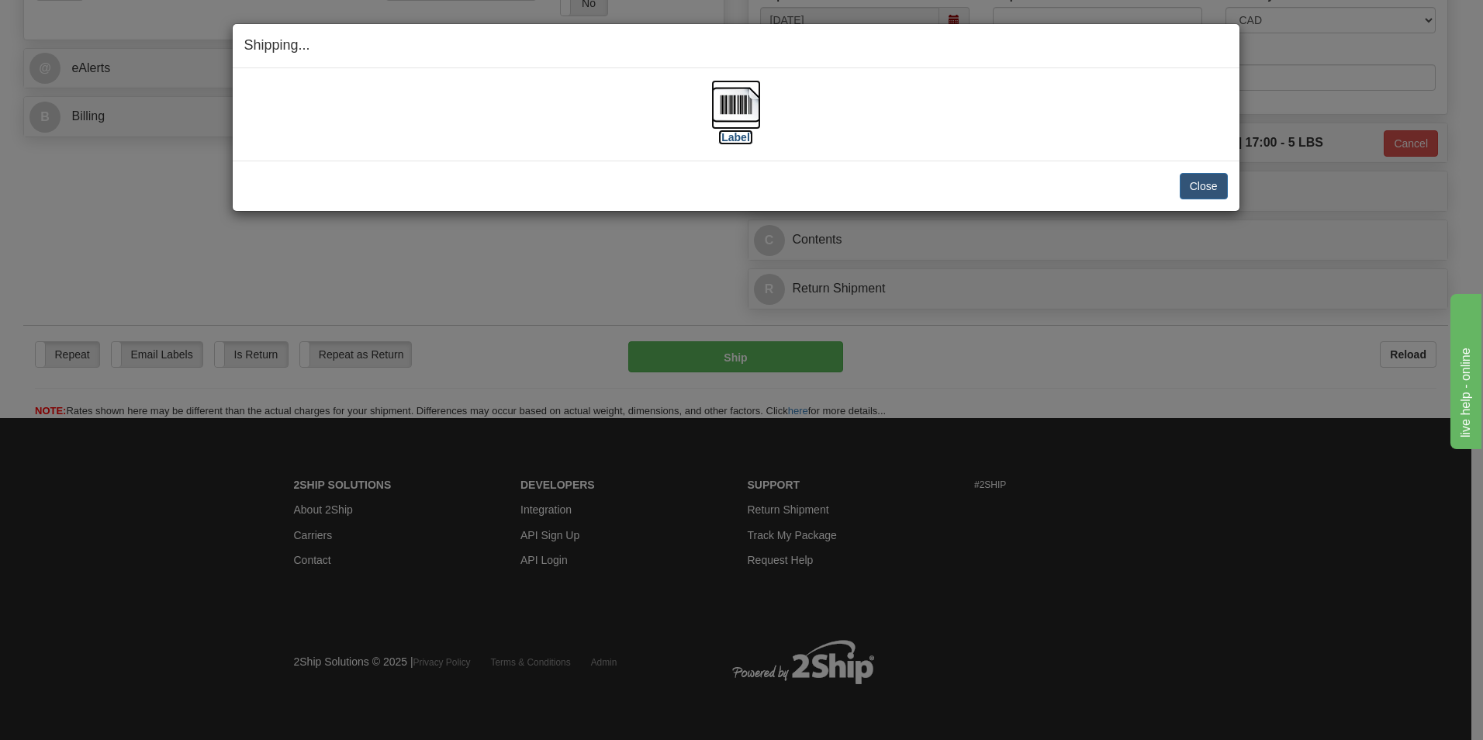
click at [738, 92] on img at bounding box center [736, 105] width 50 height 50
click at [1186, 188] on button "Close" at bounding box center [1203, 186] width 48 height 26
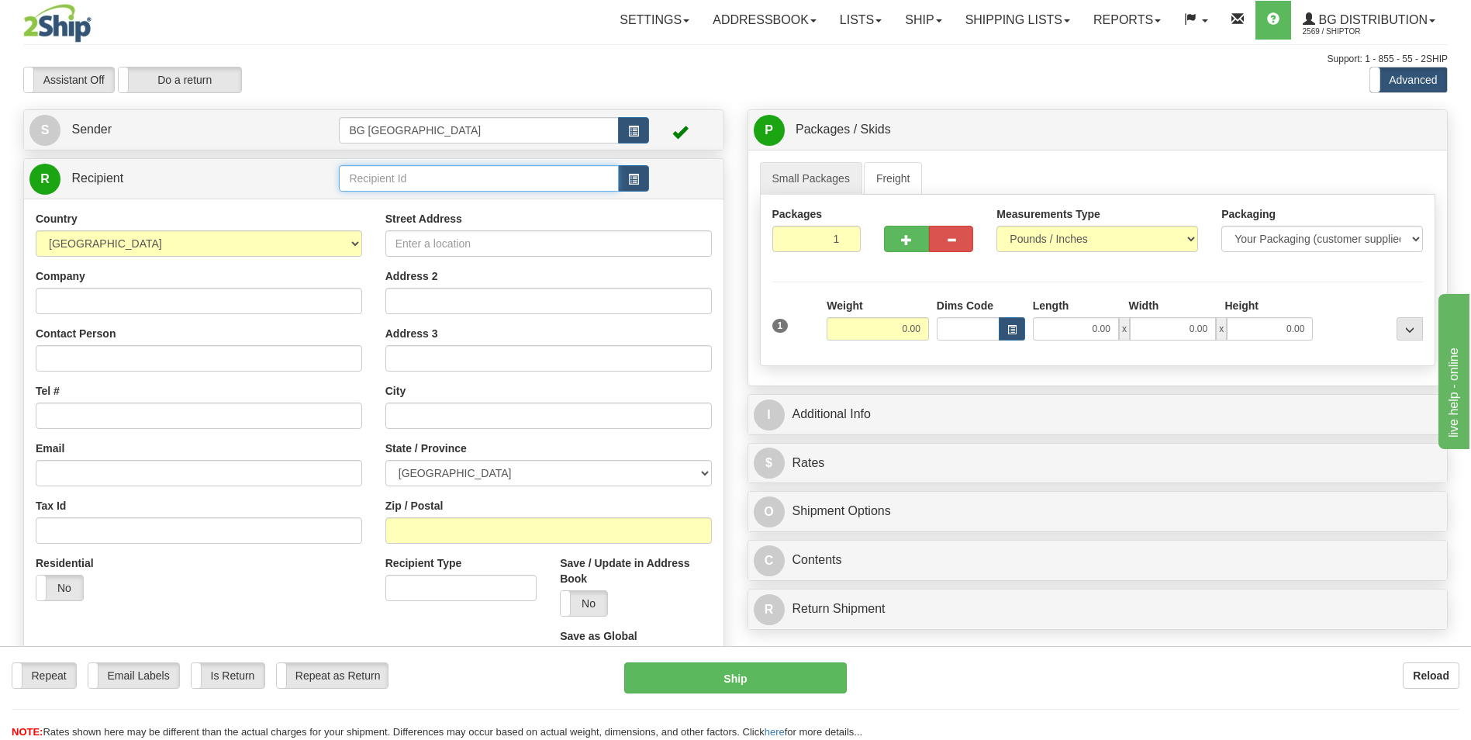
click at [430, 172] on input "text" at bounding box center [478, 178] width 279 height 26
type input "41010"
click at [357, 211] on div "Country [GEOGRAPHIC_DATA] [GEOGRAPHIC_DATA] [GEOGRAPHIC_DATA] [GEOGRAPHIC_DATA]…" at bounding box center [373, 448] width 699 height 499
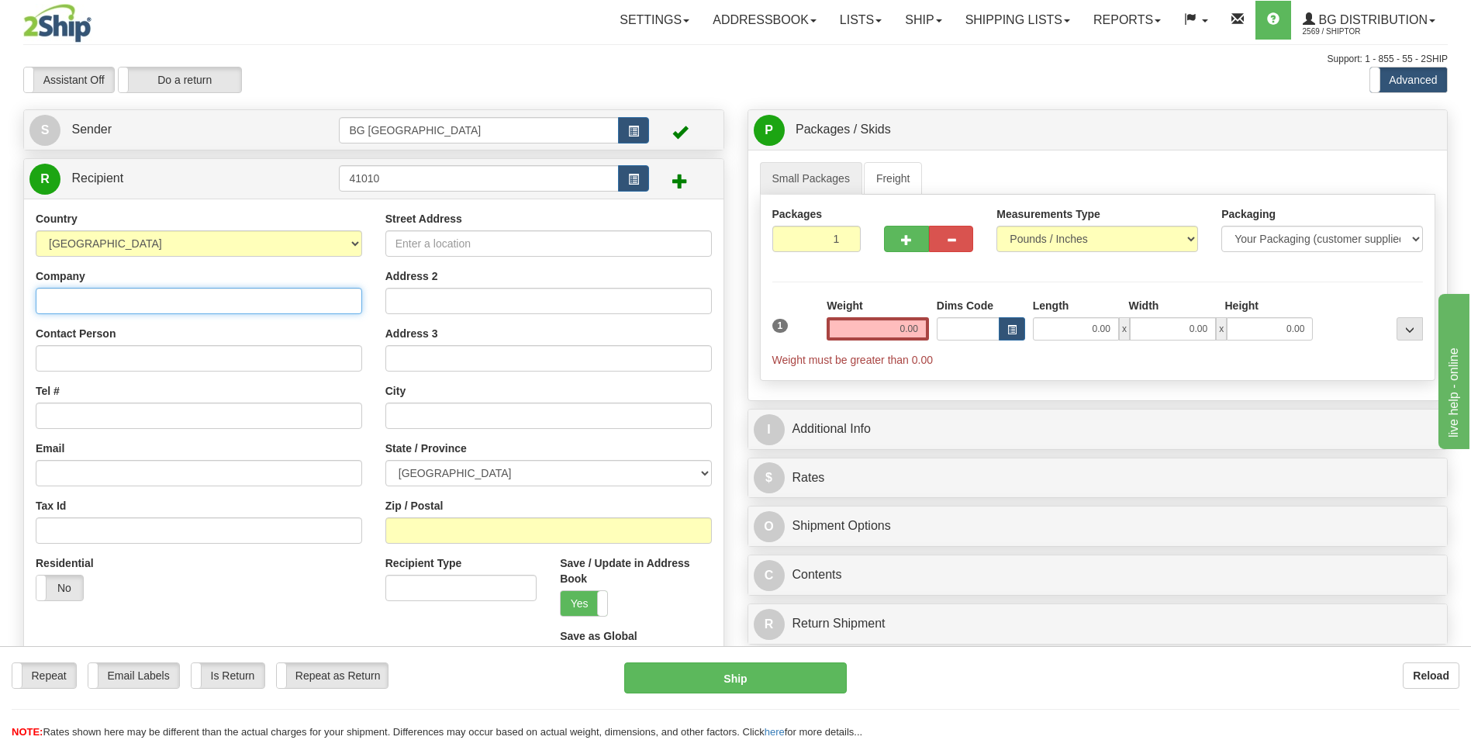
click at [192, 302] on input "Company" at bounding box center [199, 301] width 326 height 26
paste input "K.W LOCK AND SAFE LTD"
type input "K.W LOCK AND SAFE LTD"
click at [178, 373] on div "Country [GEOGRAPHIC_DATA] [GEOGRAPHIC_DATA] [GEOGRAPHIC_DATA] [GEOGRAPHIC_DATA]…" at bounding box center [199, 412] width 350 height 402
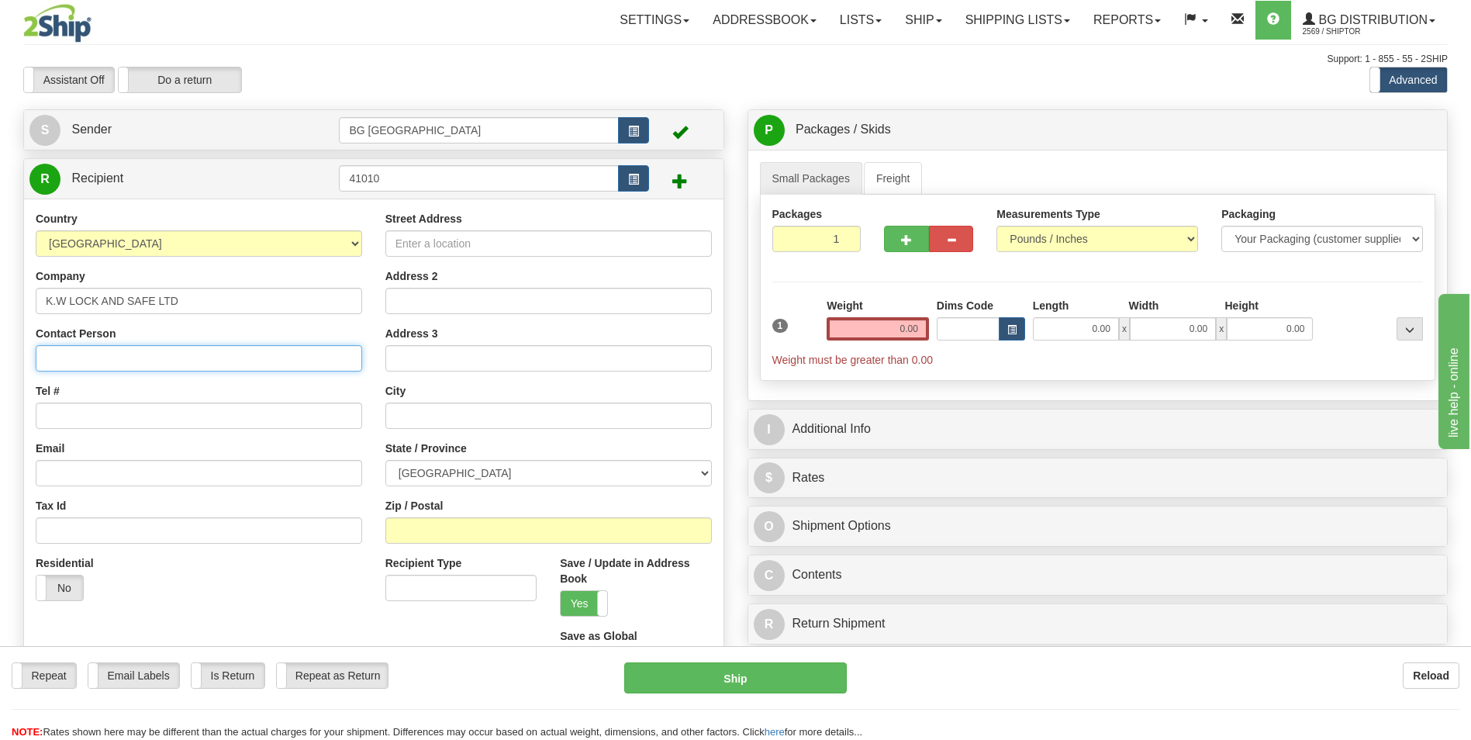
click at [186, 358] on input "Contact Person" at bounding box center [199, 358] width 326 height 26
paste input "[PERSON_NAME]"
type input "Att [PERSON_NAME]"
click at [368, 365] on div "Country [GEOGRAPHIC_DATA] [GEOGRAPHIC_DATA] [GEOGRAPHIC_DATA] [GEOGRAPHIC_DATA]…" at bounding box center [199, 412] width 350 height 402
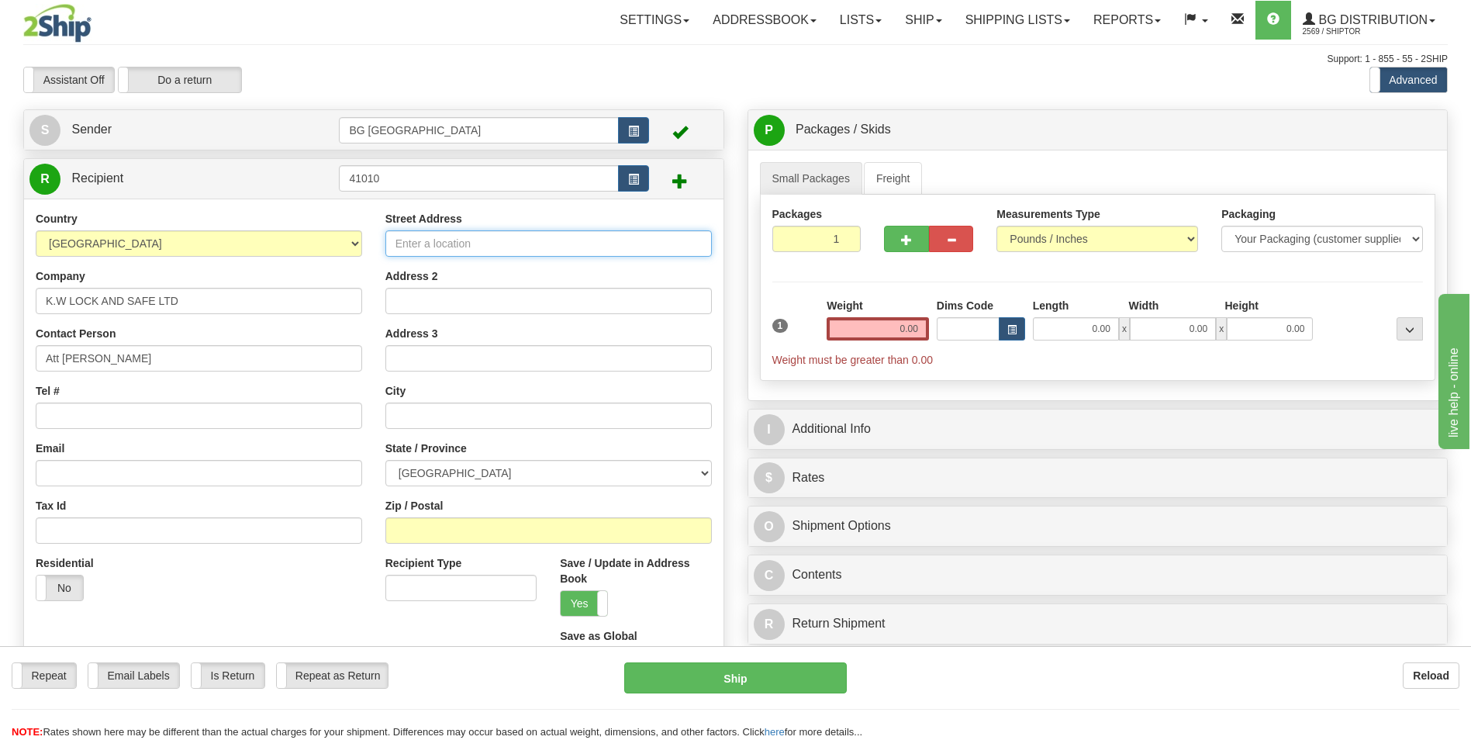
click at [572, 236] on input "Street Address" at bounding box center [548, 243] width 326 height 26
paste input "[STREET_ADDRESS]"
type input "[STREET_ADDRESS]"
click at [469, 539] on input "Zip / Postal" at bounding box center [548, 530] width 326 height 26
paste input "V4K 1E1"
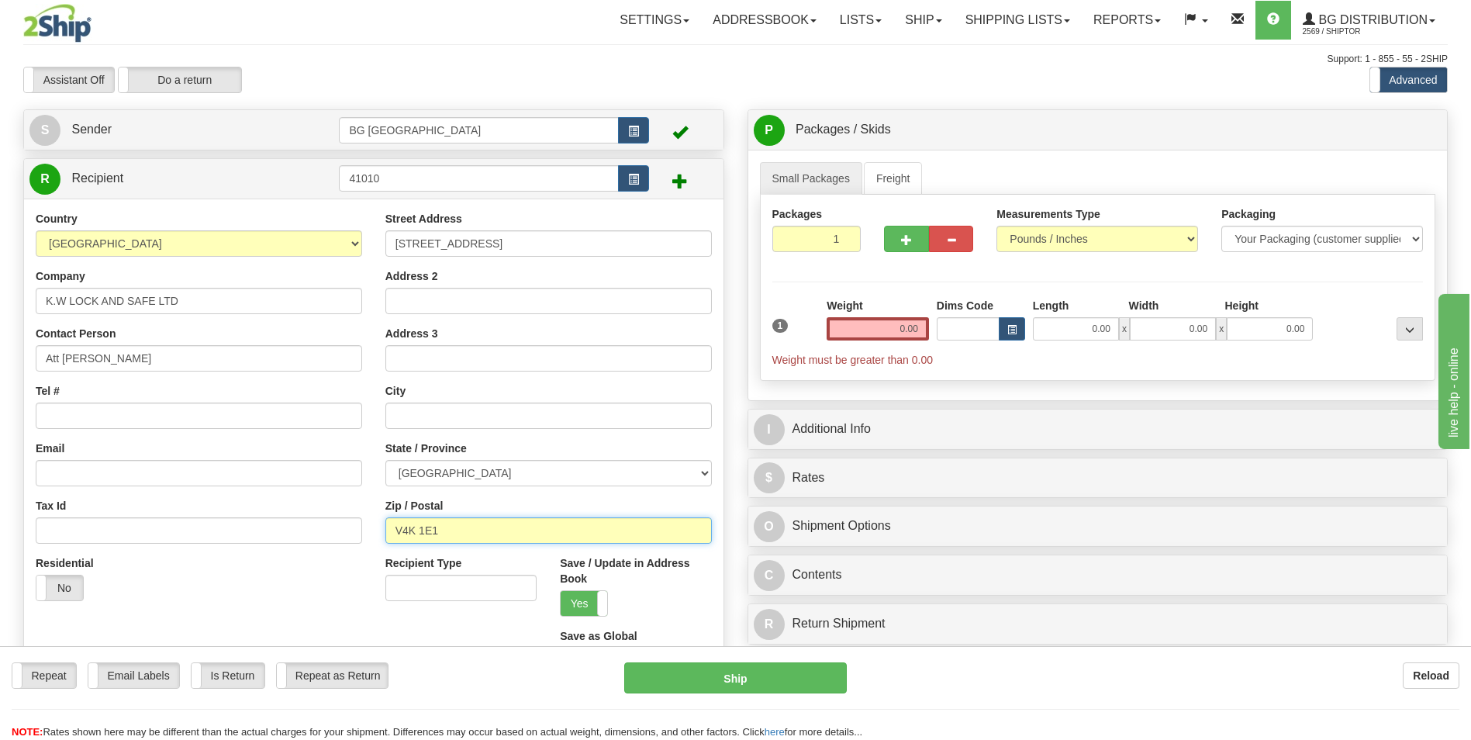
type input "V4K 1E1"
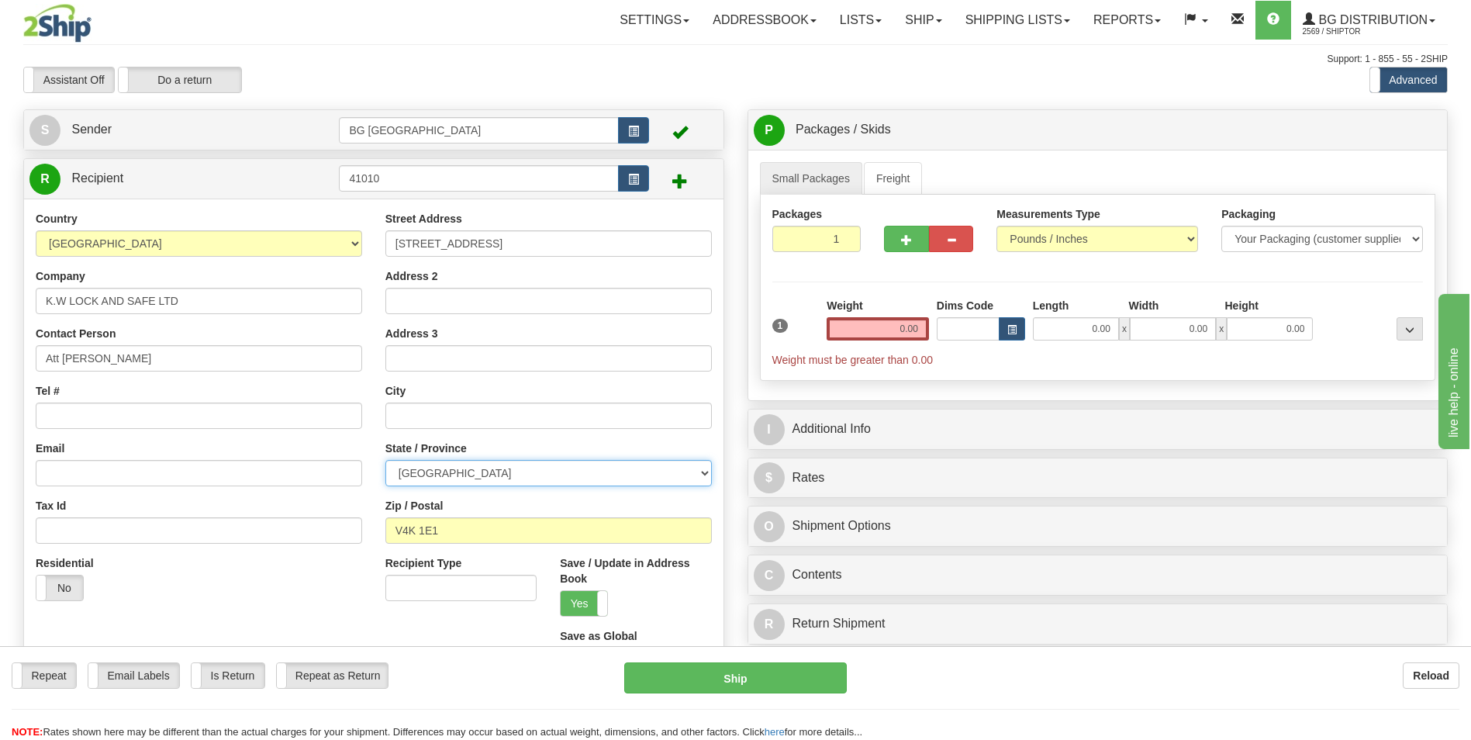
click at [485, 469] on select "[GEOGRAPHIC_DATA] [GEOGRAPHIC_DATA] [GEOGRAPHIC_DATA] [GEOGRAPHIC_DATA] [GEOGRA…" at bounding box center [548, 473] width 326 height 26
select select "BC"
click at [385, 460] on select "[GEOGRAPHIC_DATA] [GEOGRAPHIC_DATA] [GEOGRAPHIC_DATA] [GEOGRAPHIC_DATA] [GEOGRA…" at bounding box center [548, 473] width 326 height 26
click at [474, 418] on input "text" at bounding box center [548, 415] width 326 height 26
paste input "DELTA"
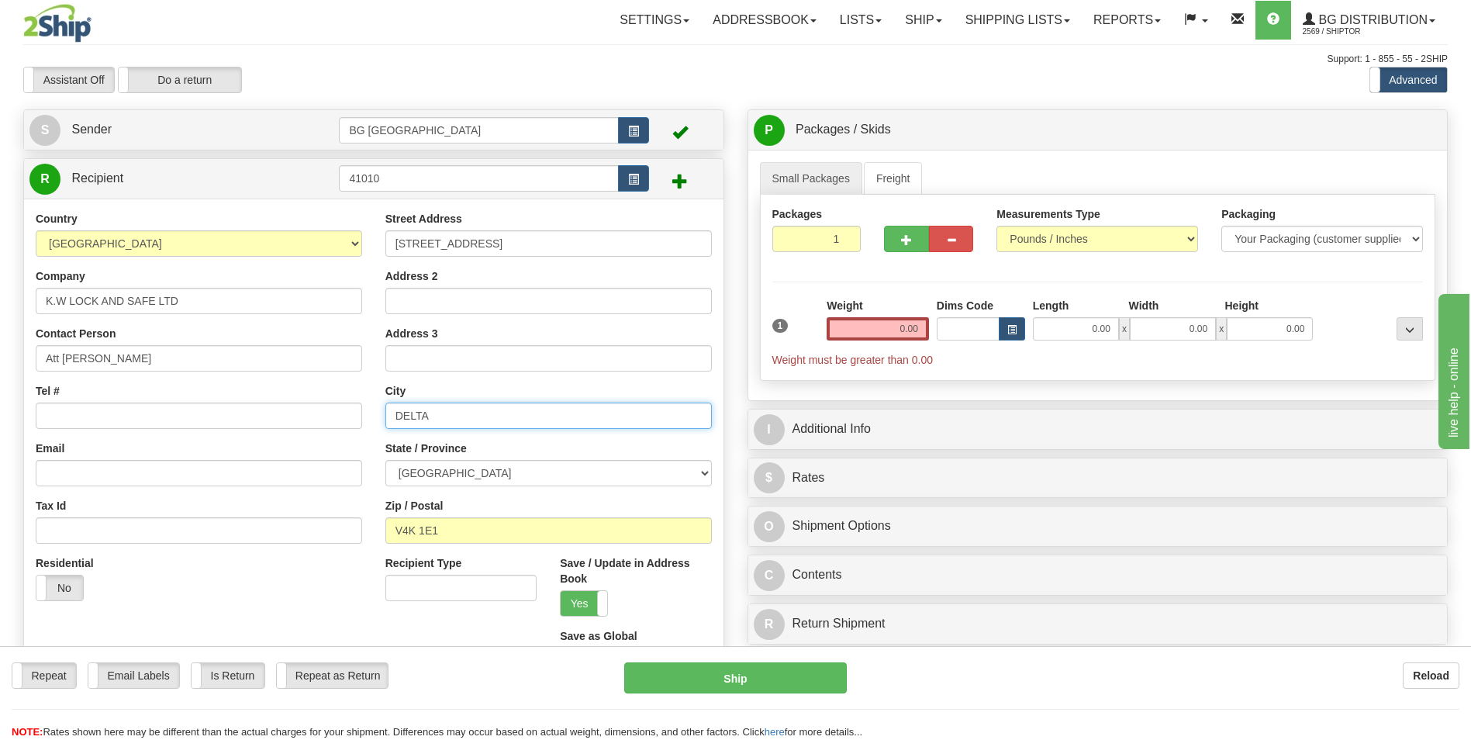
type input "DELTA"
click at [167, 424] on input "Tel #" at bounding box center [199, 415] width 326 height 26
paste input "[PHONE_NUMBER]"
type input "(778)309-1683"
click at [841, 327] on input "0.00" at bounding box center [878, 328] width 102 height 23
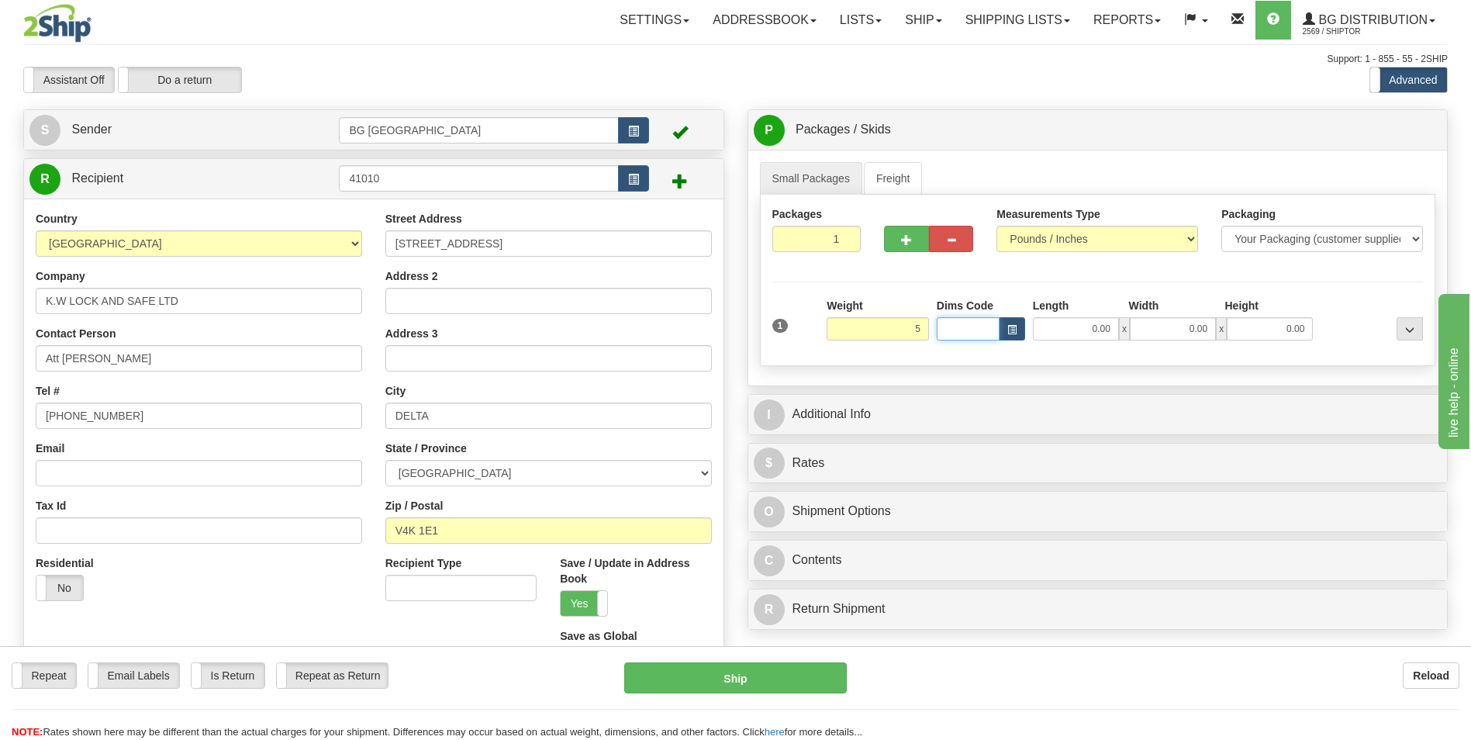
type input "5.00"
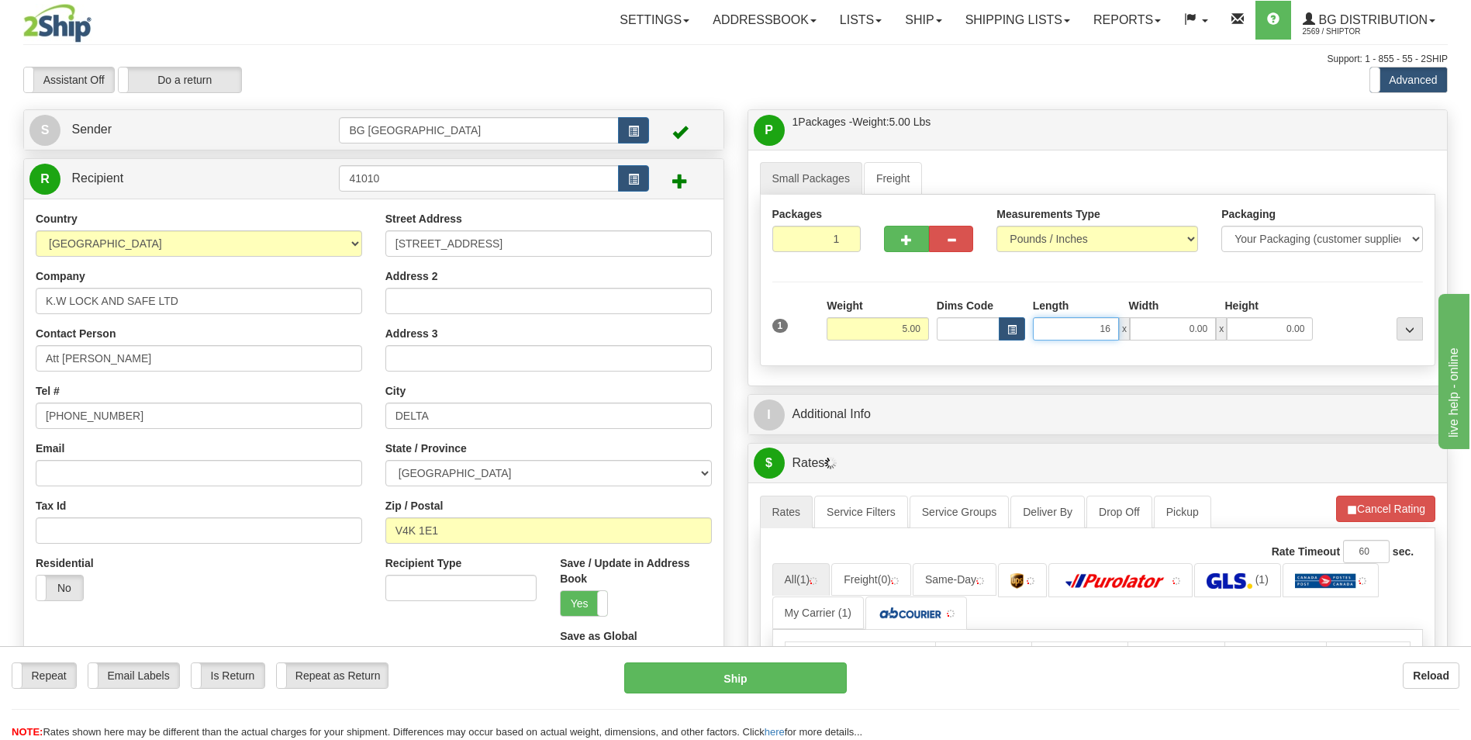
type input "16.00"
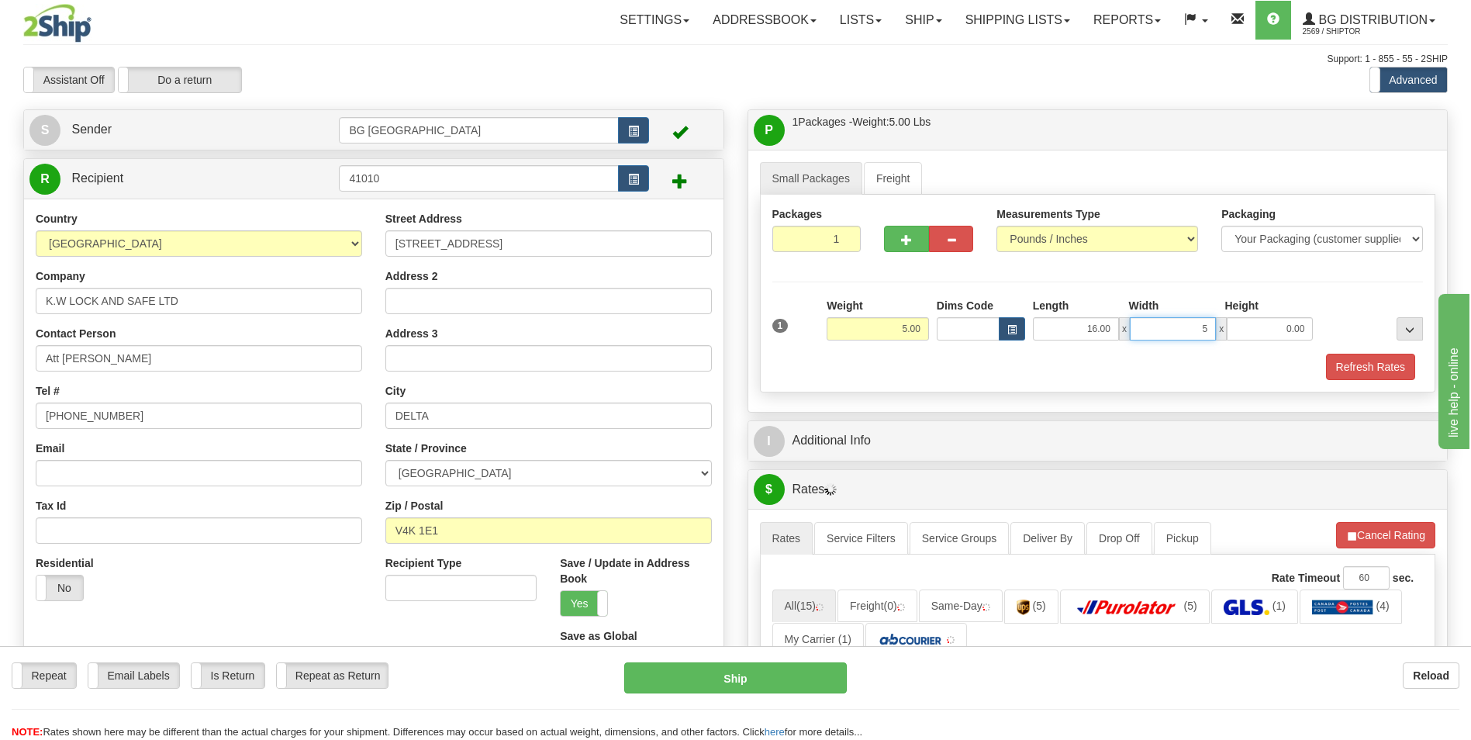
type input "5.00"
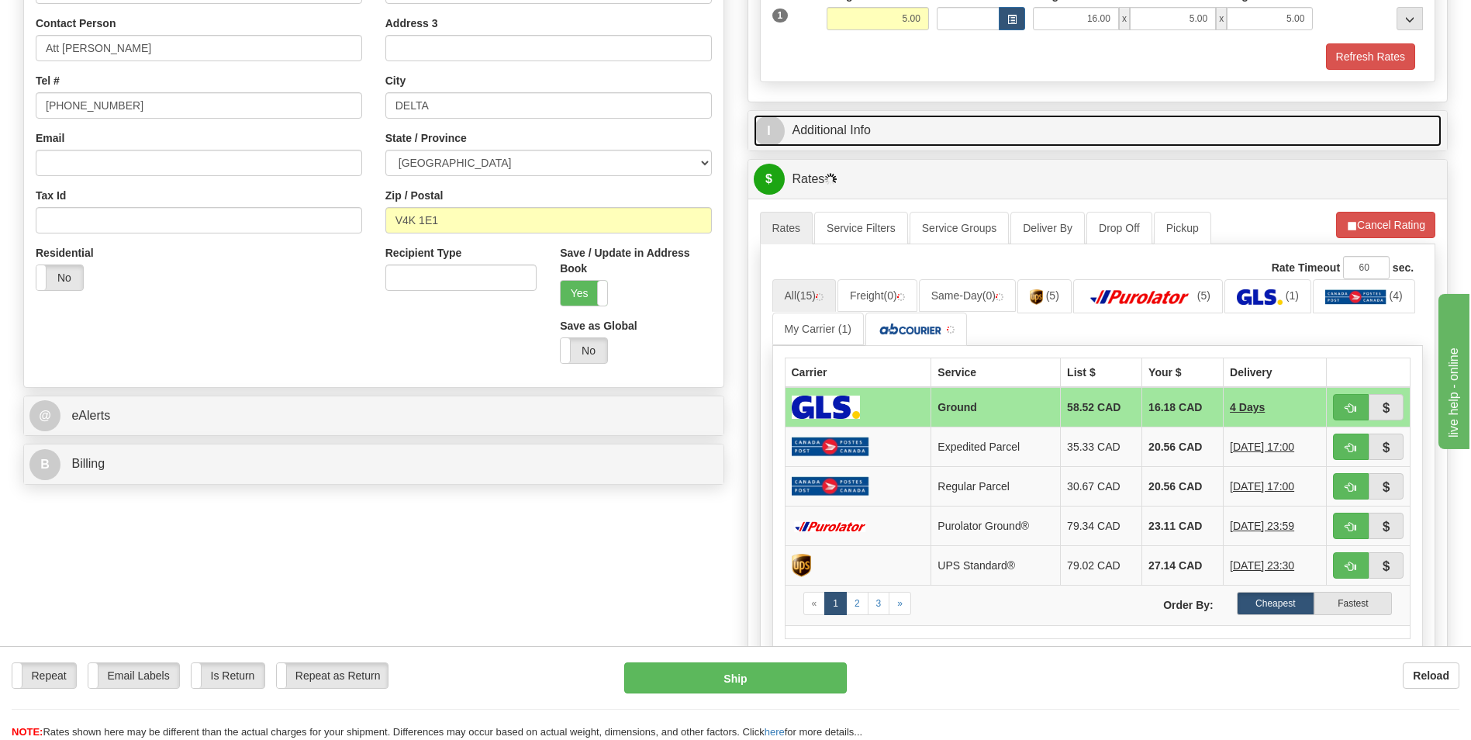
click at [1065, 133] on link "I Additional Info" at bounding box center [1098, 131] width 689 height 32
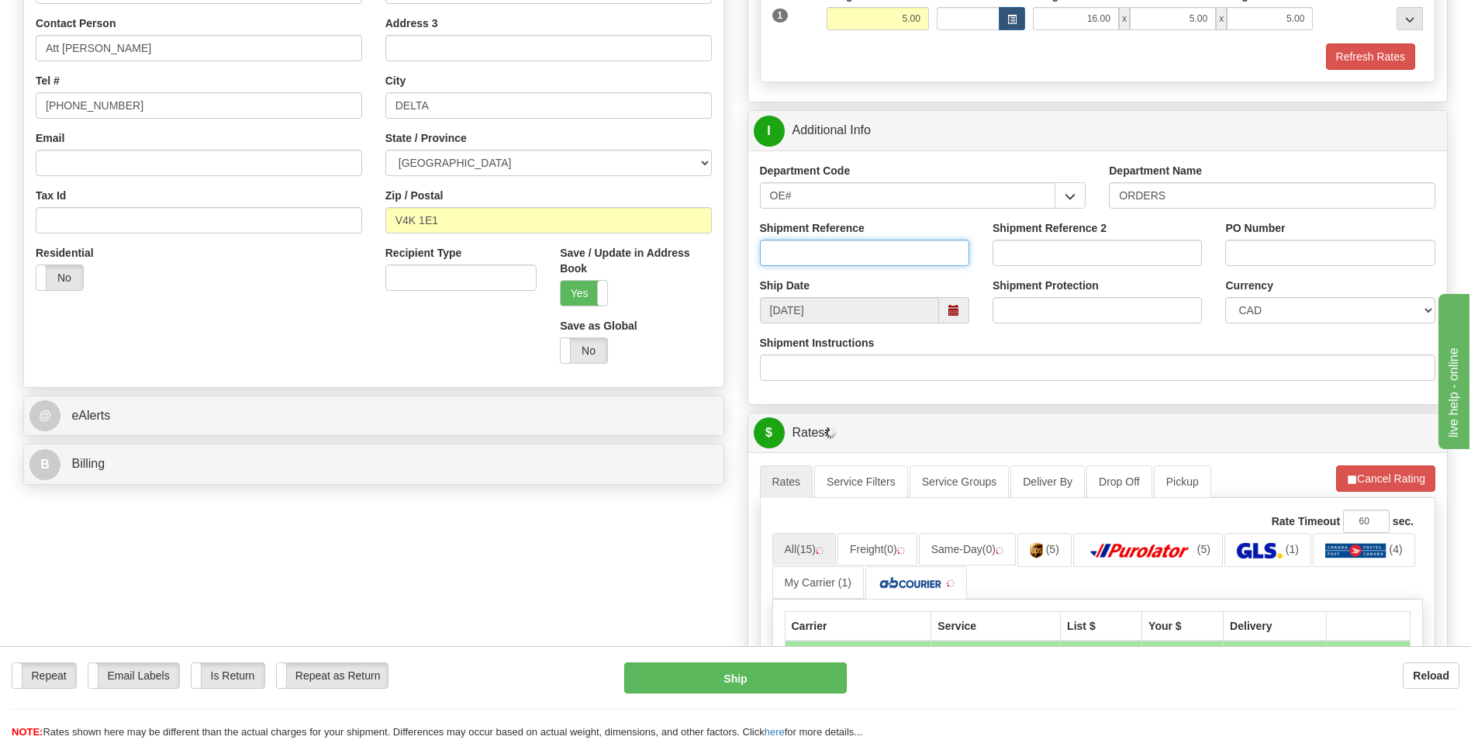
click at [910, 244] on input "Shipment Reference" at bounding box center [864, 253] width 209 height 26
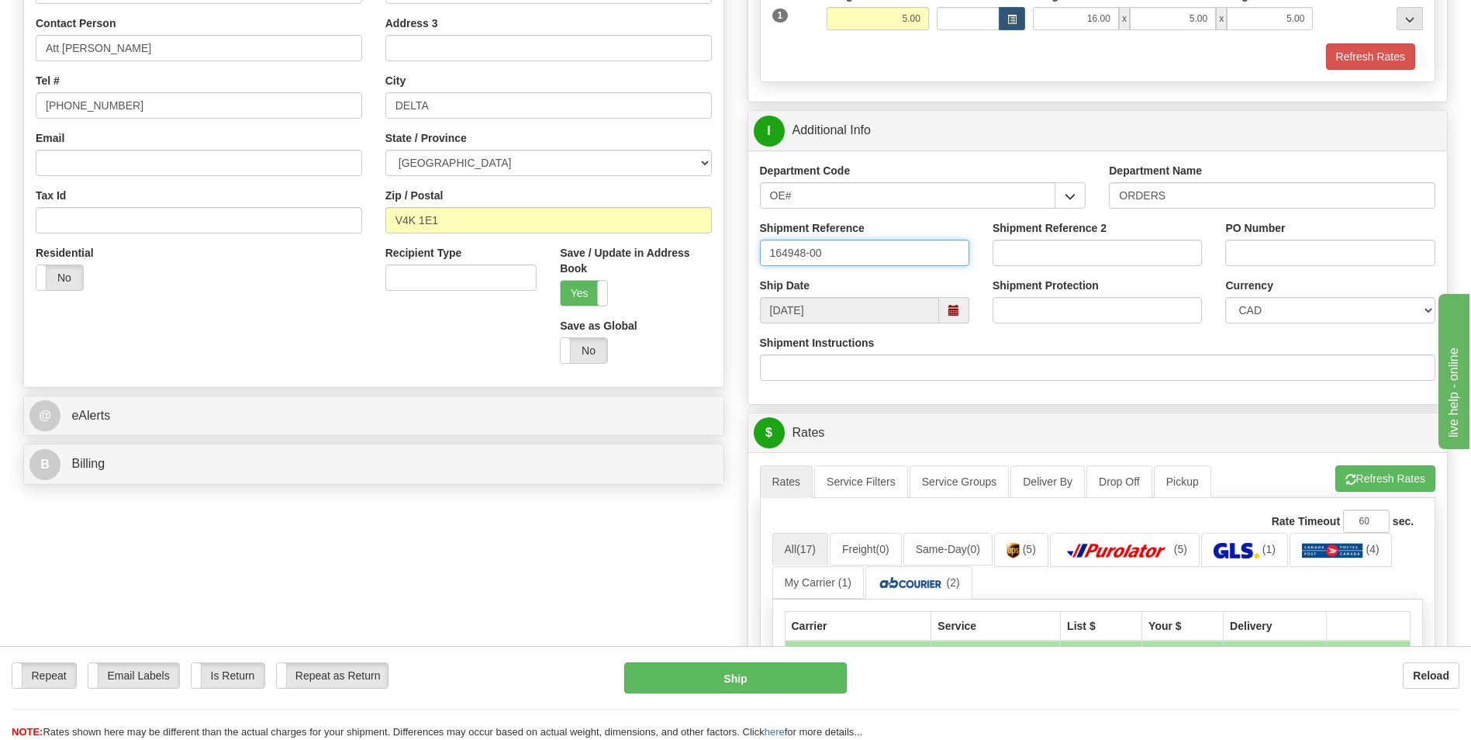
type input "164948-00"
click at [1235, 251] on input "PO Number" at bounding box center [1329, 253] width 209 height 26
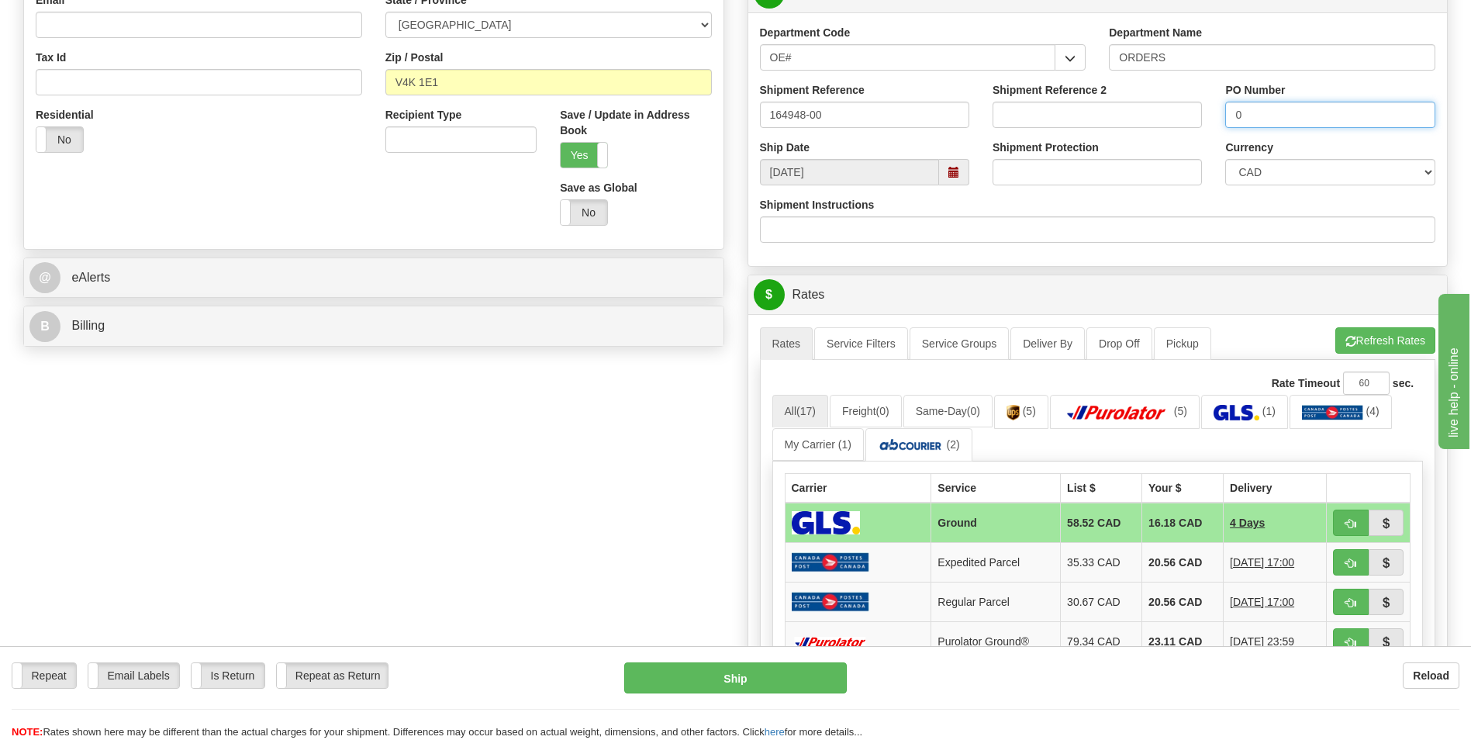
scroll to position [620, 0]
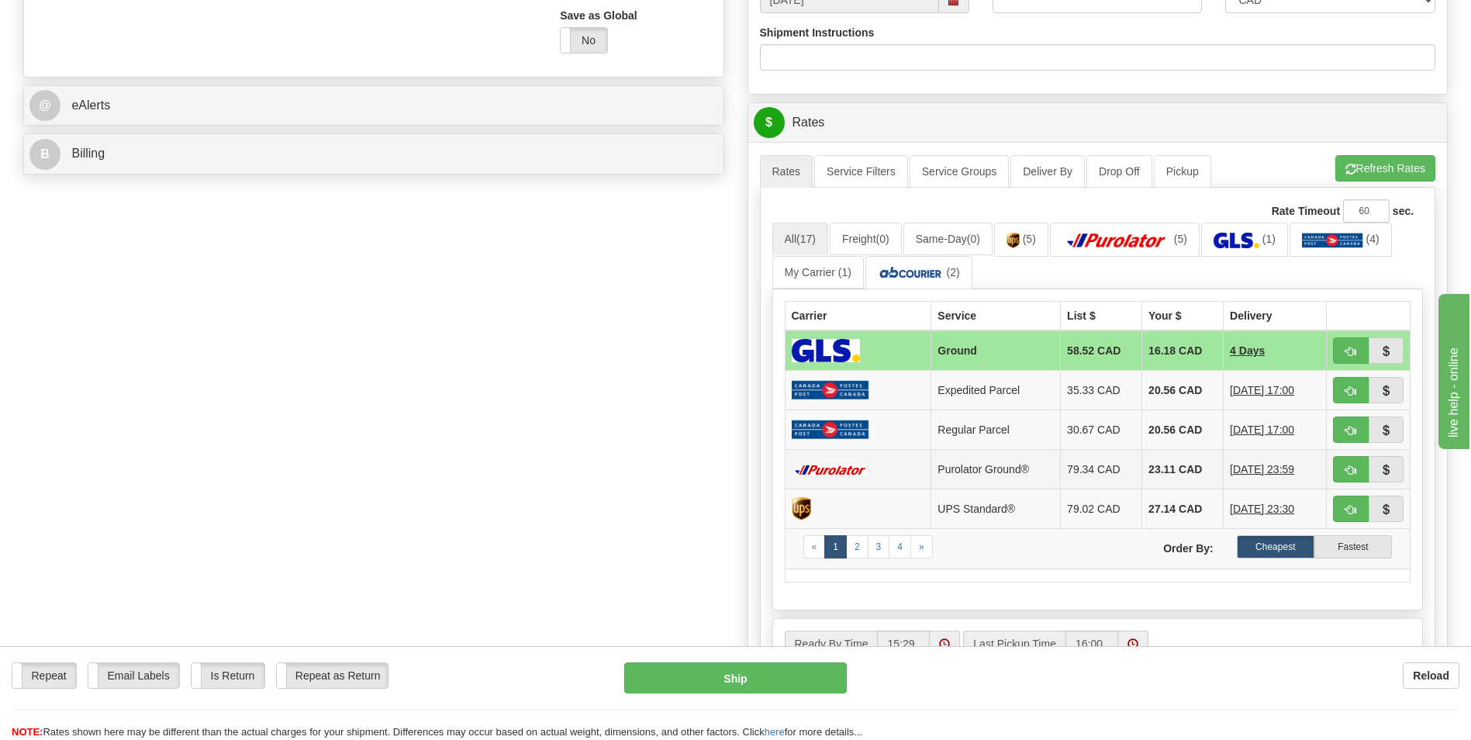
type input "0"
click at [1158, 478] on td "23.11 CAD" at bounding box center [1182, 470] width 81 height 40
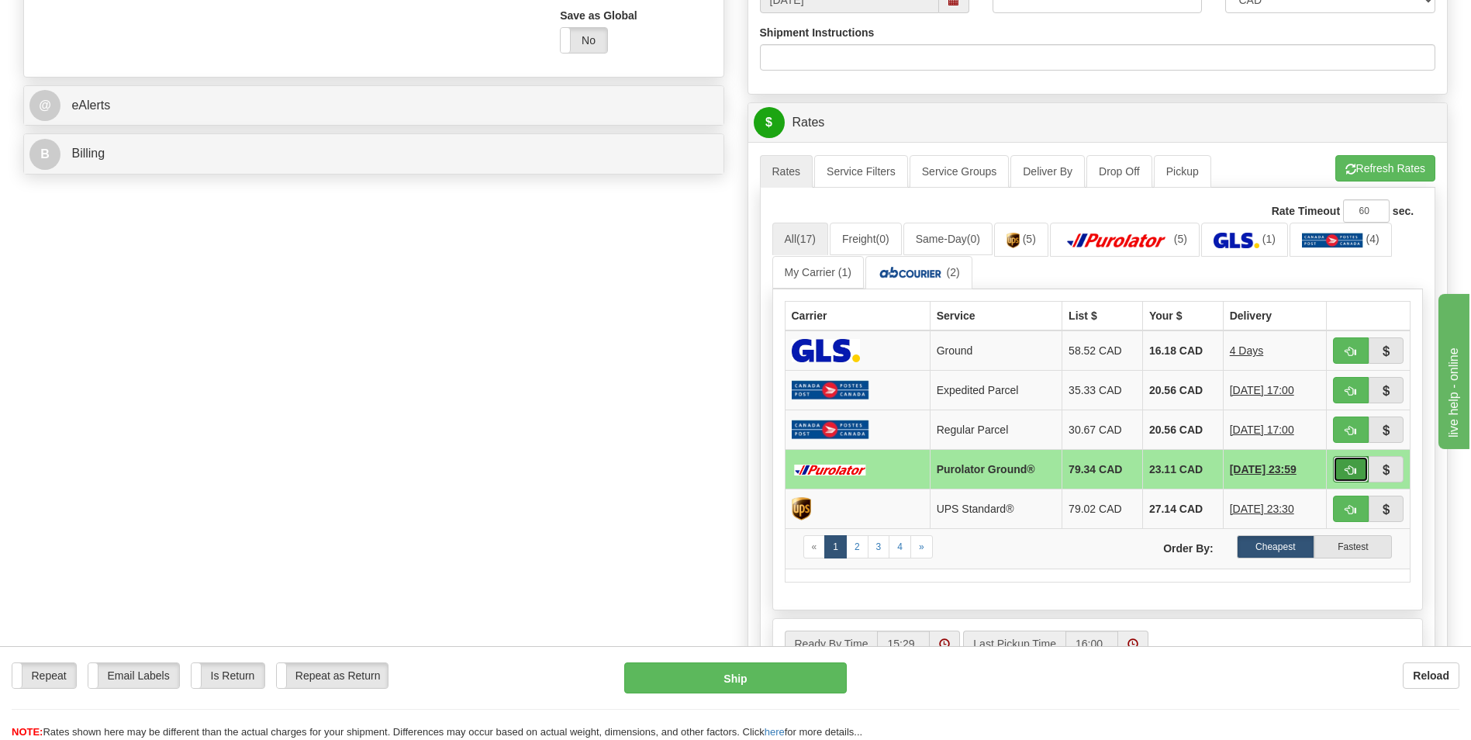
click at [1348, 471] on span "button" at bounding box center [1350, 470] width 11 height 10
type input "260"
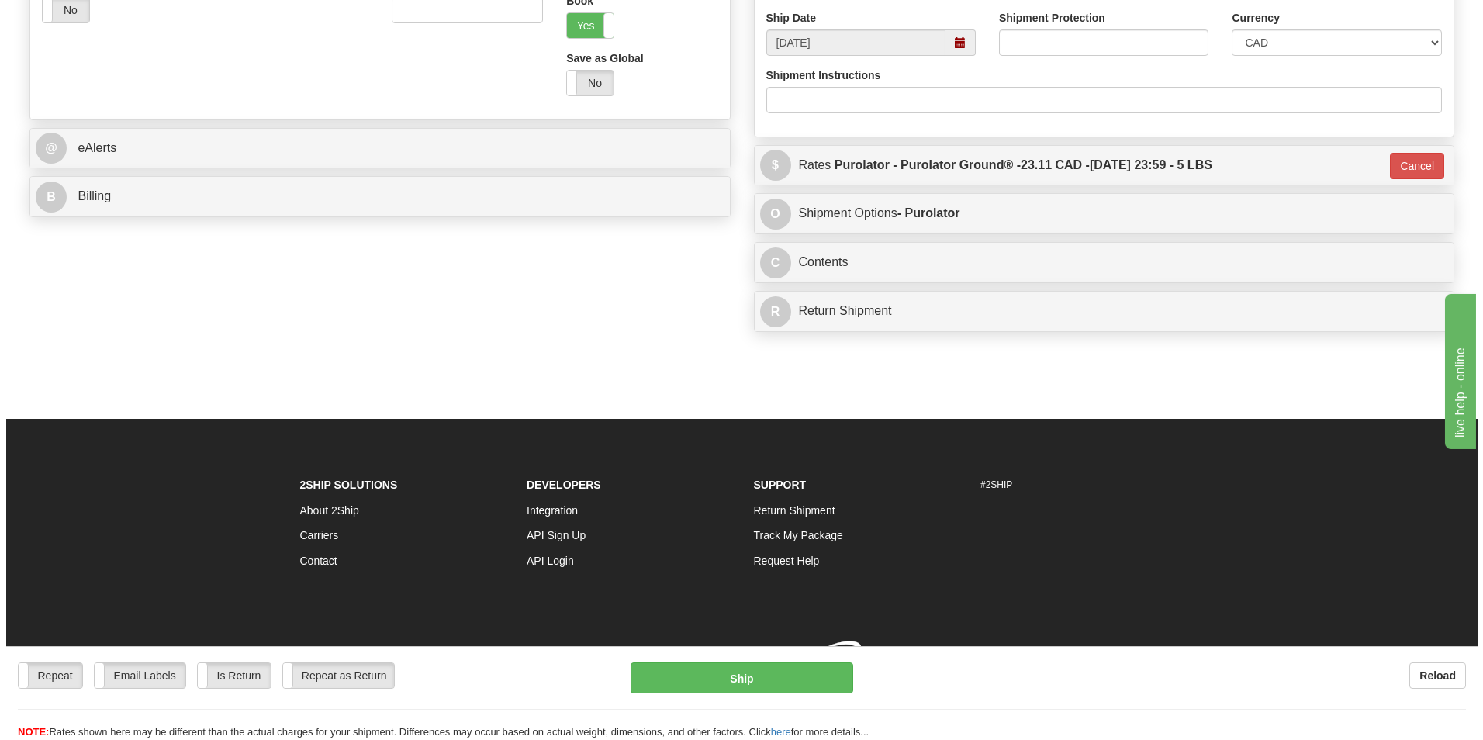
scroll to position [600, 0]
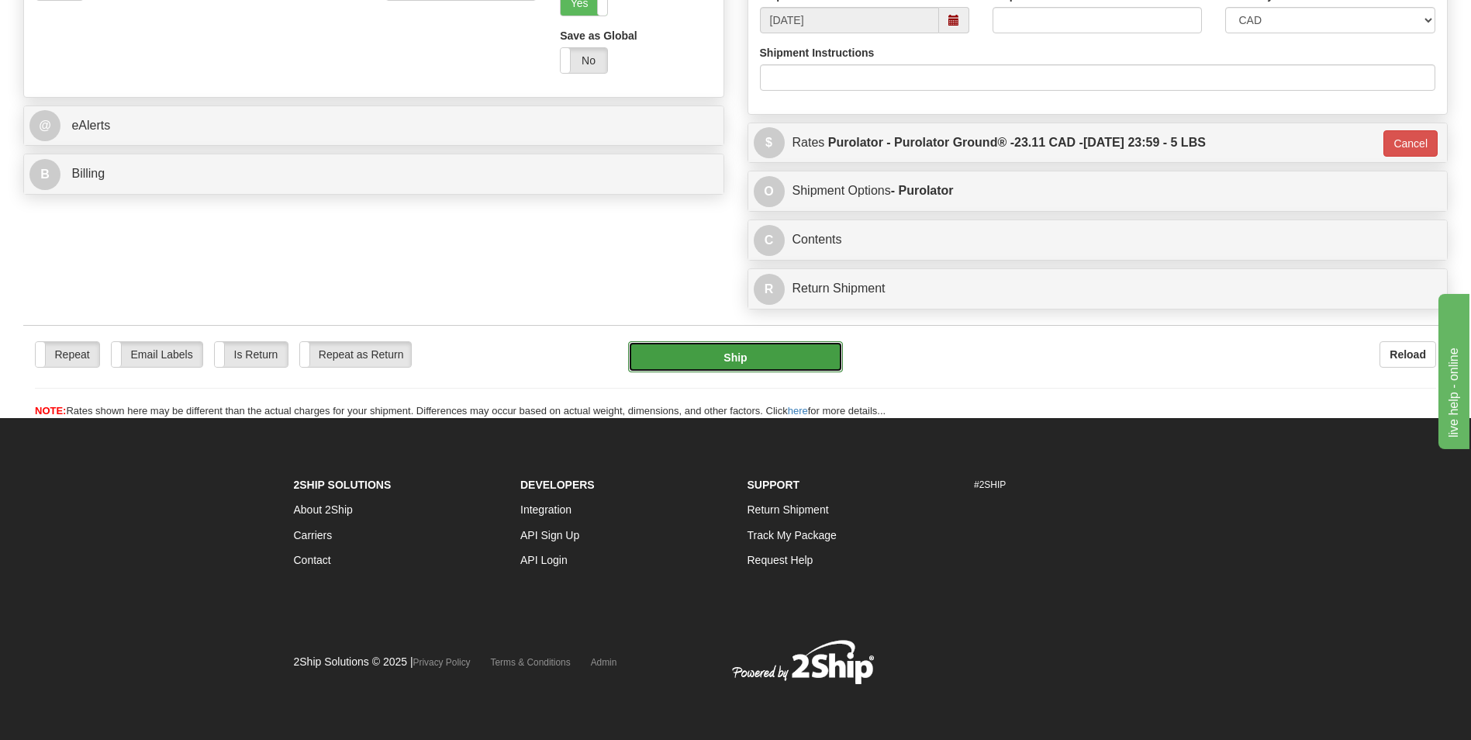
click at [801, 370] on button "Ship" at bounding box center [735, 356] width 214 height 31
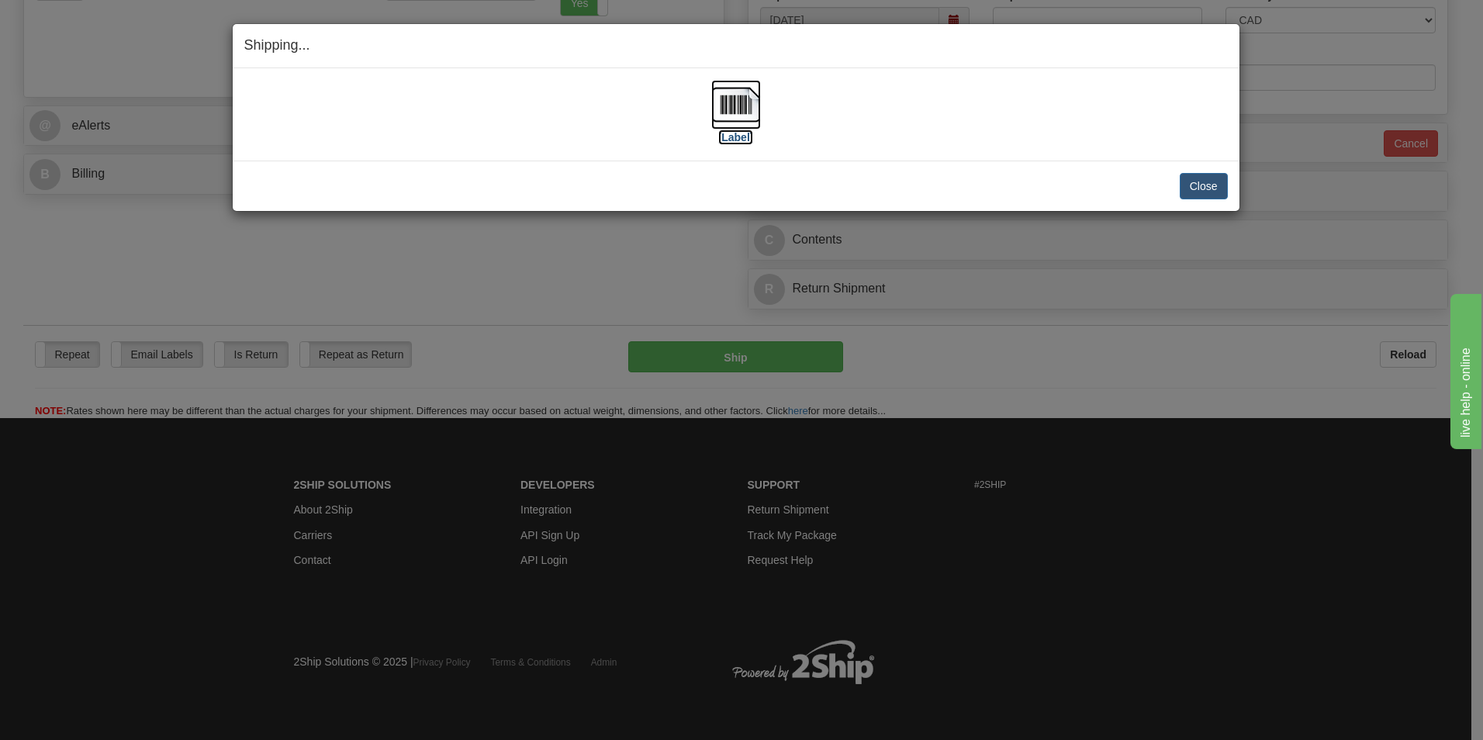
click at [730, 98] on img at bounding box center [736, 105] width 50 height 50
click at [1190, 191] on button "Close" at bounding box center [1203, 186] width 48 height 26
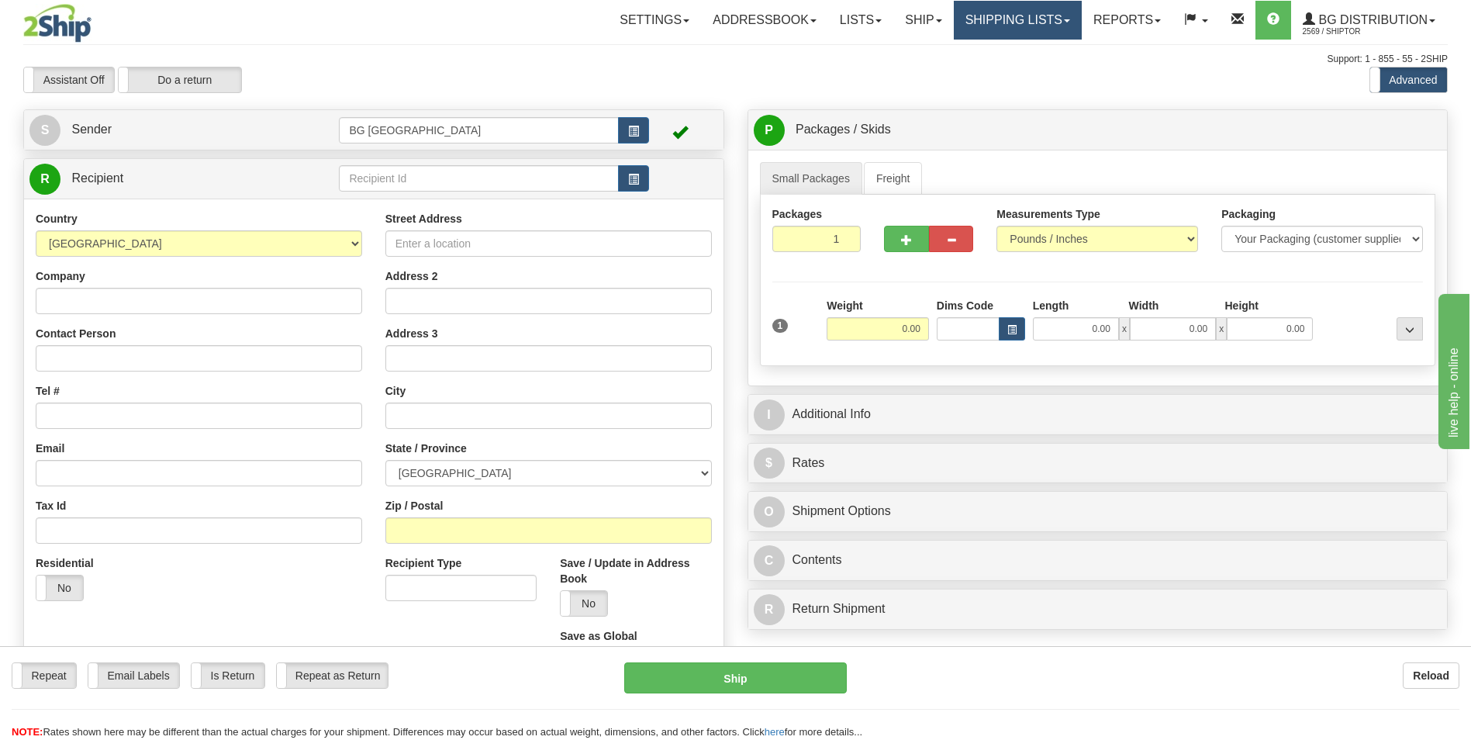
click at [1020, 28] on link "Shipping lists" at bounding box center [1018, 20] width 128 height 39
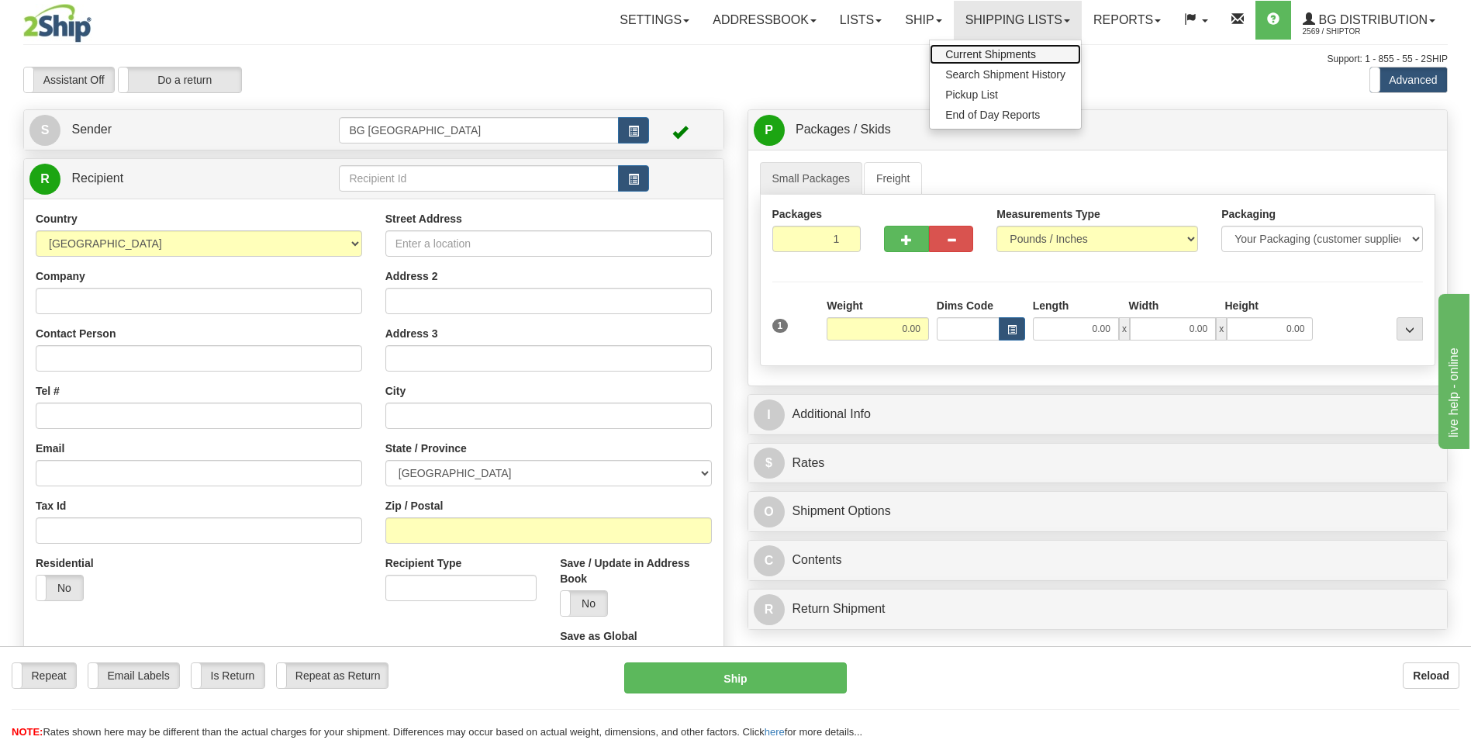
click at [994, 47] on link "Current Shipments" at bounding box center [1005, 54] width 151 height 20
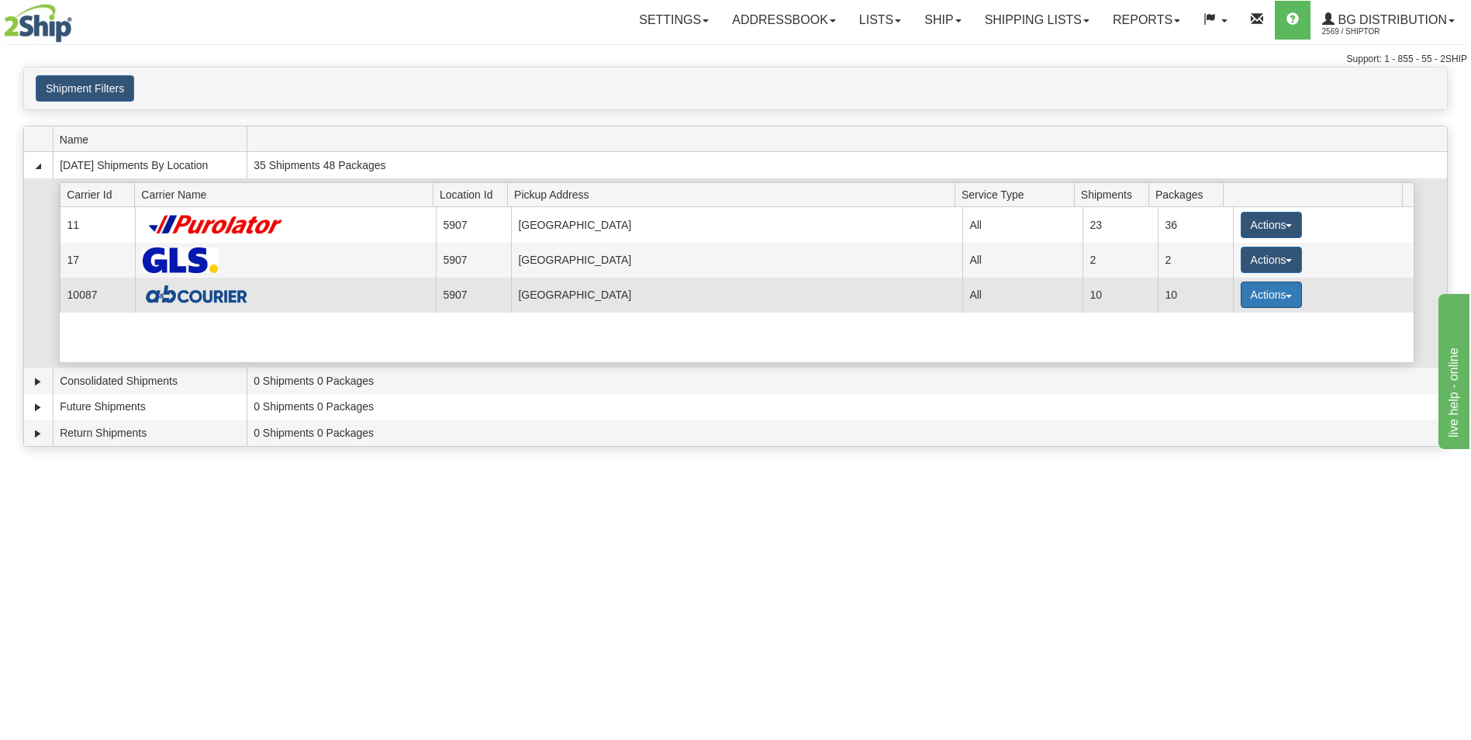
click at [1248, 297] on button "Actions" at bounding box center [1272, 294] width 62 height 26
click at [1218, 326] on span "Details" at bounding box center [1214, 323] width 42 height 11
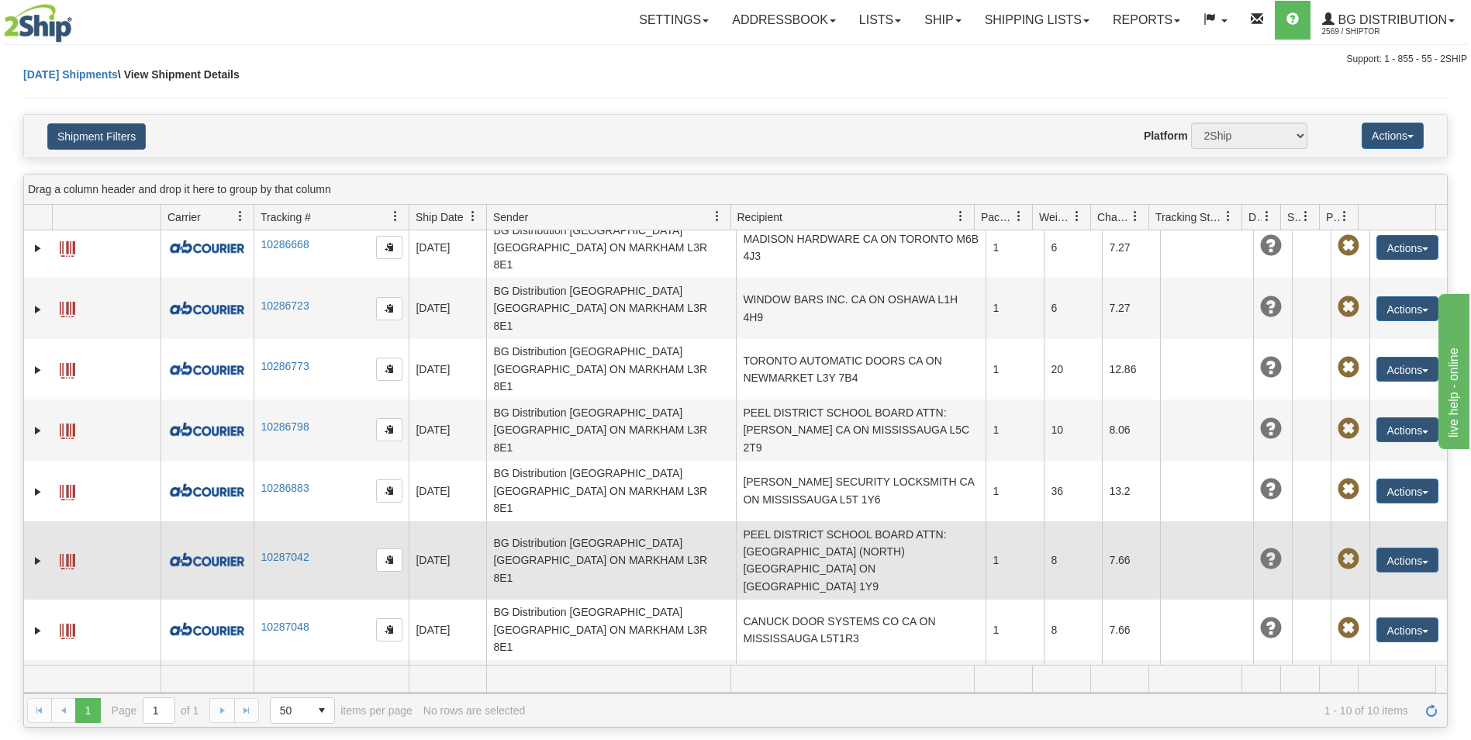
scroll to position [17, 0]
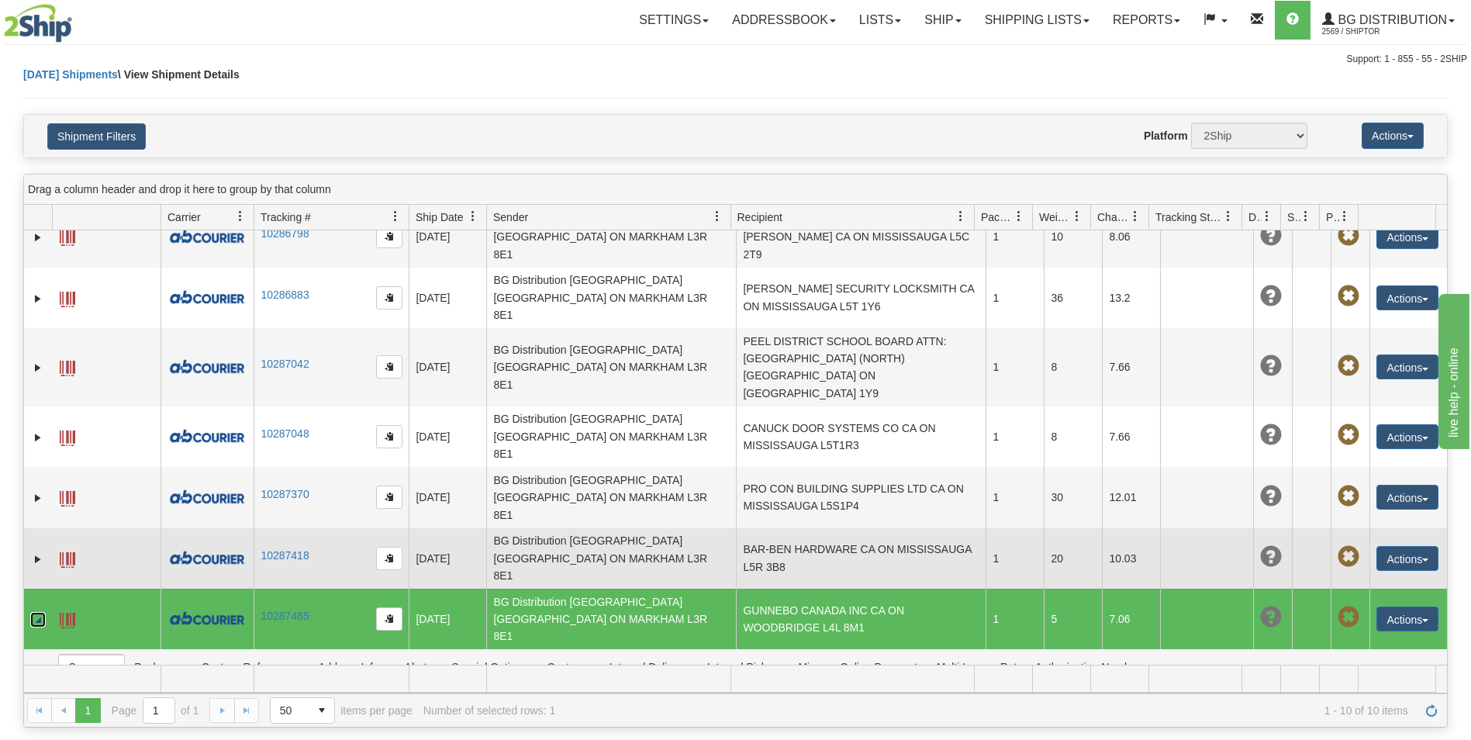
scroll to position [208, 0]
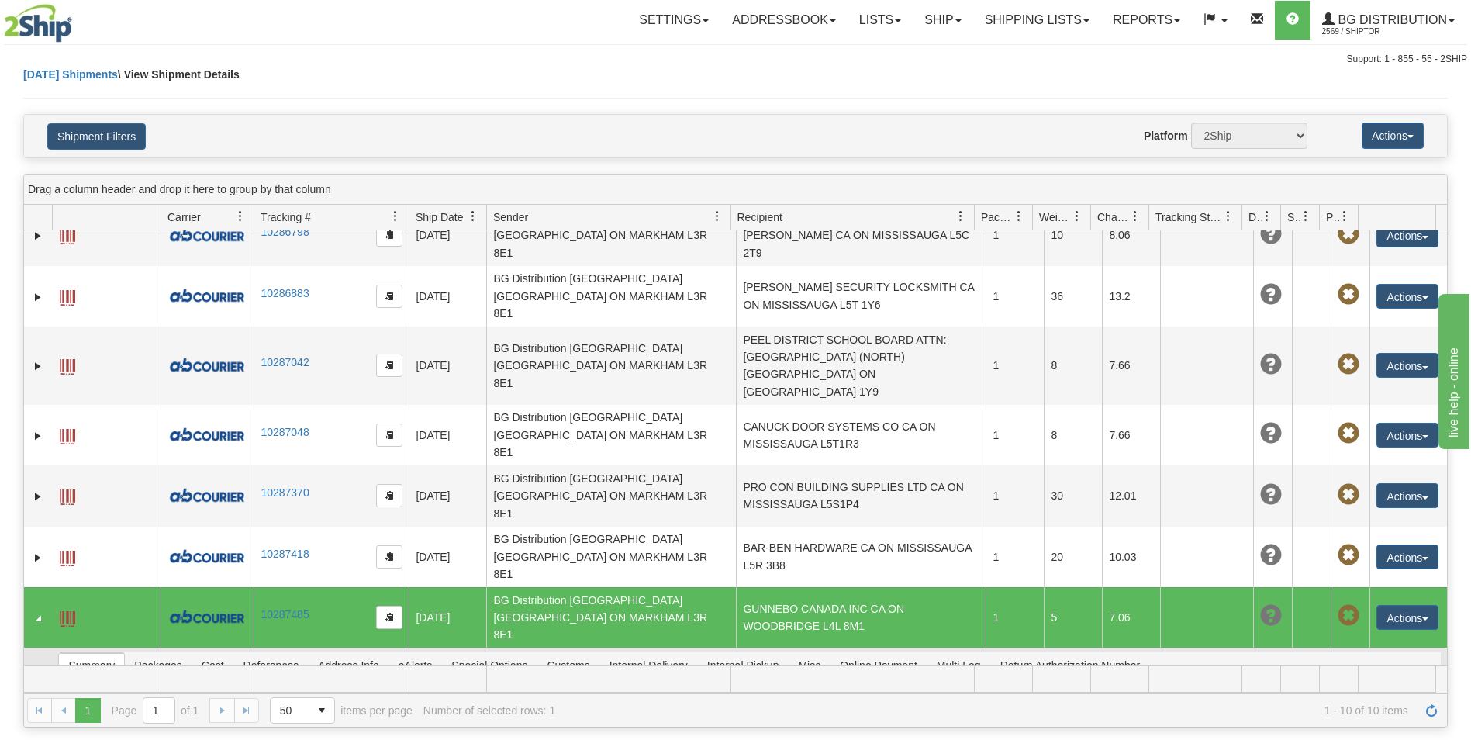
click at [98, 692] on link "Label" at bounding box center [91, 698] width 37 height 12
click at [913, 7] on link "Ship" at bounding box center [943, 20] width 60 height 39
click at [917, 44] on link "Ship Screen" at bounding box center [911, 54] width 123 height 20
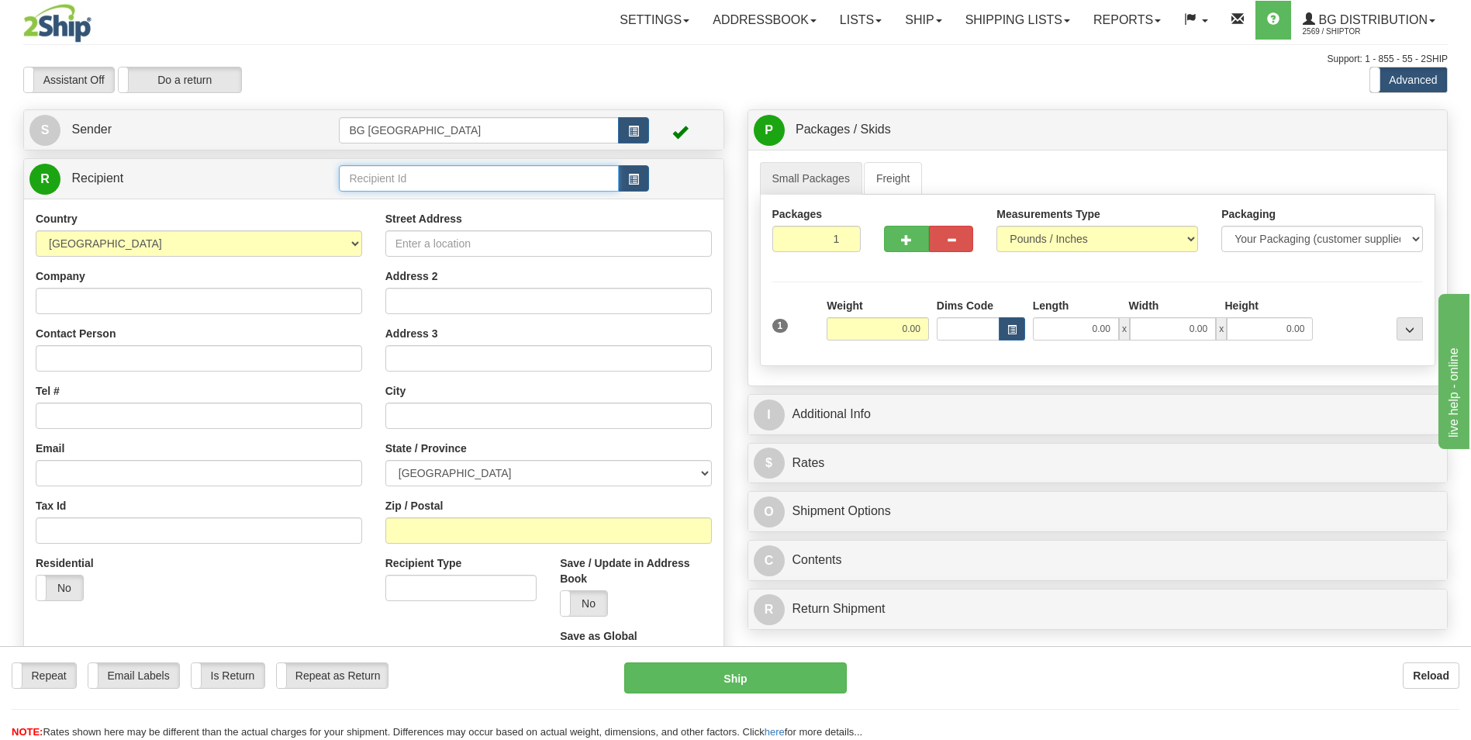
click at [382, 185] on input "text" at bounding box center [478, 178] width 279 height 26
click at [384, 202] on div "60007" at bounding box center [476, 202] width 264 height 17
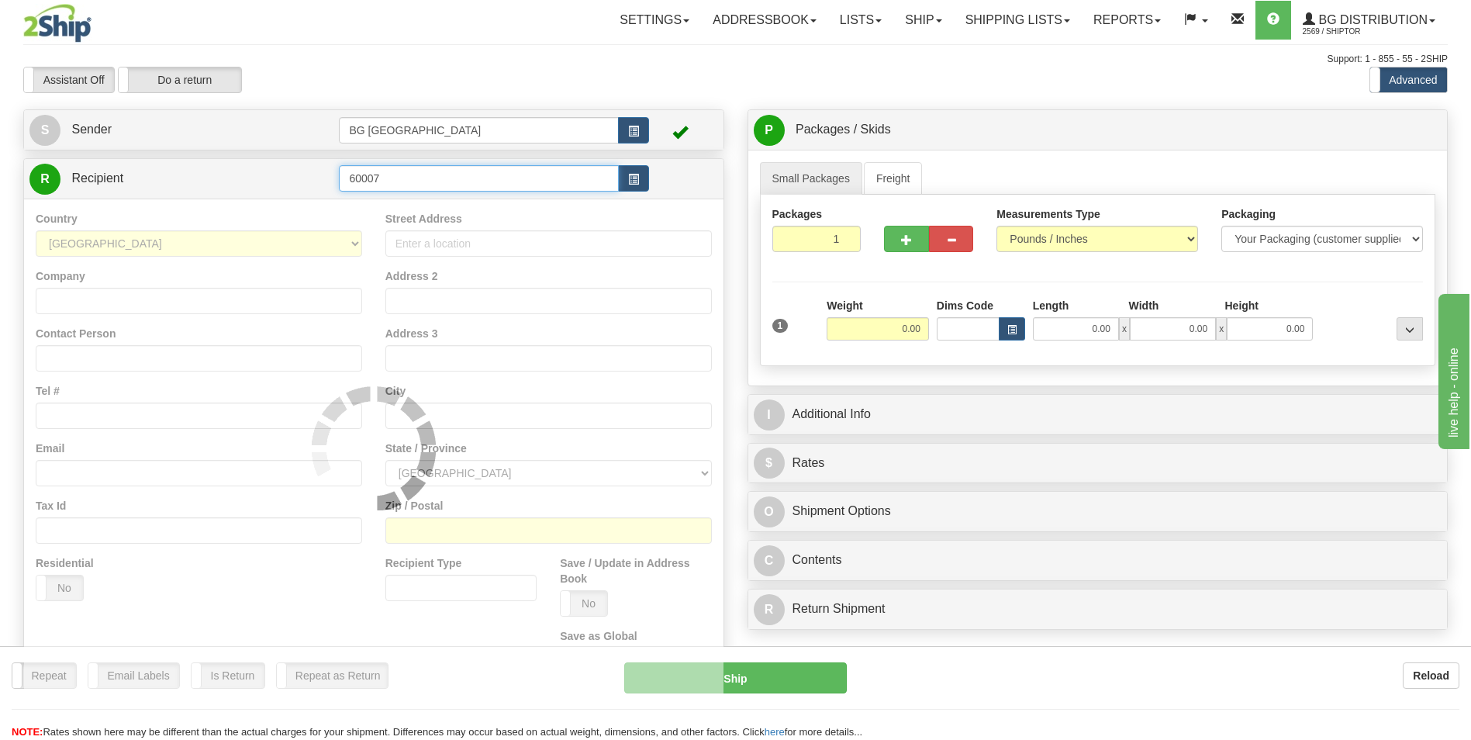
type input "60007"
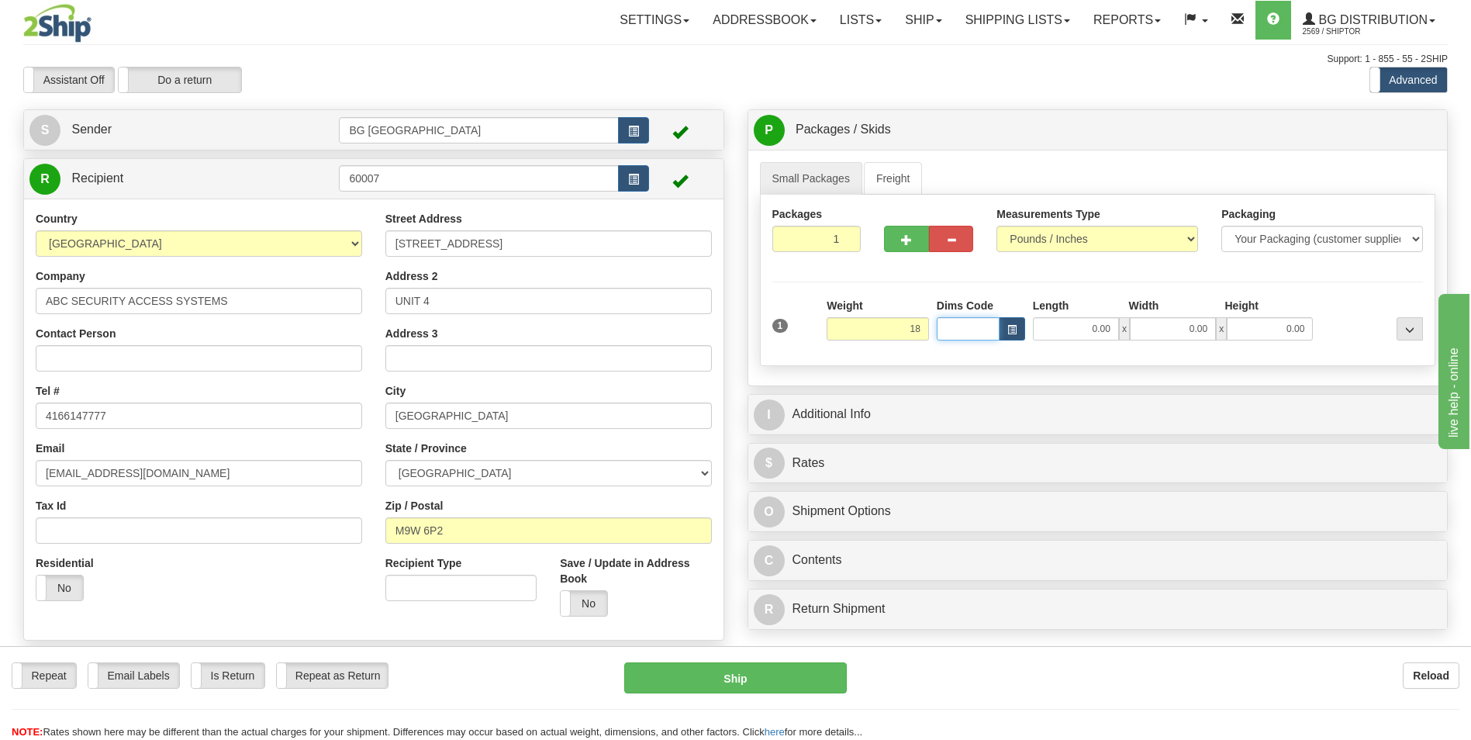
type input "18.00"
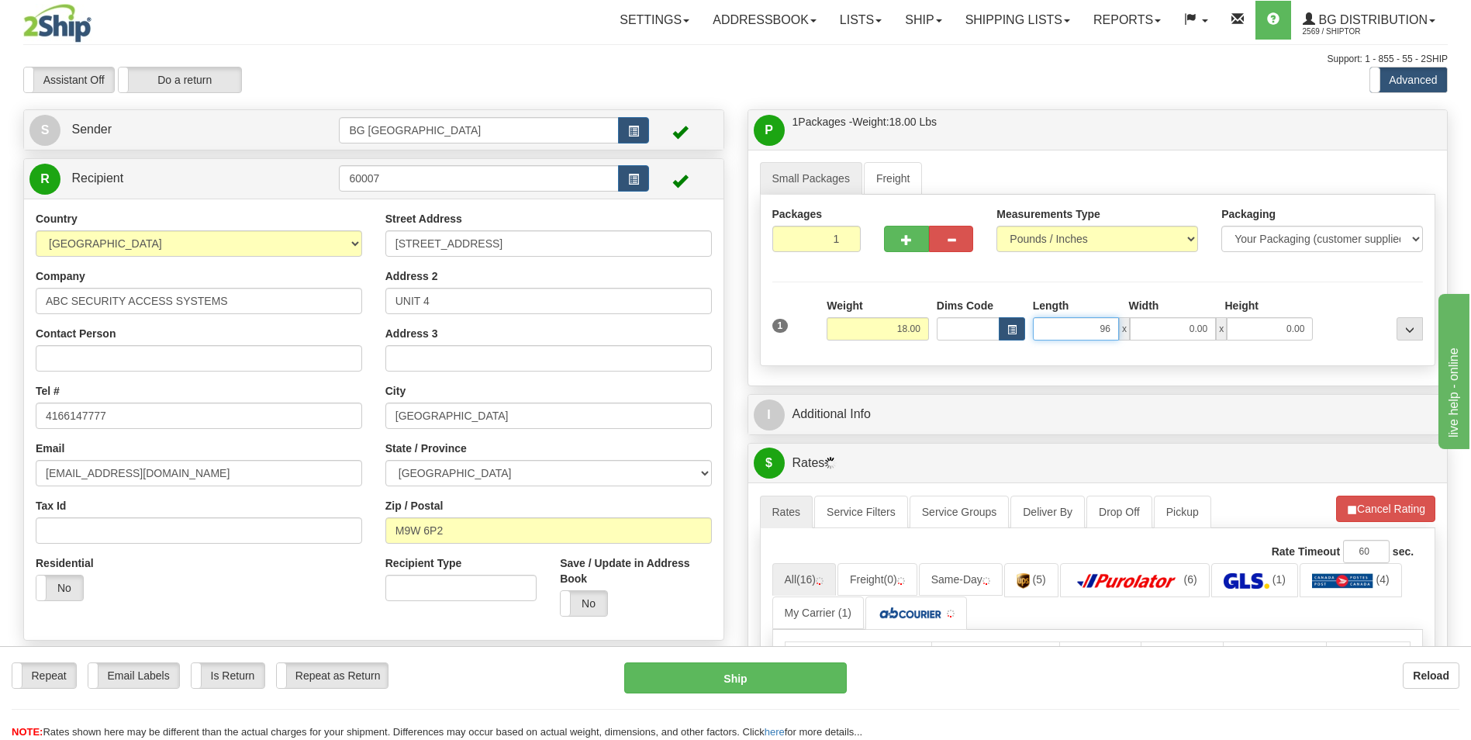
type input "96.00"
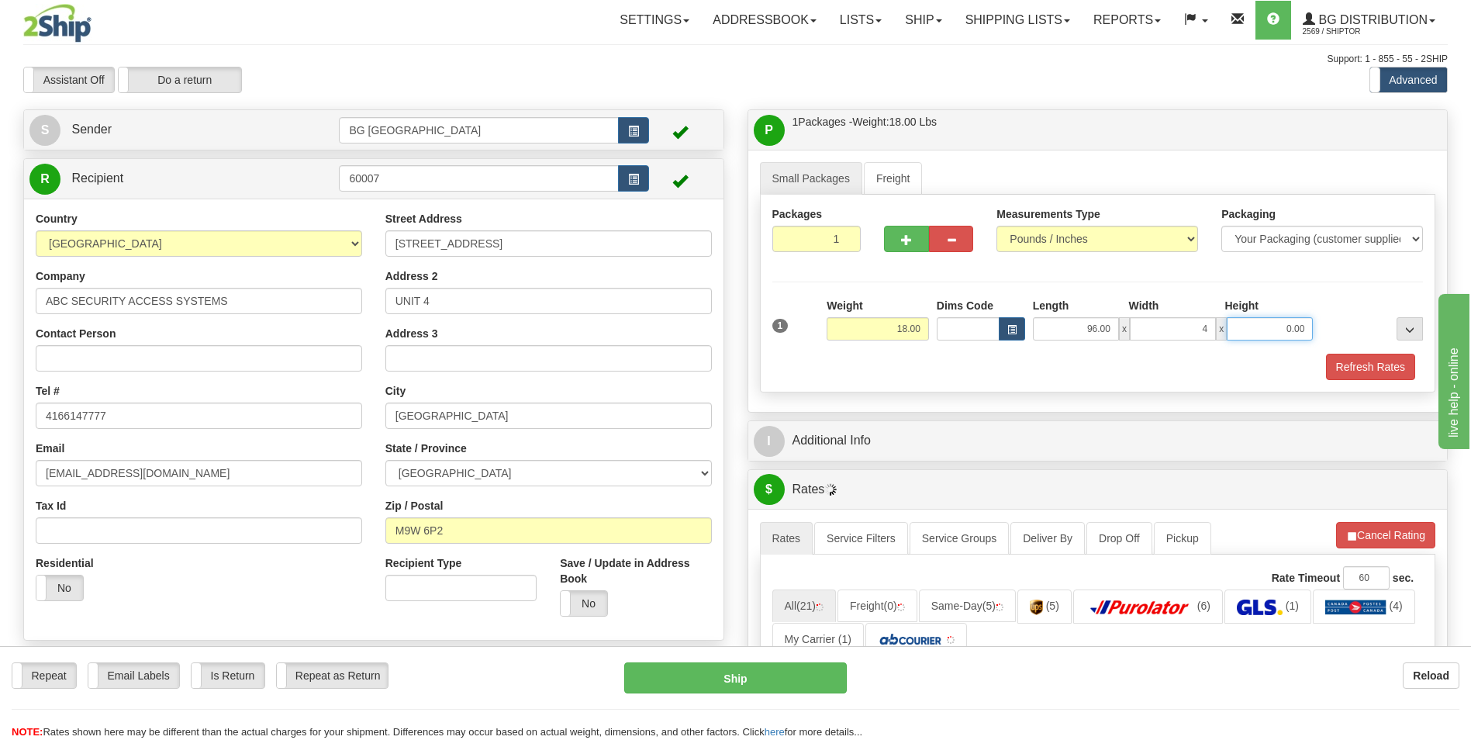
type input "4.00"
type input "3.00"
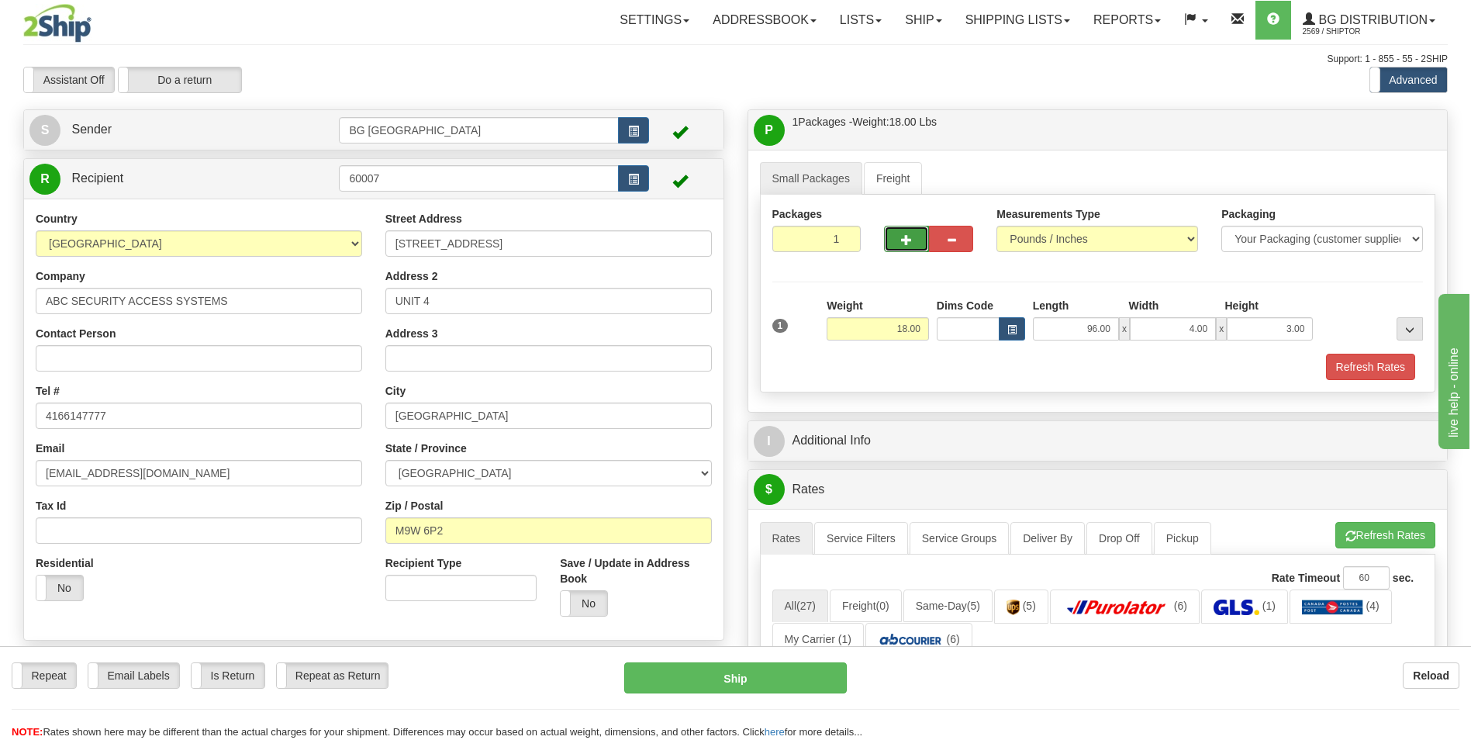
click at [902, 245] on span "button" at bounding box center [906, 240] width 11 height 10
type input "2"
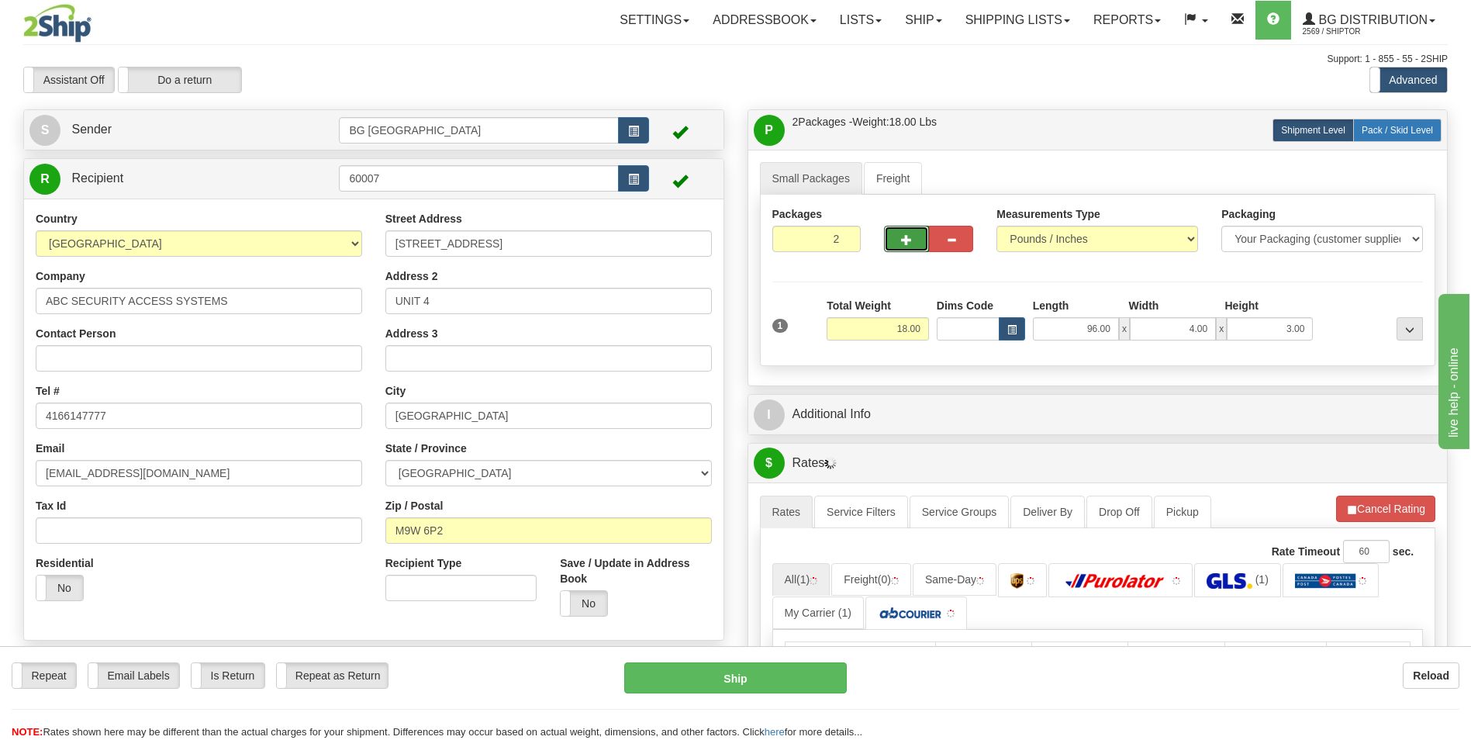
click at [1390, 133] on span "Pack / Skid Level" at bounding box center [1397, 130] width 71 height 11
radio input "true"
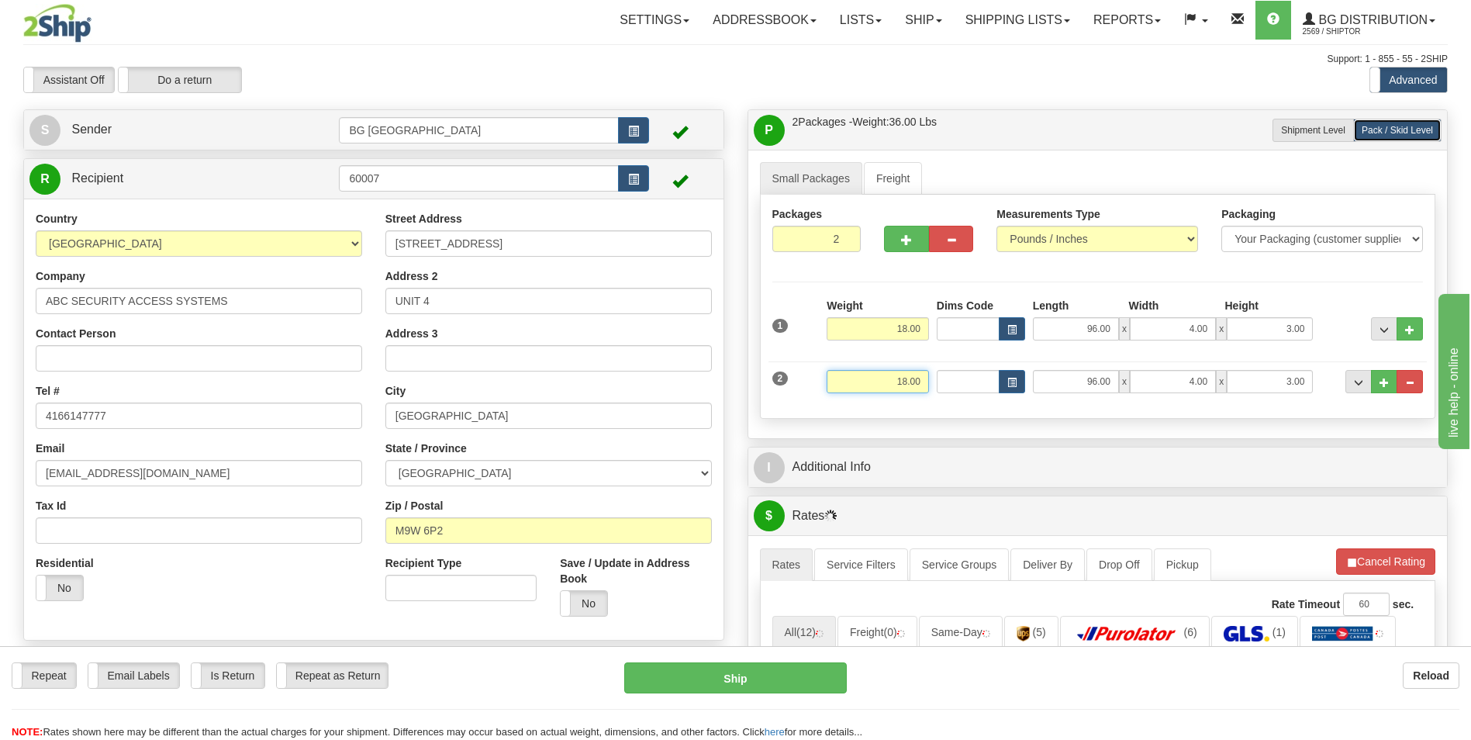
click at [905, 378] on input "18.00" at bounding box center [878, 381] width 102 height 23
type input "3.00"
type input "7.00"
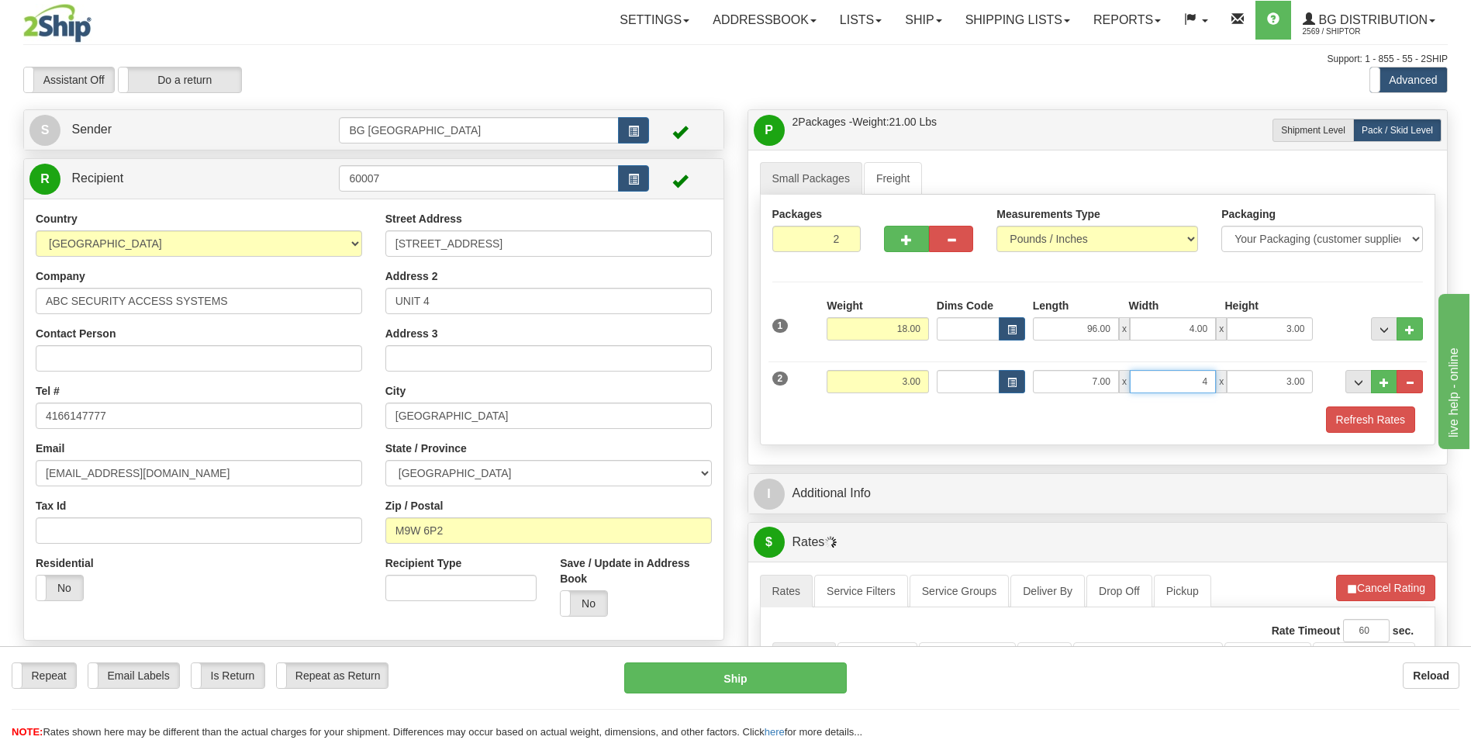
type input "4.00"
type input "3.00"
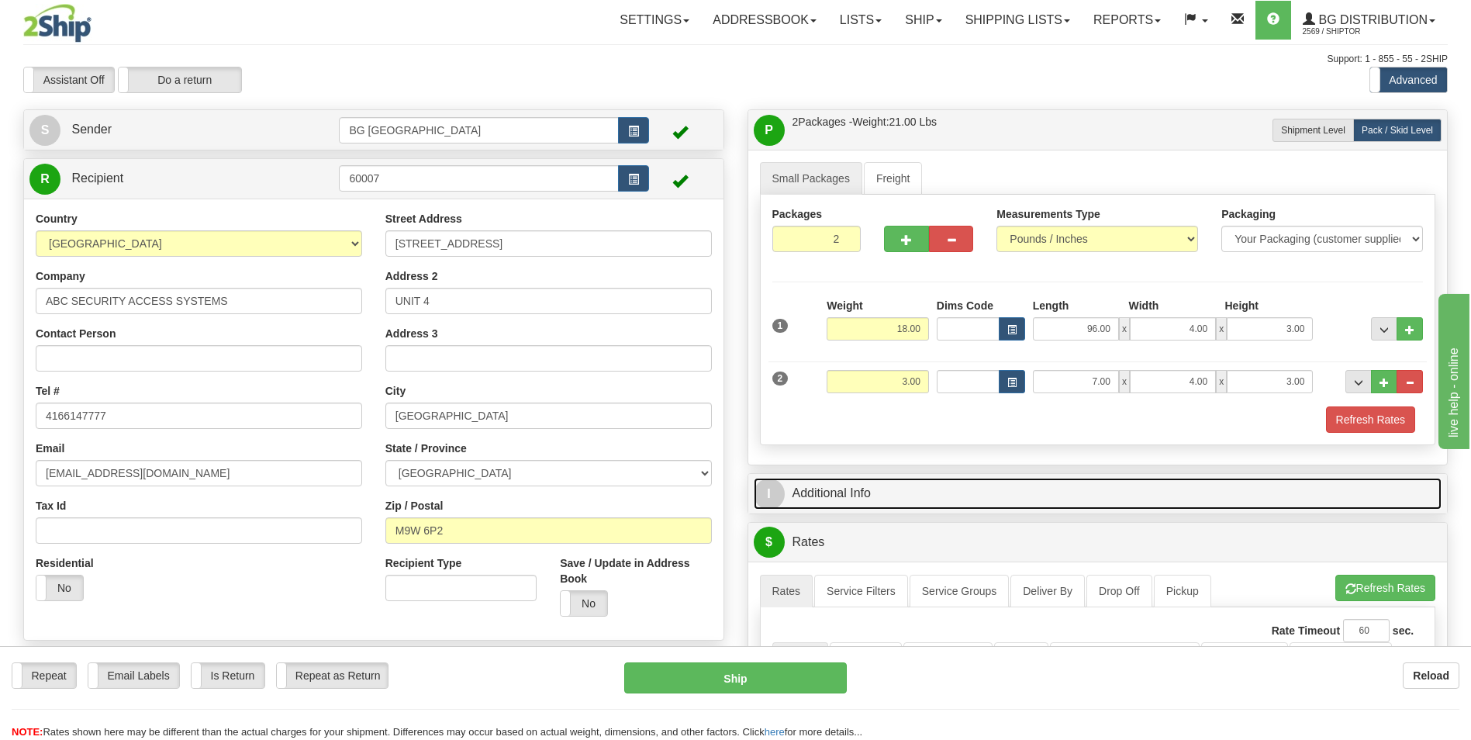
click at [882, 484] on link "I Additional Info" at bounding box center [1098, 494] width 689 height 32
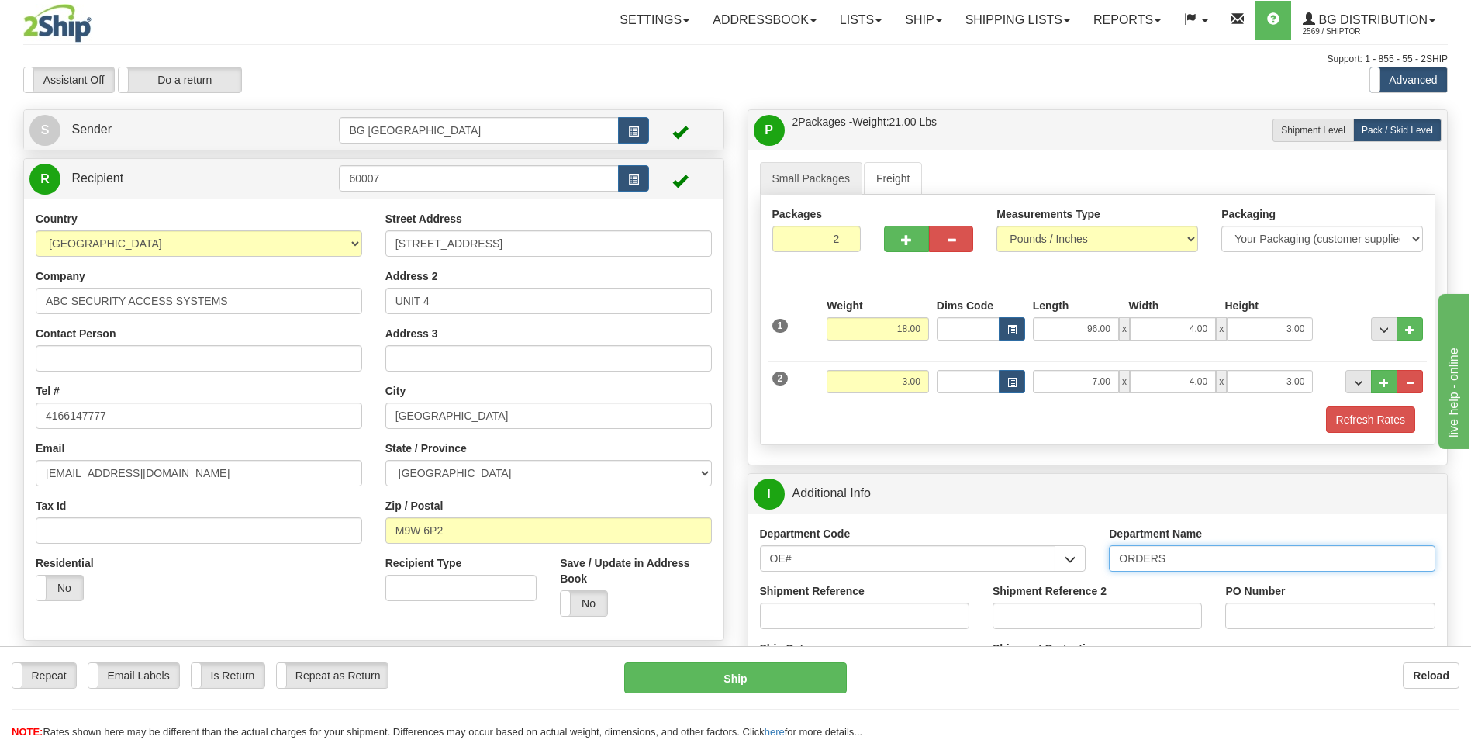
click at [1186, 564] on input "ORDERS" at bounding box center [1272, 558] width 326 height 26
type input "70182753-00"
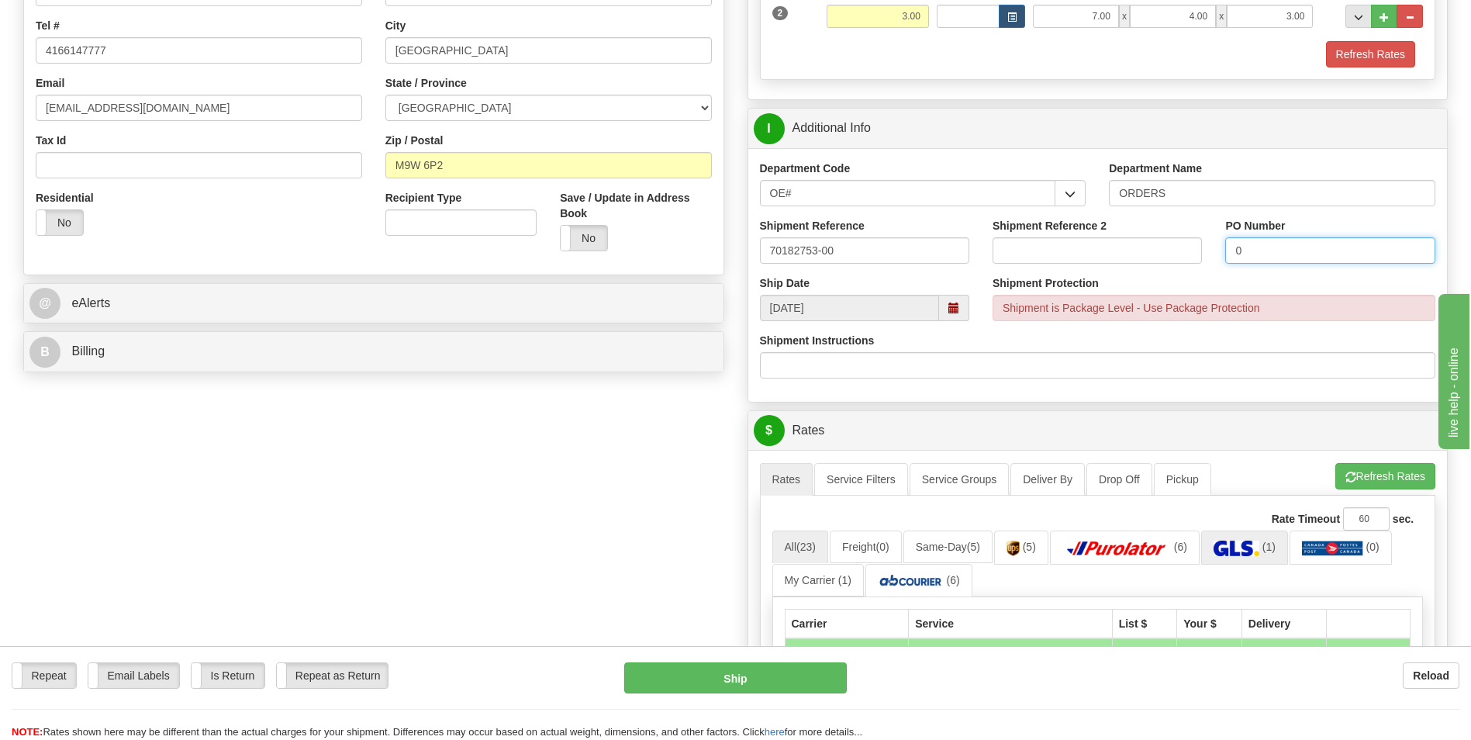
scroll to position [388, 0]
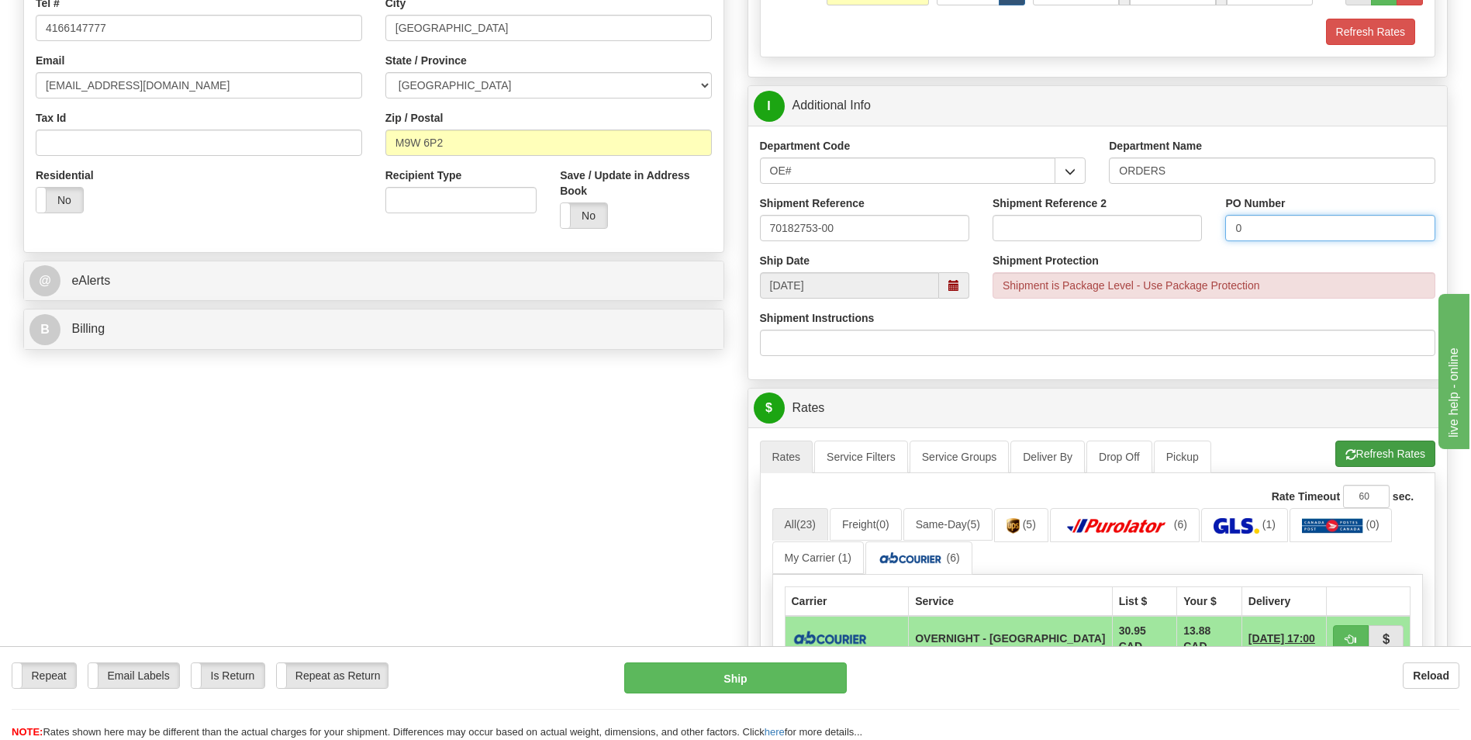
type input "0"
click at [1392, 452] on button "Refresh Rates" at bounding box center [1385, 453] width 100 height 26
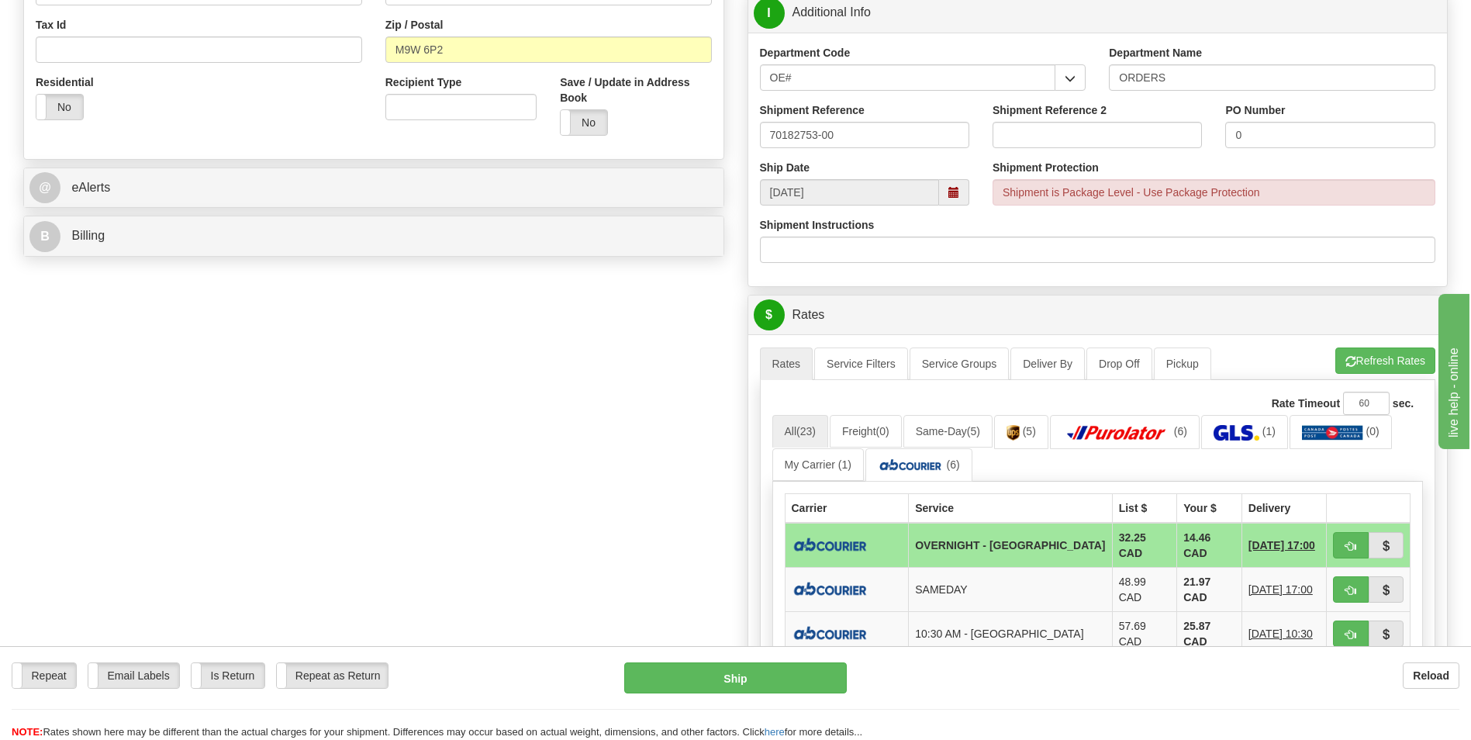
scroll to position [620, 0]
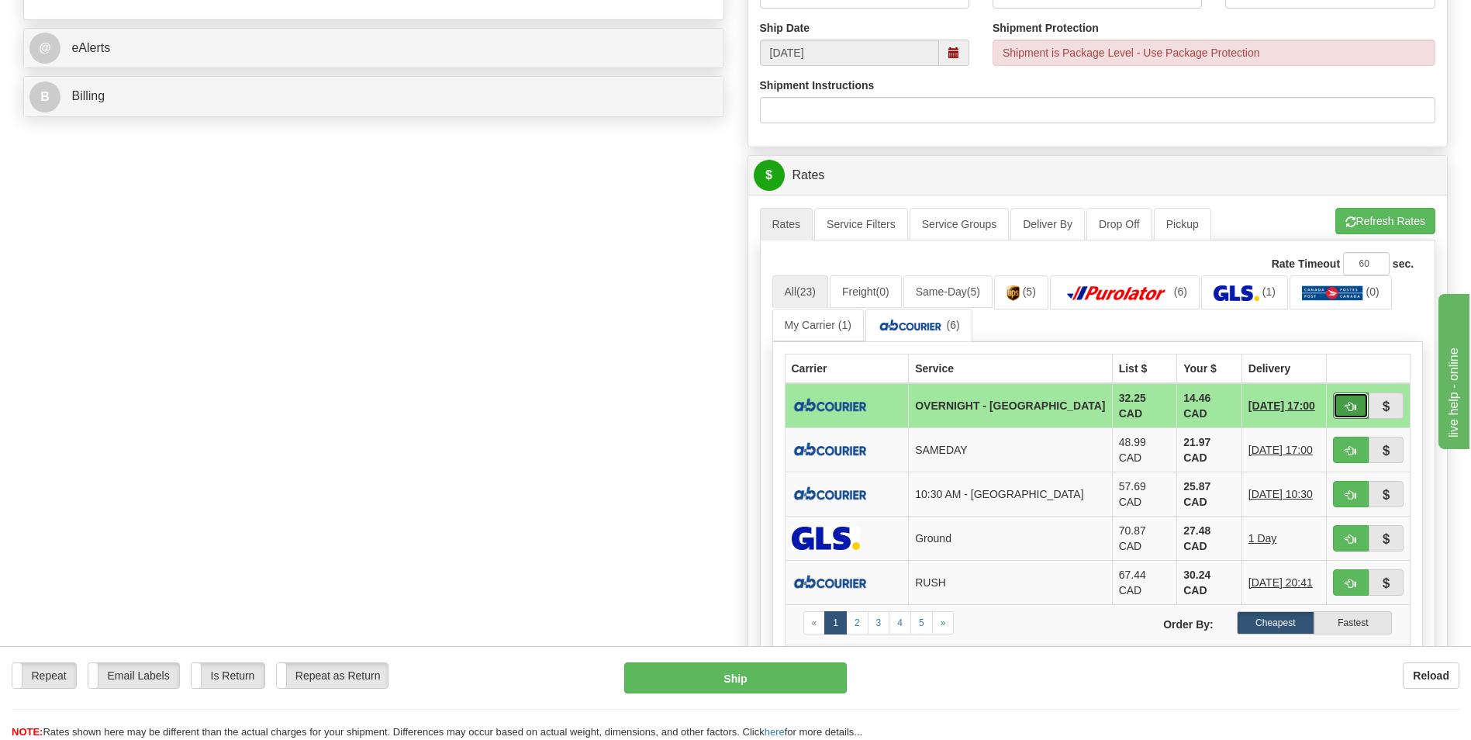
click at [1338, 397] on button "button" at bounding box center [1351, 405] width 36 height 26
type input "4"
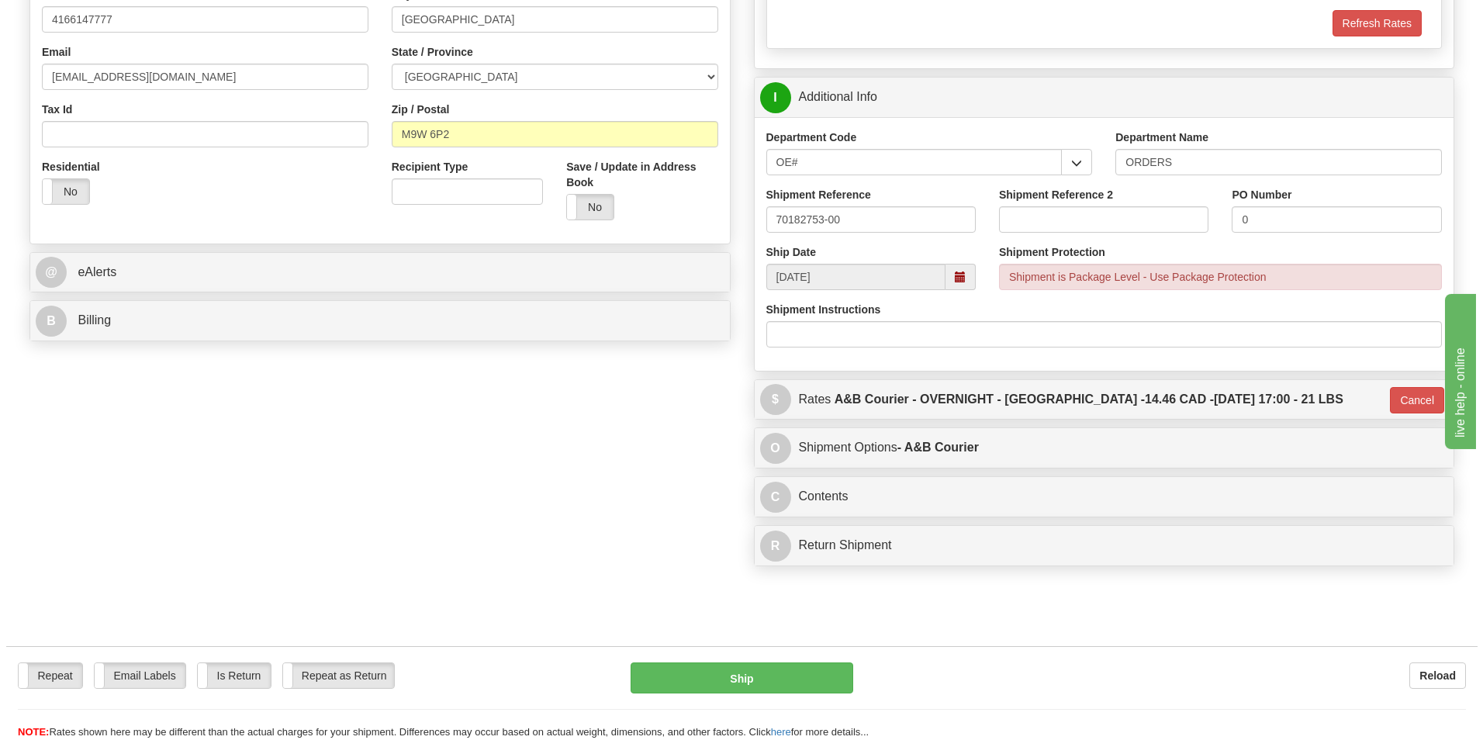
scroll to position [155, 0]
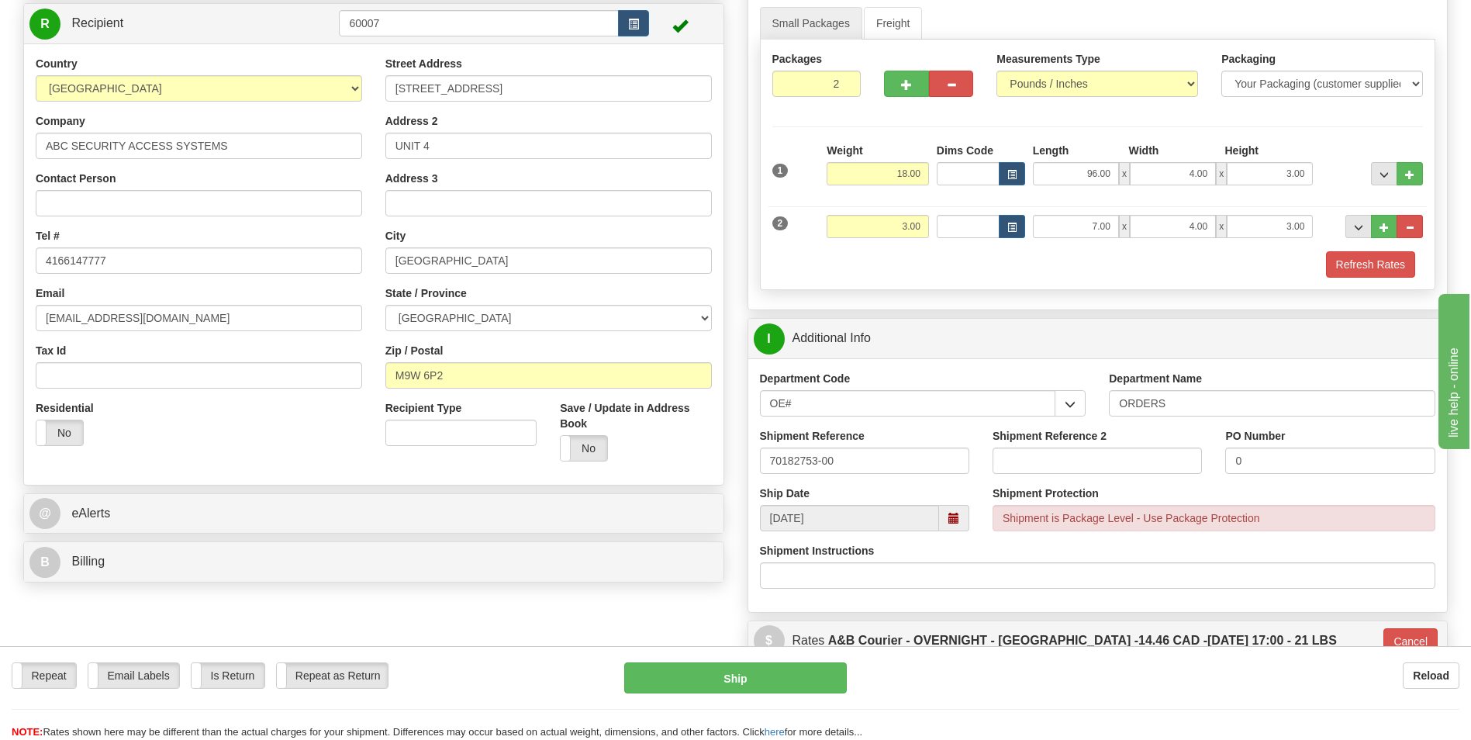
click at [662, 658] on div "Repeat Repeat Email Labels Email Labels Edit Is Return Is Return Repeat as Retu…" at bounding box center [735, 693] width 1471 height 94
click at [662, 672] on button "Ship" at bounding box center [735, 677] width 222 height 31
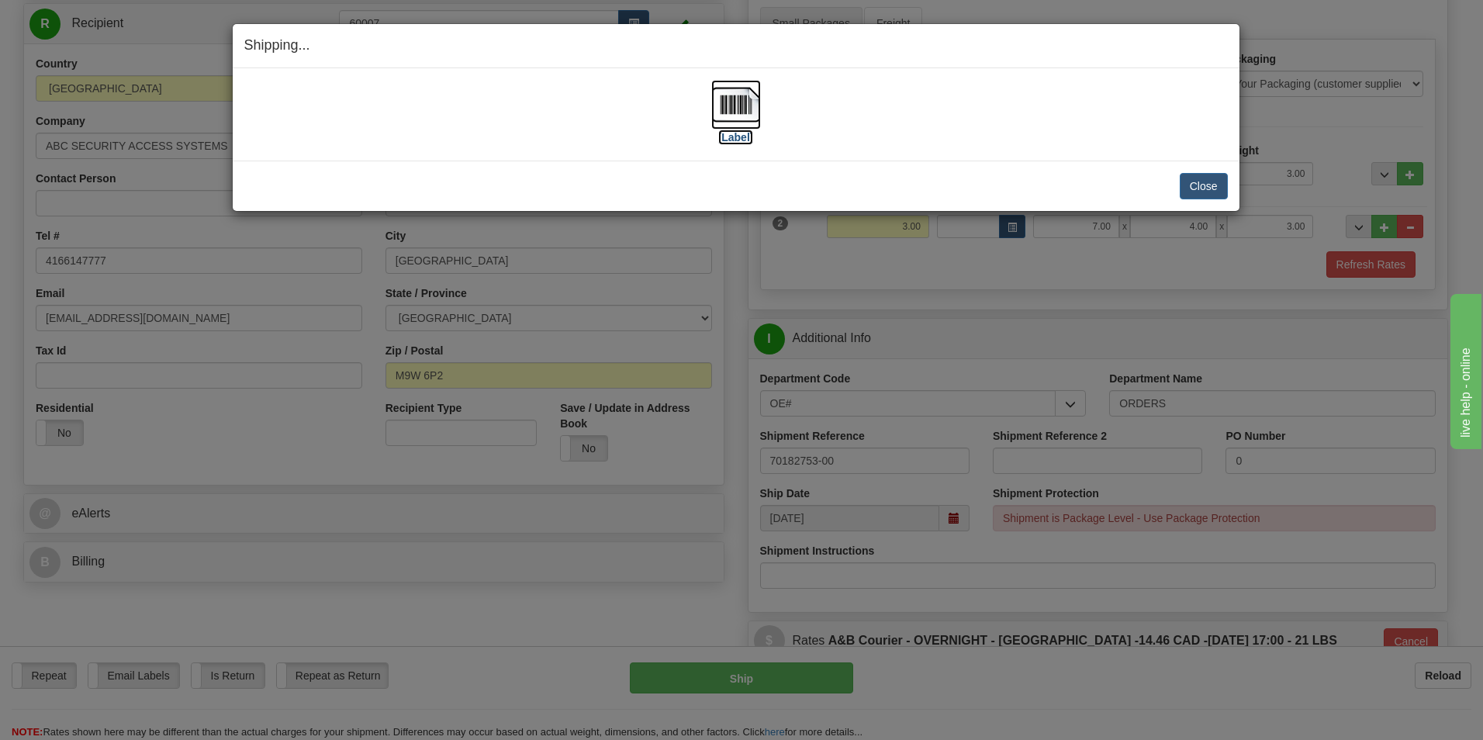
click at [759, 113] on img at bounding box center [736, 105] width 50 height 50
